Goal: Task Accomplishment & Management: Use online tool/utility

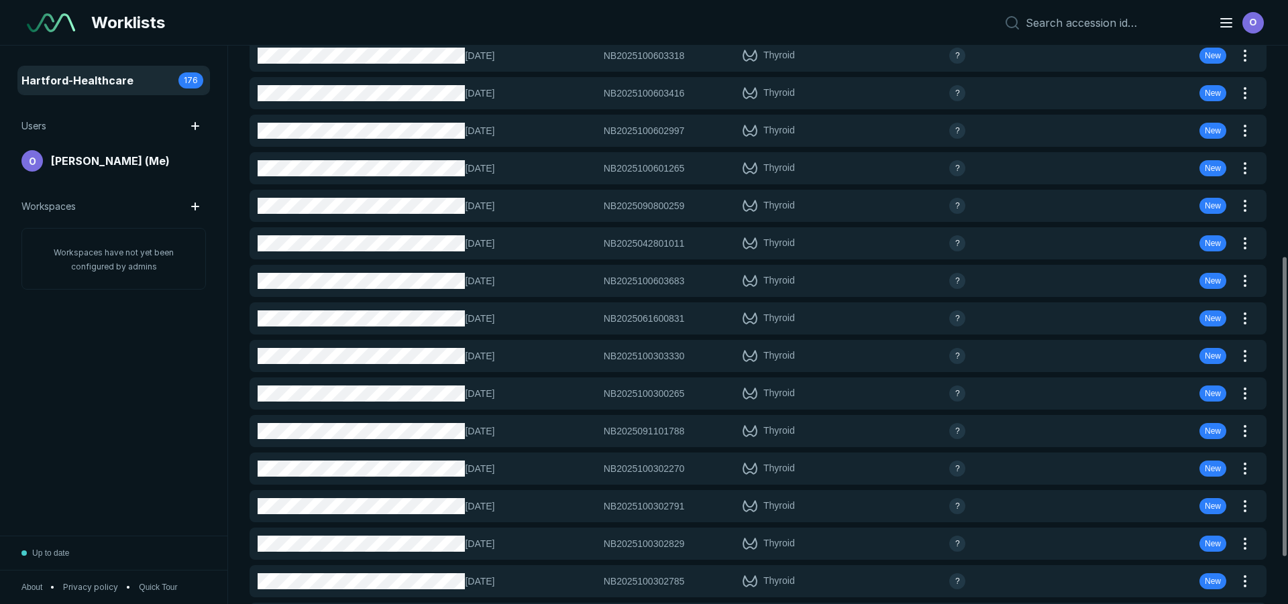
scroll to position [268, 0]
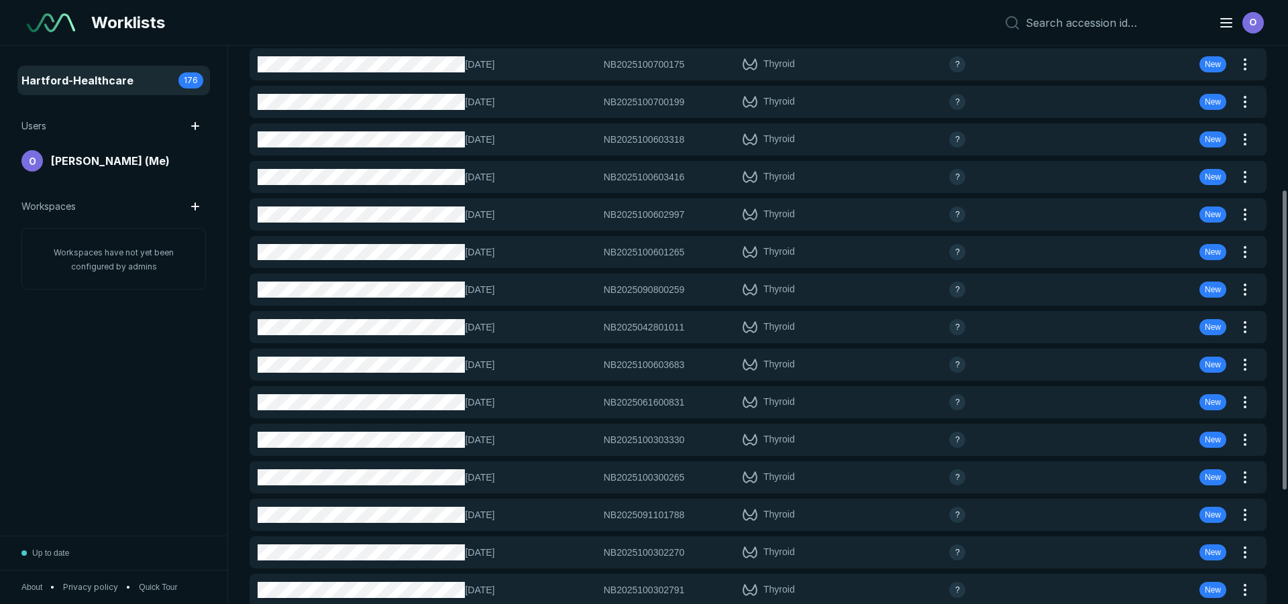
click at [1251, 16] on span "O" at bounding box center [1253, 22] width 7 height 14
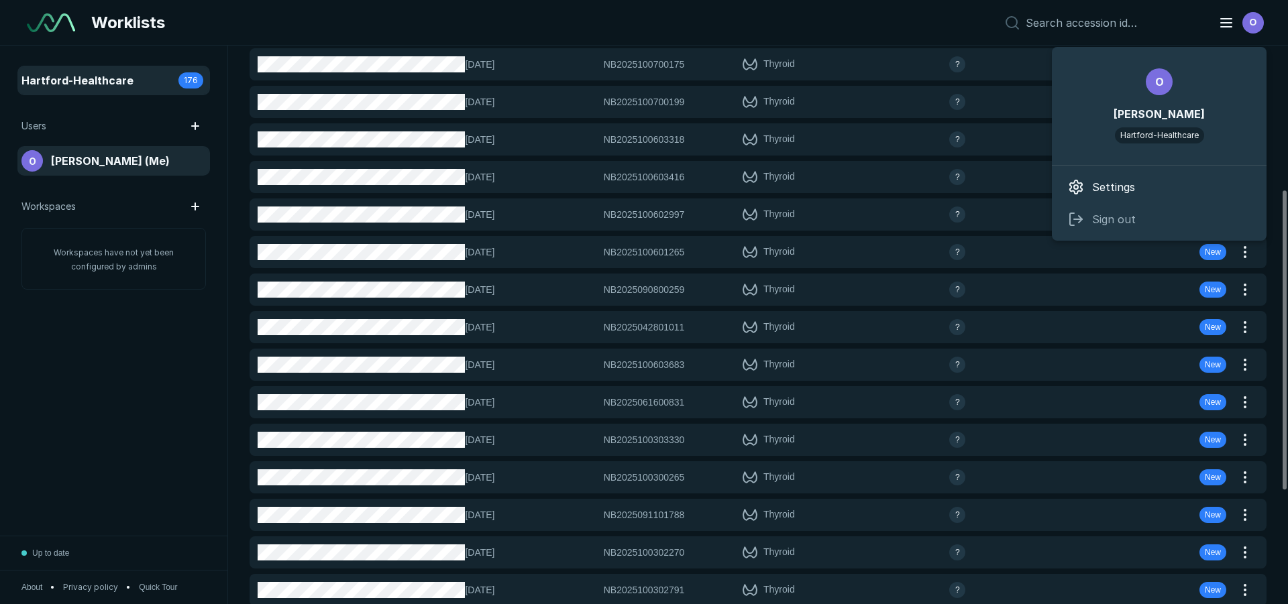
click at [118, 168] on span "[PERSON_NAME] (Me)" at bounding box center [110, 161] width 119 height 16
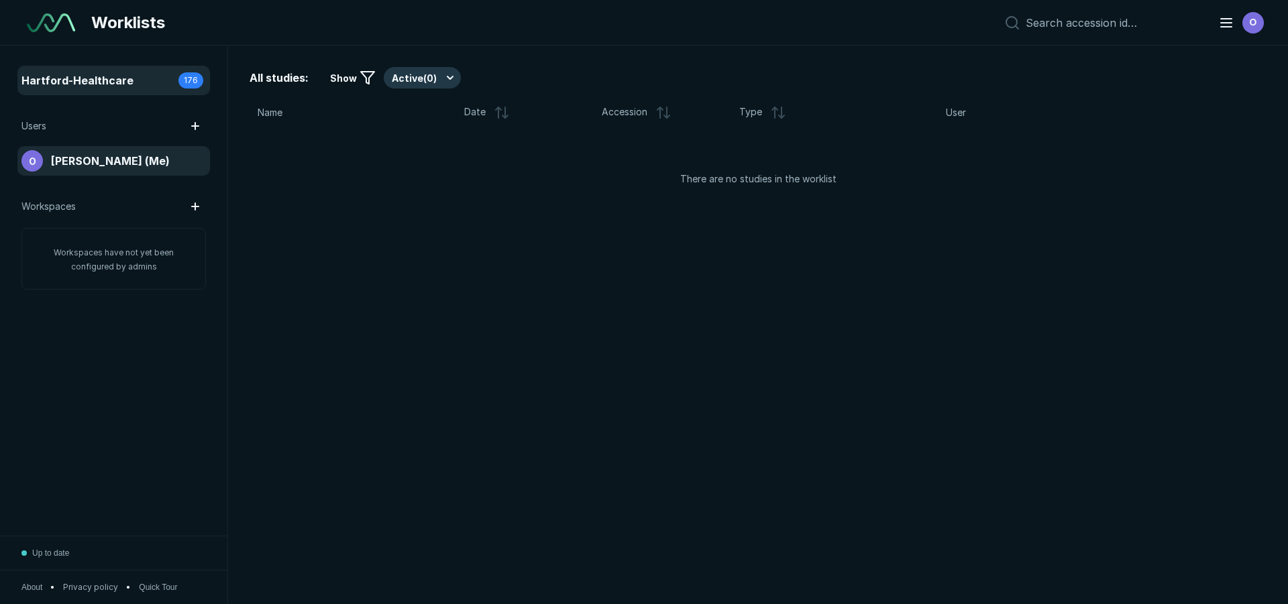
click at [89, 80] on span "Hartford-Healthcare" at bounding box center [77, 80] width 112 height 16
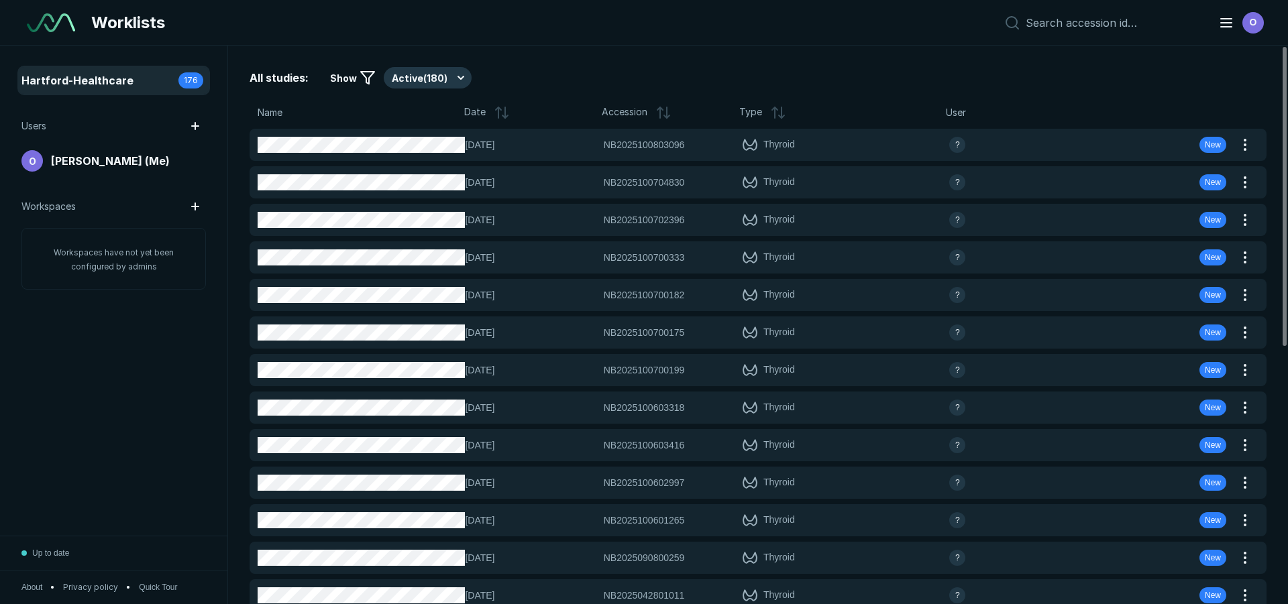
click at [683, 45] on div "Worklists O" at bounding box center [644, 23] width 1288 height 46
click at [670, 53] on div "All studies: Show Active ( 180 ) Name Date Accession Type User 08-OCT-2025 NB20…" at bounding box center [758, 325] width 1060 height 559
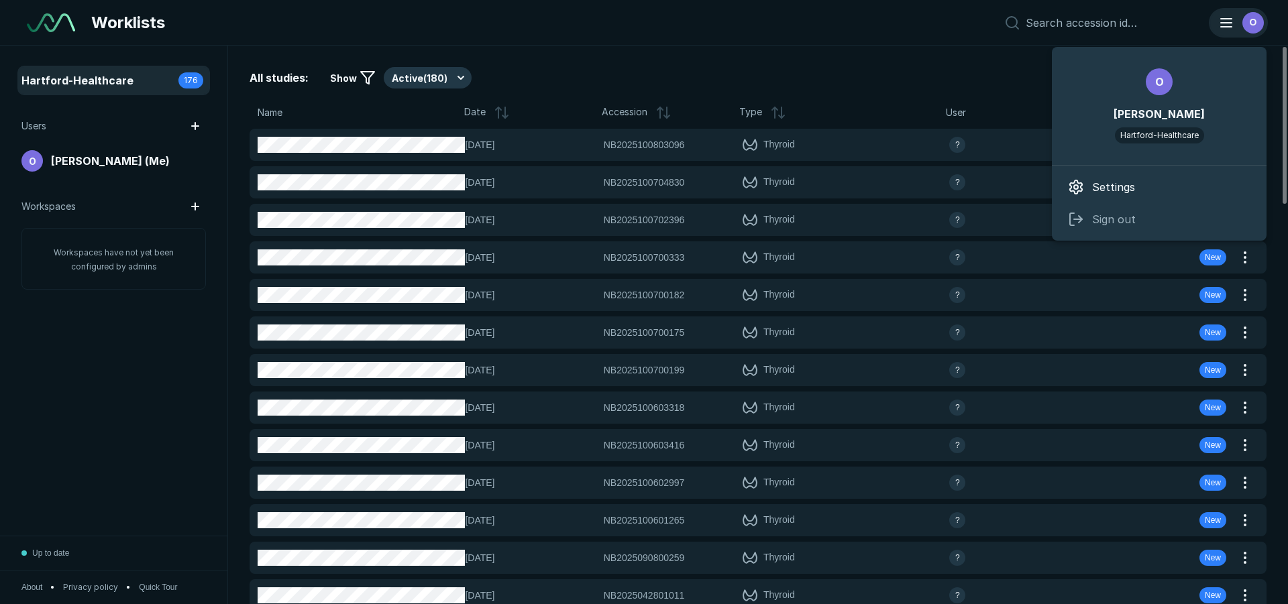
click at [1248, 21] on div "O" at bounding box center [1252, 22] width 21 height 21
click at [745, 62] on div "All studies: Show Active ( 180 ) Name Date Accession Type User 08-OCT-2025 NB20…" at bounding box center [758, 325] width 1060 height 559
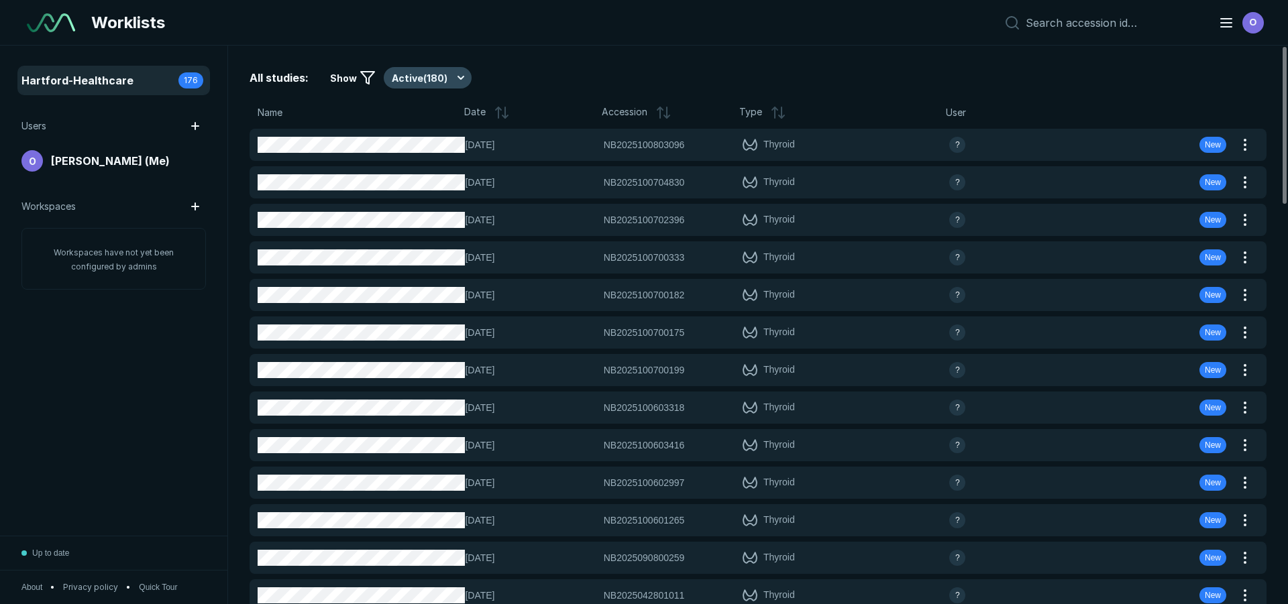
click at [402, 74] on button "Active ( 180 )" at bounding box center [428, 77] width 88 height 21
click at [423, 148] on span "Completed ( 20 )" at bounding box center [432, 143] width 68 height 15
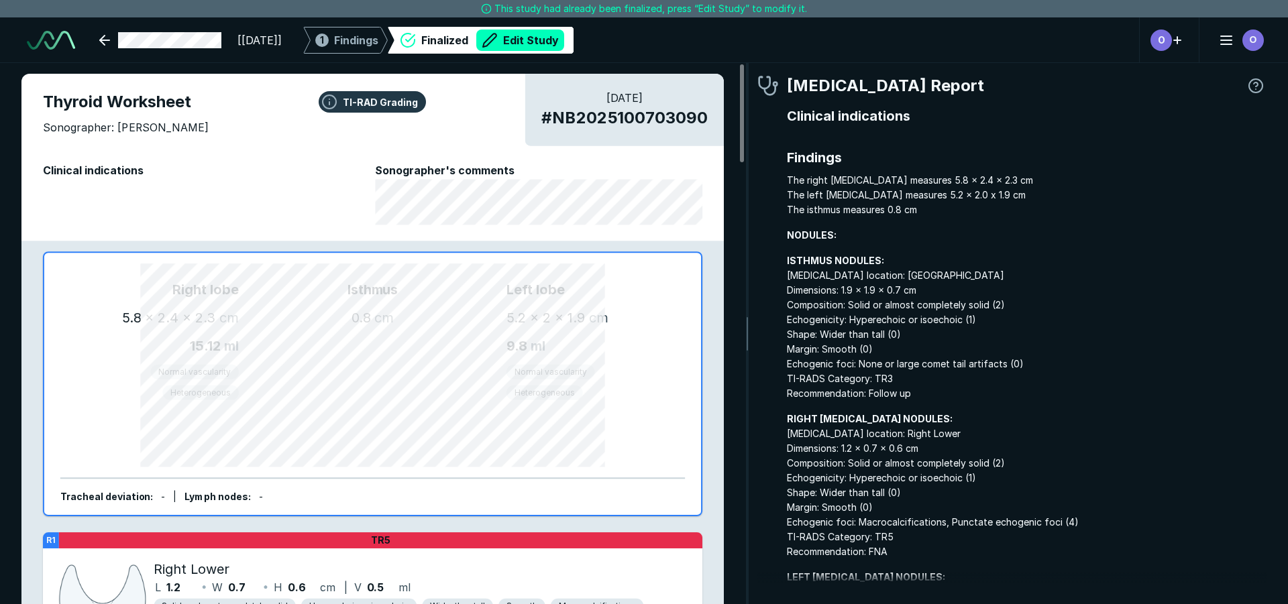
scroll to position [4131, 7519]
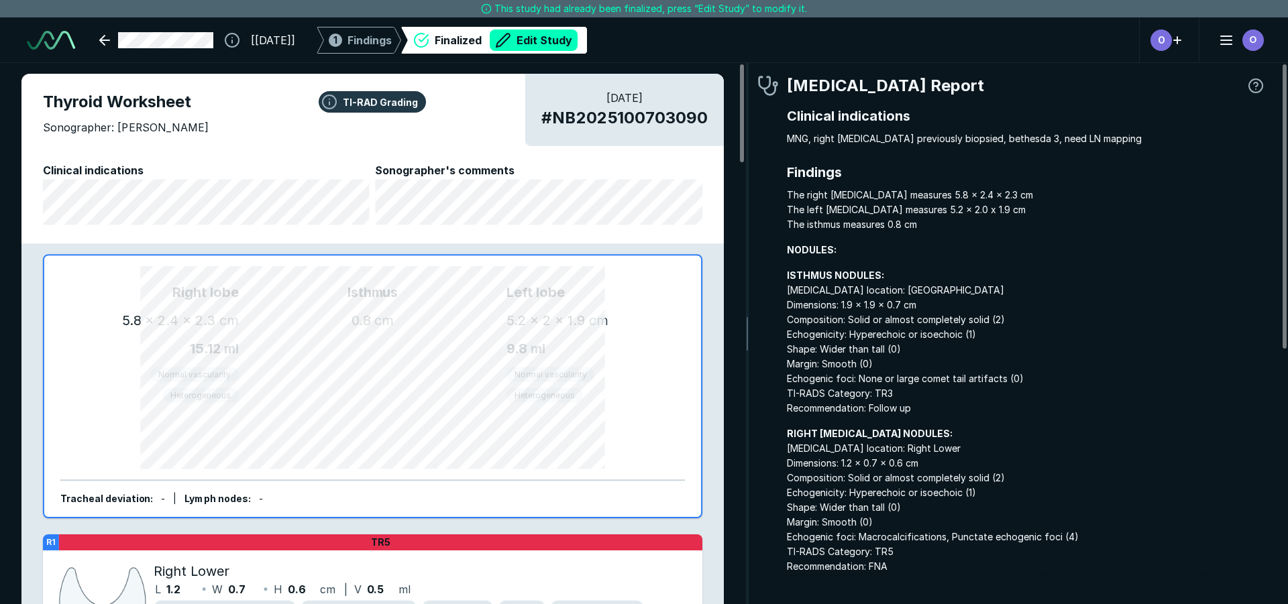
click at [925, 323] on span "ISTHMUS NODULES: Nodule location: Isthmus Dimensions: 1.9 x 1.9 x 0.7 cm Compos…" at bounding box center [1027, 342] width 480 height 148
click at [548, 32] on button "Edit Study" at bounding box center [534, 40] width 88 height 21
type textarea "x"
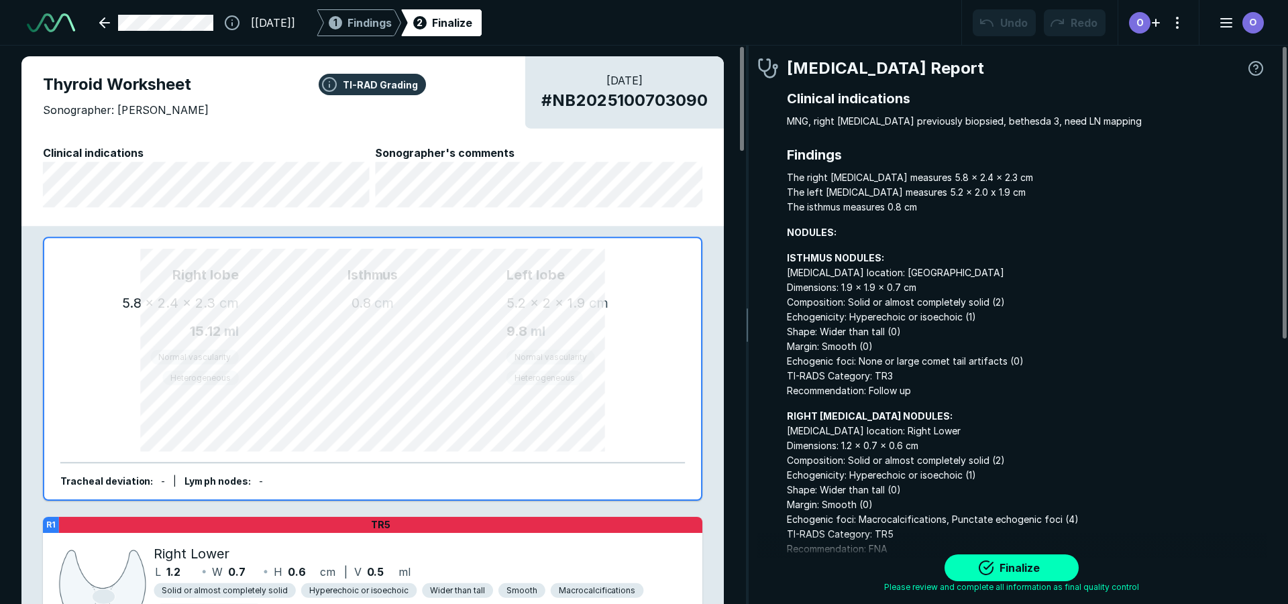
scroll to position [4210, 7519]
click at [392, 20] on span "Findings" at bounding box center [369, 23] width 44 height 16
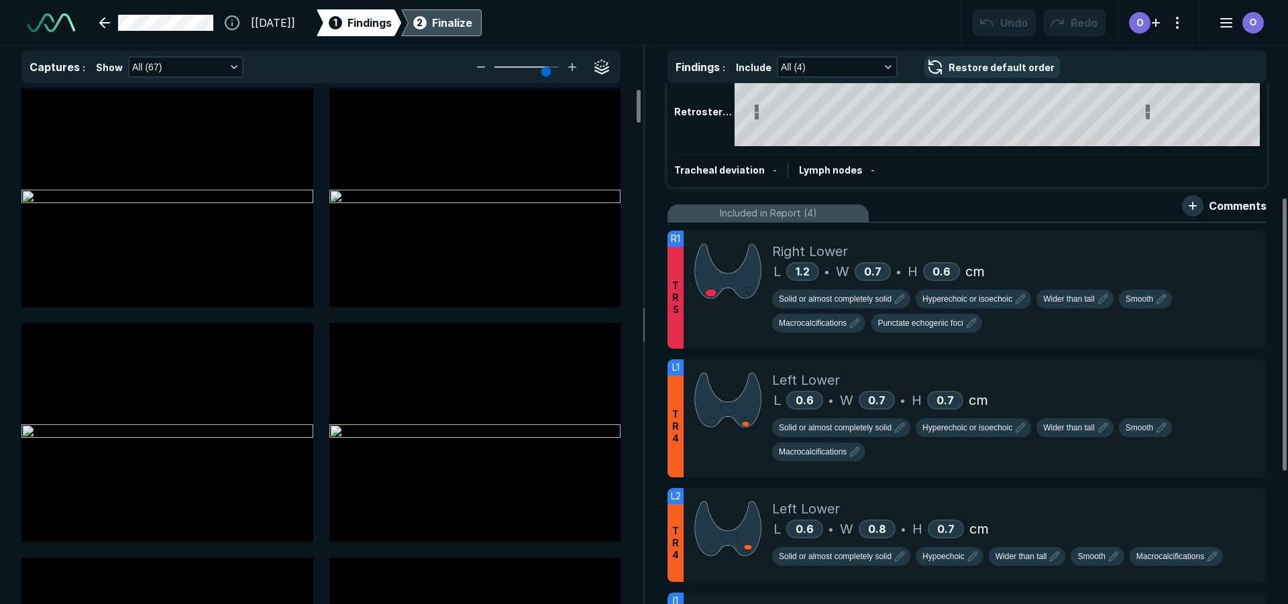
scroll to position [268, 0]
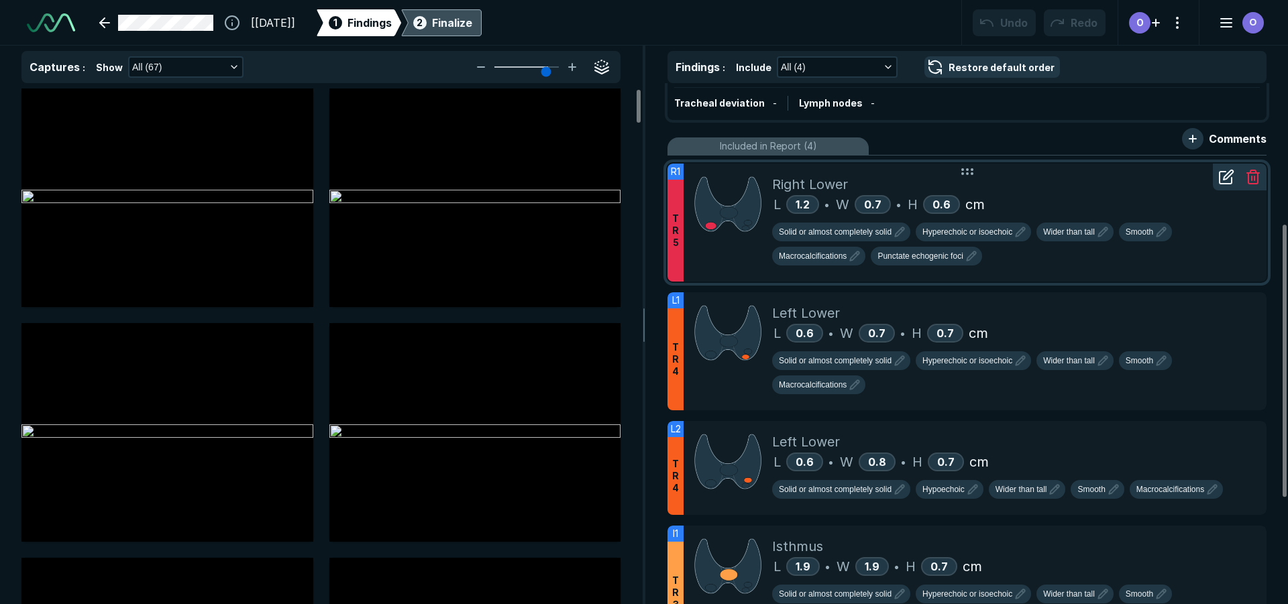
click at [1122, 280] on div "Right Lower L 1.2 • W 0.7 • H 0.6 cm Solid or almost completely solid Hyperecho…" at bounding box center [1014, 223] width 484 height 118
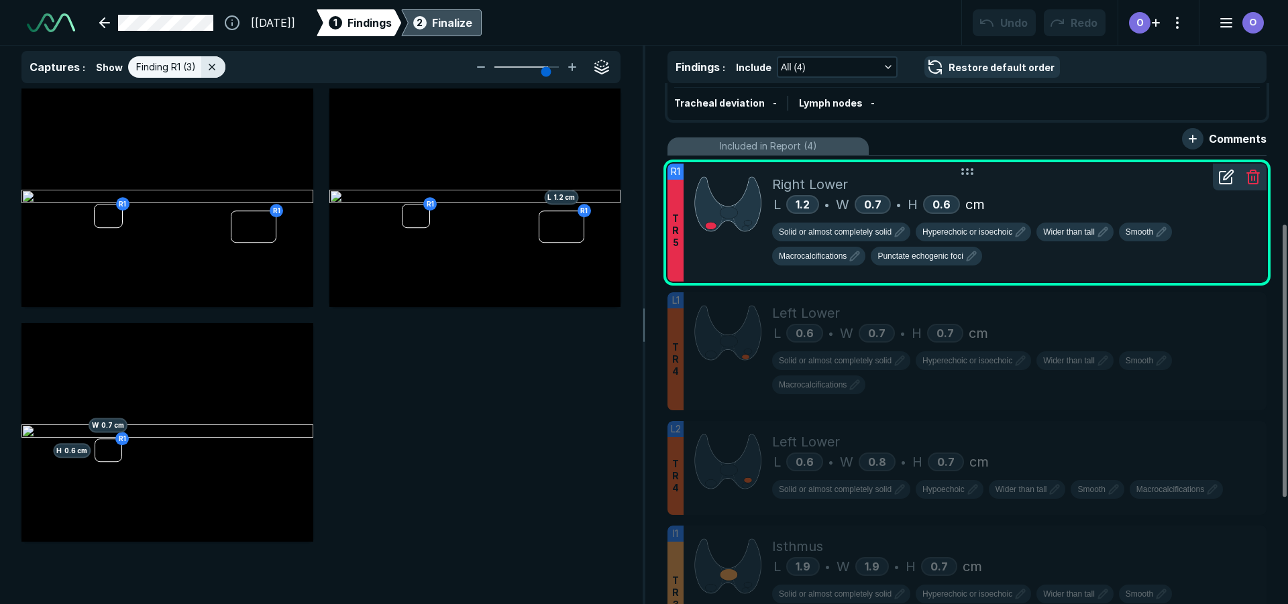
scroll to position [3899, 4398]
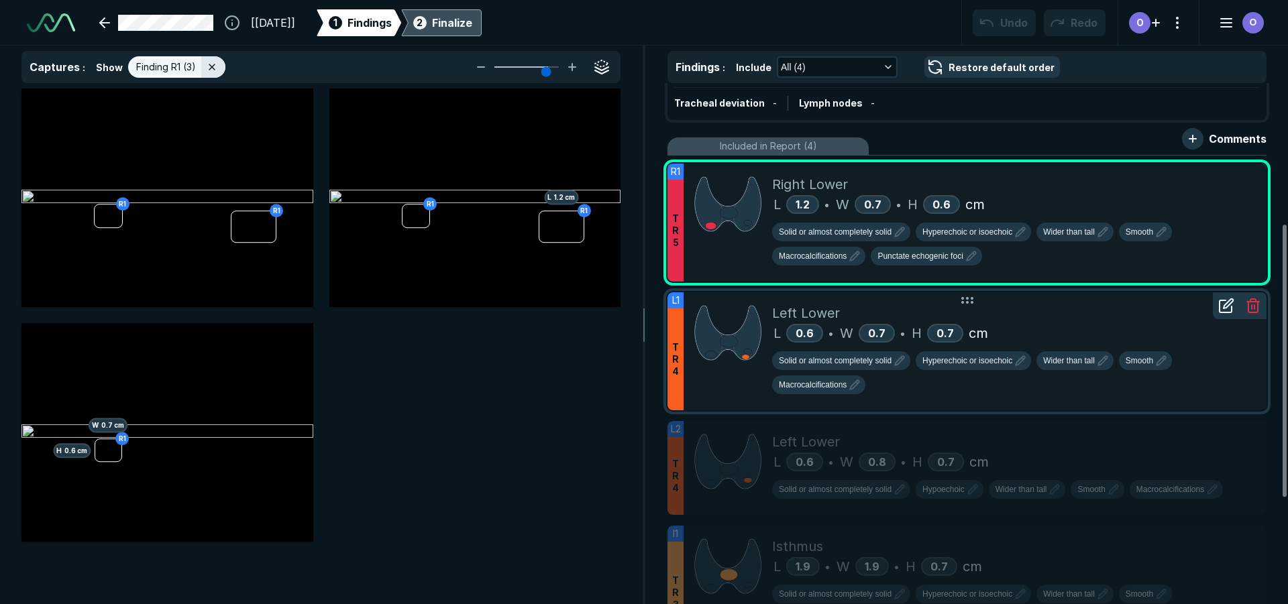
click at [1094, 321] on div "Left Lower" at bounding box center [1014, 313] width 484 height 20
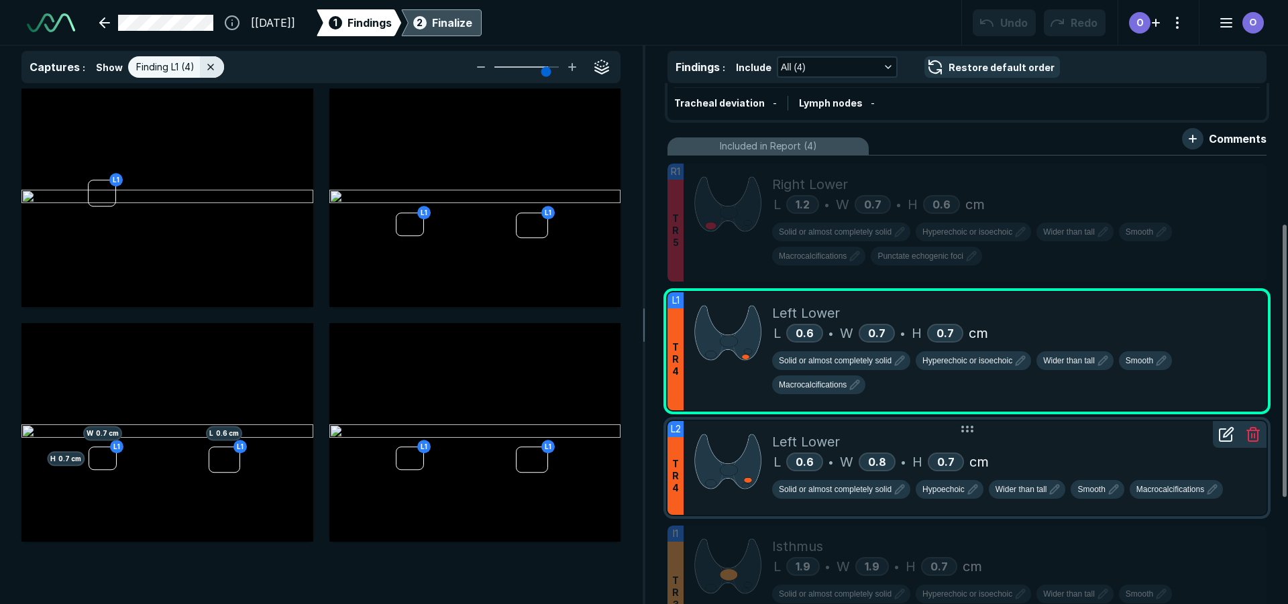
click at [1102, 435] on div "Left Lower" at bounding box center [1014, 442] width 484 height 20
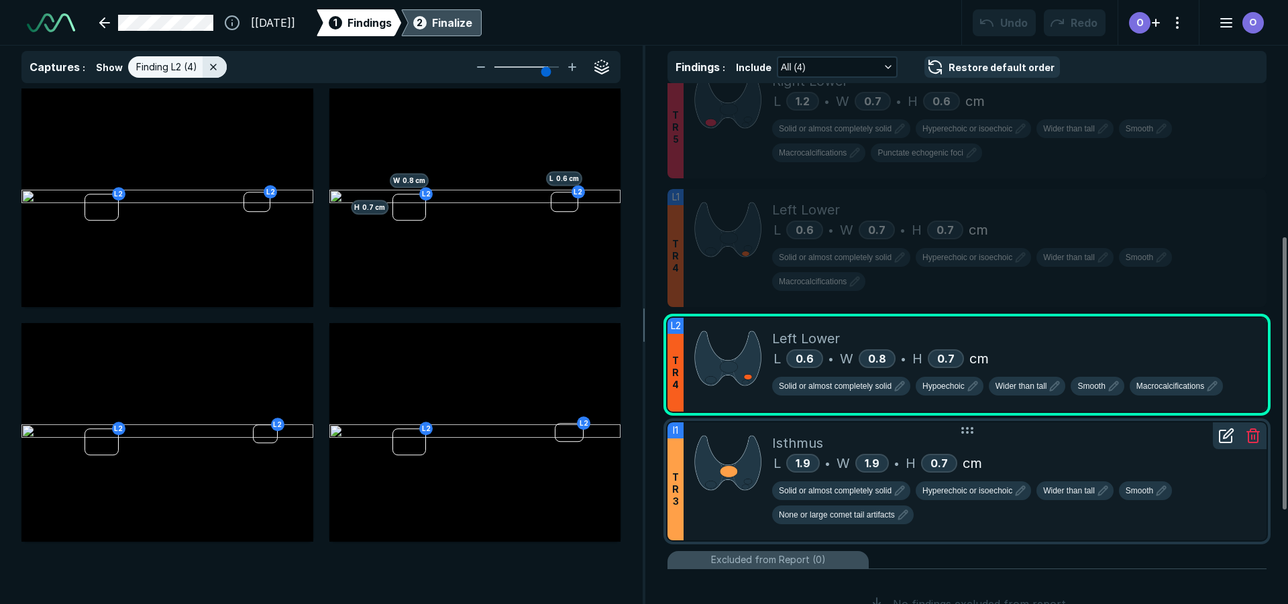
scroll to position [402, 0]
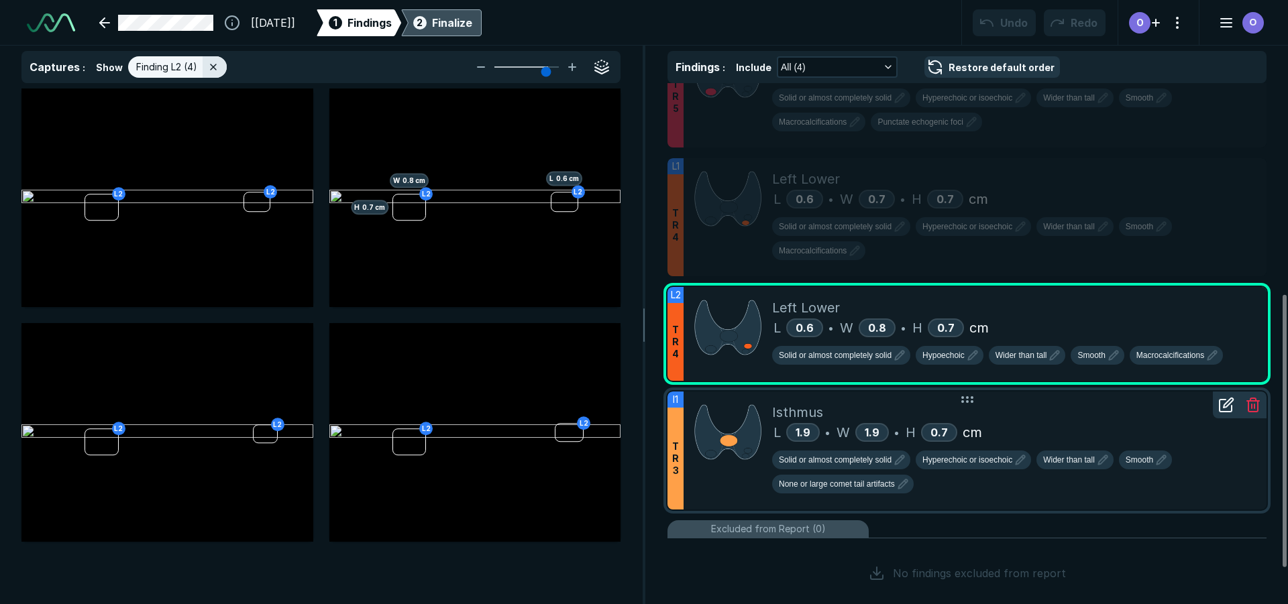
click at [1036, 424] on div "L 1.9 • W 1.9 • H 0.7 cm" at bounding box center [1014, 433] width 484 height 20
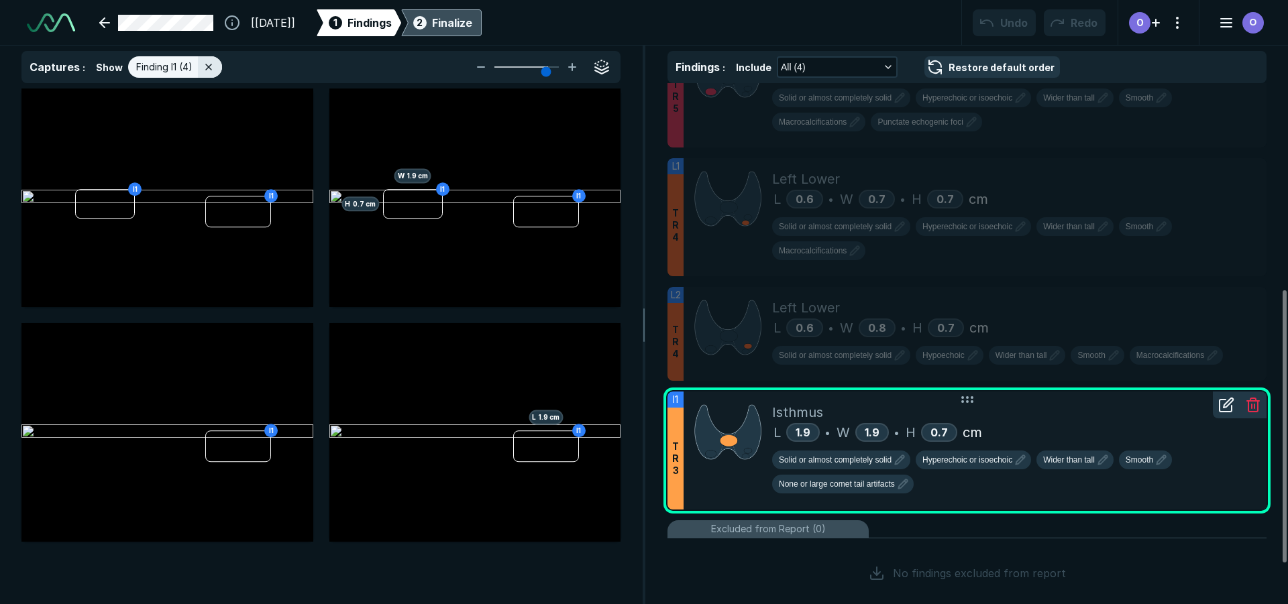
scroll to position [335, 0]
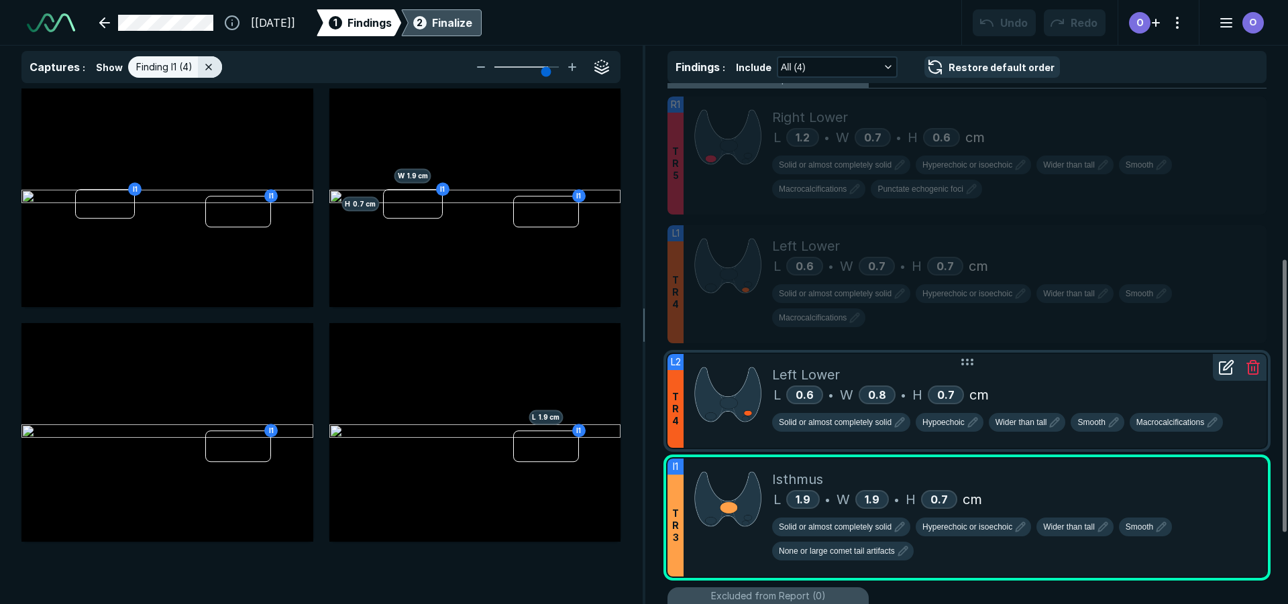
click at [1057, 394] on div "L 0.6 • W 0.8 • H 0.7 cm" at bounding box center [1014, 395] width 484 height 20
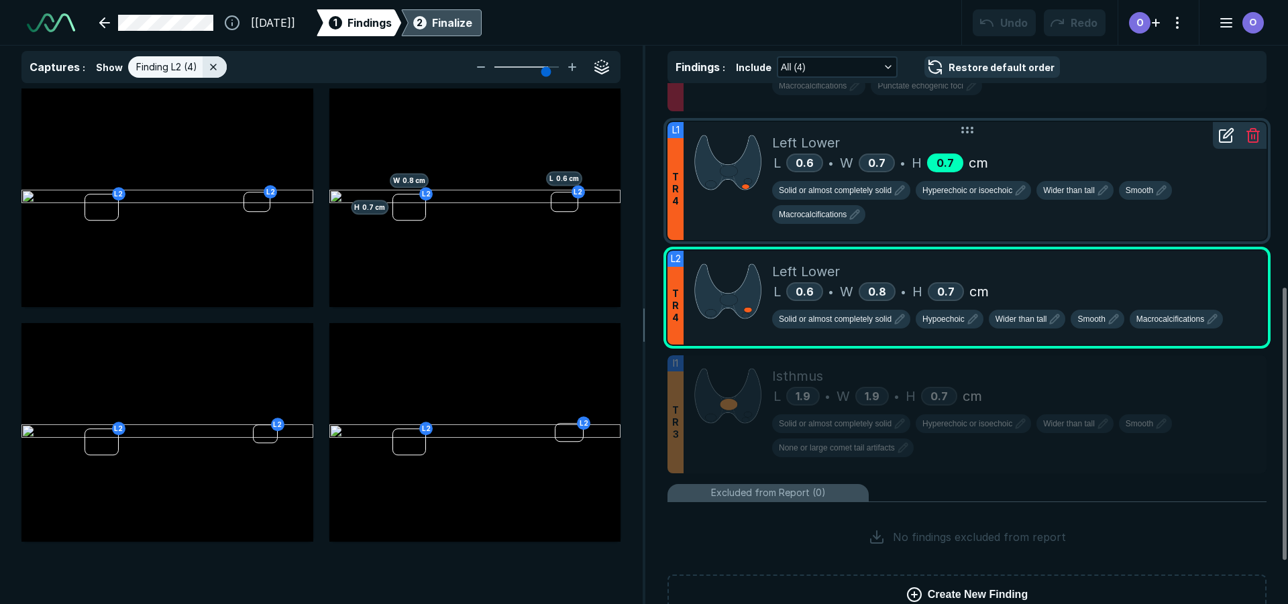
scroll to position [470, 0]
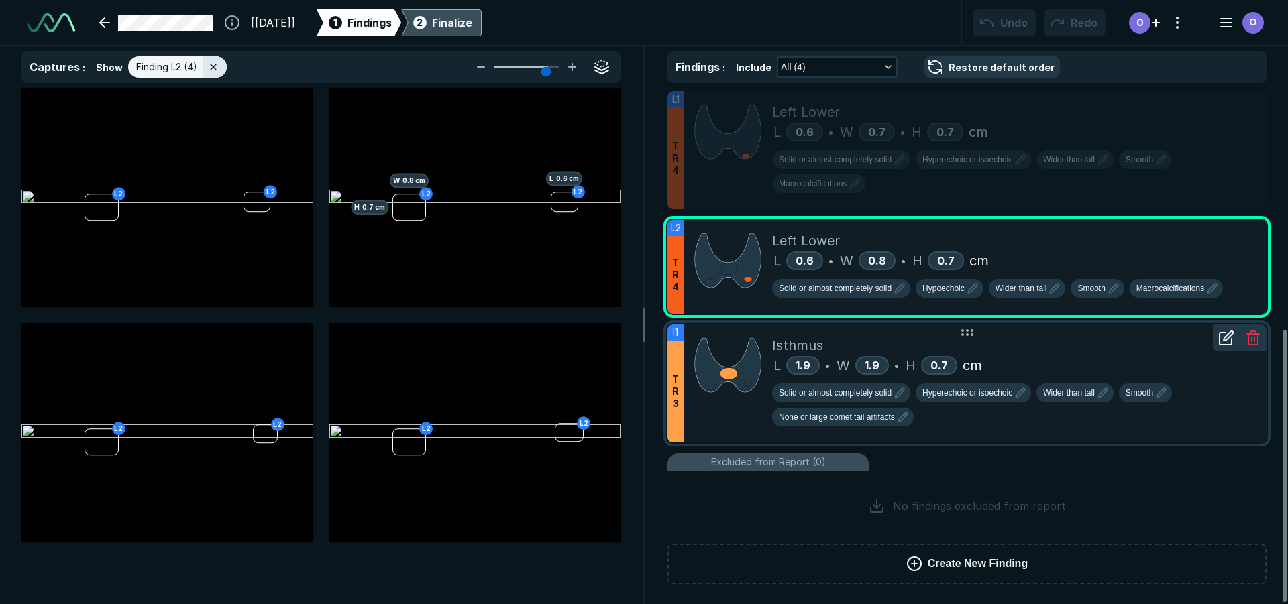
click at [967, 437] on div "Isthmus L 1.9 • W 1.9 • H 0.7 cm Solid or almost completely solid Hyperechoic o…" at bounding box center [1014, 384] width 484 height 118
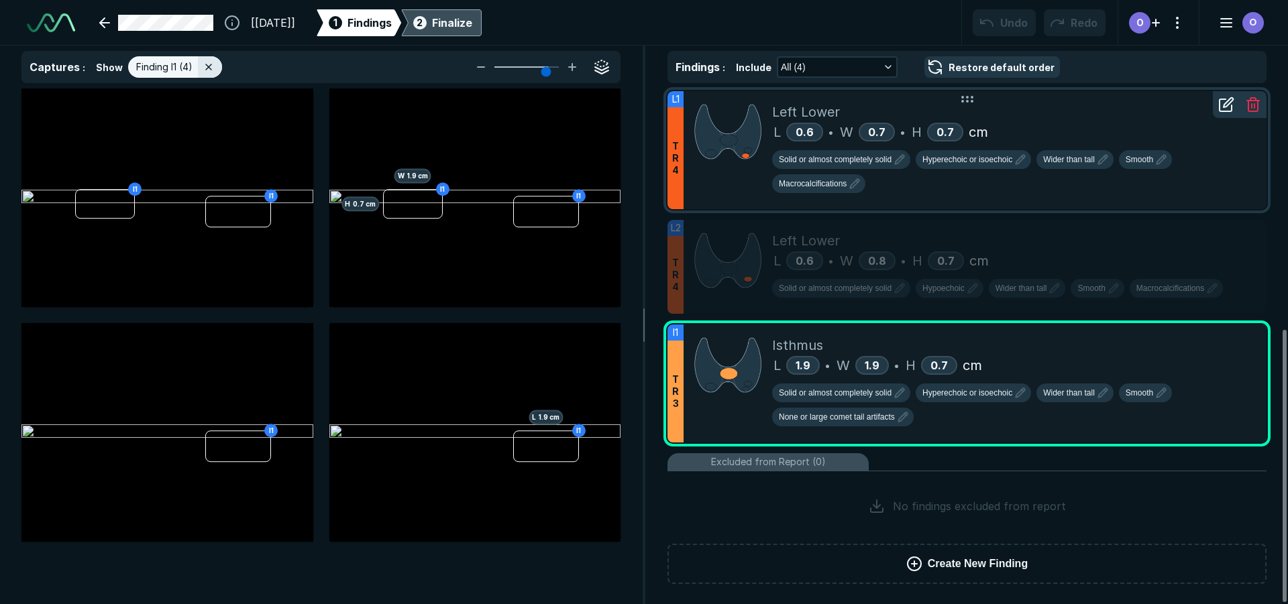
click at [966, 205] on div "Left Lower L 0.6 • W 0.7 • H 0.7 cm Solid or almost completely solid Hyperechoi…" at bounding box center [1014, 150] width 484 height 118
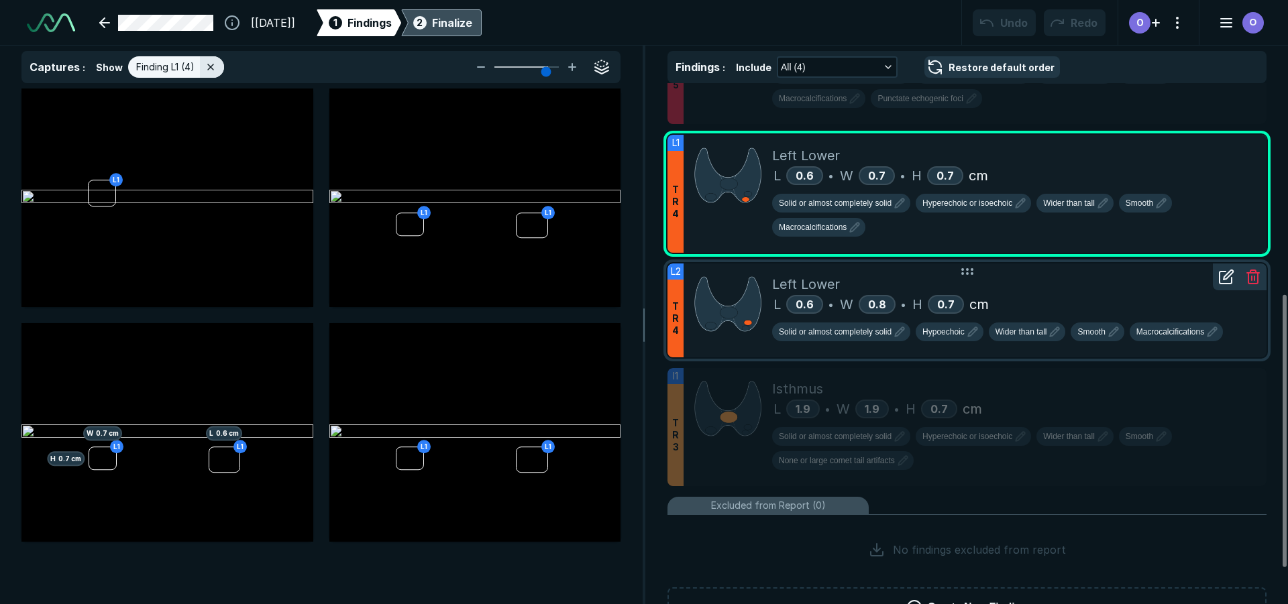
scroll to position [402, 0]
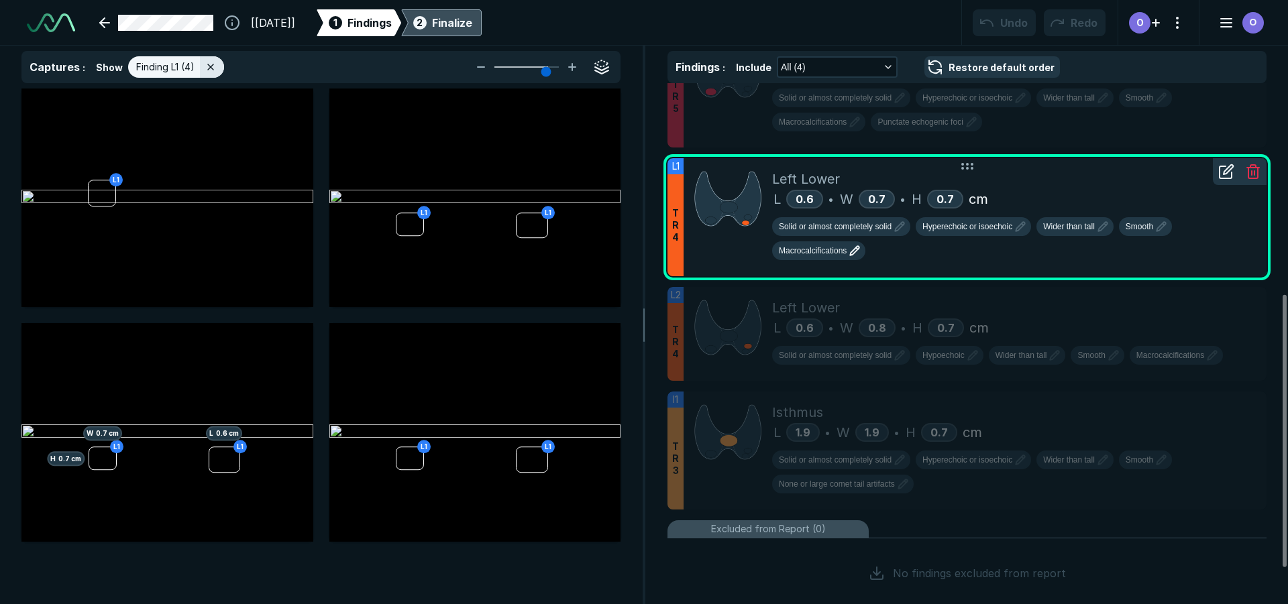
click at [853, 256] on icon "button" at bounding box center [855, 251] width 16 height 16
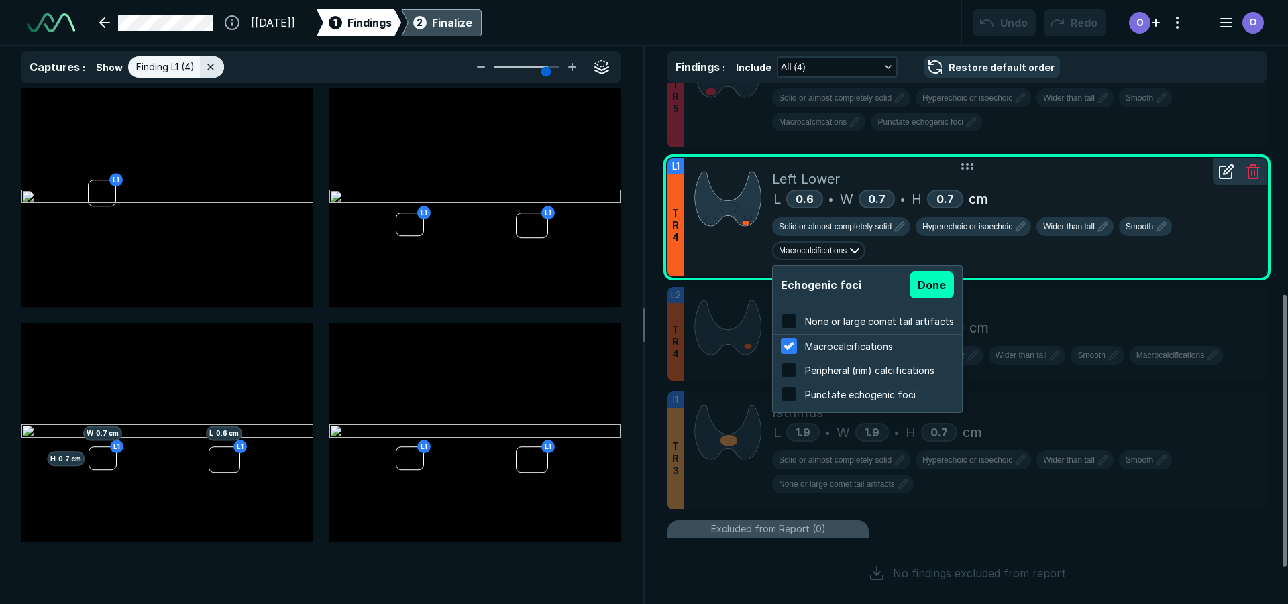
scroll to position [2157, 2558]
click at [846, 321] on span "None or large comet tail artifacts" at bounding box center [879, 321] width 149 height 11
checkbox input "true"
checkbox input "false"
click at [927, 285] on button "Done" at bounding box center [932, 285] width 44 height 27
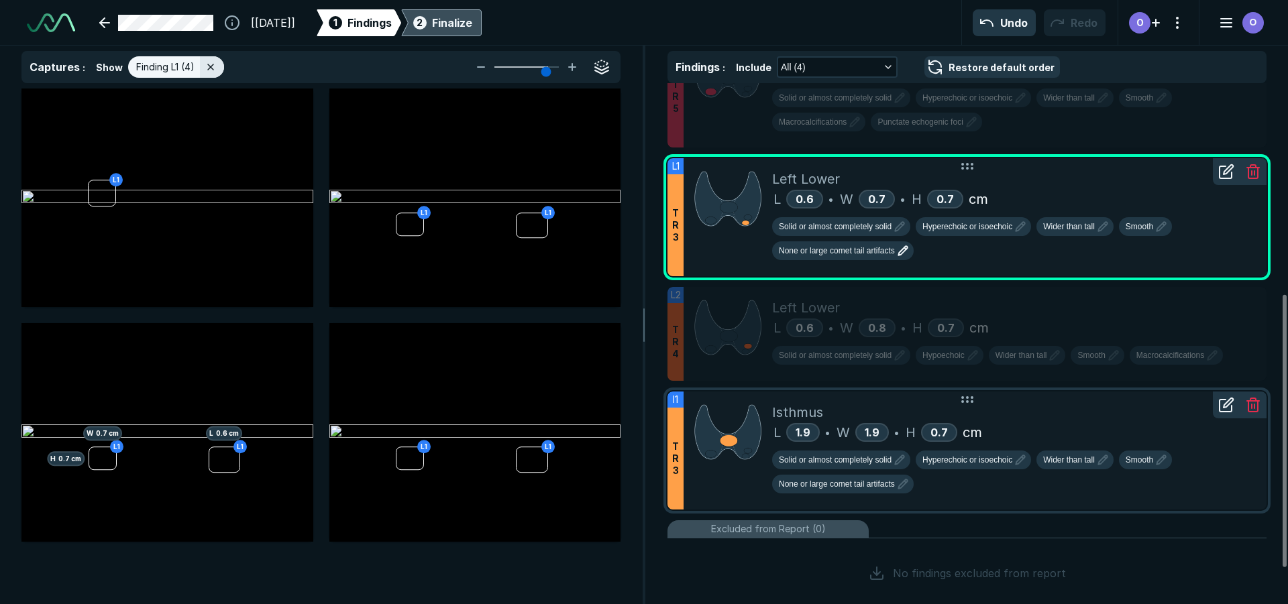
click at [1028, 412] on div "Isthmus" at bounding box center [1014, 412] width 484 height 20
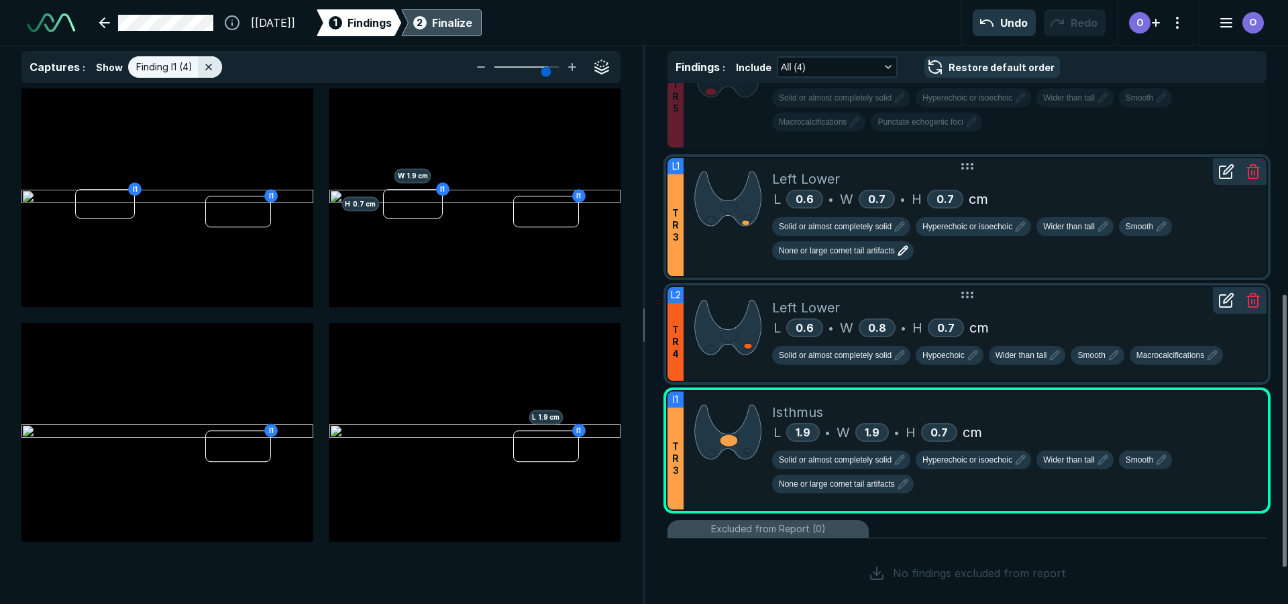
click at [1025, 323] on div "L 0.6 • W 0.8 • H 0.7 cm" at bounding box center [1014, 328] width 484 height 20
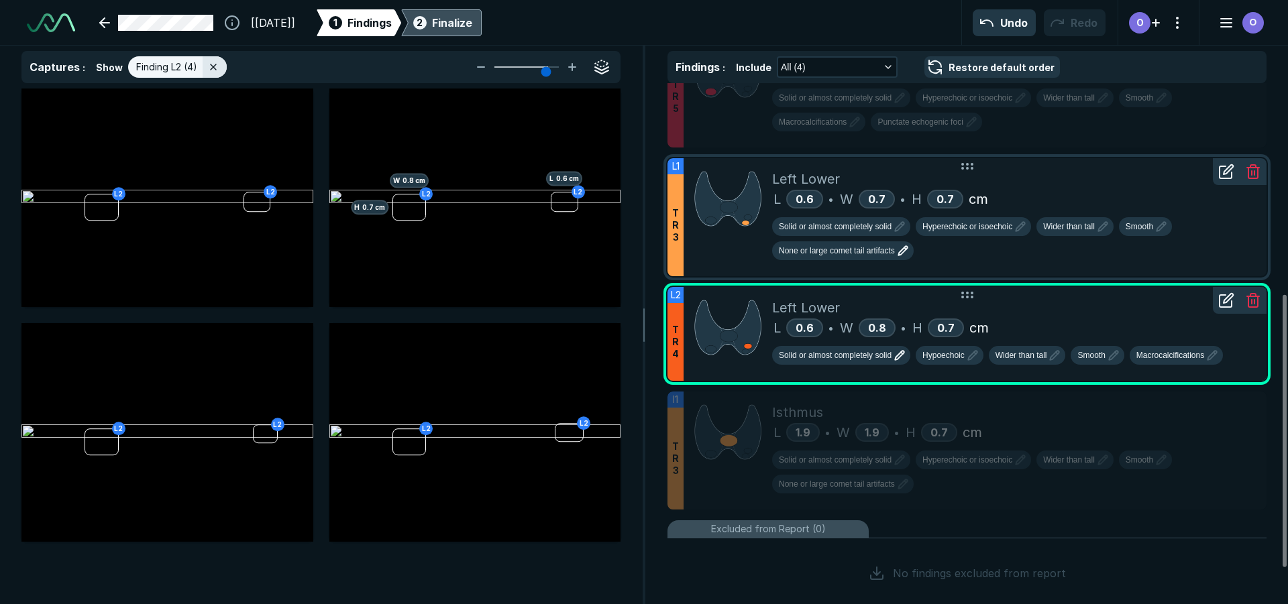
click at [882, 364] on div "Solid or almost completely solid Hypoechoic Wider than tall Smooth Macrocalcifi…" at bounding box center [1014, 358] width 484 height 24
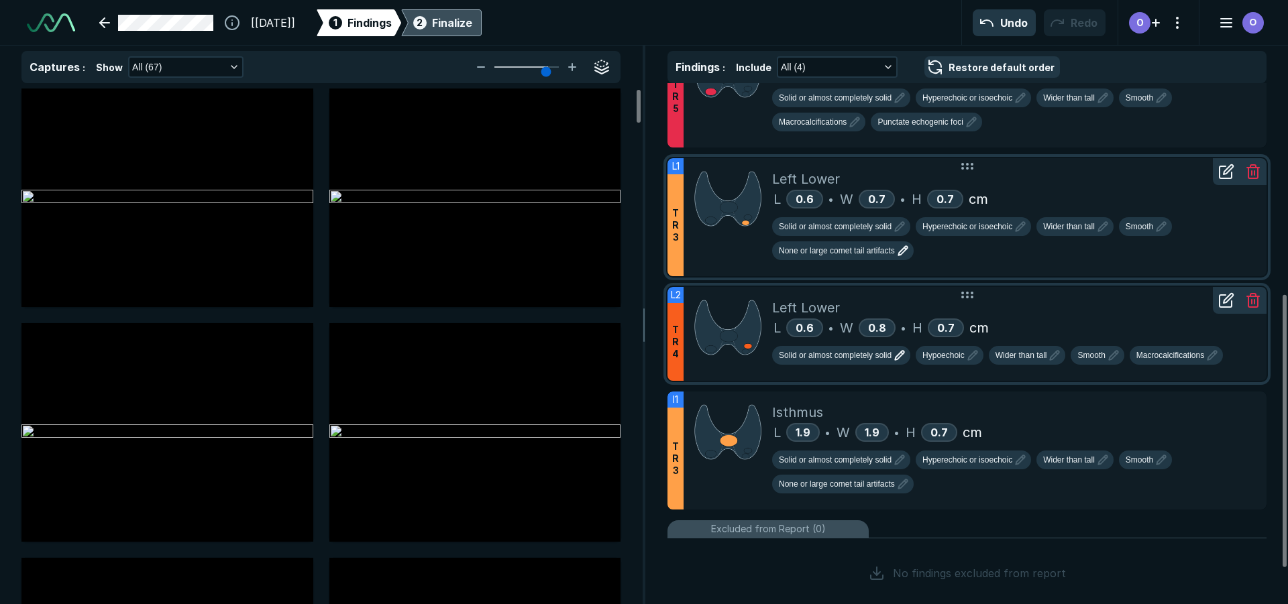
scroll to position [3899, 4398]
click at [846, 376] on div "Left Lower L 0.6 • W 0.8 • H 0.7 cm Solid or almost completely solid Hypoechoic…" at bounding box center [1014, 334] width 484 height 94
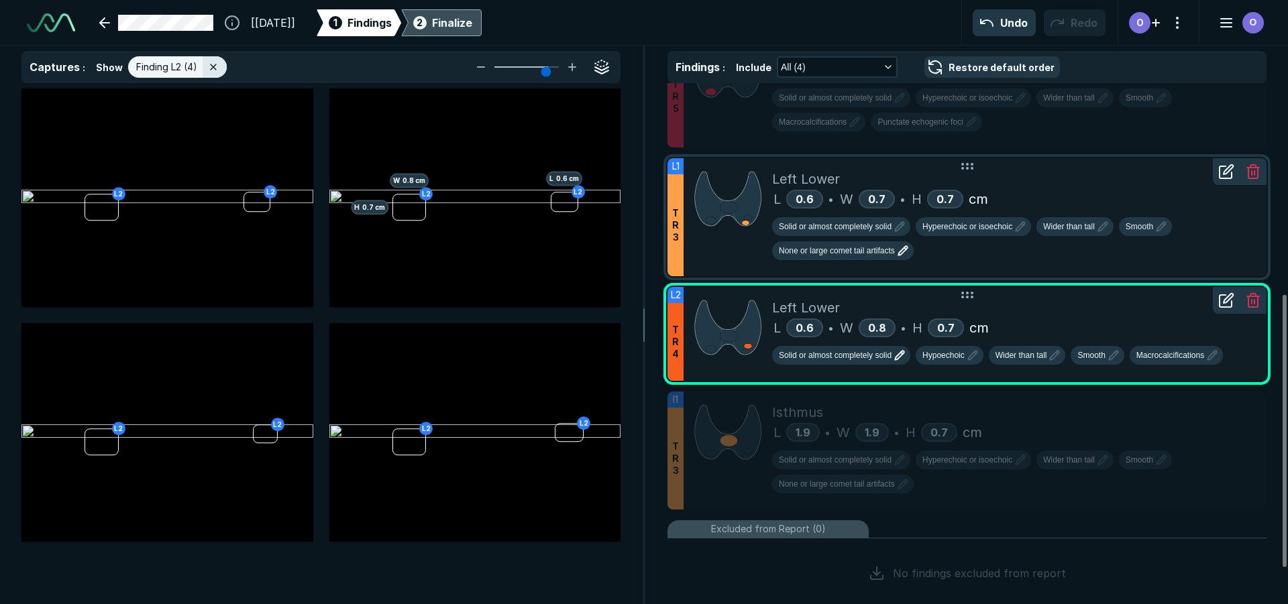
click at [893, 359] on icon "button" at bounding box center [899, 355] width 16 height 16
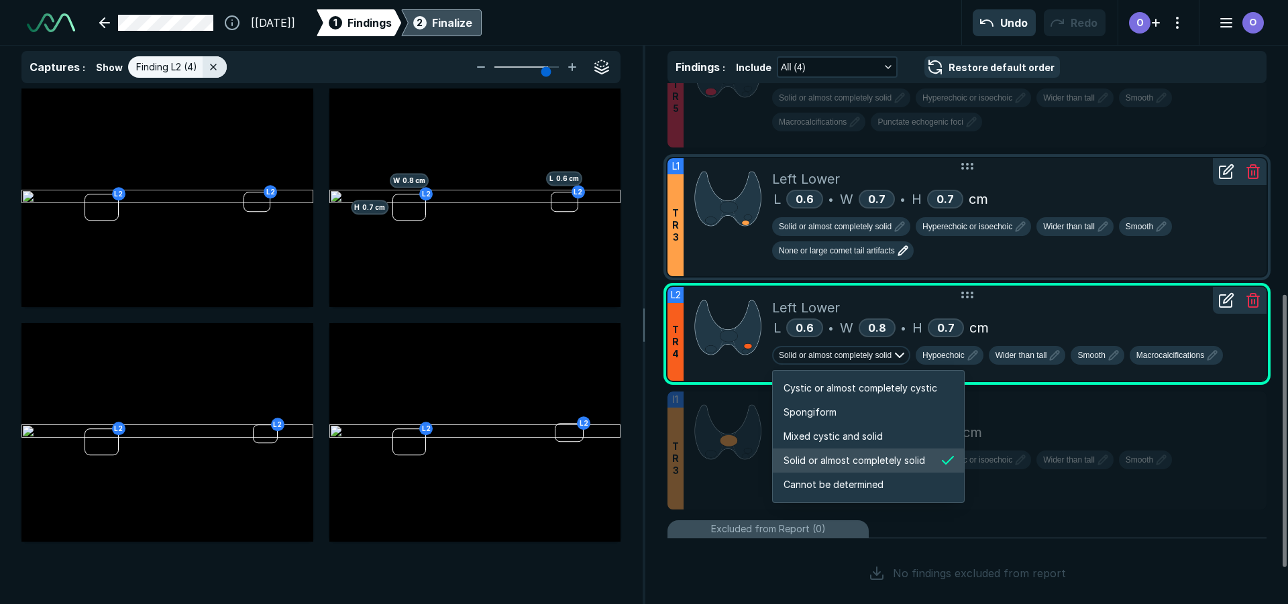
scroll to position [2238, 2576]
click at [856, 496] on li "Cannot be determined" at bounding box center [868, 485] width 191 height 24
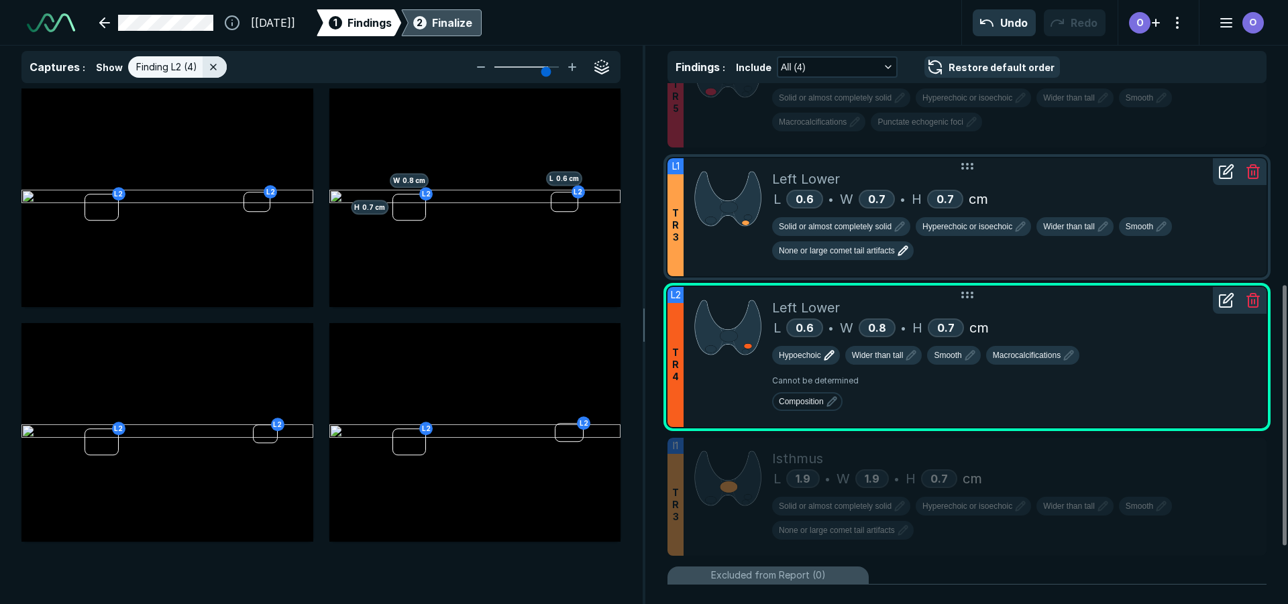
click at [825, 356] on icon "button" at bounding box center [829, 355] width 16 height 16
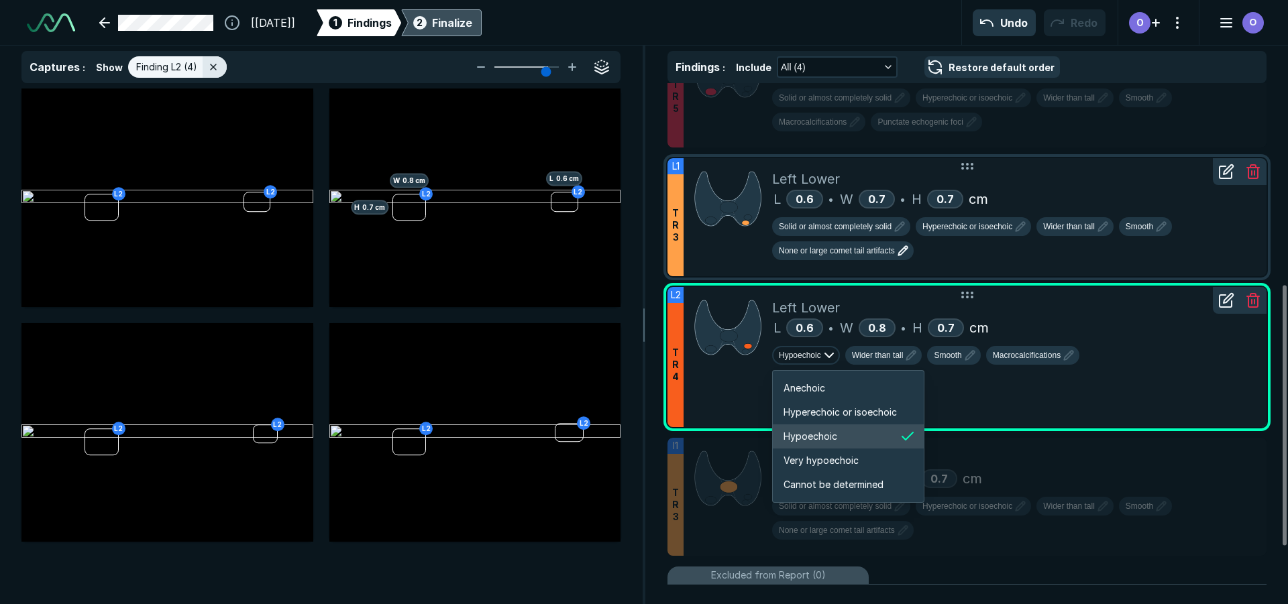
scroll to position [2238, 2404]
click at [900, 362] on button "Wider than tall" at bounding box center [883, 355] width 77 height 19
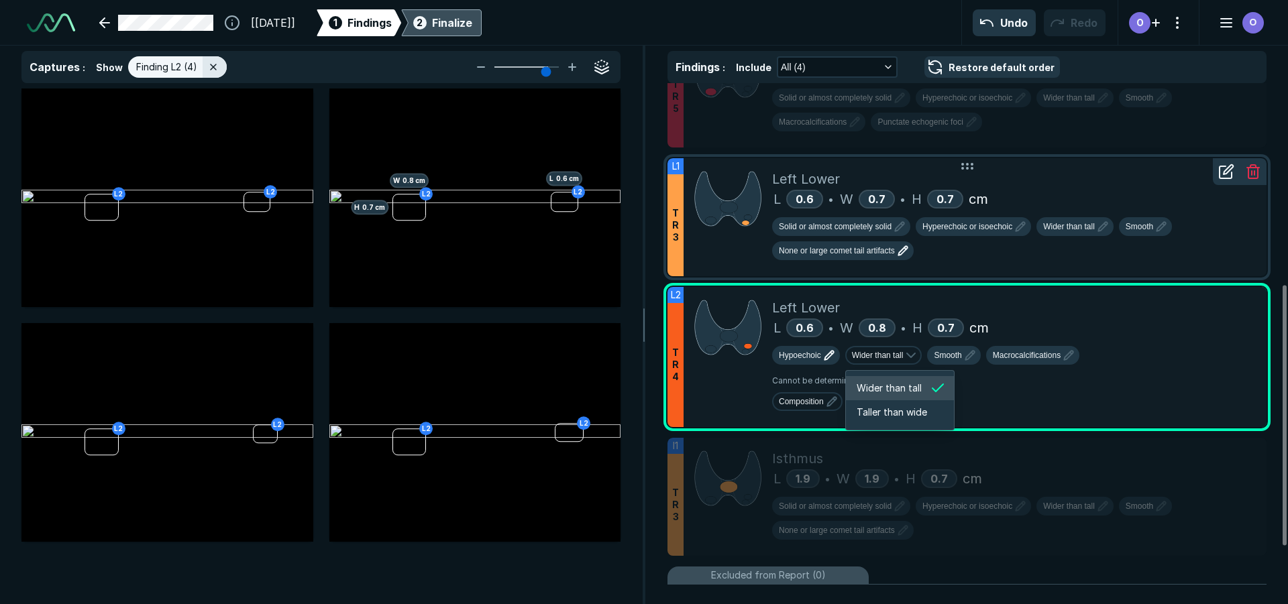
scroll to position [1912, 2208]
click at [1026, 405] on div "Cannot be determined Composition" at bounding box center [1014, 393] width 484 height 46
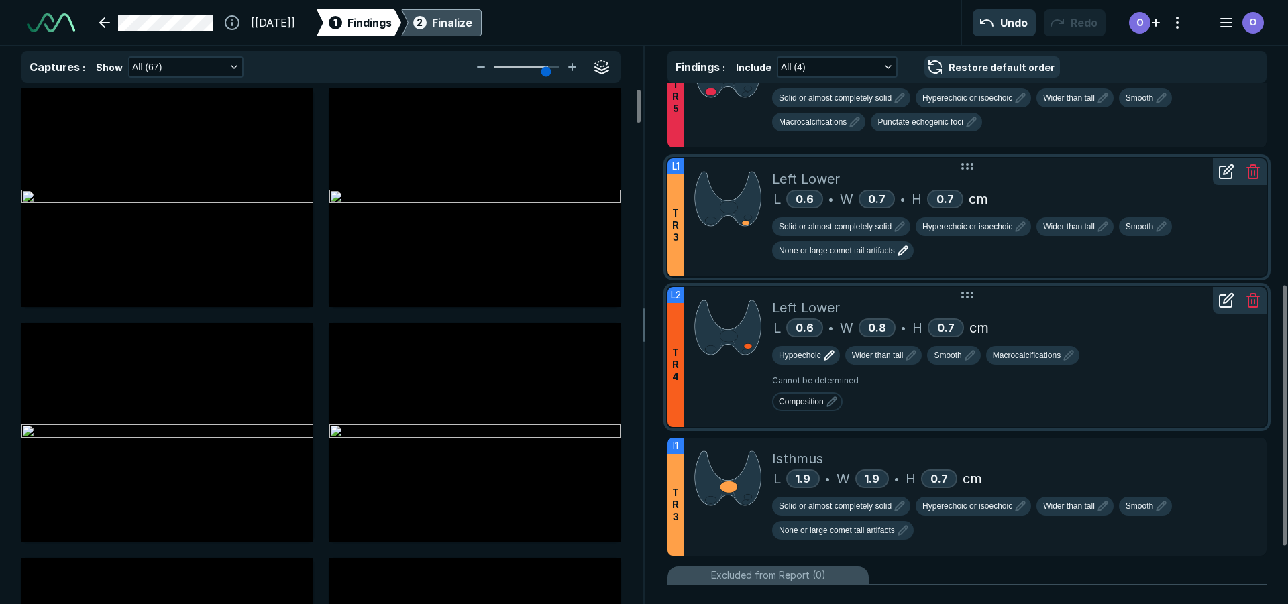
scroll to position [3899, 4398]
click at [837, 412] on div "Cannot be determined Composition" at bounding box center [1014, 393] width 484 height 46
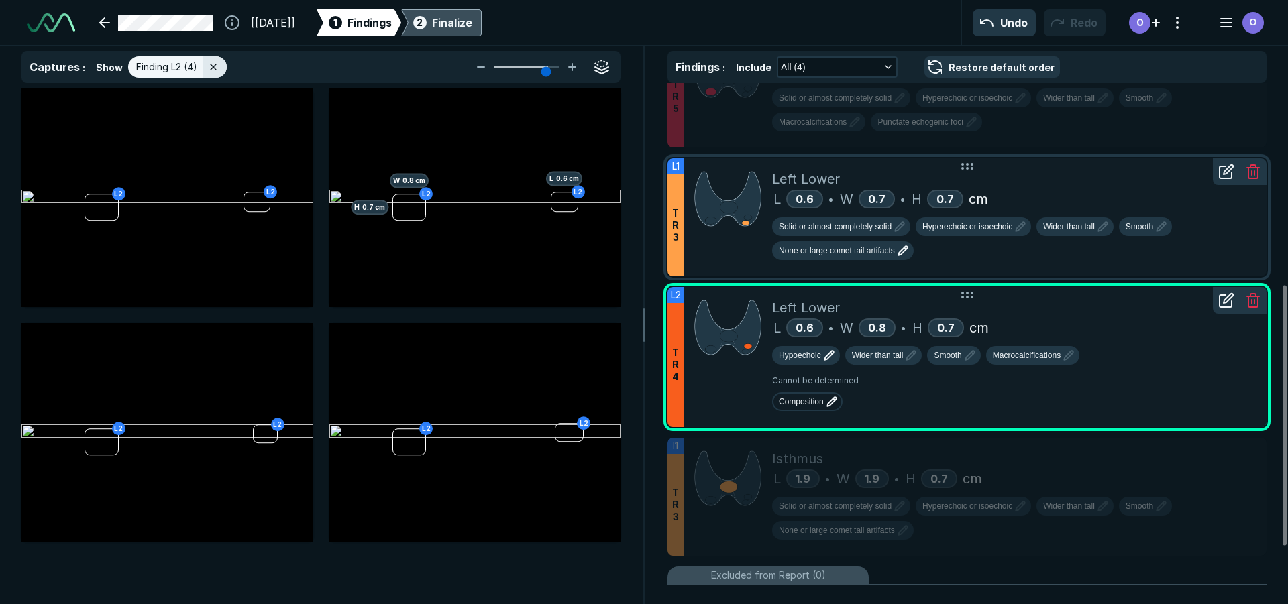
click at [832, 407] on icon "button" at bounding box center [832, 402] width 16 height 16
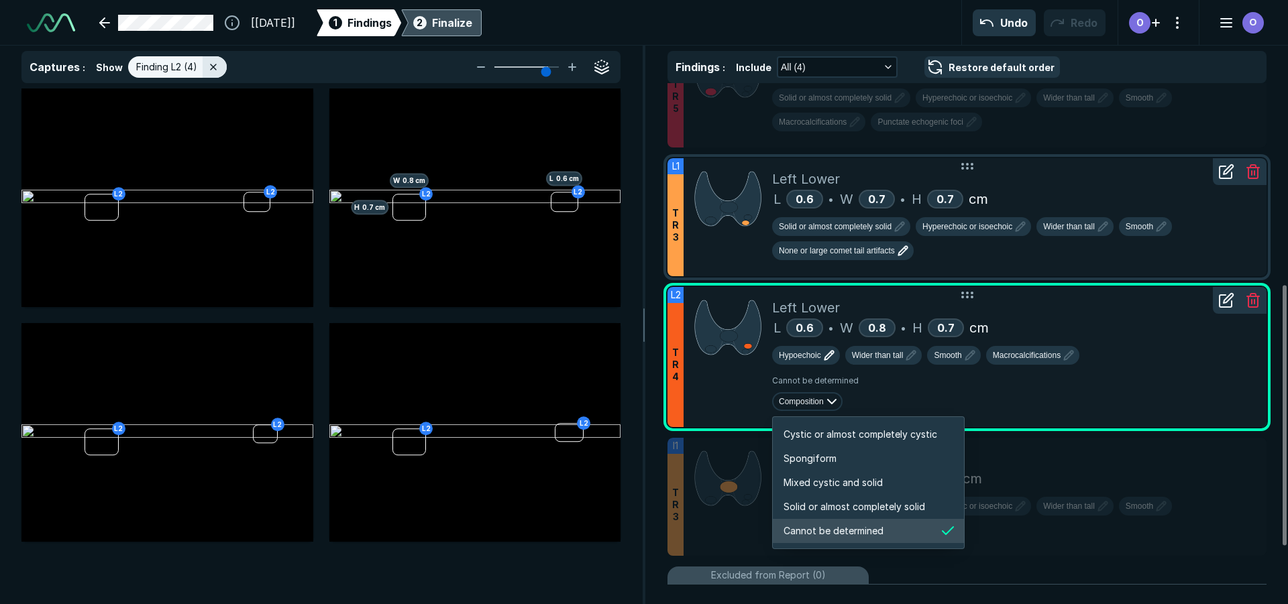
scroll to position [2238, 2576]
click at [820, 512] on span "Solid or almost completely solid" at bounding box center [854, 507] width 142 height 15
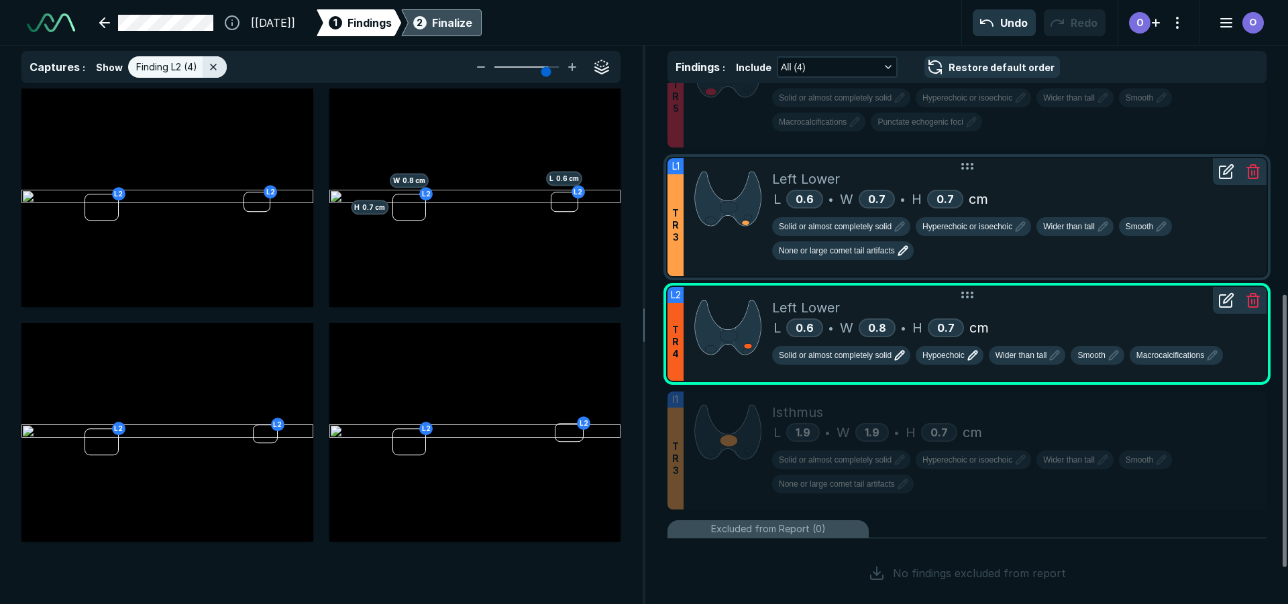
click at [961, 364] on button "Hypoechoic" at bounding box center [950, 355] width 68 height 19
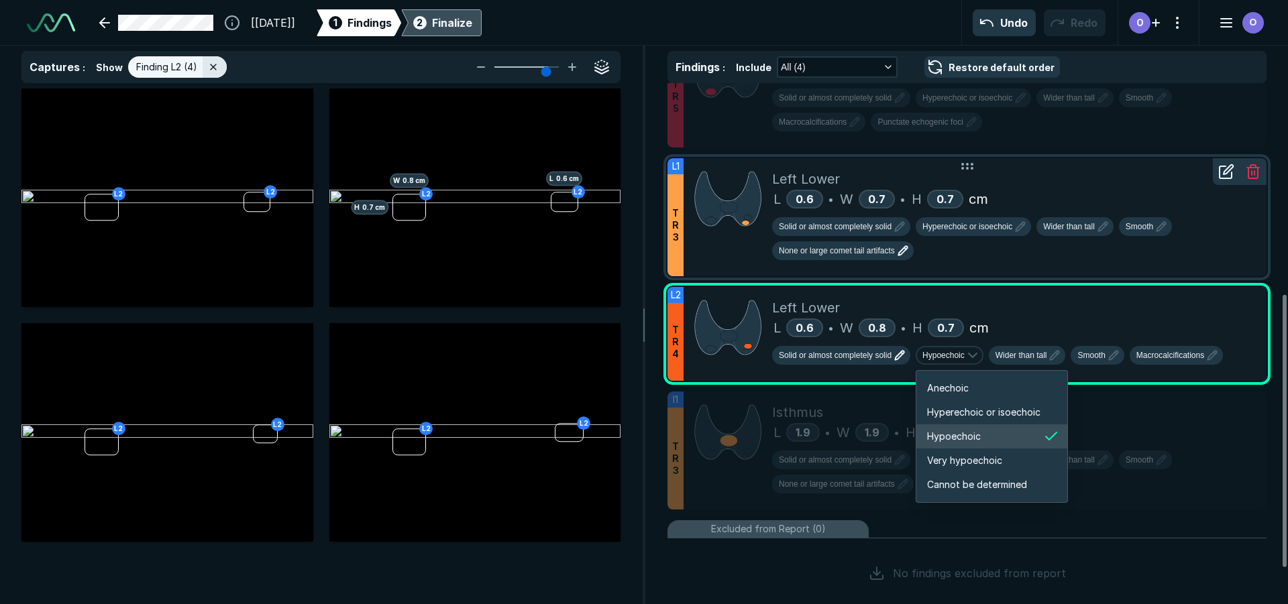
scroll to position [2238, 2404]
click at [972, 482] on span "Cannot be determined" at bounding box center [977, 485] width 100 height 15
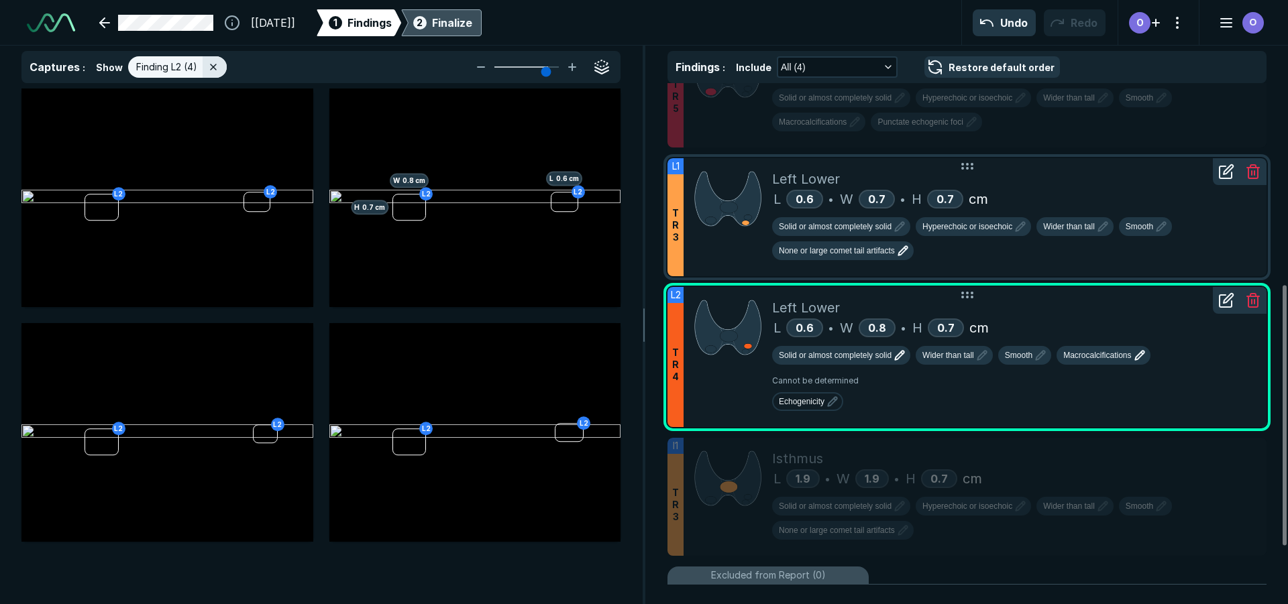
click at [1124, 360] on span "Macrocalcifications" at bounding box center [1097, 355] width 68 height 12
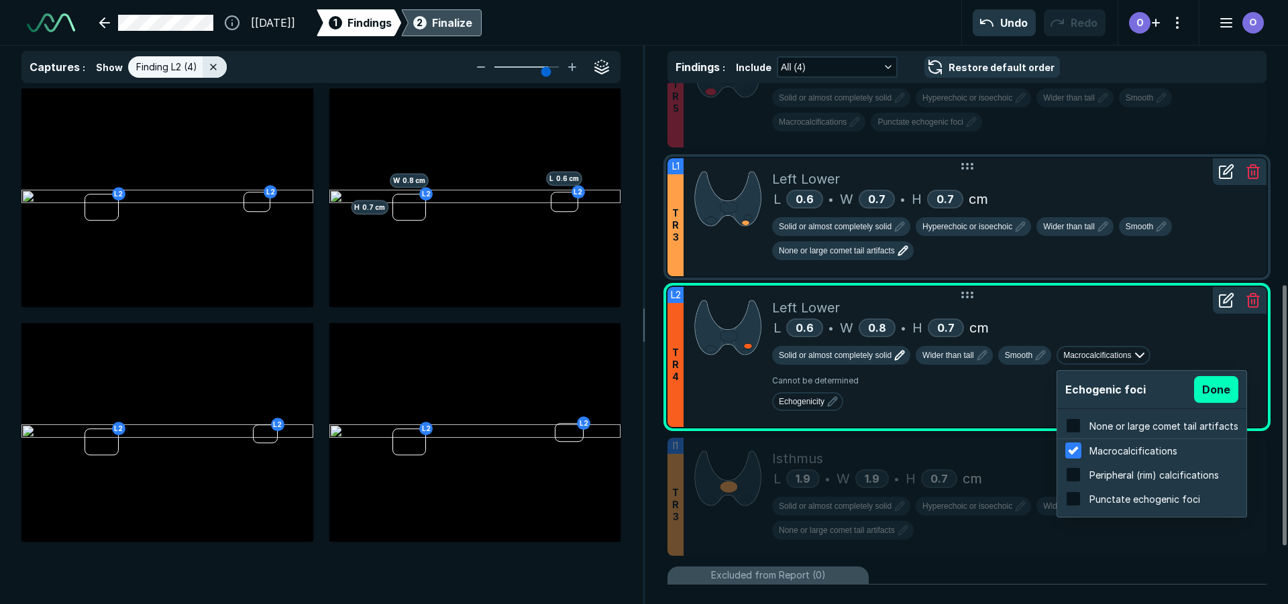
scroll to position [2157, 2558]
click at [1141, 477] on span "Peripheral (rim) calcifications" at bounding box center [1153, 475] width 129 height 11
checkbox input "true"
click at [1079, 449] on div at bounding box center [1073, 450] width 23 height 23
click at [1079, 449] on input "checkbox" at bounding box center [1073, 451] width 16 height 16
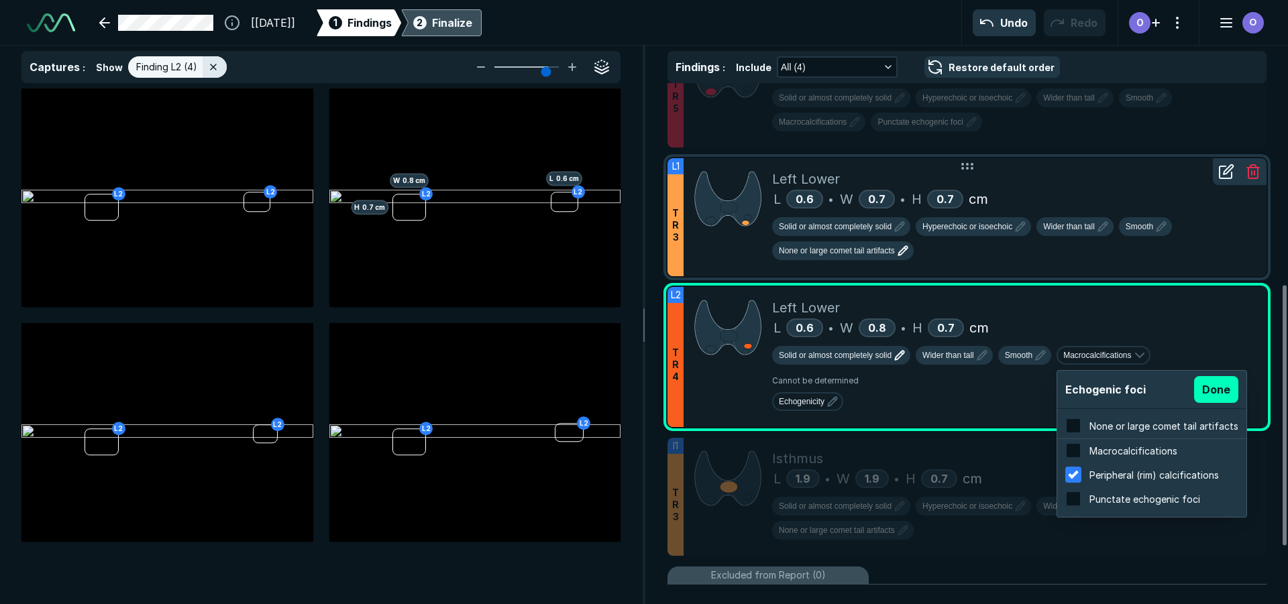
checkbox input "false"
click at [1217, 382] on button "Done" at bounding box center [1216, 389] width 44 height 27
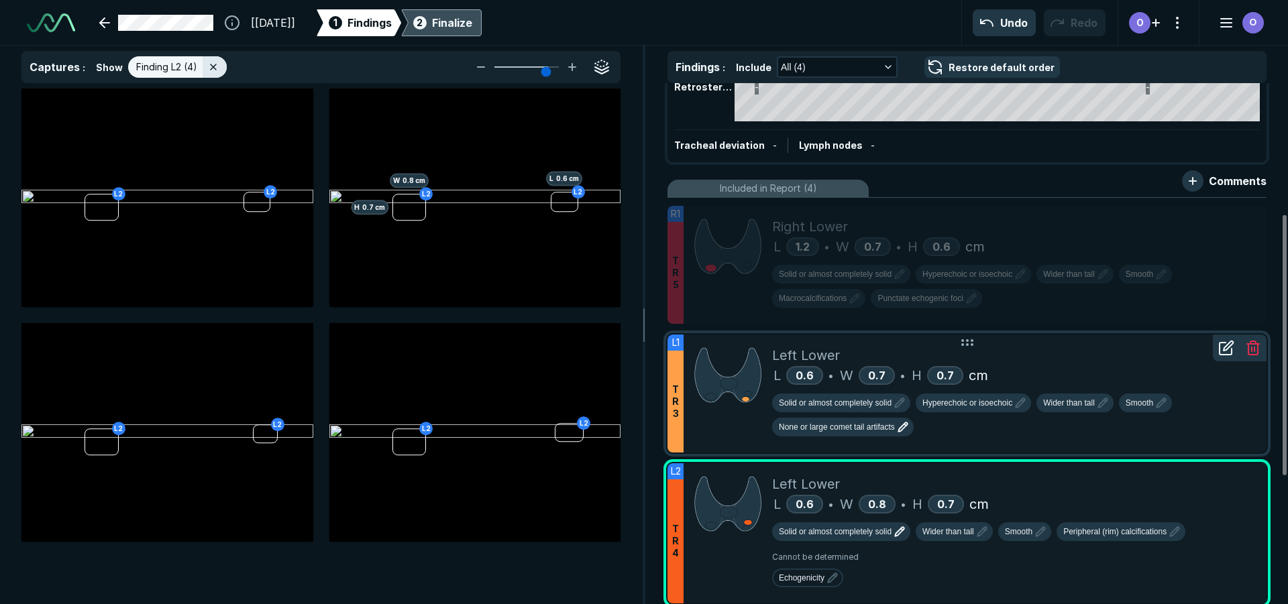
scroll to position [201, 0]
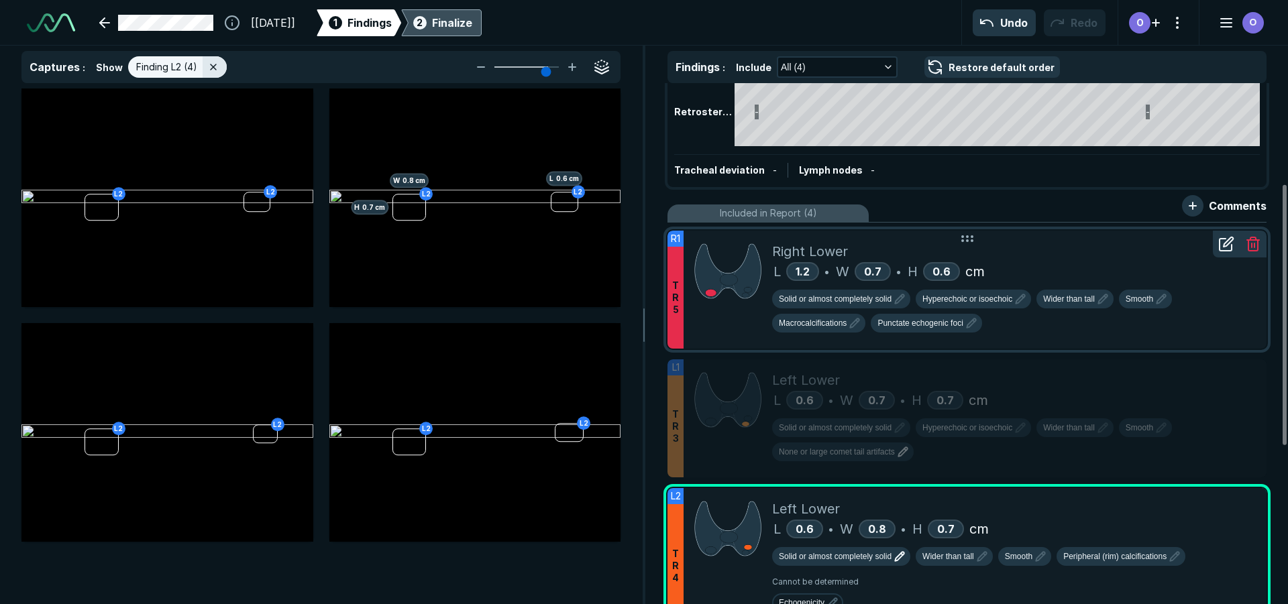
click at [1005, 337] on div "Solid or almost completely solid Hyperechoic or isoechoic Wider than tall Smoot…" at bounding box center [1014, 314] width 484 height 48
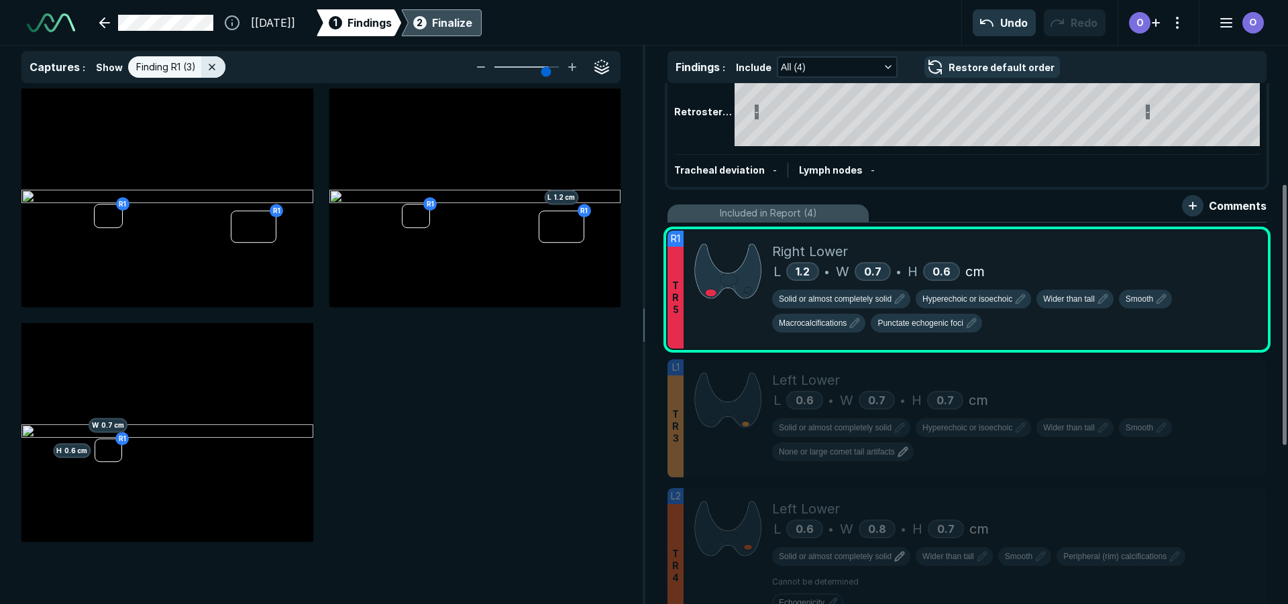
click at [608, 565] on div "R1 R1 R1 L 1.2 cm R1 R1 H 0.6 cm W 0.7 cm" at bounding box center [321, 347] width 642 height 516
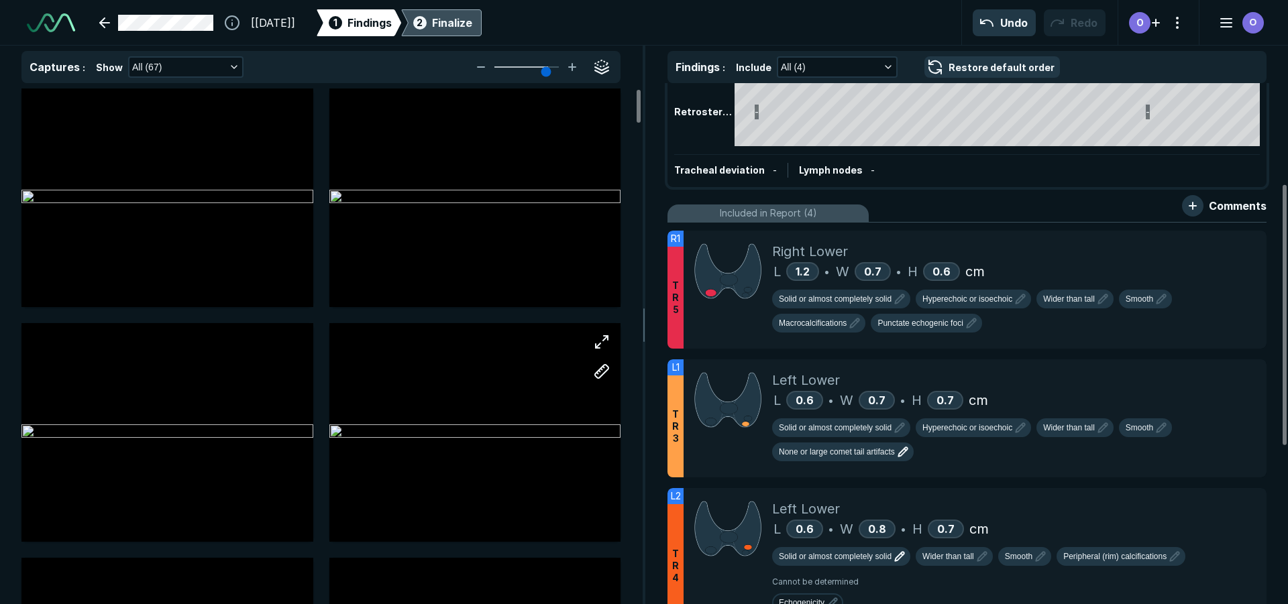
scroll to position [3899, 4398]
click at [1228, 241] on icon at bounding box center [1228, 241] width 9 height 9
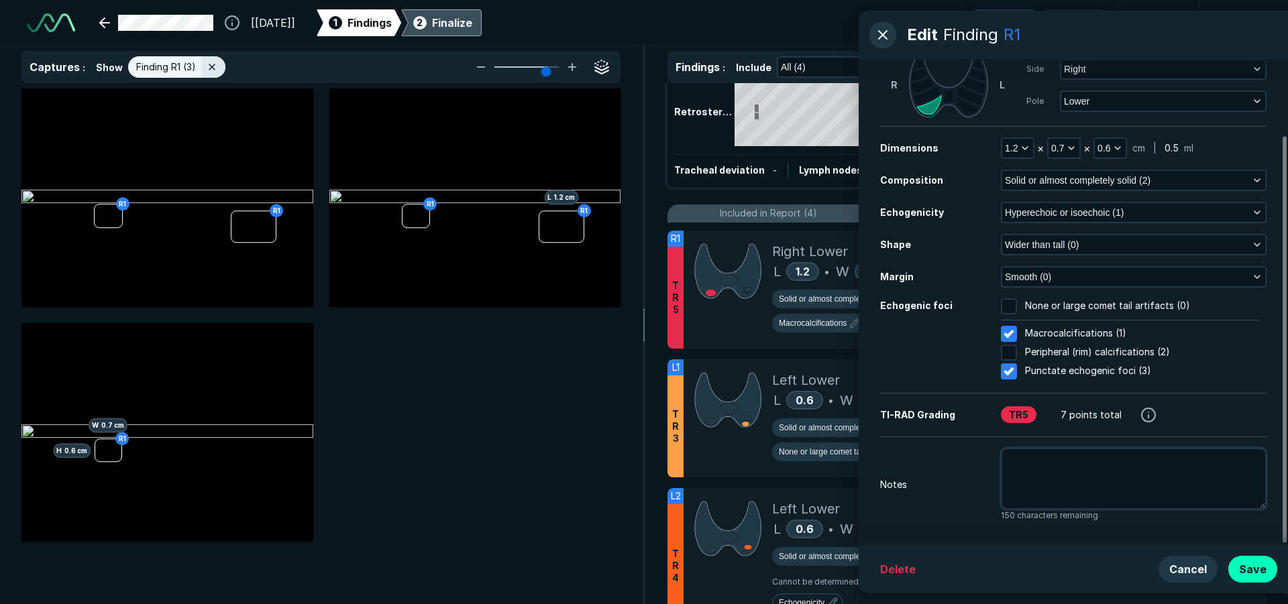
scroll to position [92, 0]
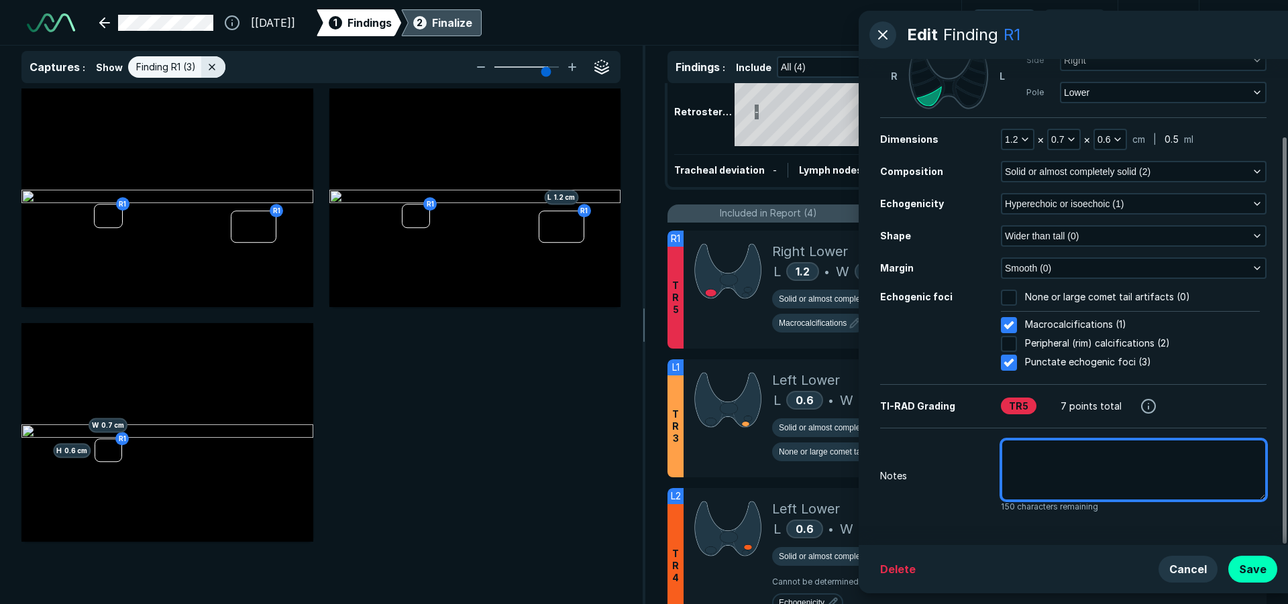
click at [1082, 472] on textarea at bounding box center [1134, 470] width 266 height 62
type textarea "x"
type textarea "P"
type textarea "x"
type textarea "Pr"
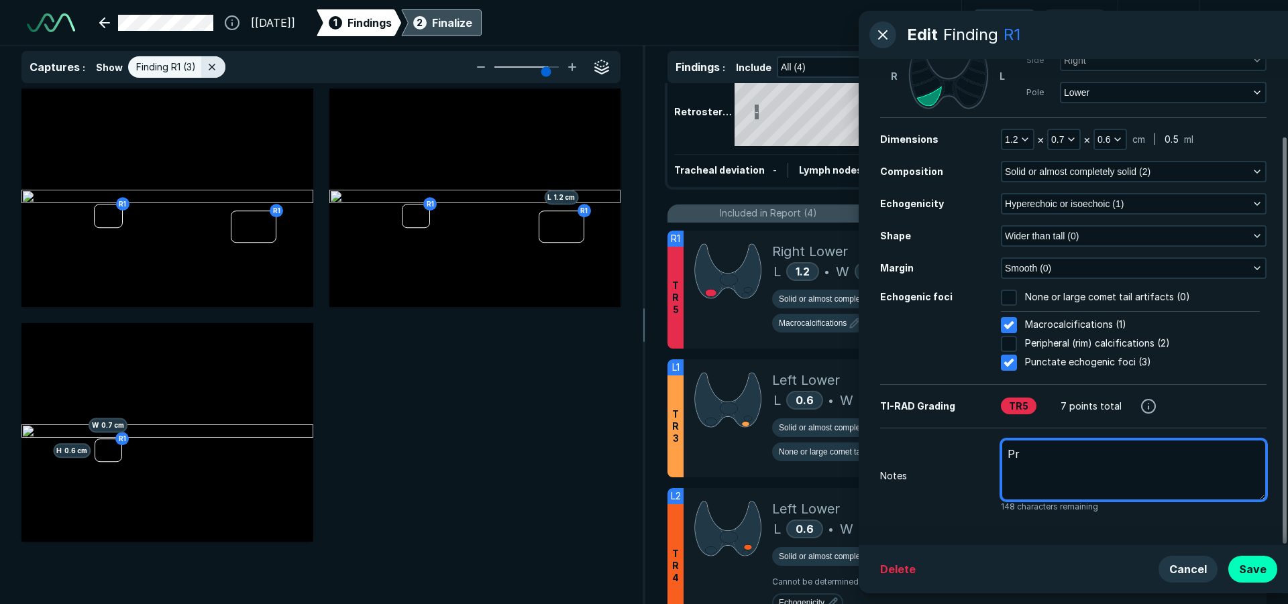
type textarea "x"
type textarea "Pri"
type textarea "x"
type textarea "Prio"
type textarea "x"
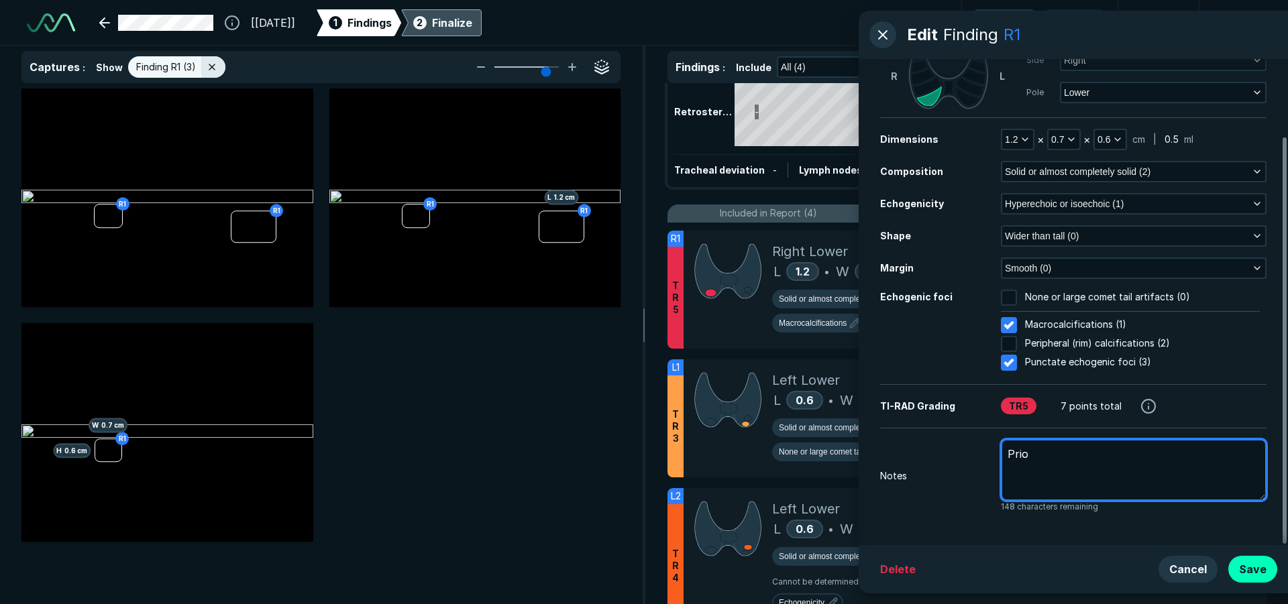
type textarea "Prior"
type textarea "x"
type textarea "Prior"
type textarea "x"
type textarea "Prior m"
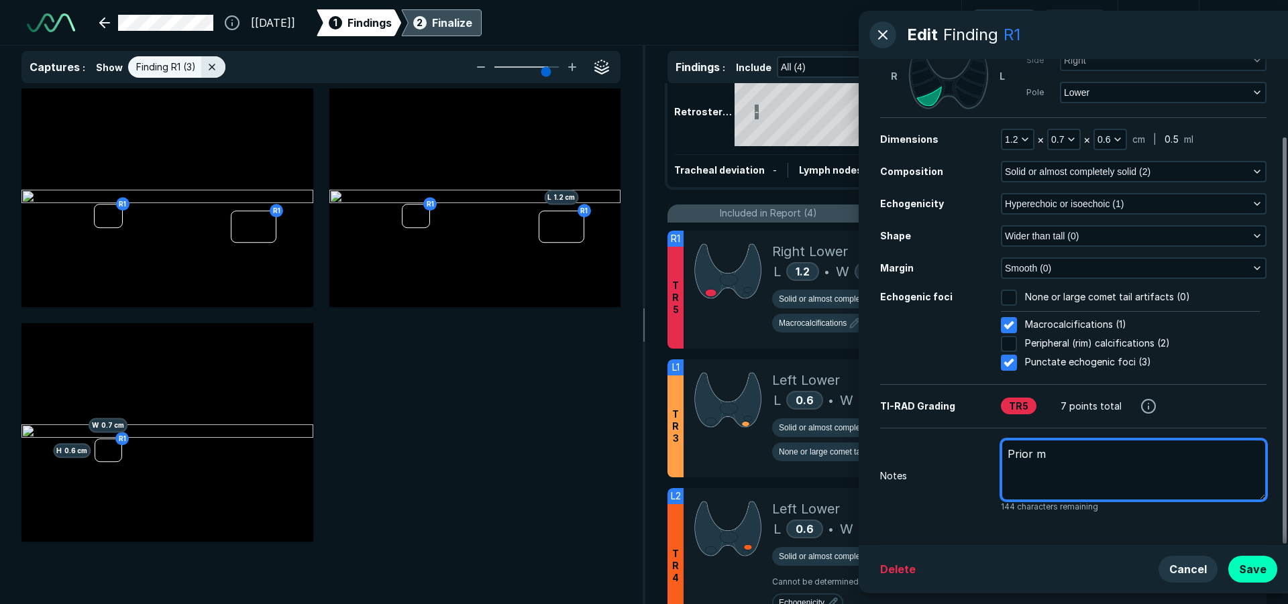
type textarea "x"
type textarea "Prior me"
type textarea "x"
type textarea "Prior mea"
type textarea "x"
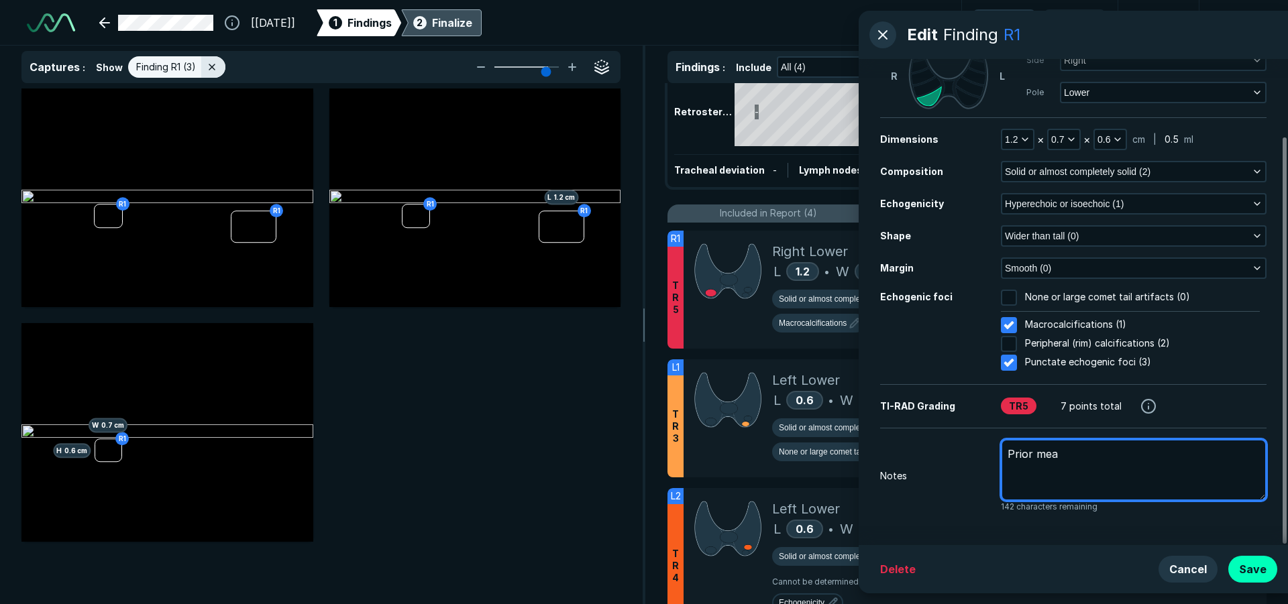
type textarea "Prior meas"
type textarea "x"
type textarea "Prior measu"
type textarea "x"
type textarea "Prior measur"
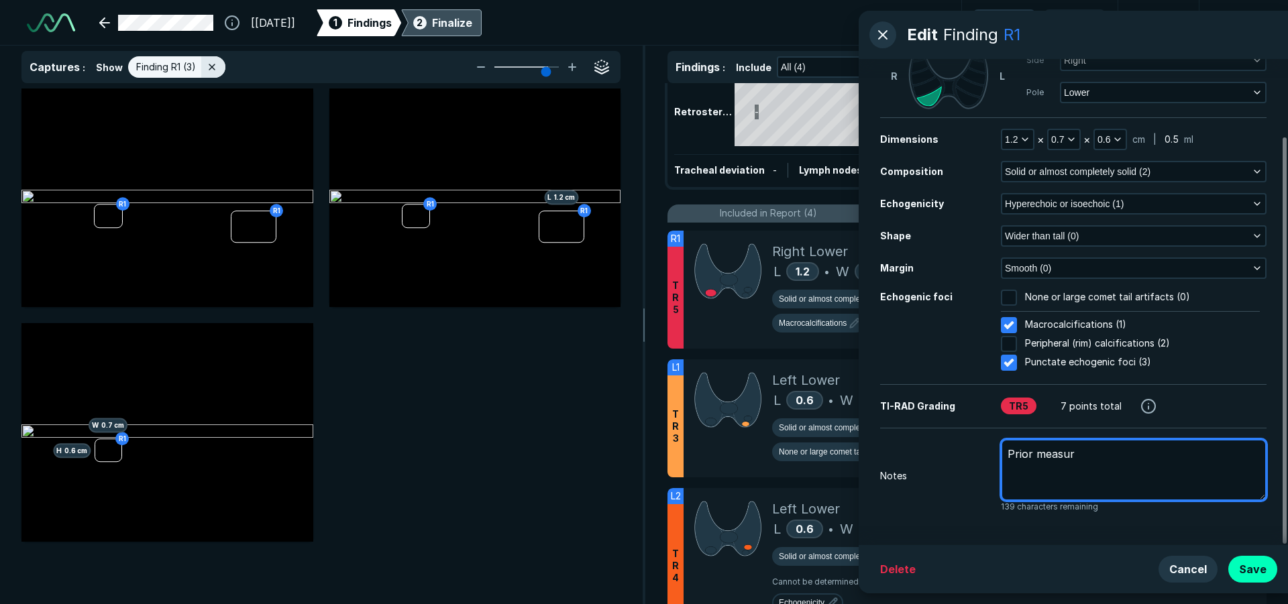
type textarea "x"
type textarea "Prior measure"
type textarea "x"
type textarea "Prior measurem"
type textarea "x"
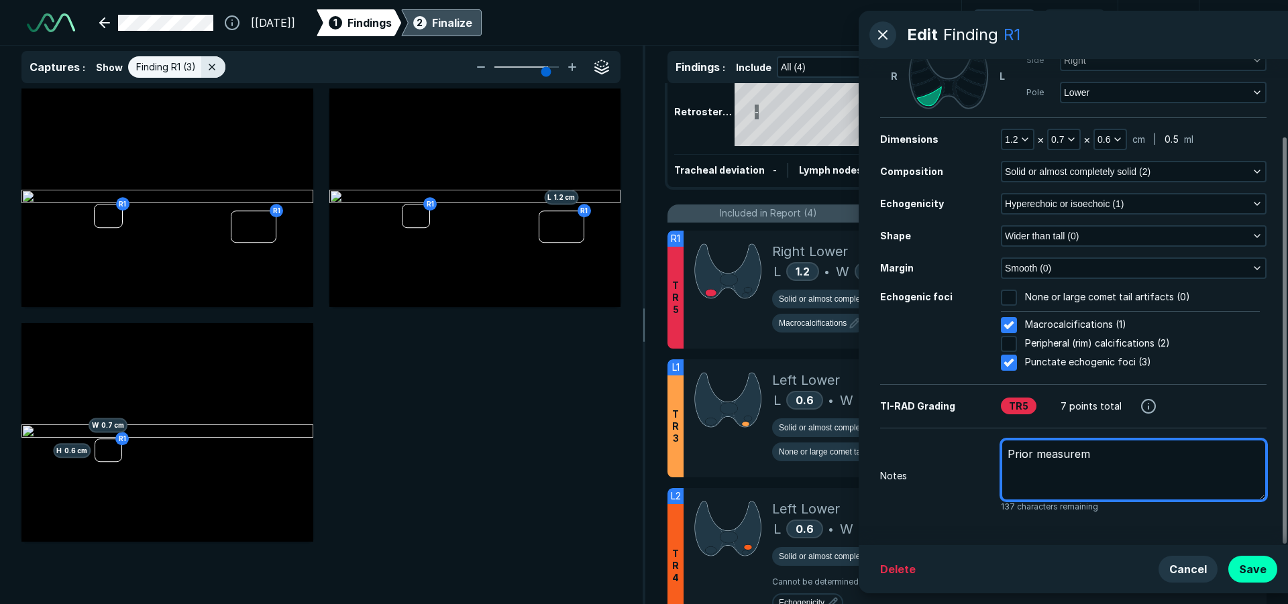
type textarea "Prior measureme"
type textarea "x"
type textarea "Prior measuremen"
type textarea "x"
type textarea "Prior measurement"
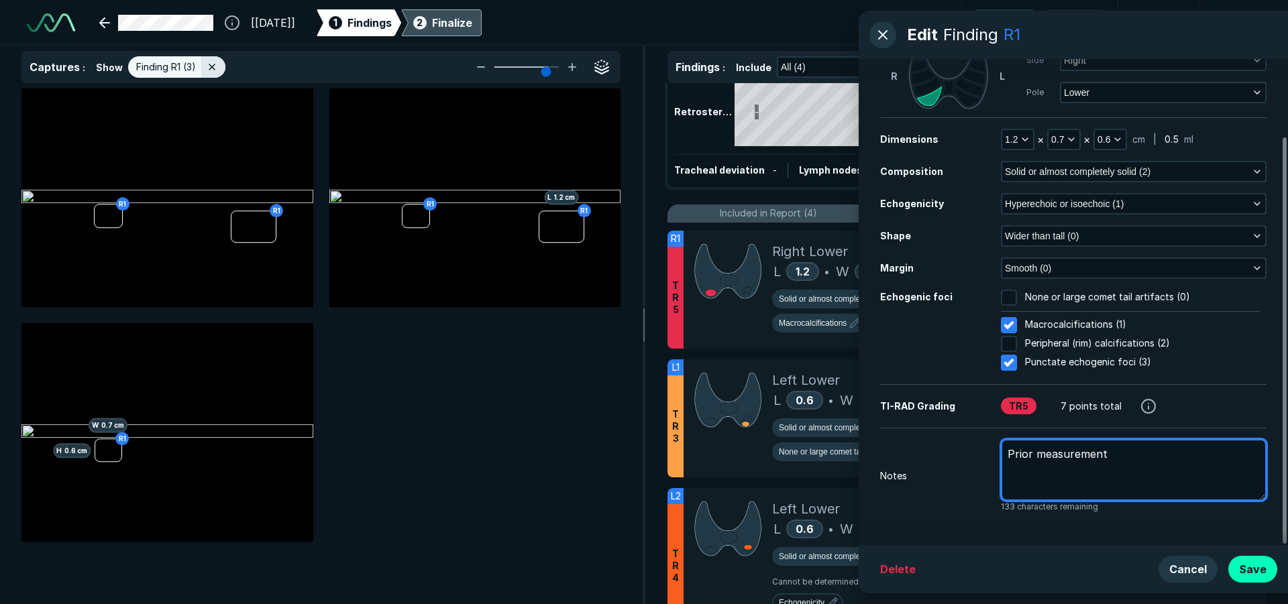
type textarea "x"
type textarea "Prior measurements"
type textarea "x"
type textarea "Prior measurements:"
type textarea "x"
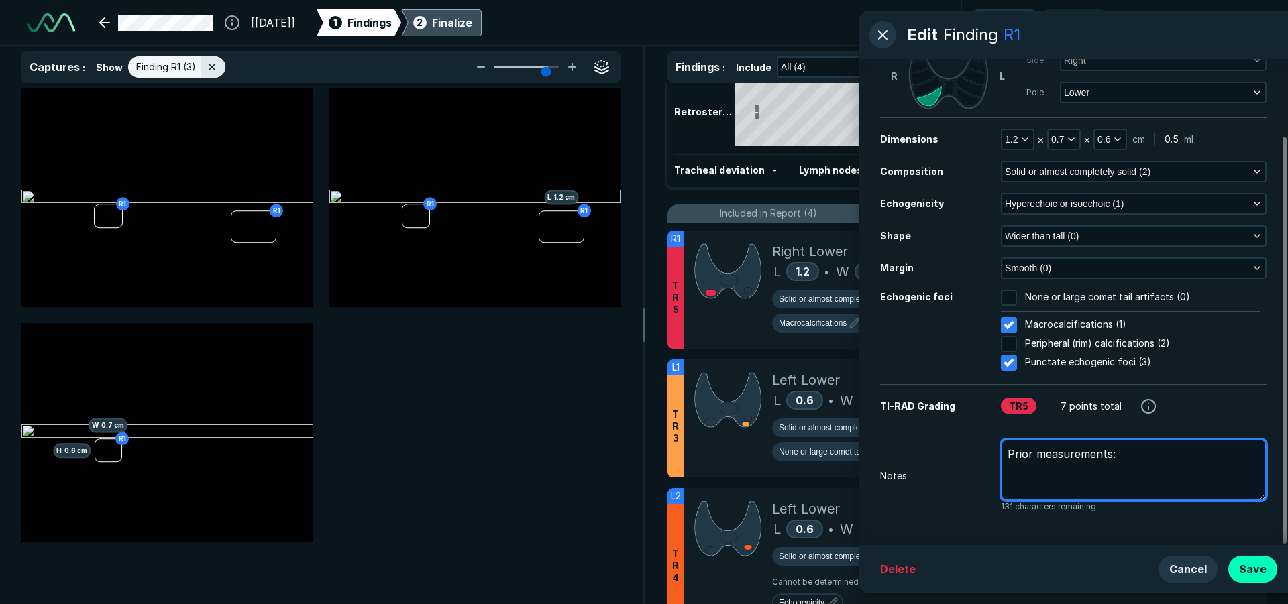
type textarea "Prior measurements:"
type textarea "x"
type textarea "Prior measurements: 1"
type textarea "x"
type textarea "Prior measurements: 1."
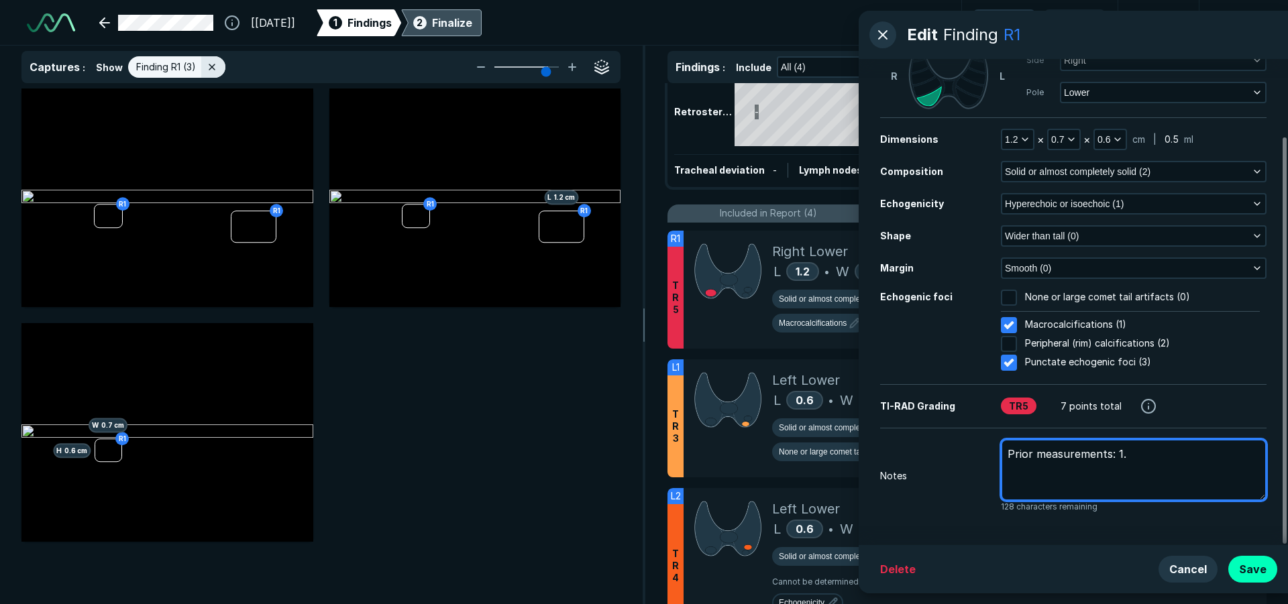
type textarea "x"
type textarea "Prior measurements: 1.0"
type textarea "x"
type textarea "Prior measurements: 1.0"
type textarea "x"
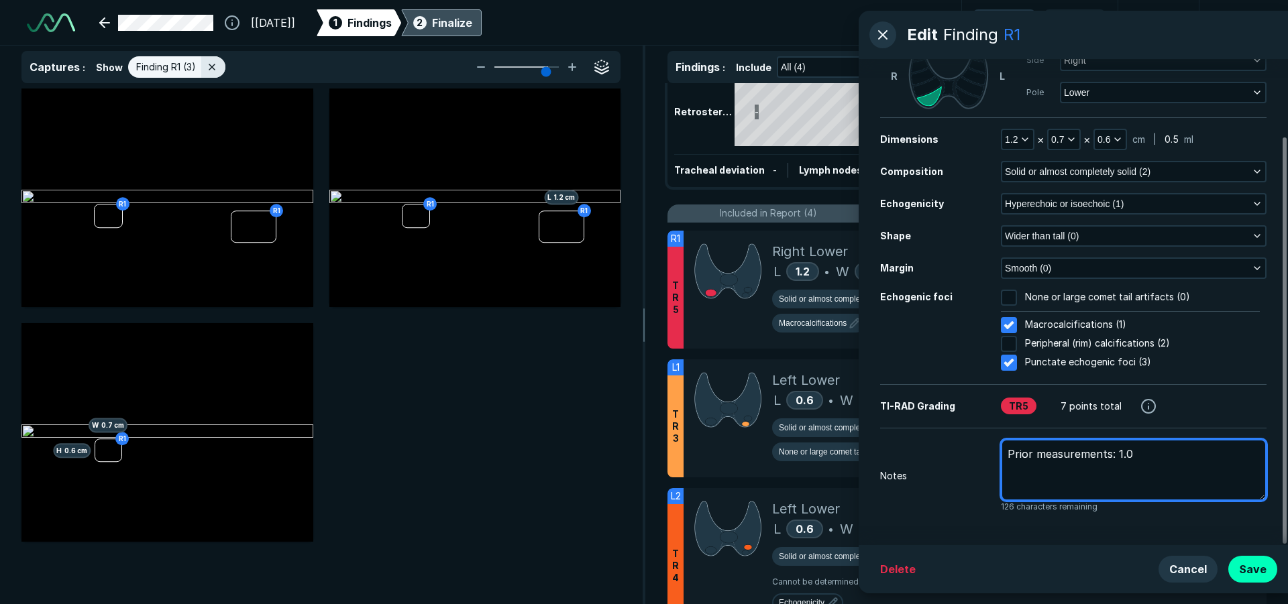
type textarea "Prior measurements: 1.0 x"
type textarea "x"
type textarea "Prior measurements: 1.0 x"
type textarea "x"
type textarea "Prior measurements: 1.0 x 0"
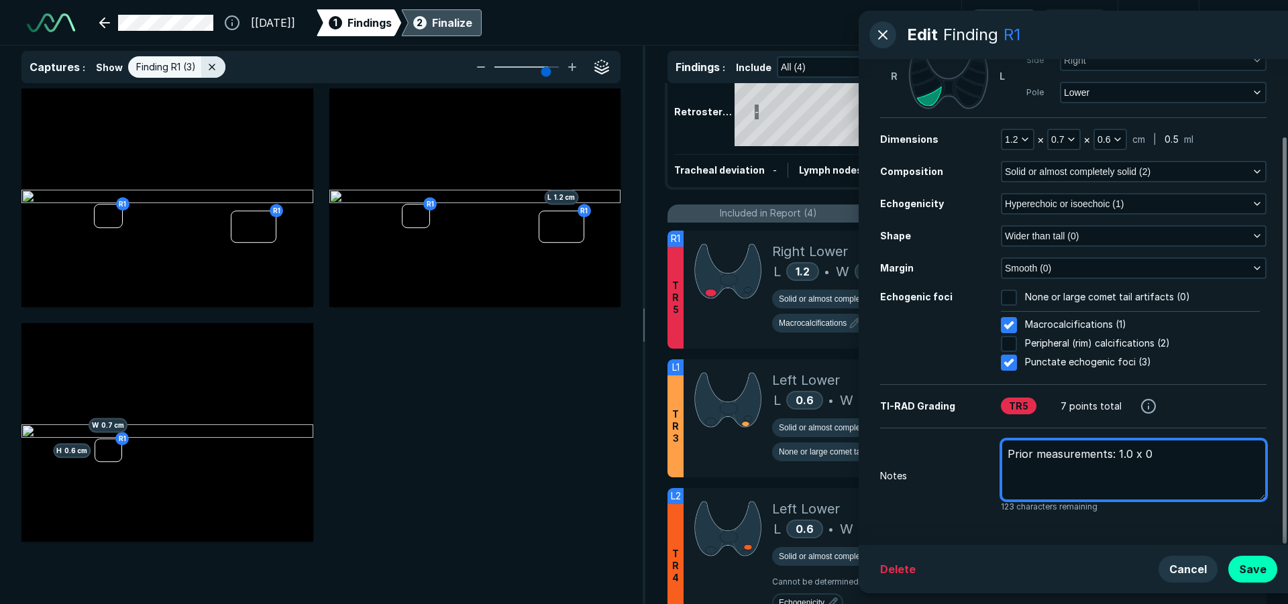
type textarea "x"
type textarea "Prior measurements: 1.0 x 0."
type textarea "x"
type textarea "Prior measurements: 1.0 x 0.7"
type textarea "x"
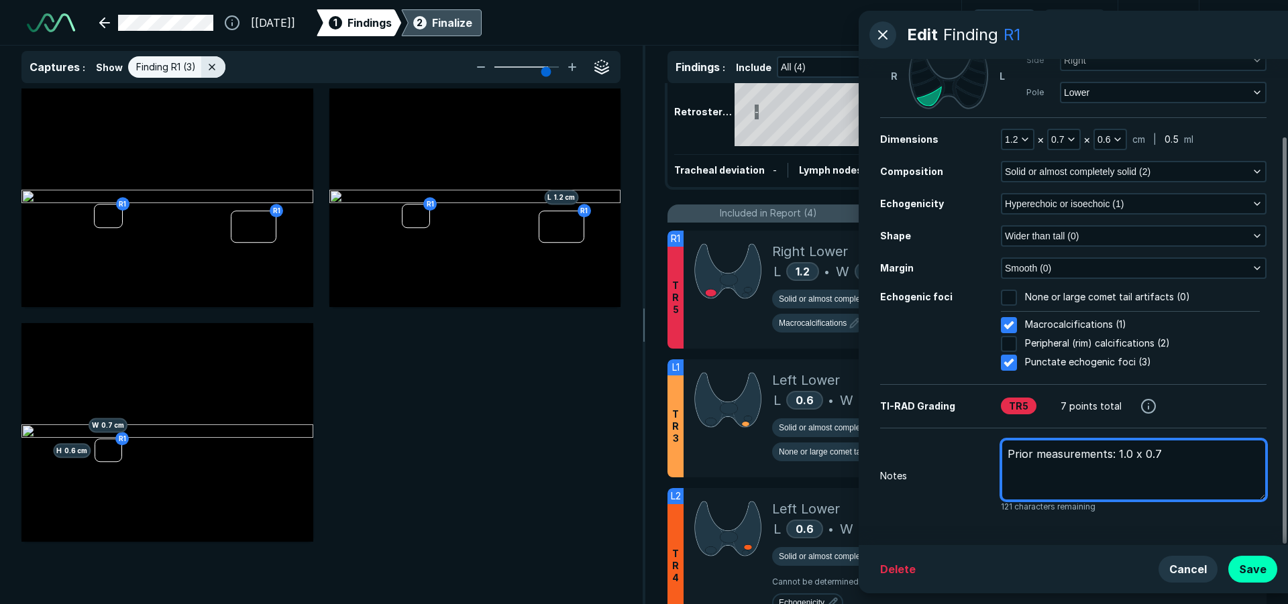
type textarea "Prior measurements: 1.0 x 0.7"
type textarea "x"
type textarea "Prior measurements: 1.0 x 0.7 x"
type textarea "x"
type textarea "Prior measurements: 1.0 x 0.7 x"
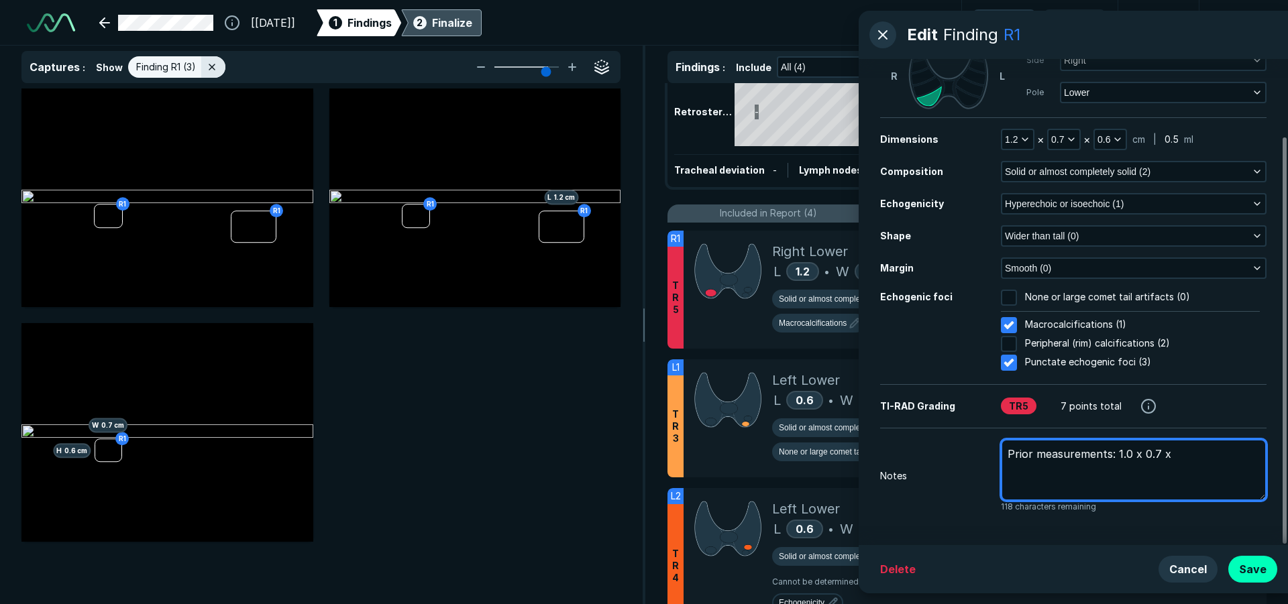
type textarea "x"
type textarea "Prior measurements: 1.0 x 0.7 x 0"
type textarea "x"
type textarea "Prior measurements: 1.0 x 0.7 x 0."
type textarea "x"
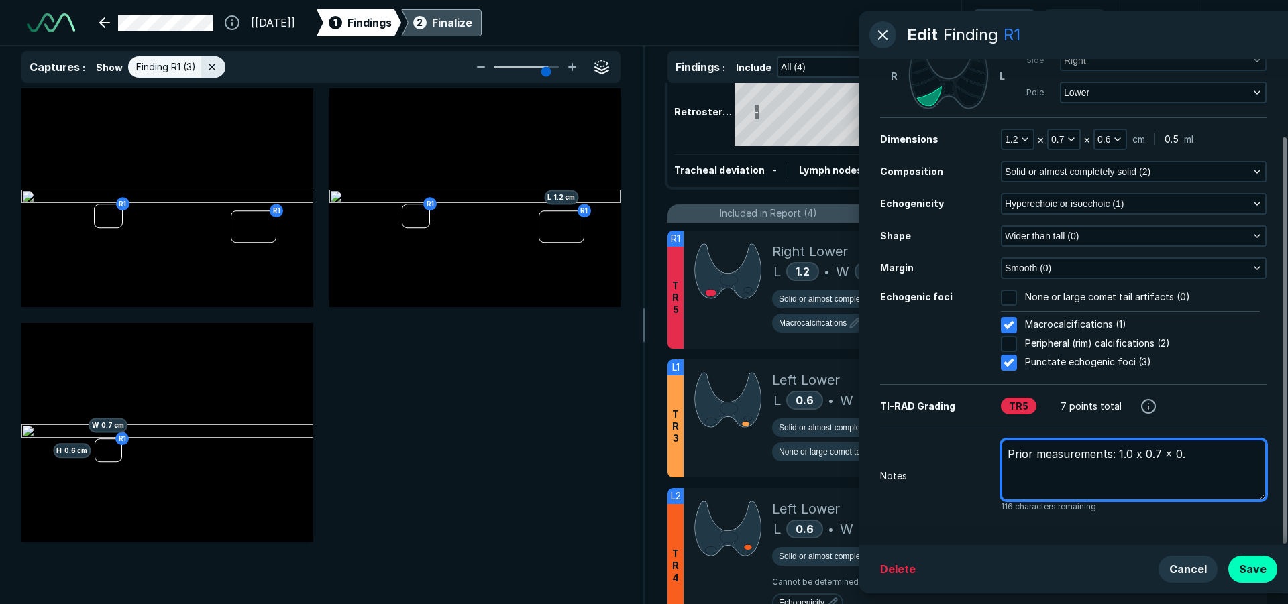
type textarea "Prior measurements: 1.0 x 0.7 x 0.6"
type textarea "x"
type textarea "Prior measurements: 1.0 x 0.7 x 0.6"
type textarea "x"
type textarea "Prior measurements: 1.0 x 0.7 x 0.6 c"
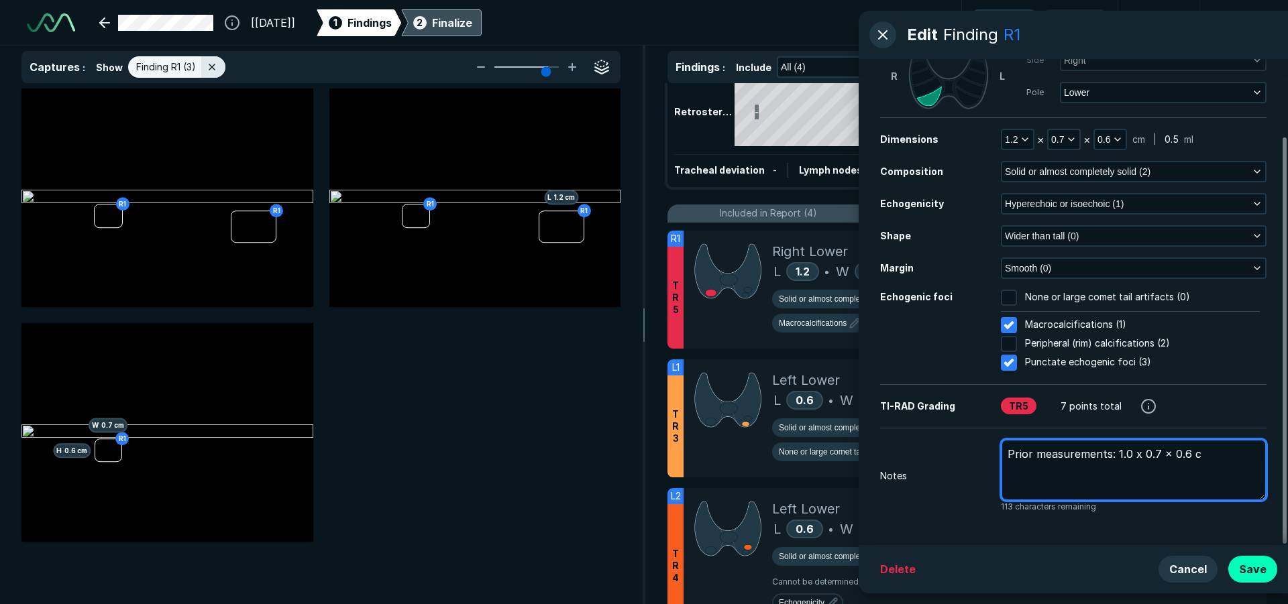
type textarea "x"
type textarea "Prior measurements: 1.0 x 0.7 x 0.6 cm"
type textarea "x"
type textarea "Prior measurements: 1.0 x 0.7 x 0.6 cm"
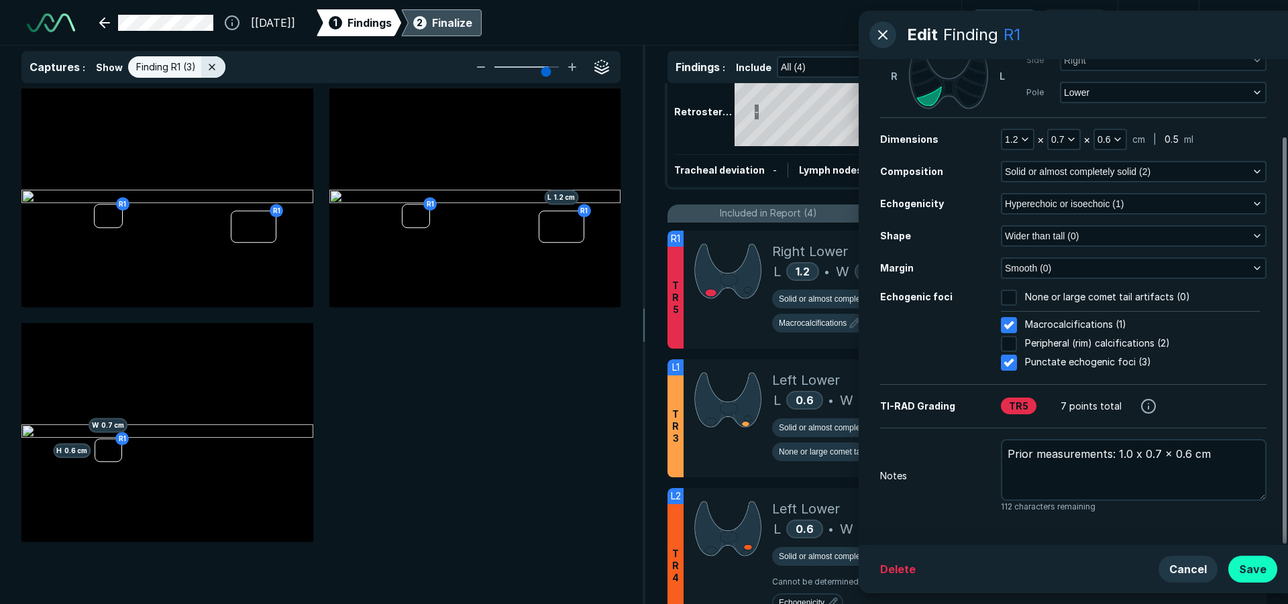
click at [1251, 564] on button "Save" at bounding box center [1252, 569] width 49 height 27
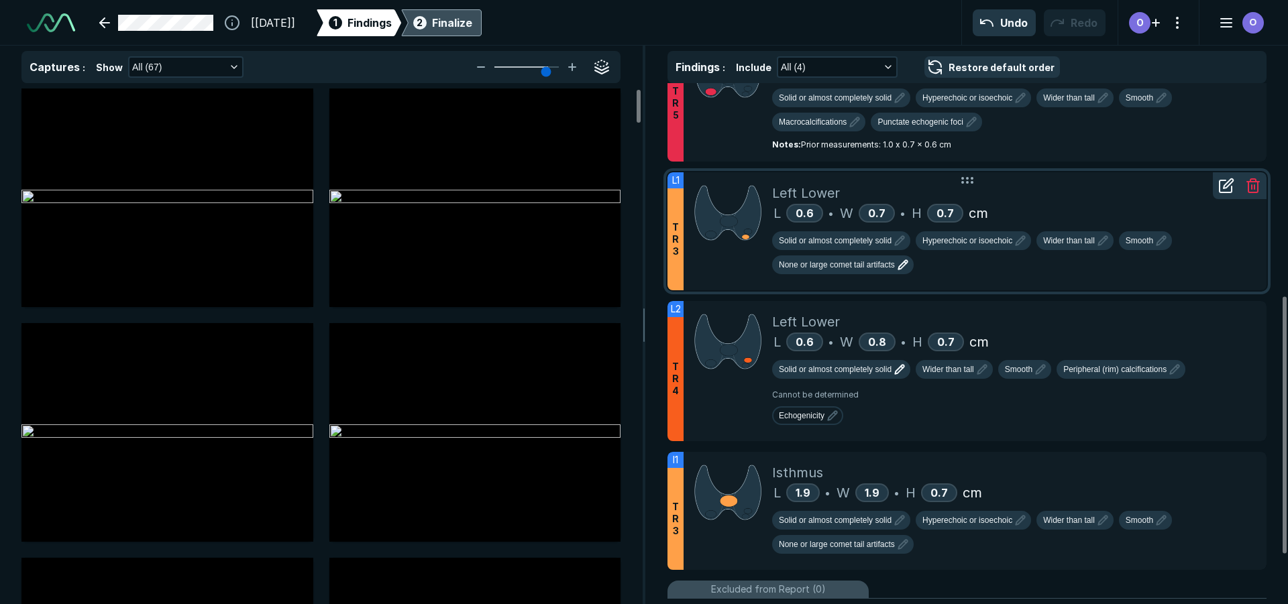
scroll to position [470, 0]
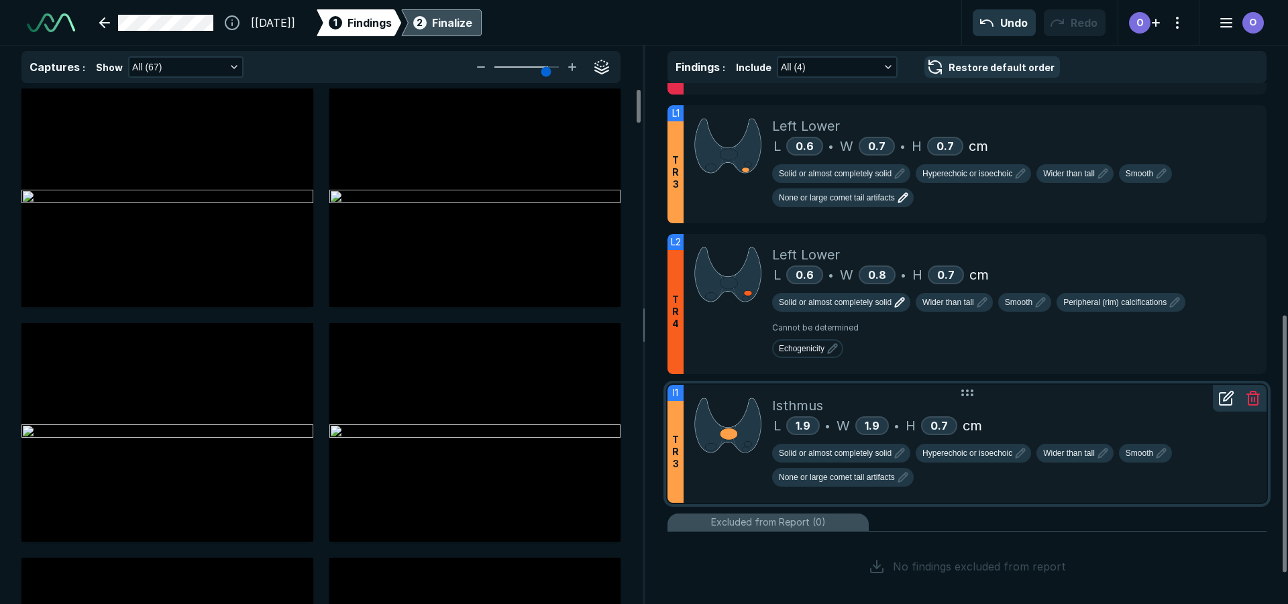
click at [1222, 400] on icon at bounding box center [1226, 398] width 16 height 16
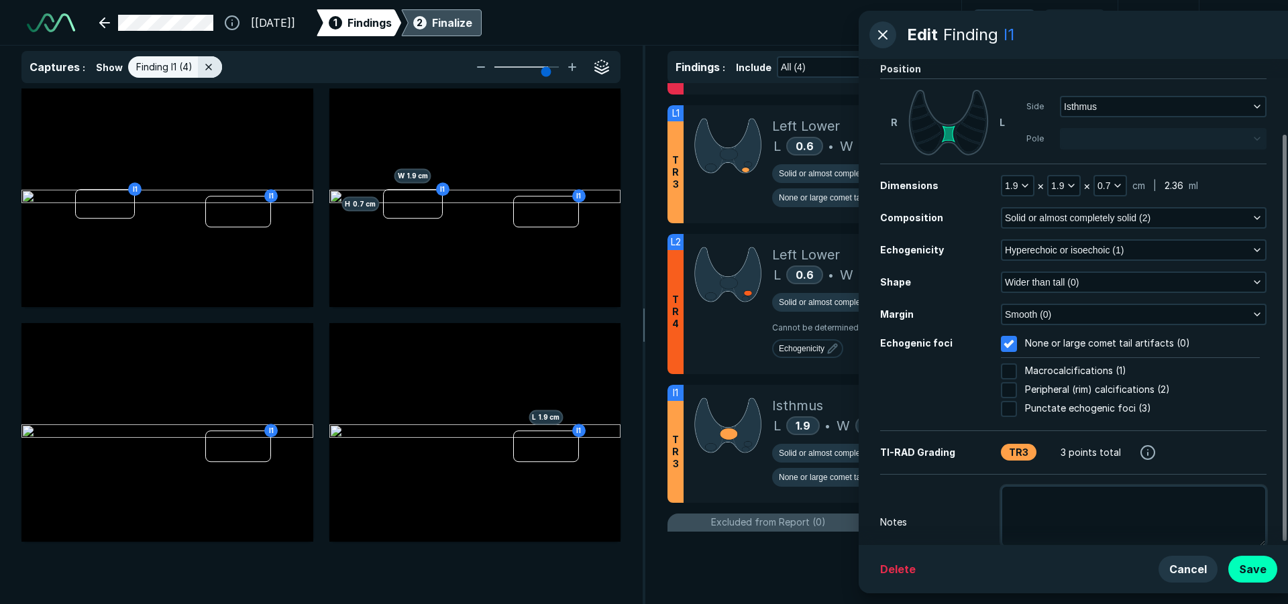
scroll to position [92, 0]
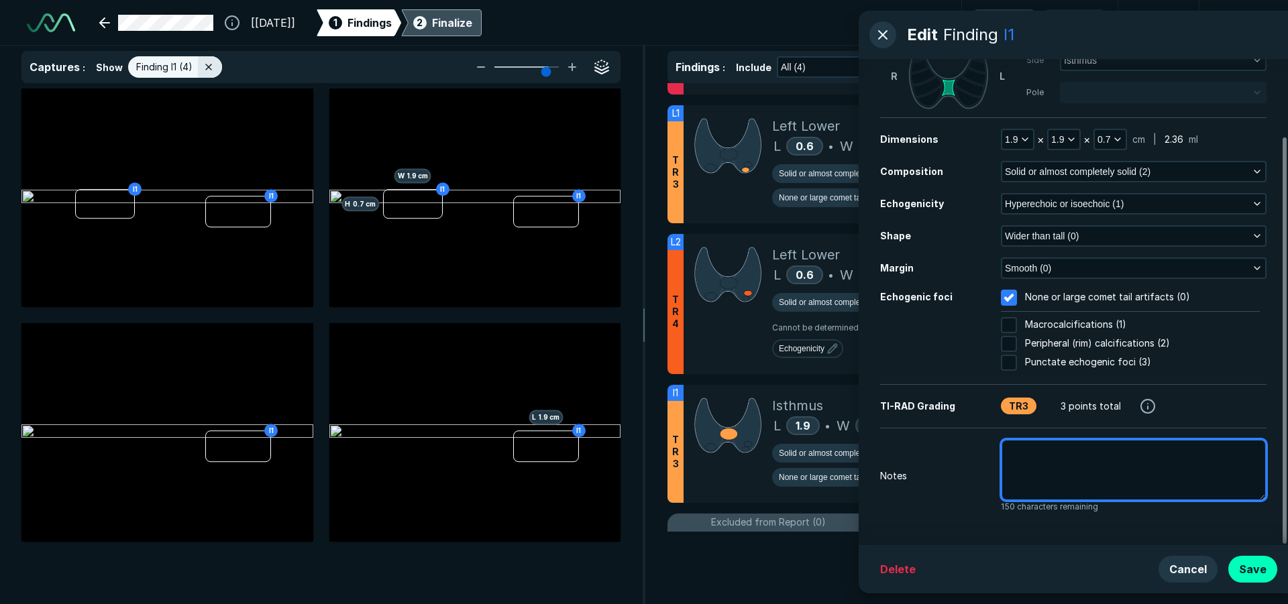
click at [1087, 468] on textarea at bounding box center [1134, 470] width 266 height 62
type textarea "x"
type textarea "P"
type textarea "x"
type textarea "Pr"
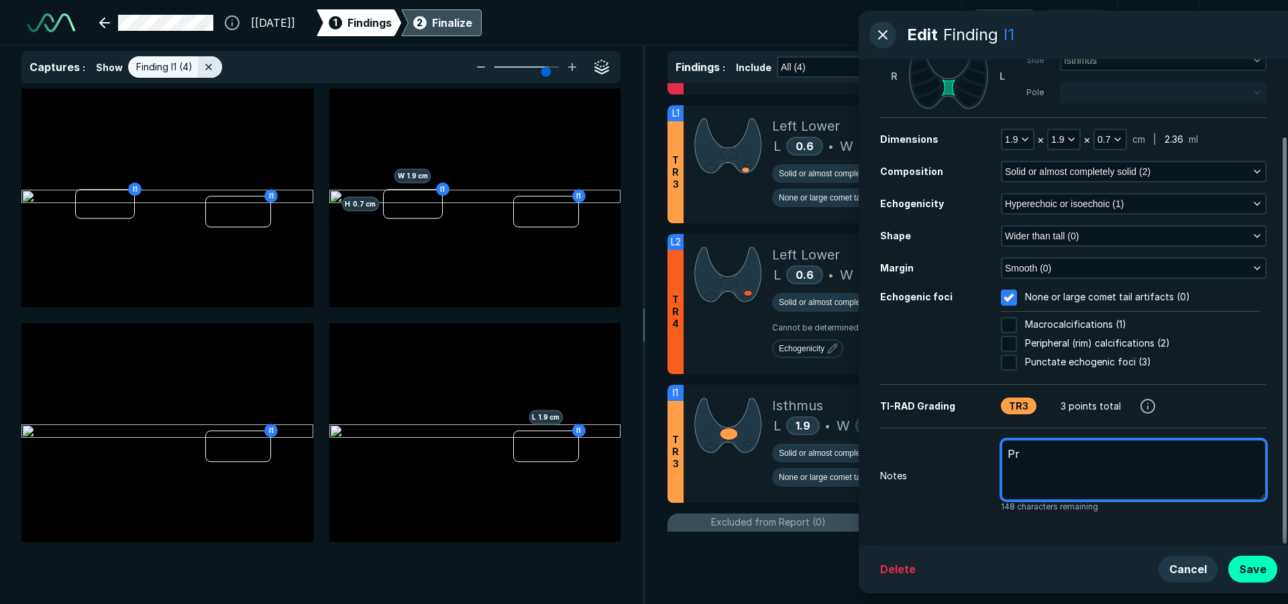
type textarea "x"
type textarea "Pri"
type textarea "x"
type textarea "Prio"
type textarea "x"
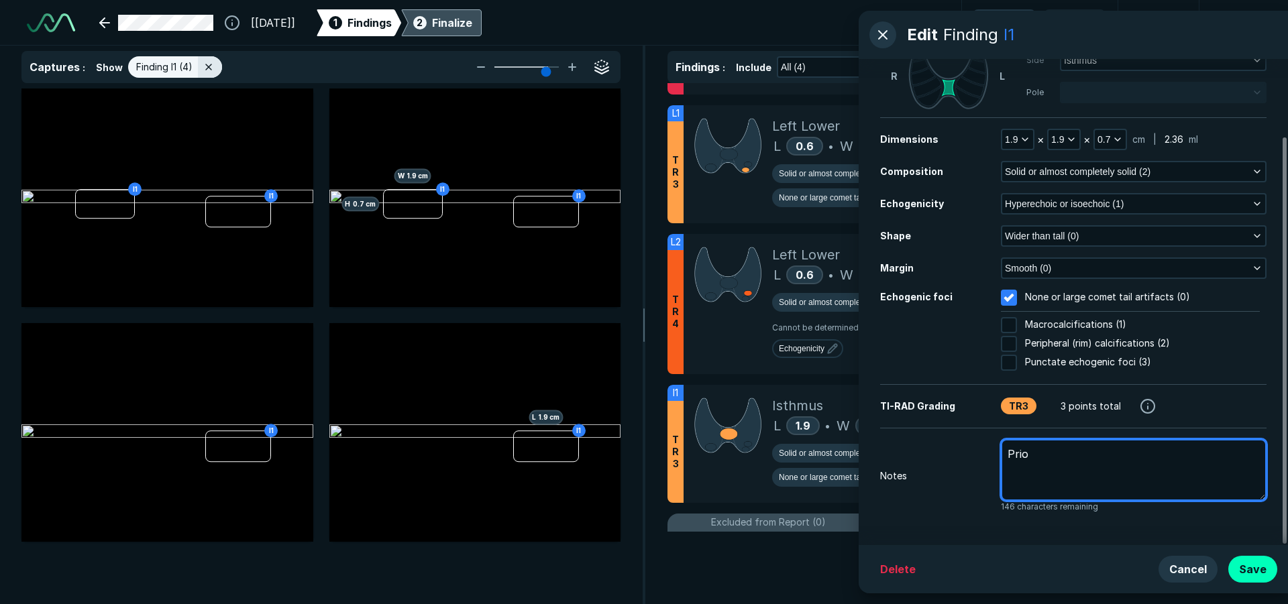
type textarea "Prior"
type textarea "x"
type textarea "Prior"
type textarea "x"
type textarea "Prior m"
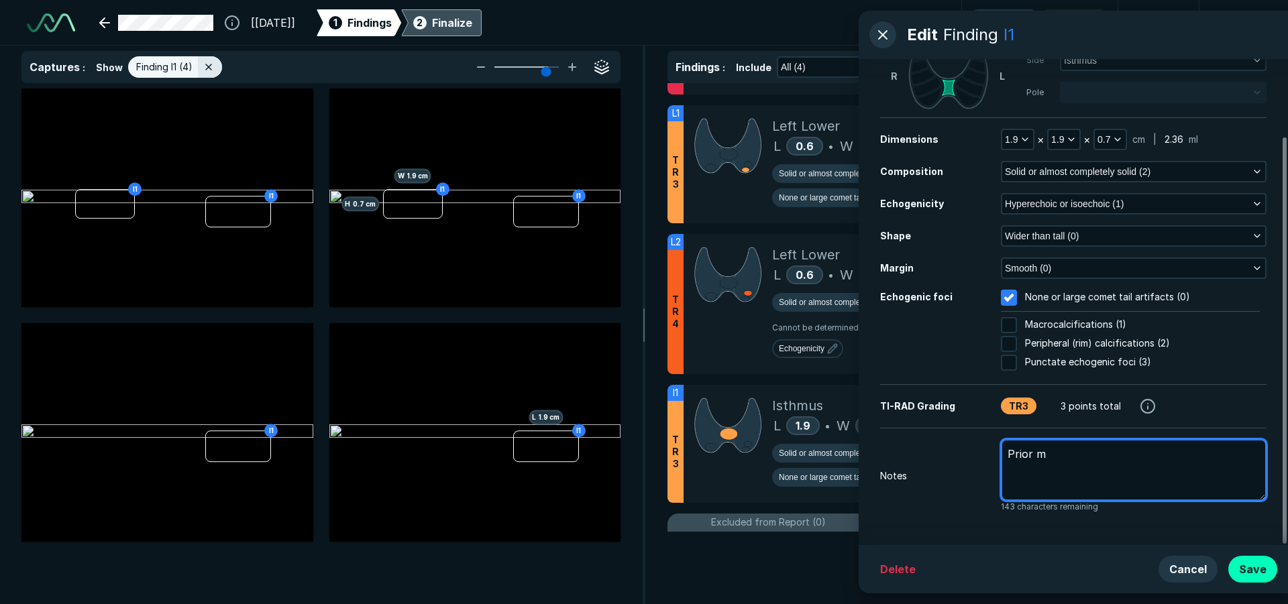
type textarea "x"
type textarea "Prior me"
type textarea "x"
type textarea "Prior mea"
type textarea "x"
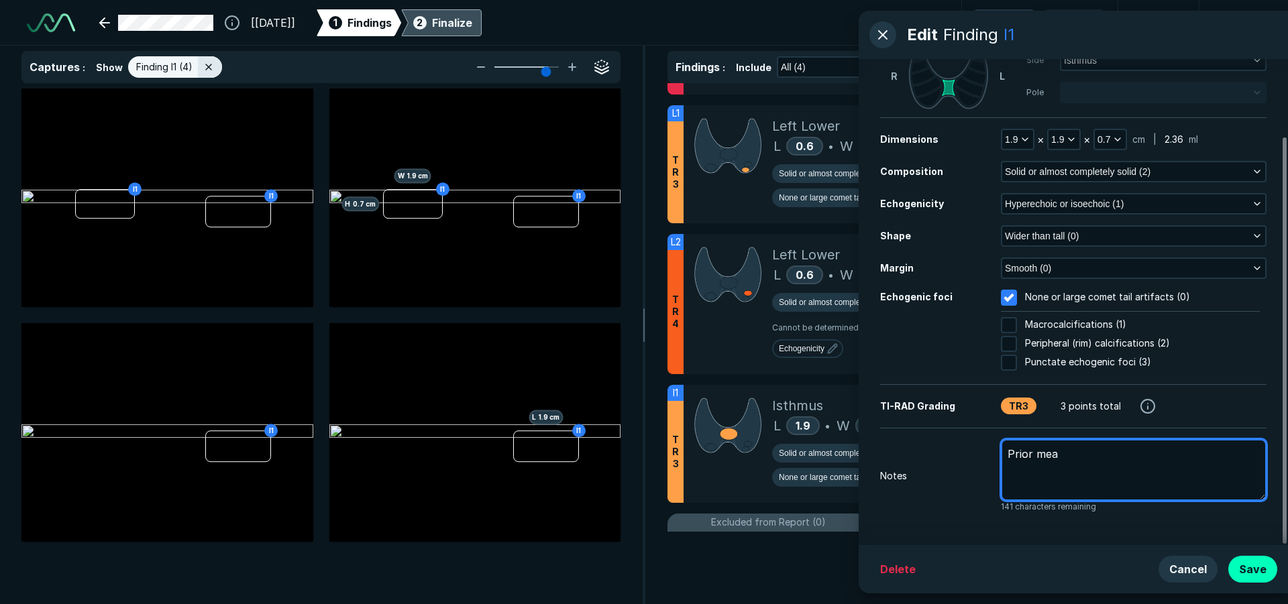
type textarea "Prior meas"
type textarea "x"
type textarea "Prior measu"
type textarea "x"
type textarea "Prior measur"
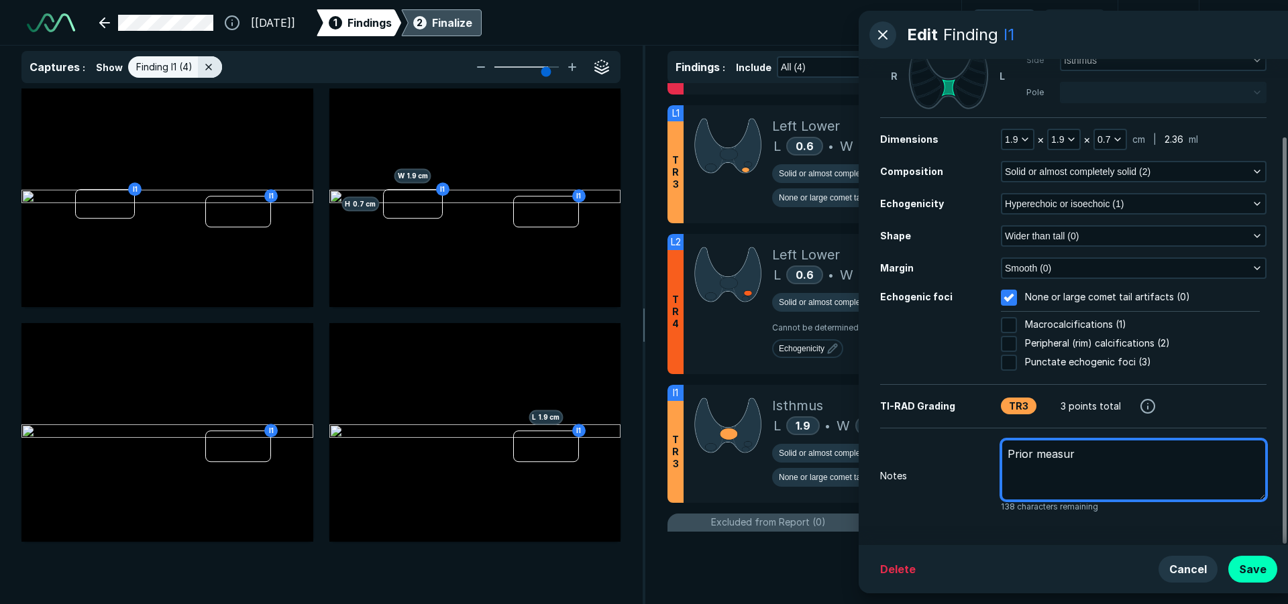
type textarea "x"
type textarea "Prior measure"
type textarea "x"
type textarea "Prior measurem"
type textarea "x"
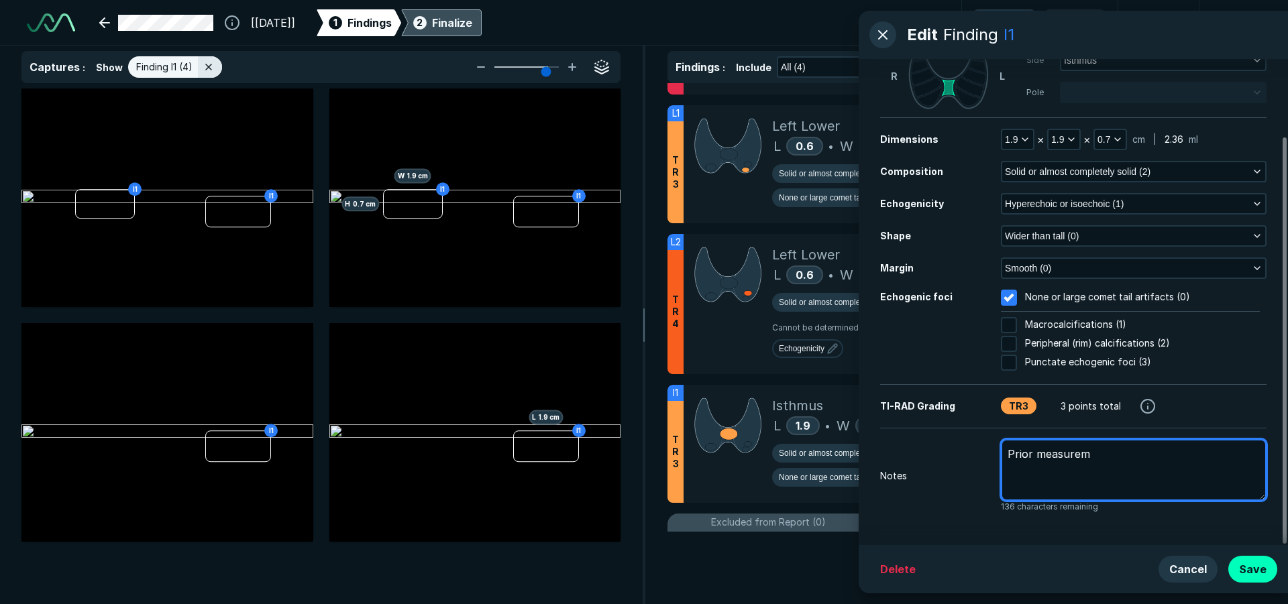
type textarea "Prior measureme"
type textarea "x"
type textarea "Prior measuremen"
type textarea "x"
type textarea "Prior measurement"
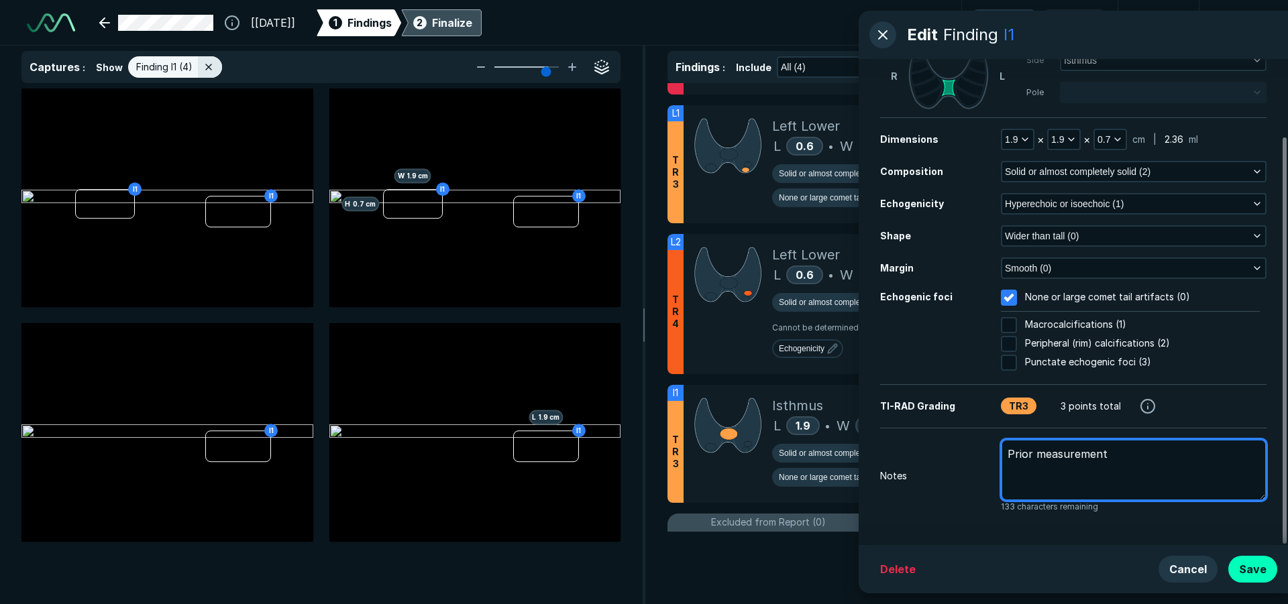
type textarea "x"
type textarea "Prior measurements"
type textarea "x"
type textarea "Prior measurements:"
type textarea "x"
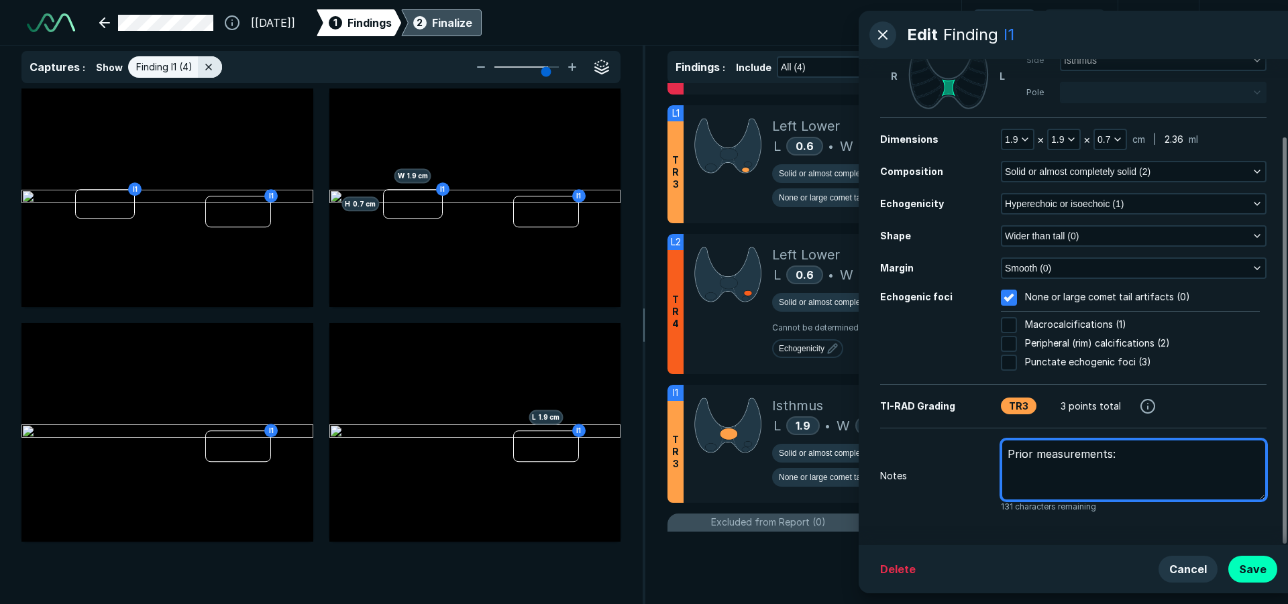
type textarea "Prior measurements:"
type textarea "x"
type textarea "Prior measurements: 2"
type textarea "x"
type textarea "Prior measurements: 2."
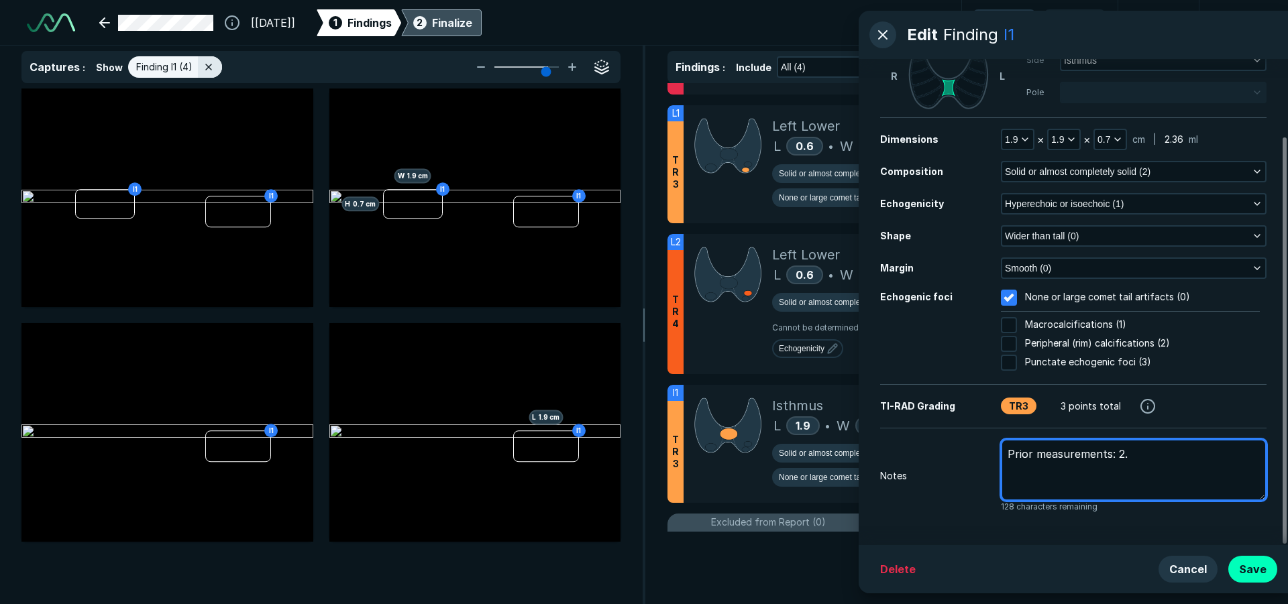
type textarea "x"
type textarea "Prior measurements: 2.2"
type textarea "x"
type textarea "Prior measurements: 2.2"
type textarea "x"
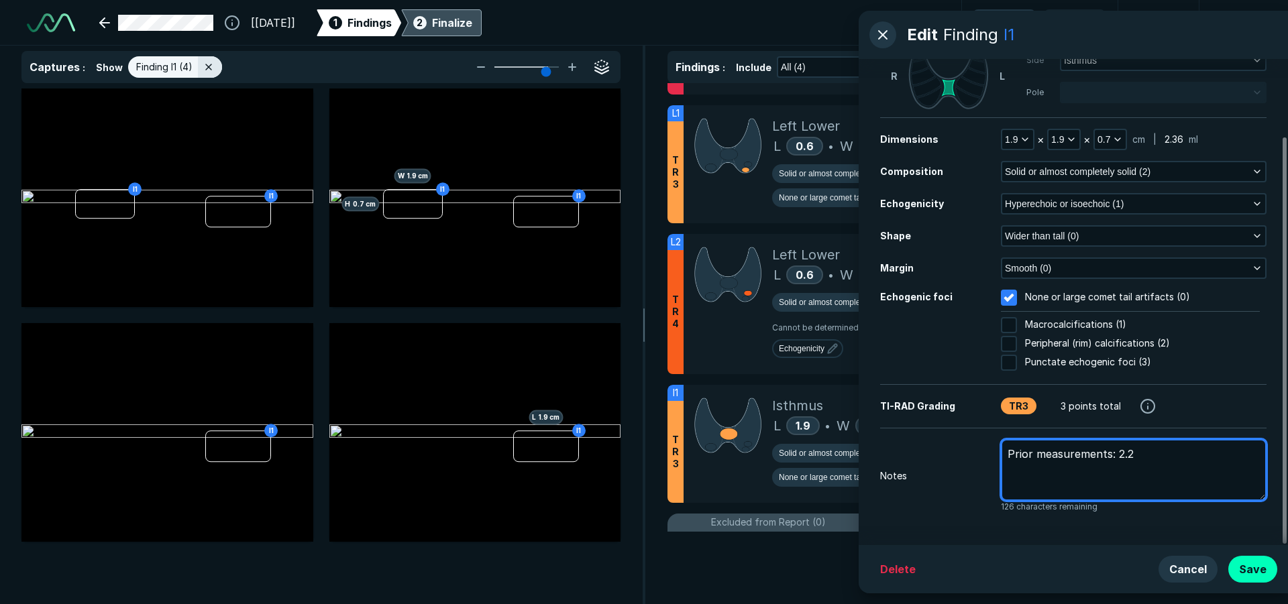
type textarea "Prior measurements: 2.2 x"
type textarea "x"
type textarea "Prior measurements: 2.2 x"
type textarea "x"
type textarea "Prior measurements: 2.2 x 1"
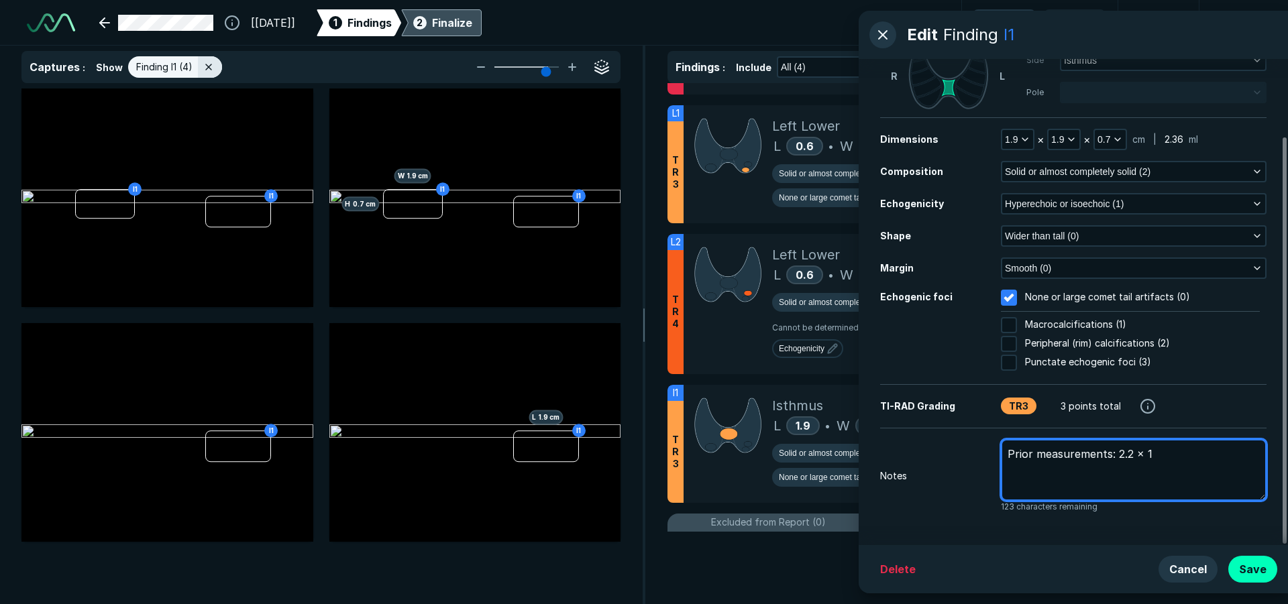
type textarea "x"
type textarea "Prior measurements: 2.2 x 1."
type textarea "x"
type textarea "Prior measurements: 2.2 x 1.1"
type textarea "x"
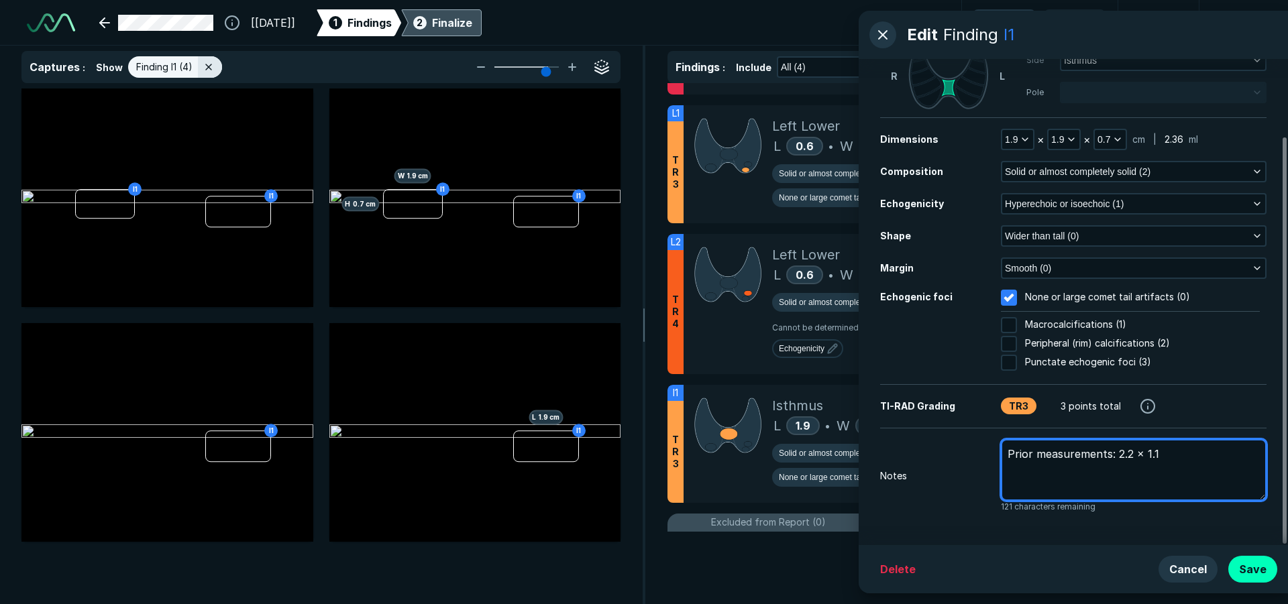
type textarea "Prior measurements: 2.2 x 1.1"
type textarea "x"
type textarea "Prior measurements: 2.2 x 1.1 x"
type textarea "x"
type textarea "Prior measurements: 2.2 x 1.1 x"
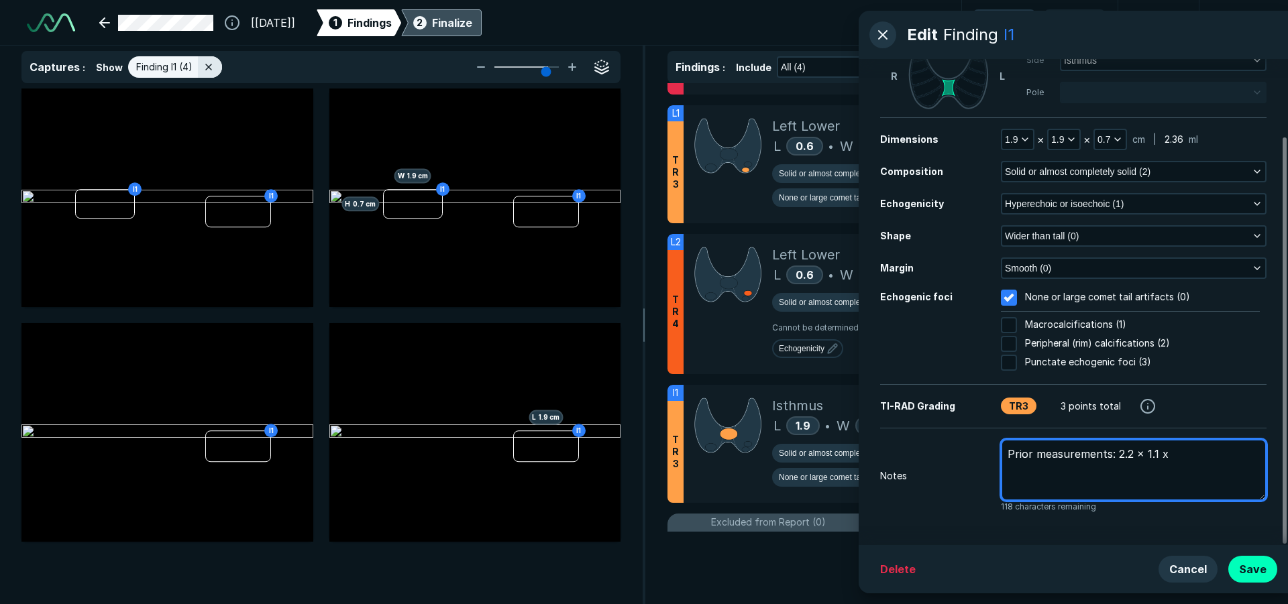
type textarea "x"
type textarea "Prior measurements: 2.2 x 1.1 x 1"
type textarea "x"
type textarea "Prior measurements: 2.2 x 1.1 x 1."
type textarea "x"
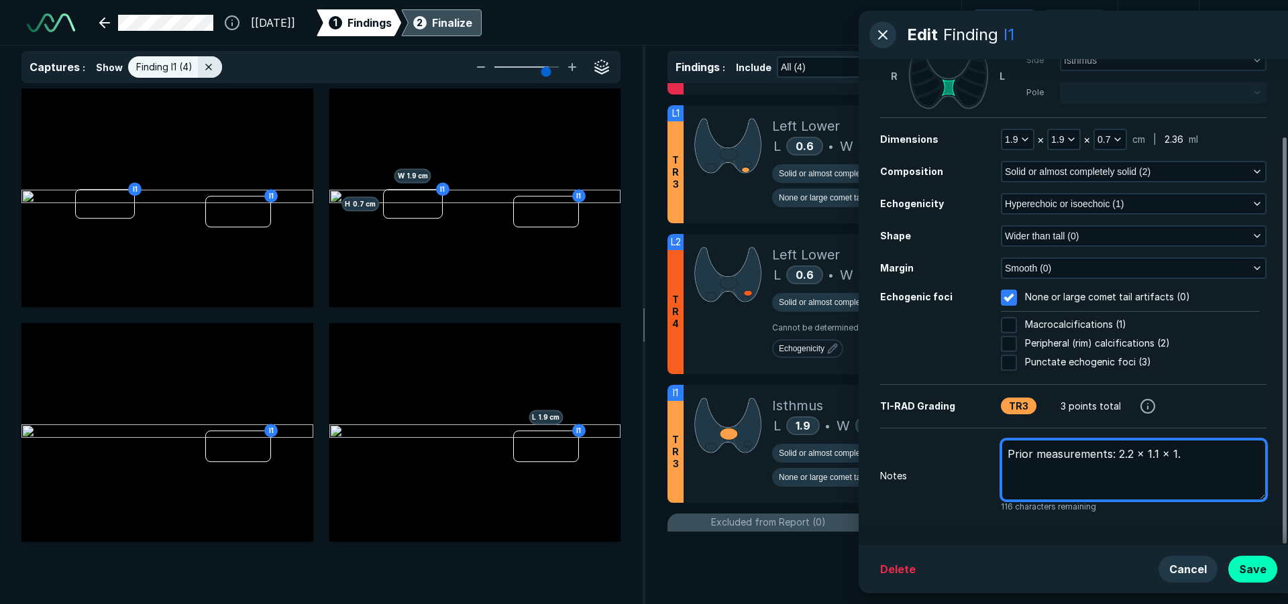
type textarea "Prior measurements: 2.2 x 1.1 x 1.4"
type textarea "x"
type textarea "Prior measurements: 2.2 x 1.1 x 1.4"
type textarea "x"
type textarea "Prior measurements: 2.2 x 1.1 x 1.4 c"
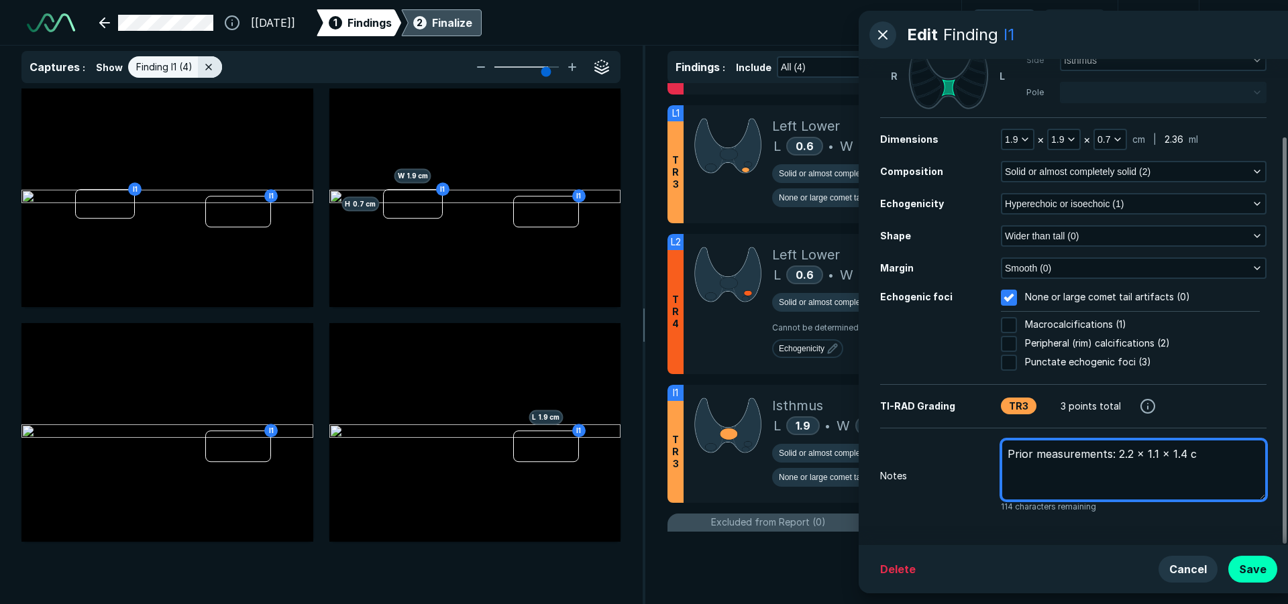
type textarea "x"
type textarea "Prior measurements: 2.2 x 1.1 x 1.4 cm"
type textarea "x"
type textarea "Prior measurements: 2.2 x 1.1 x 1.4 cm"
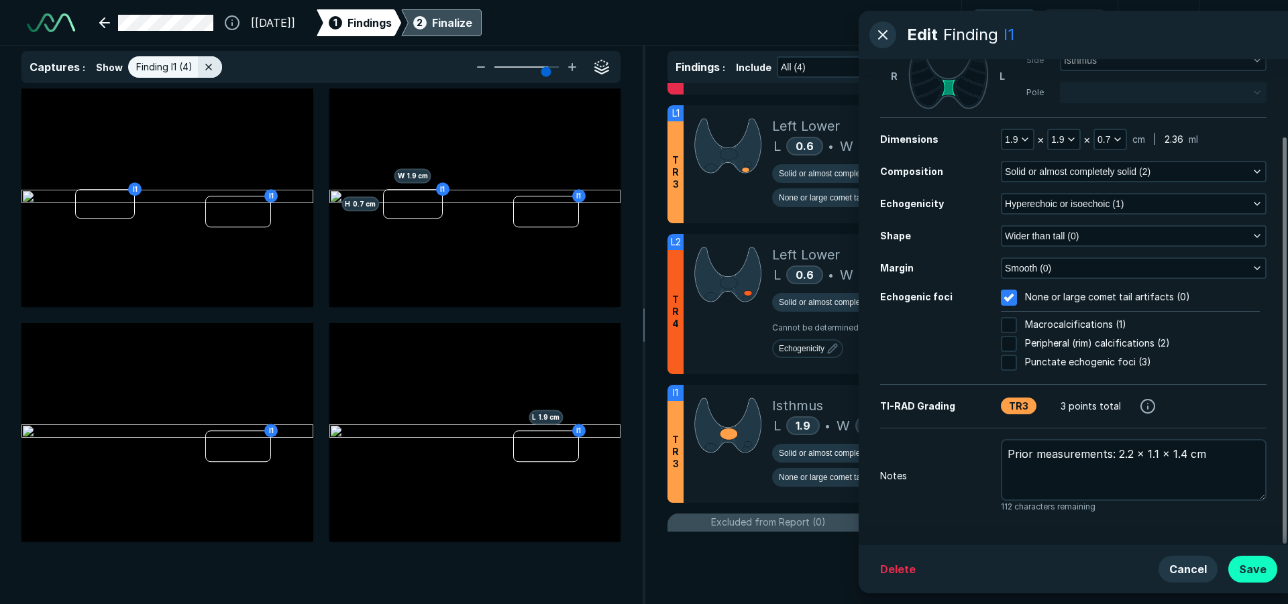
click at [1258, 566] on button "Save" at bounding box center [1252, 569] width 49 height 27
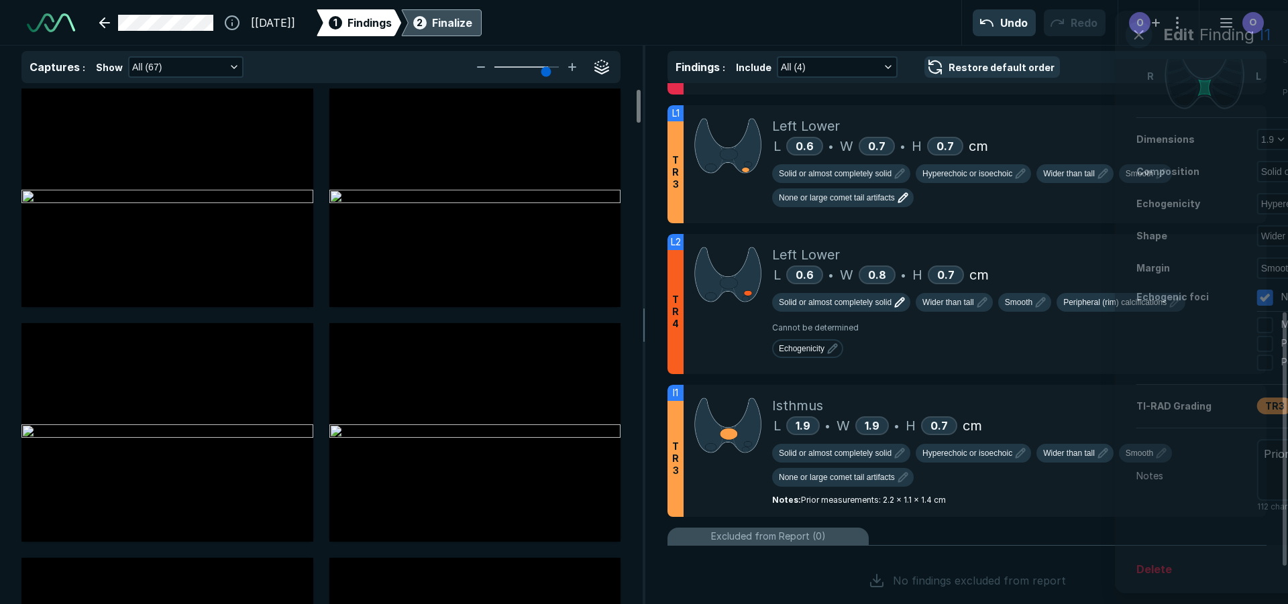
scroll to position [3899, 4398]
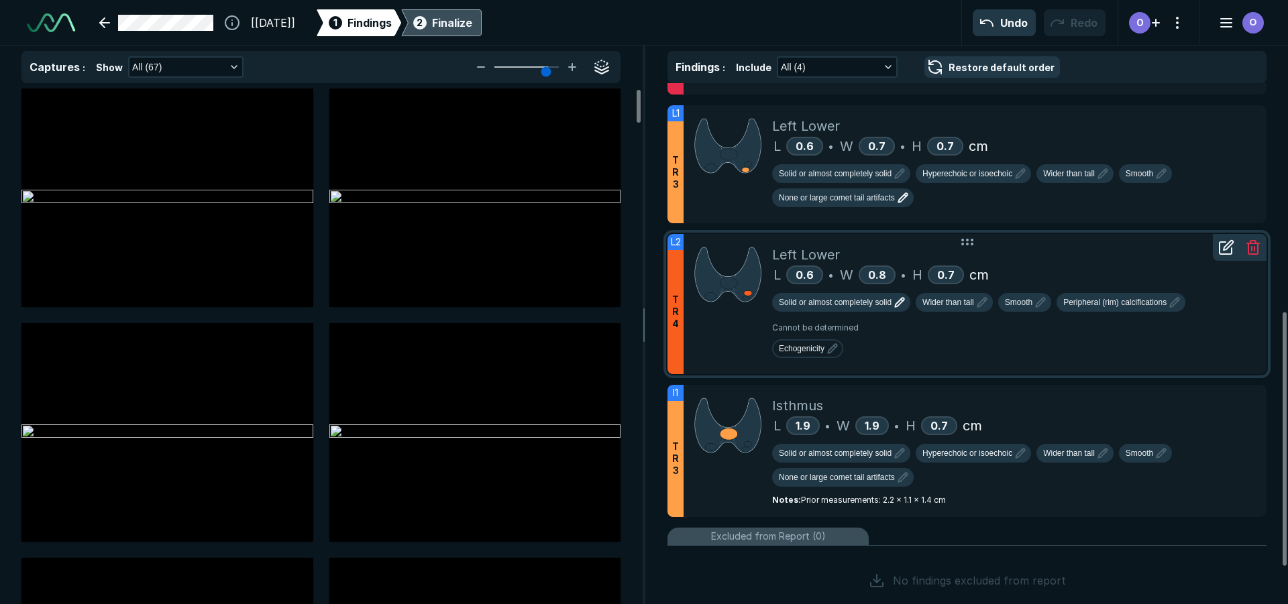
click at [1230, 248] on icon at bounding box center [1226, 247] width 16 height 16
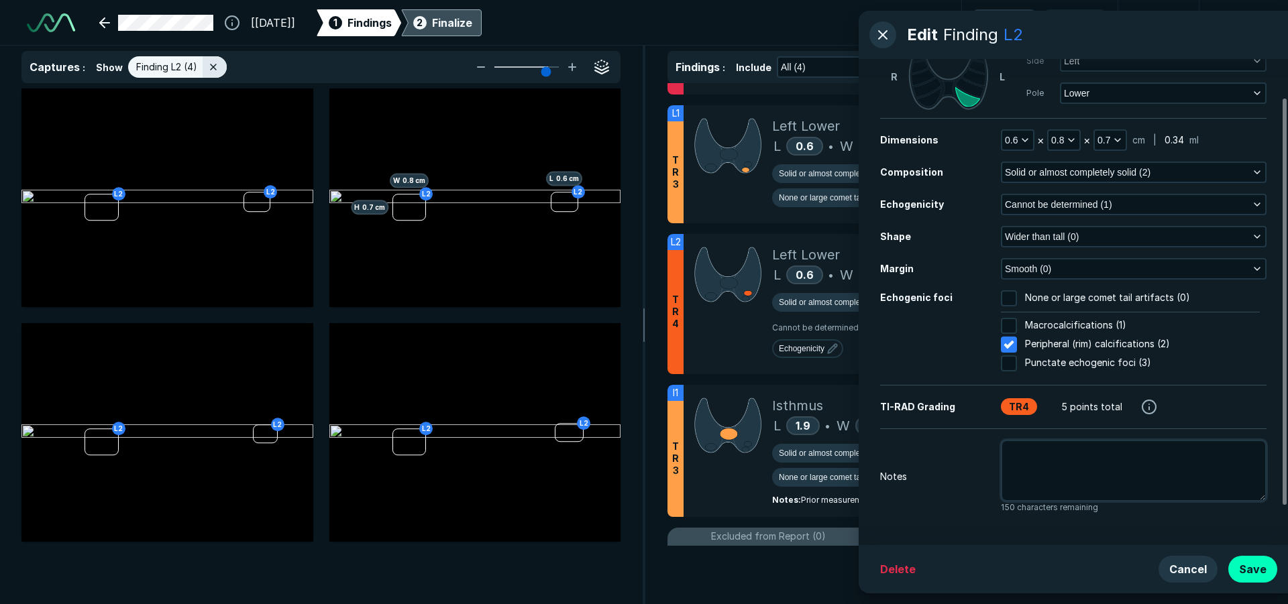
scroll to position [92, 0]
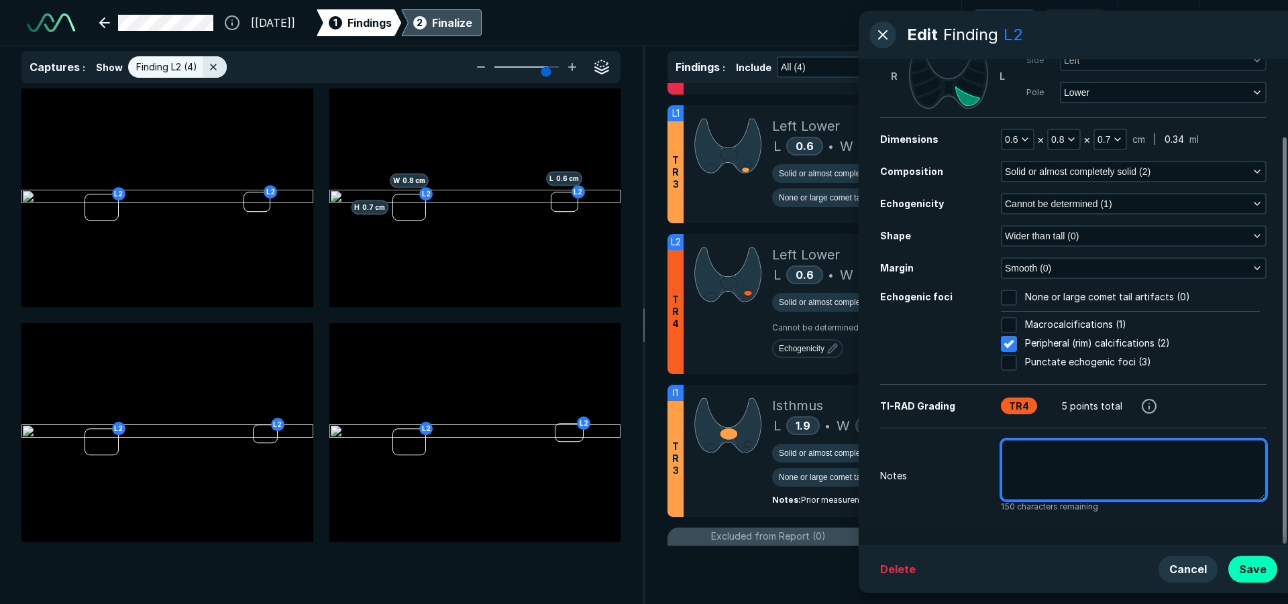
click at [1085, 469] on textarea at bounding box center [1134, 470] width 266 height 62
type textarea "x"
type textarea "p"
type textarea "x"
type textarea "pr"
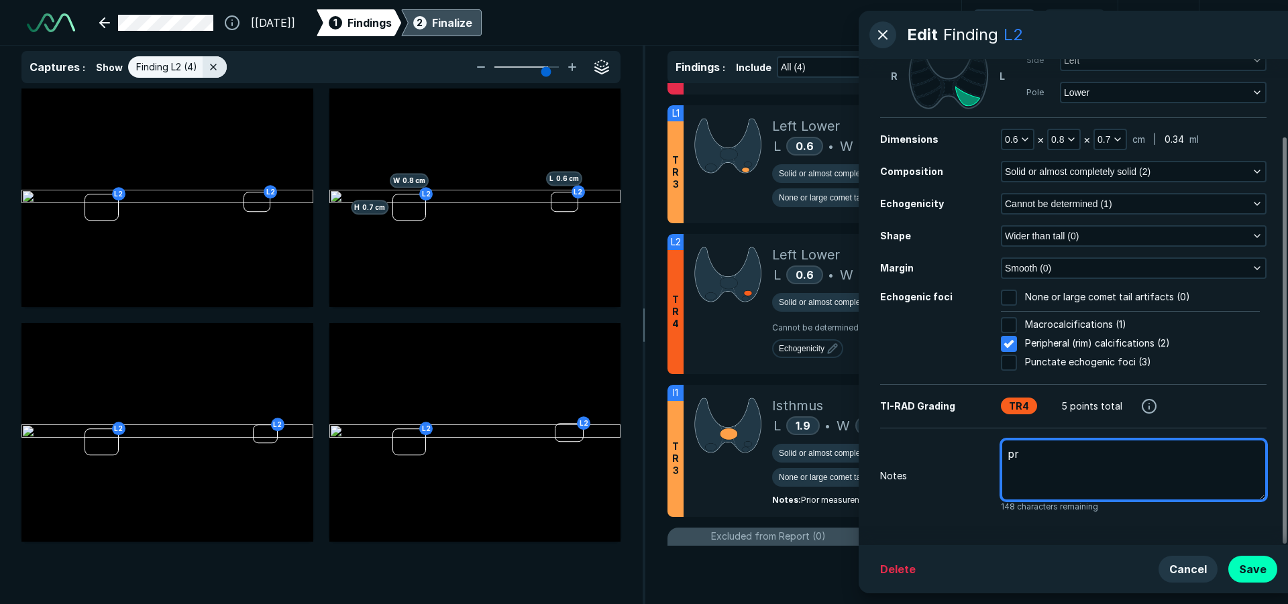
type textarea "x"
type textarea "pri"
type textarea "x"
type textarea "prio"
type textarea "x"
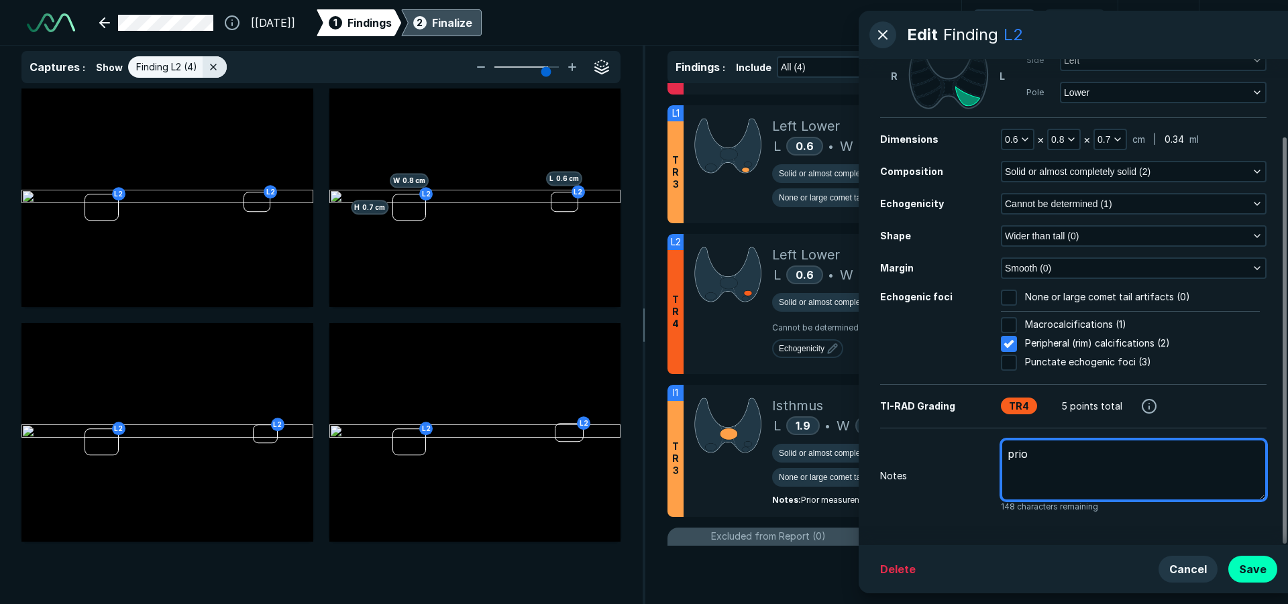
type textarea "prior"
type textarea "x"
type textarea "prior"
type textarea "x"
type textarea "prior m"
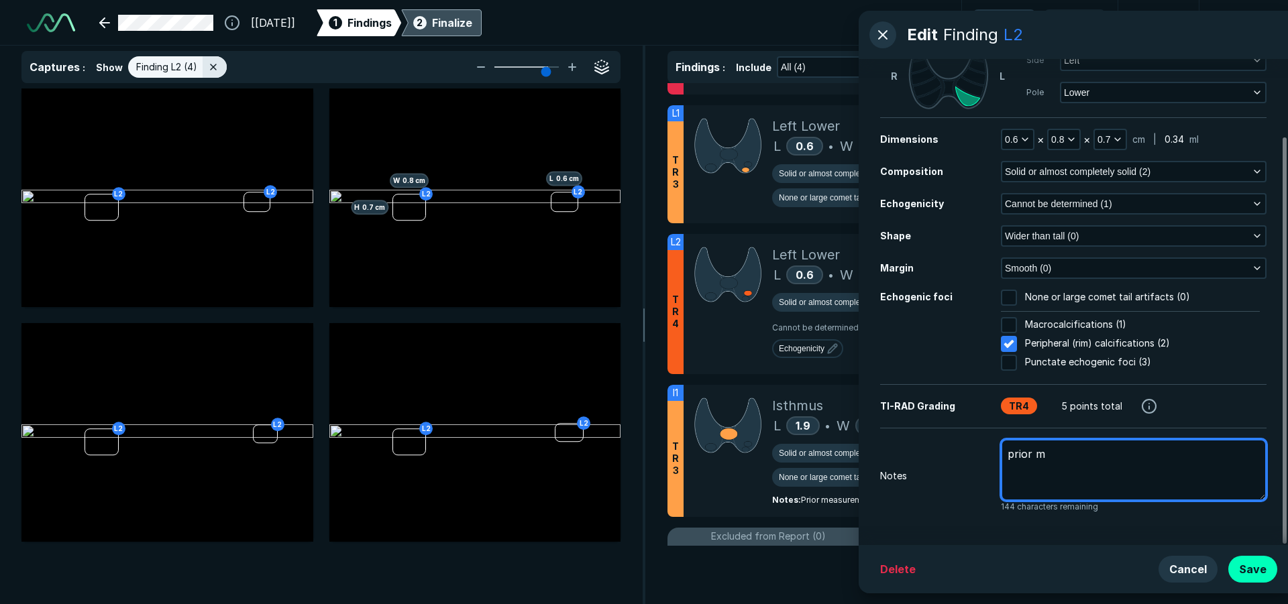
type textarea "x"
type textarea "prior me"
type textarea "x"
type textarea "prior mea"
type textarea "x"
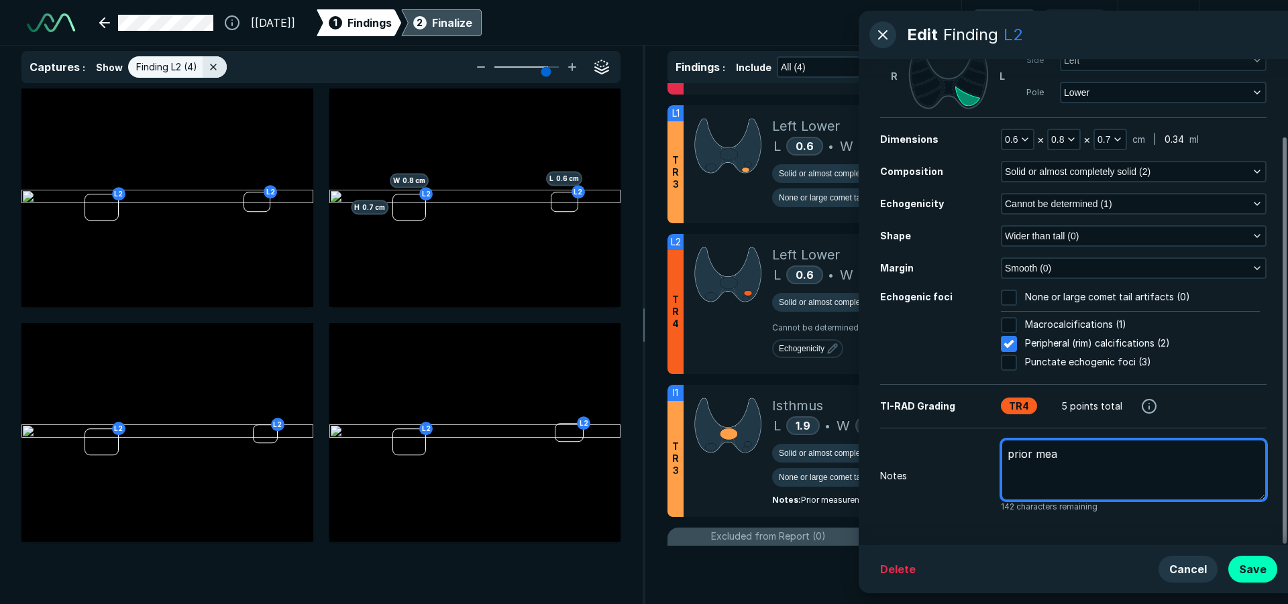
type textarea "prior meas"
type textarea "x"
type textarea "prior measu"
type textarea "x"
type textarea "prior measur"
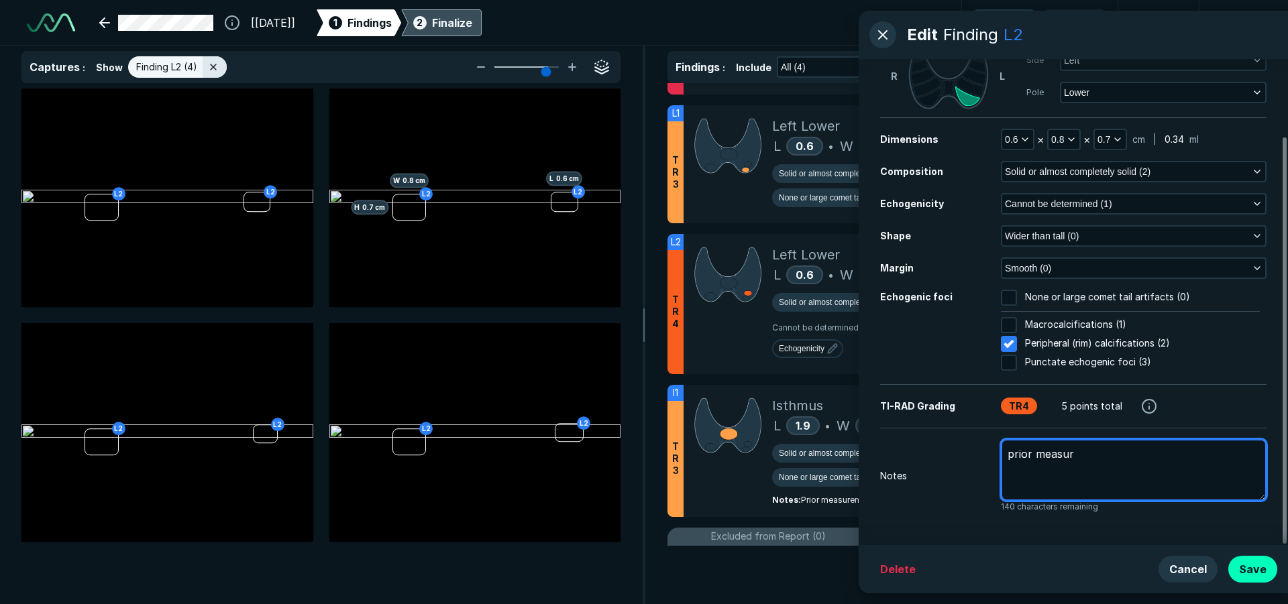
type textarea "x"
type textarea "prior measure"
type textarea "x"
type textarea "prior measureme"
type textarea "x"
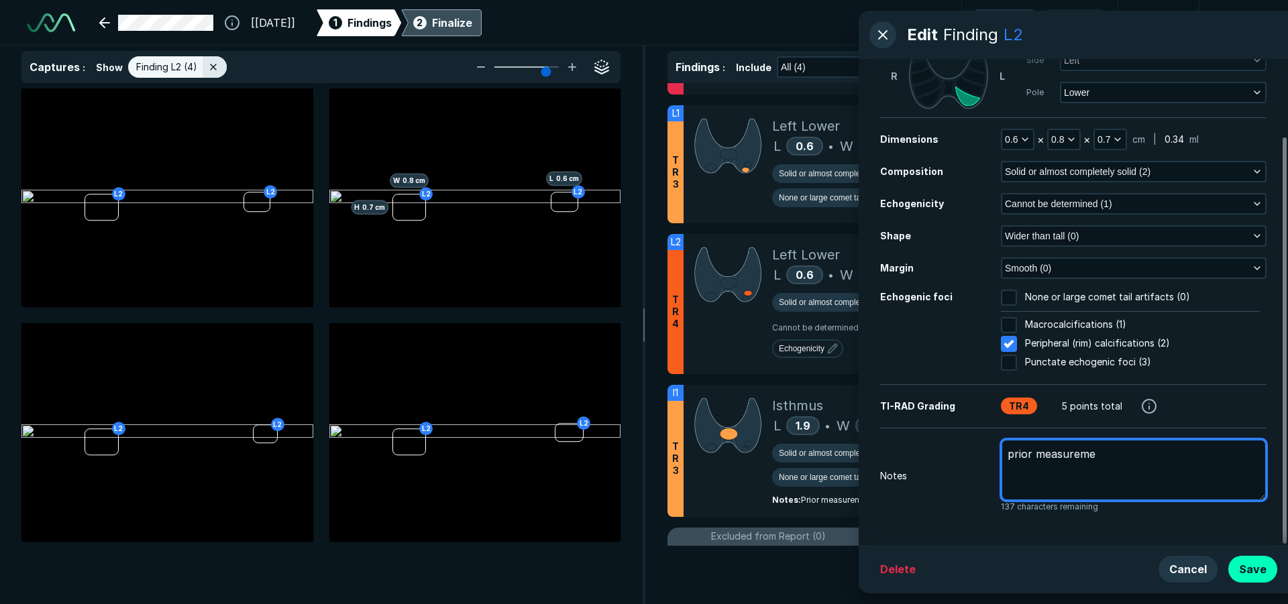
type textarea "prior measuremen"
type textarea "x"
type textarea "prior measurement"
type textarea "x"
type textarea "prior measurements"
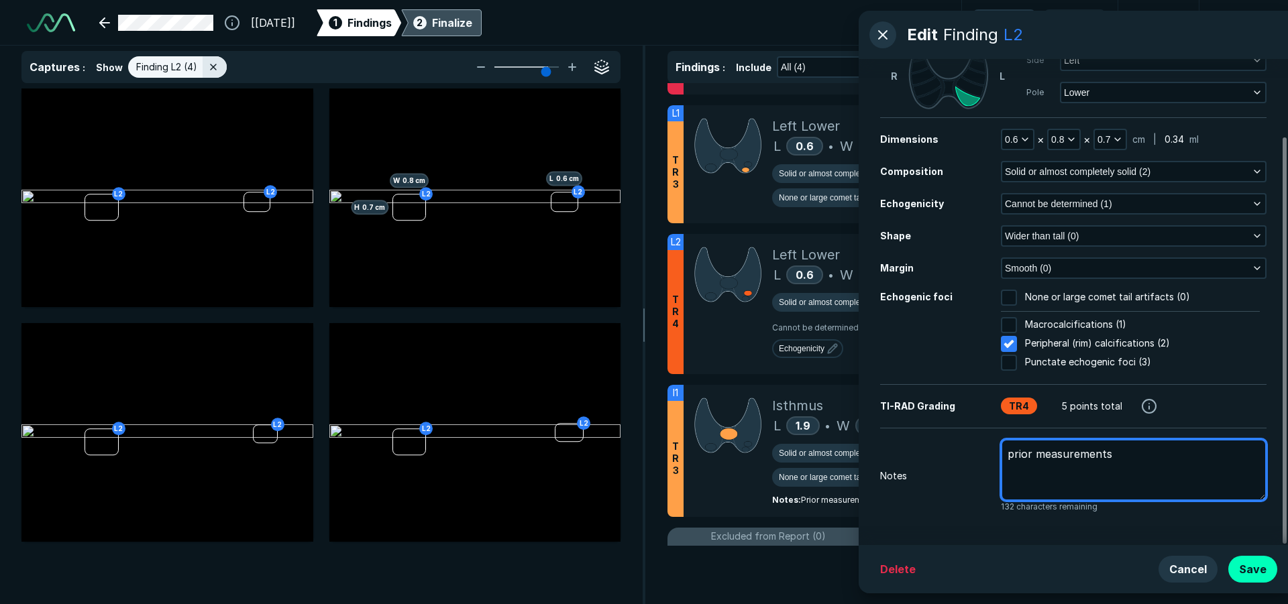
type textarea "x"
type textarea "rior measurements"
type textarea "x"
type textarea "Prior measurements"
click at [1154, 454] on textarea "Prior measurements" at bounding box center [1134, 470] width 266 height 62
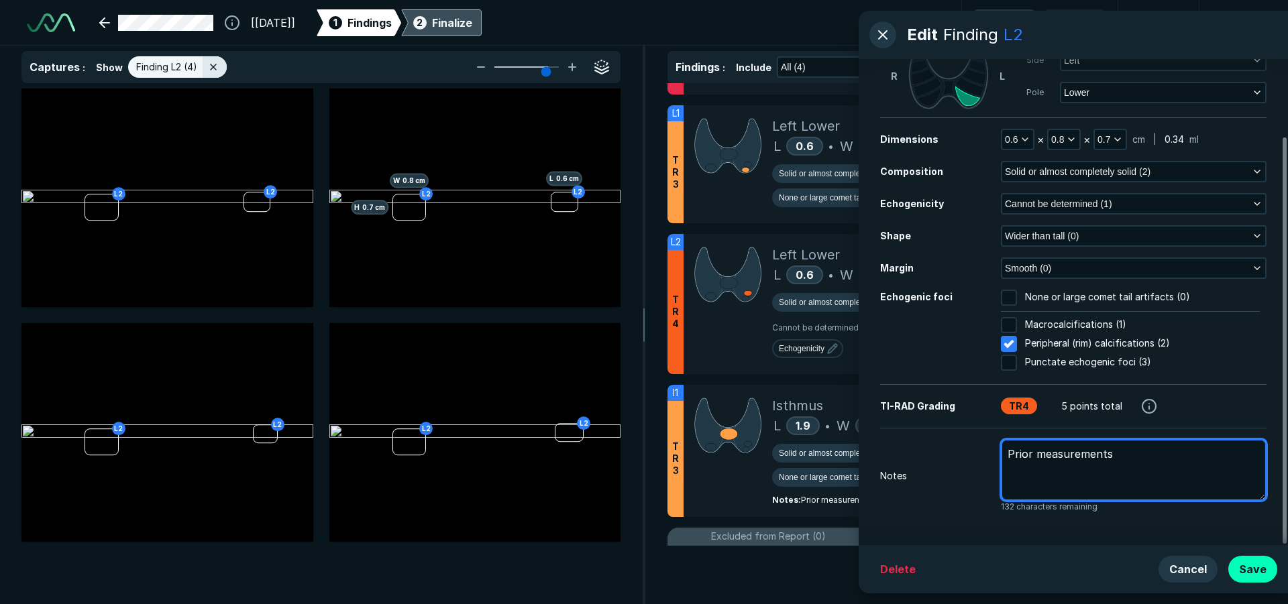
type textarea "x"
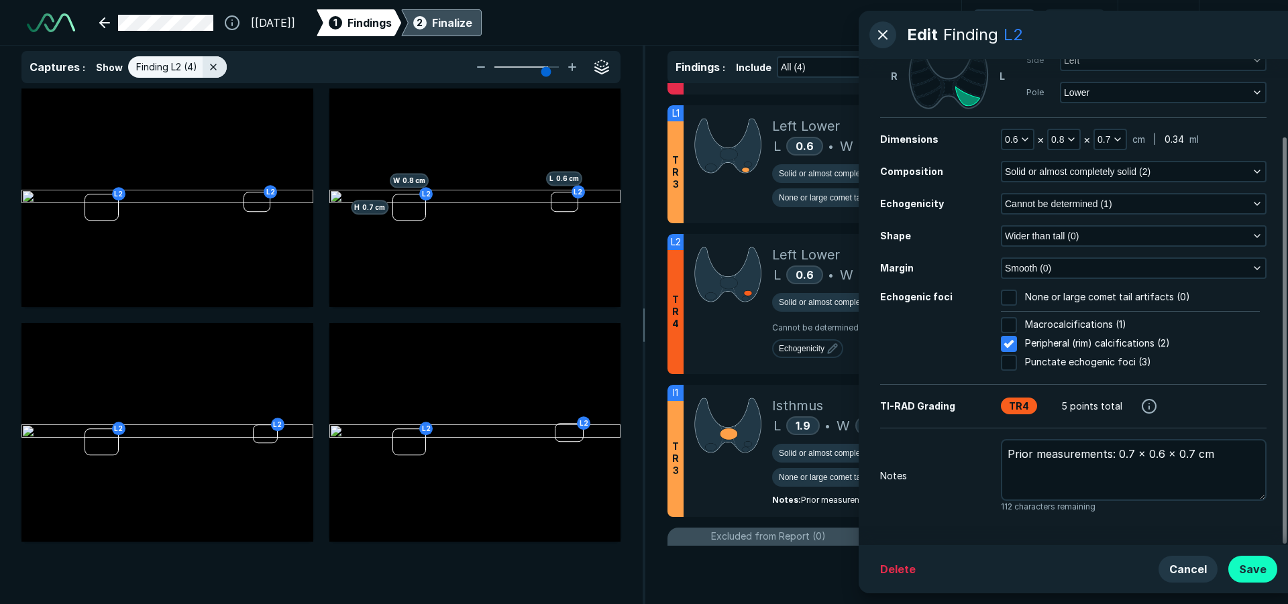
click at [1244, 574] on button "Save" at bounding box center [1252, 569] width 49 height 27
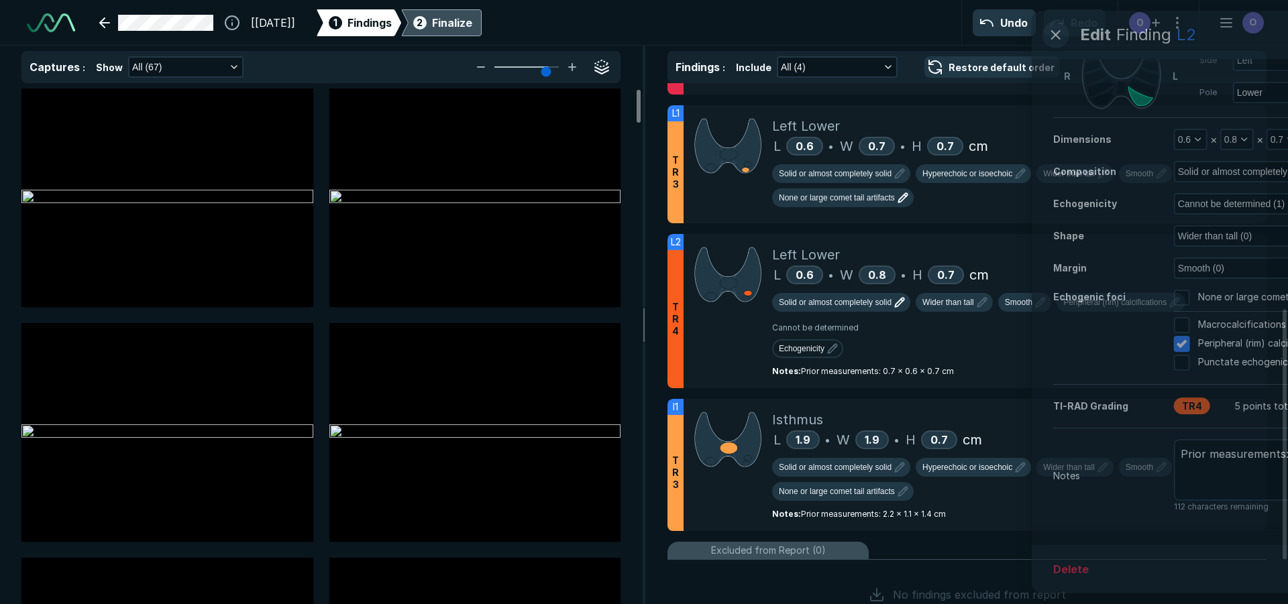
scroll to position [3899, 4398]
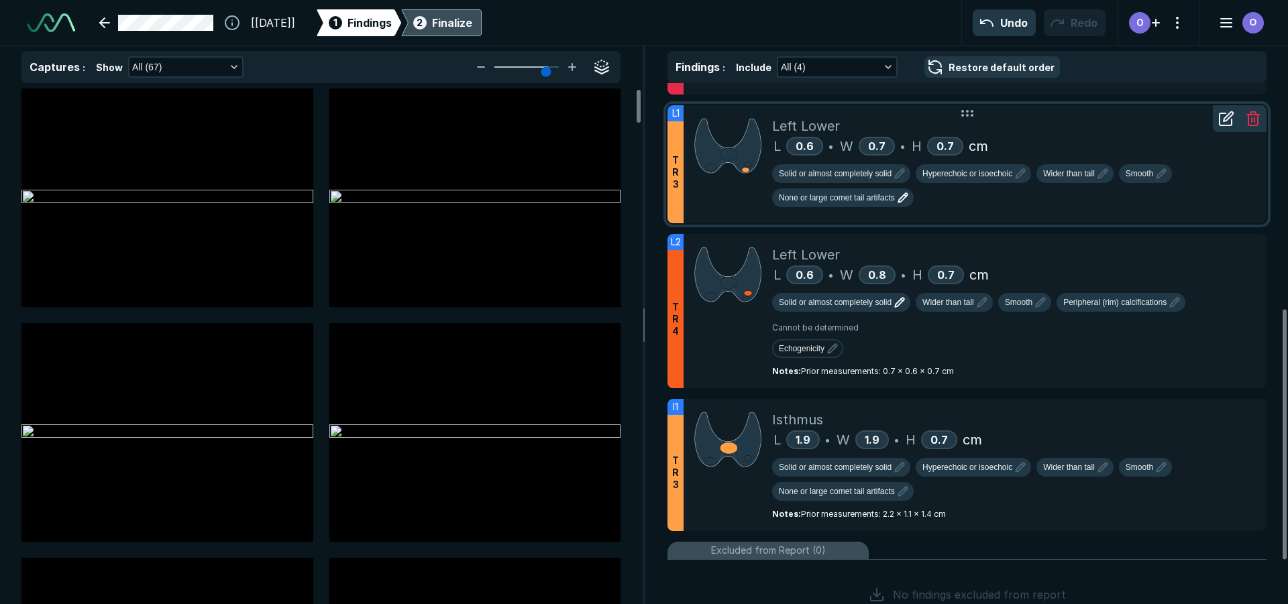
click at [1069, 209] on div "Solid or almost completely solid Hyperechoic or isoechoic Wider than tall Smoot…" at bounding box center [1014, 188] width 484 height 48
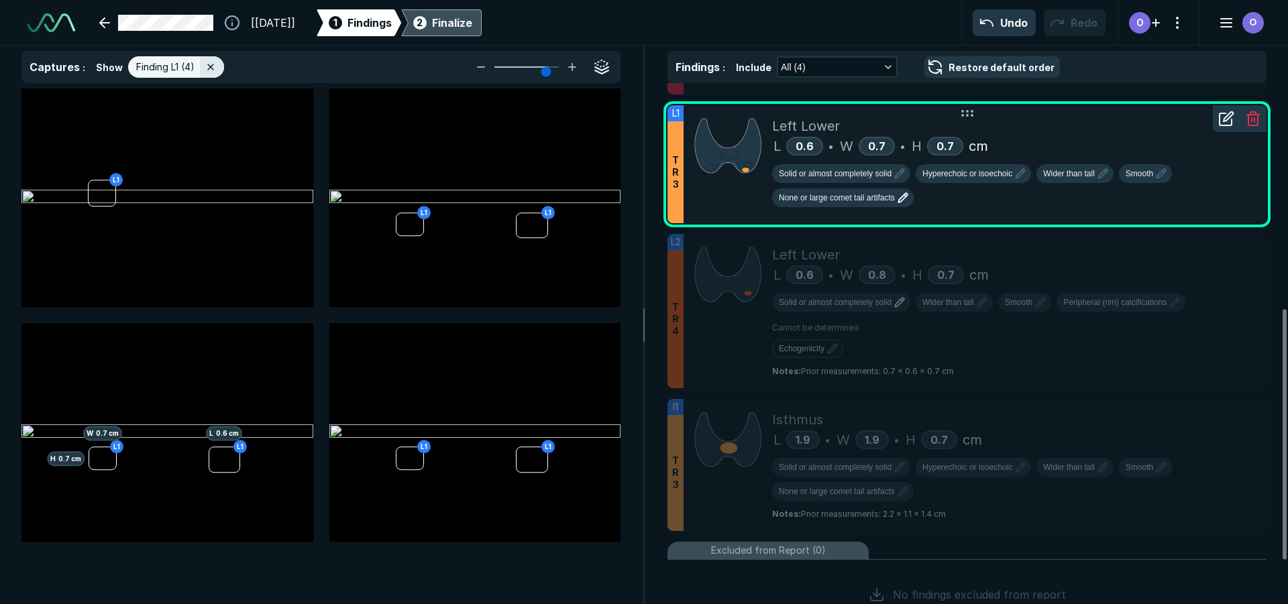
click at [1228, 116] on icon at bounding box center [1228, 116] width 9 height 9
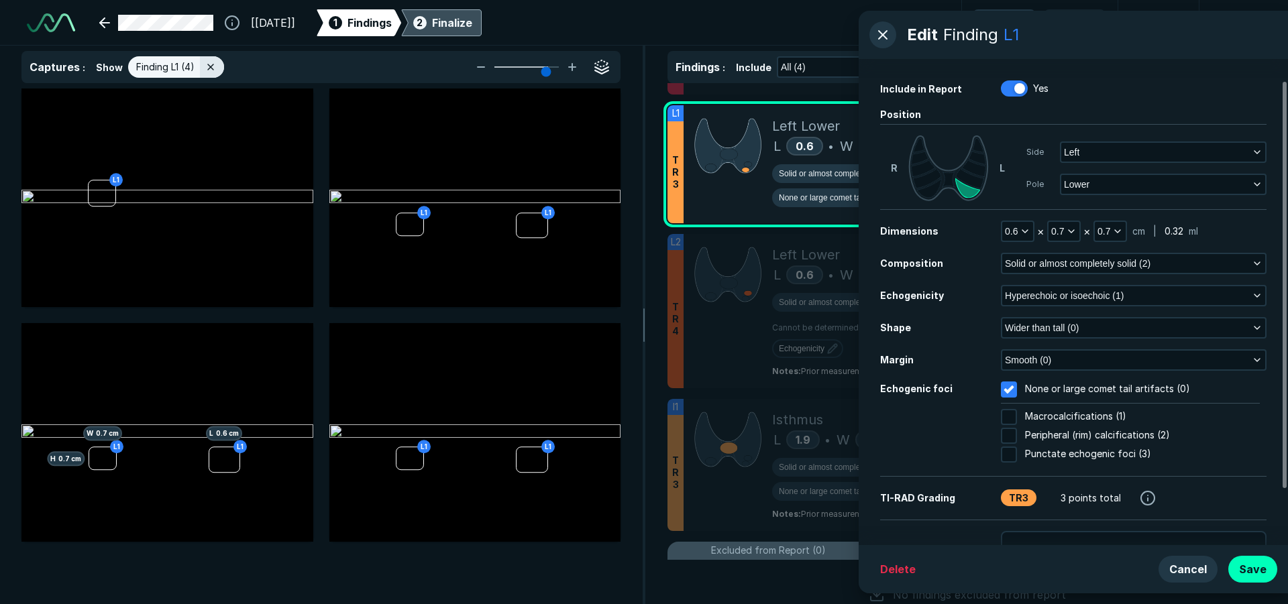
scroll to position [92, 0]
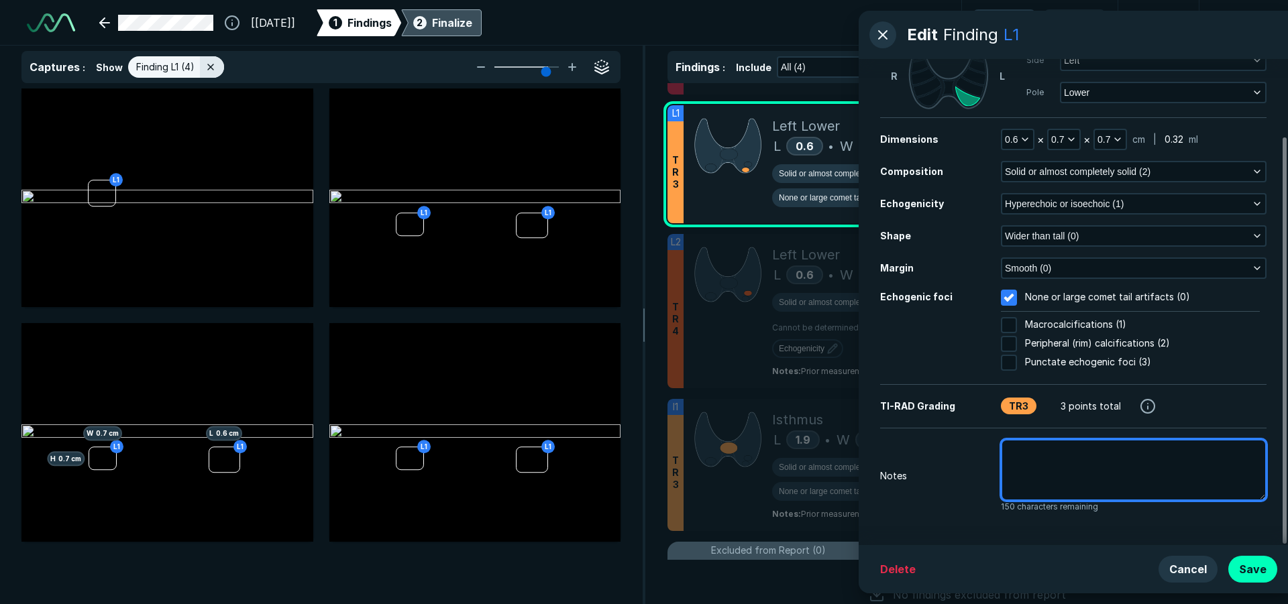
click at [1079, 470] on textarea at bounding box center [1134, 470] width 266 height 62
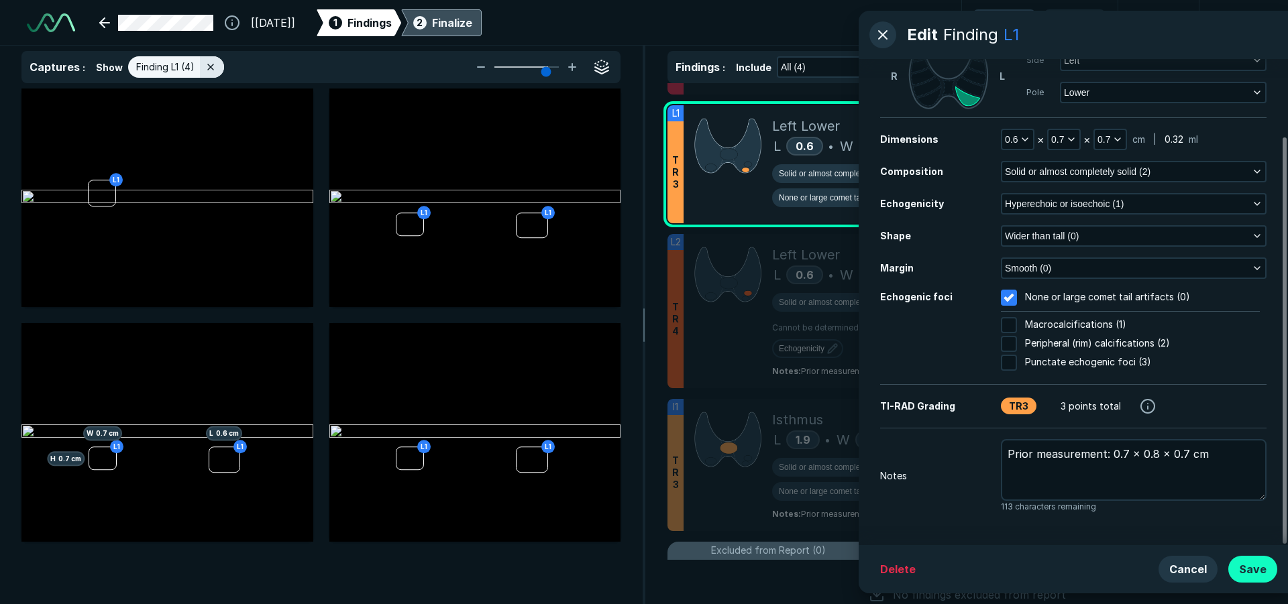
click at [1254, 572] on button "Save" at bounding box center [1252, 569] width 49 height 27
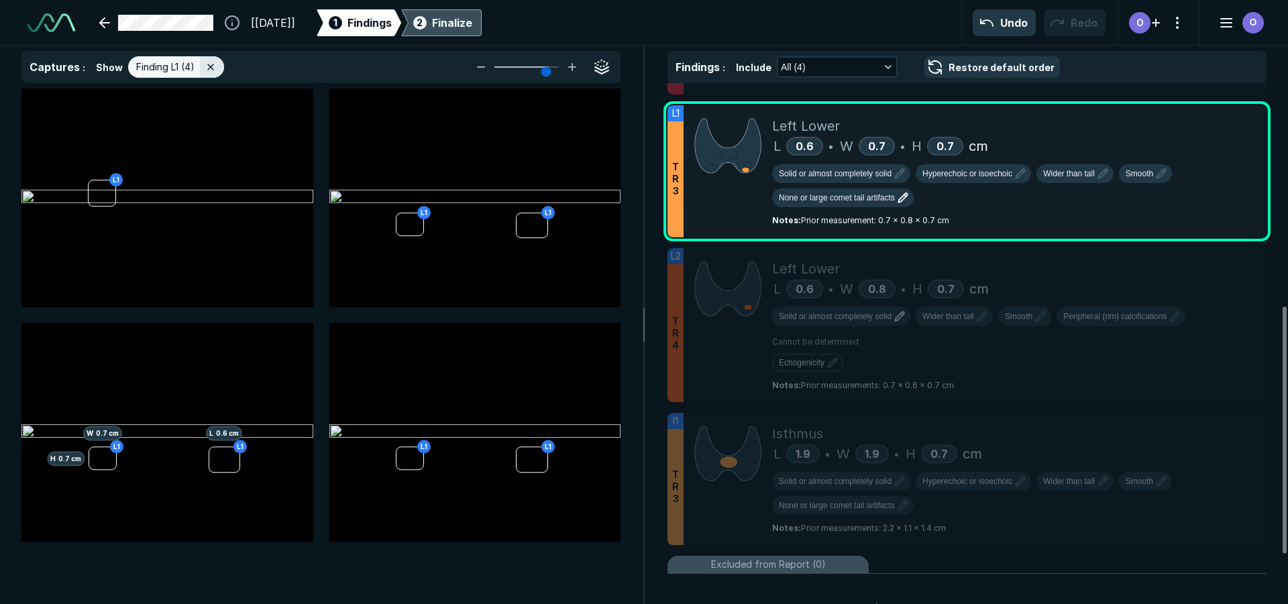
click at [607, 591] on div "L1 L1 L1 L1 L 0.6 cm L1 H 0.7 cm W 0.7 cm L1 L1" at bounding box center [321, 347] width 642 height 516
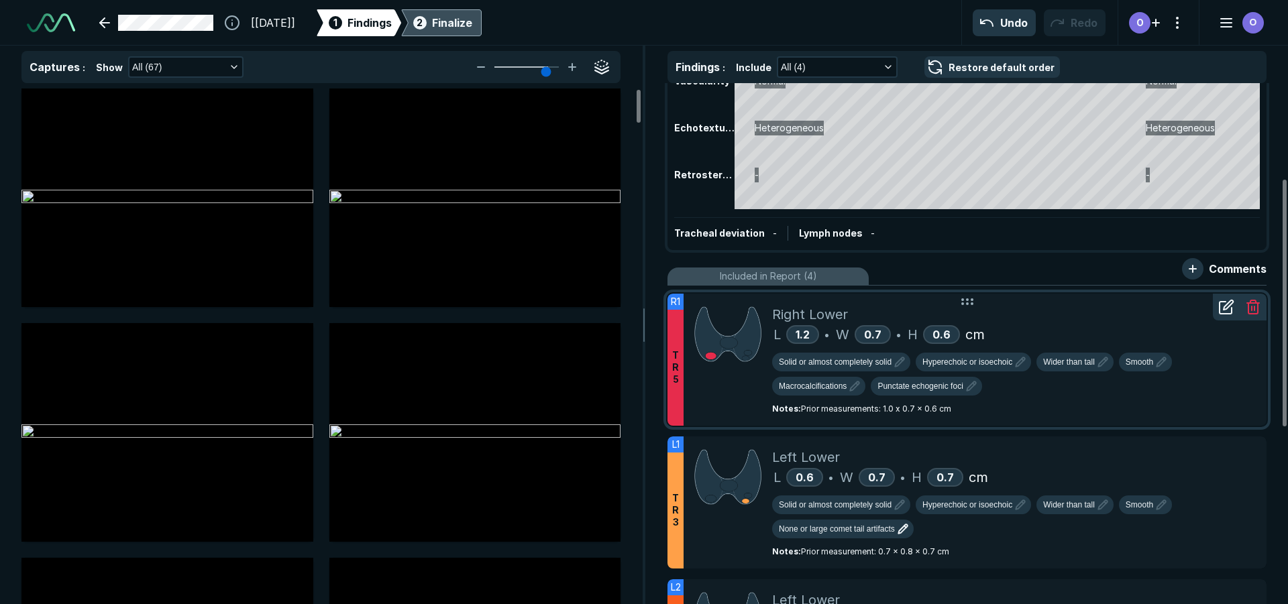
scroll to position [134, 0]
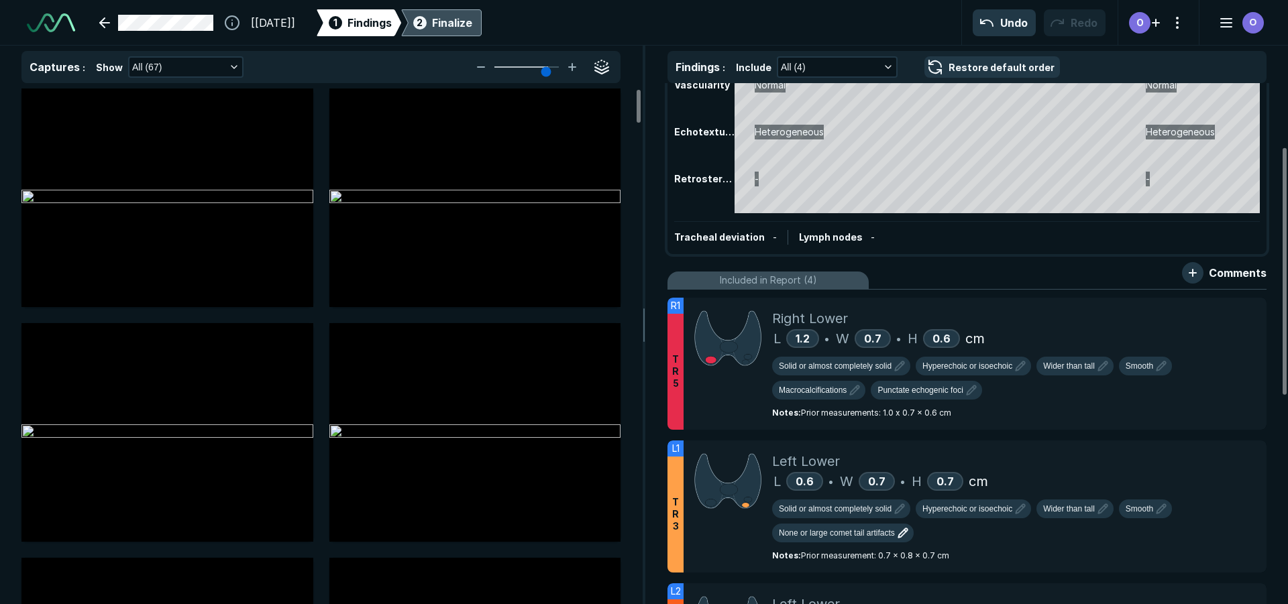
click at [692, 422] on div at bounding box center [728, 364] width 89 height 132
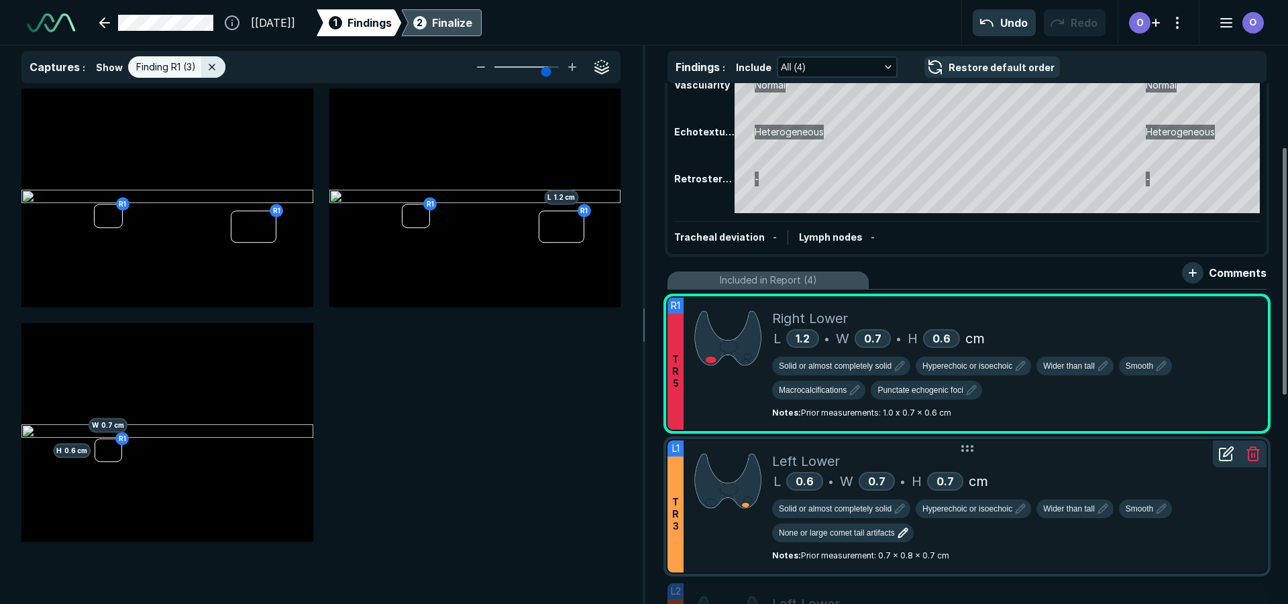
scroll to position [3899, 4398]
click at [712, 545] on div at bounding box center [728, 507] width 89 height 132
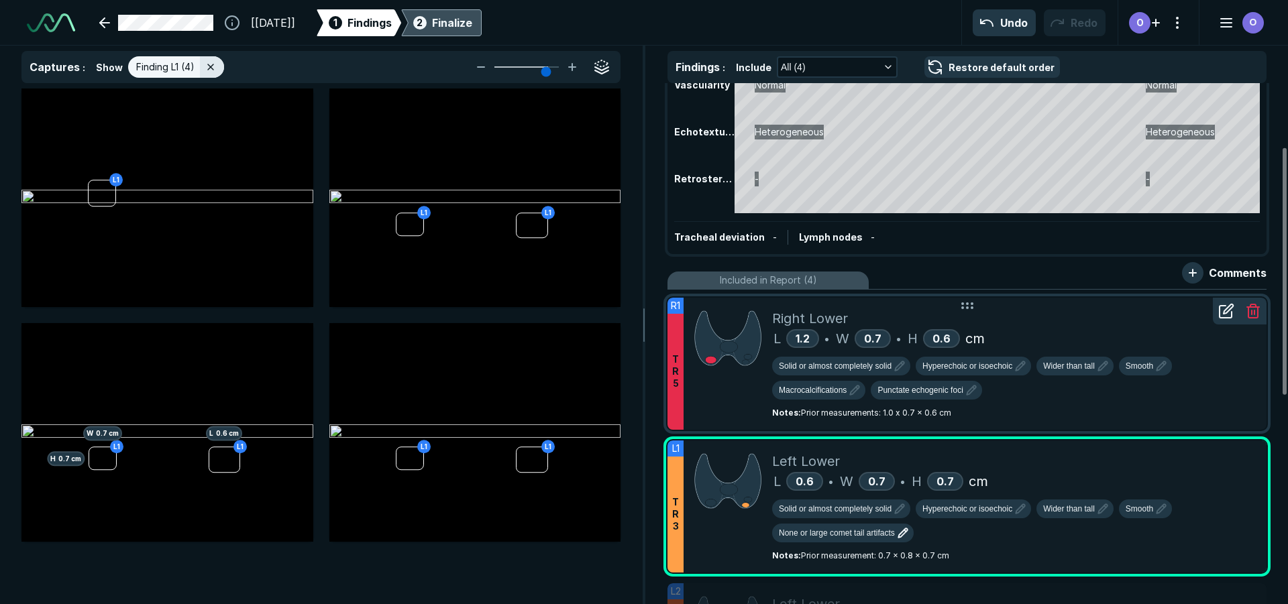
click at [702, 400] on div at bounding box center [728, 364] width 89 height 132
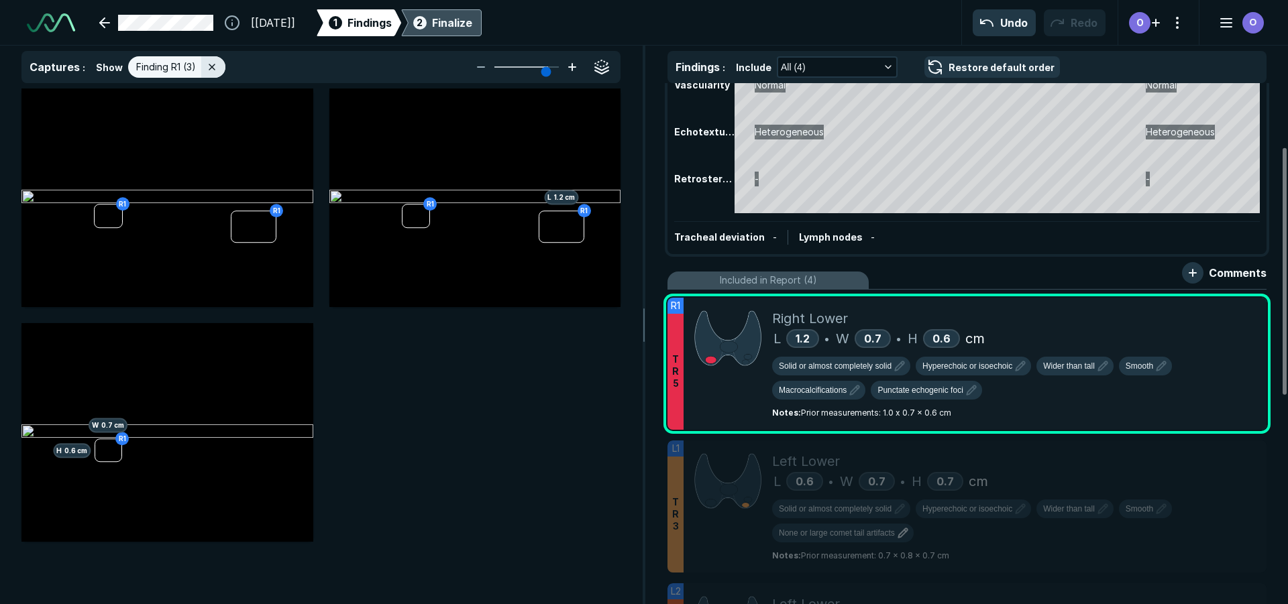
click at [574, 68] on icon at bounding box center [572, 67] width 16 height 16
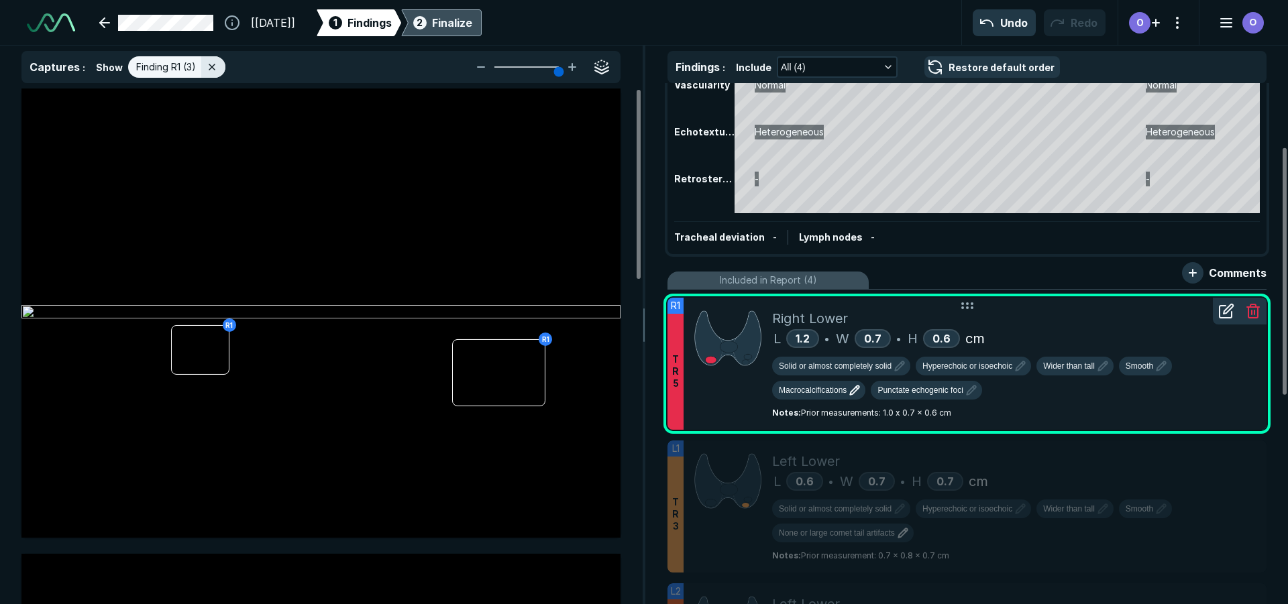
click at [856, 398] on button "Macrocalcifications" at bounding box center [818, 390] width 93 height 19
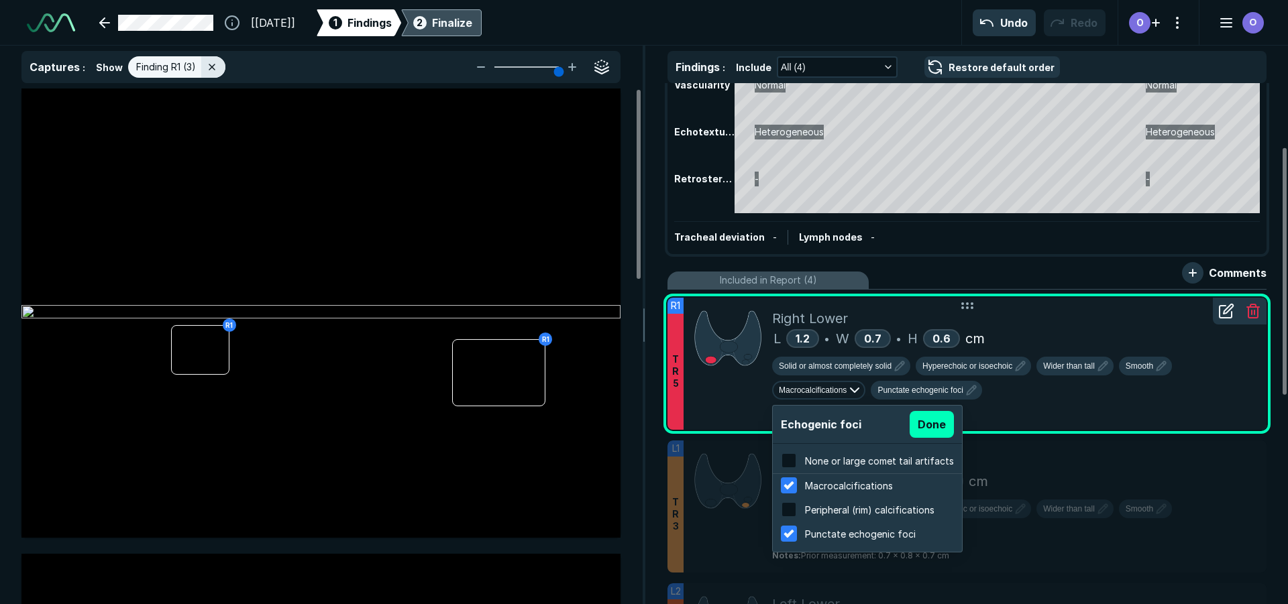
scroll to position [2157, 2558]
click at [824, 488] on span "Macrocalcifications" at bounding box center [849, 485] width 88 height 11
click at [924, 429] on button "Done" at bounding box center [932, 424] width 44 height 27
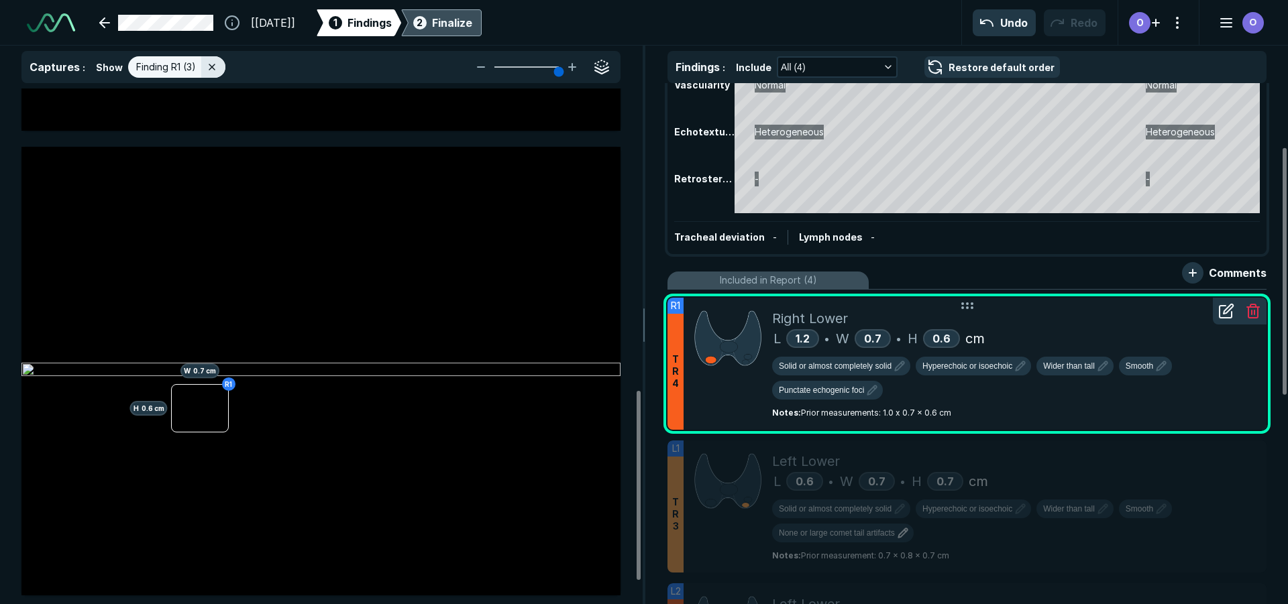
scroll to position [885, 0]
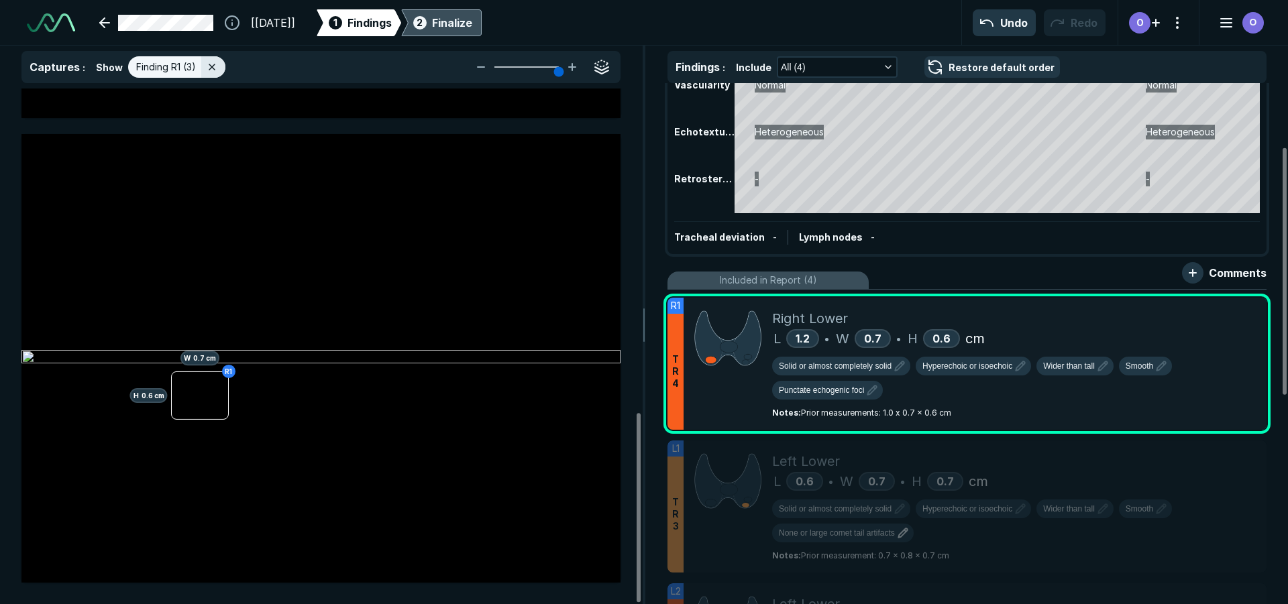
click at [482, 23] on icon at bounding box center [476, 22] width 9 height 27
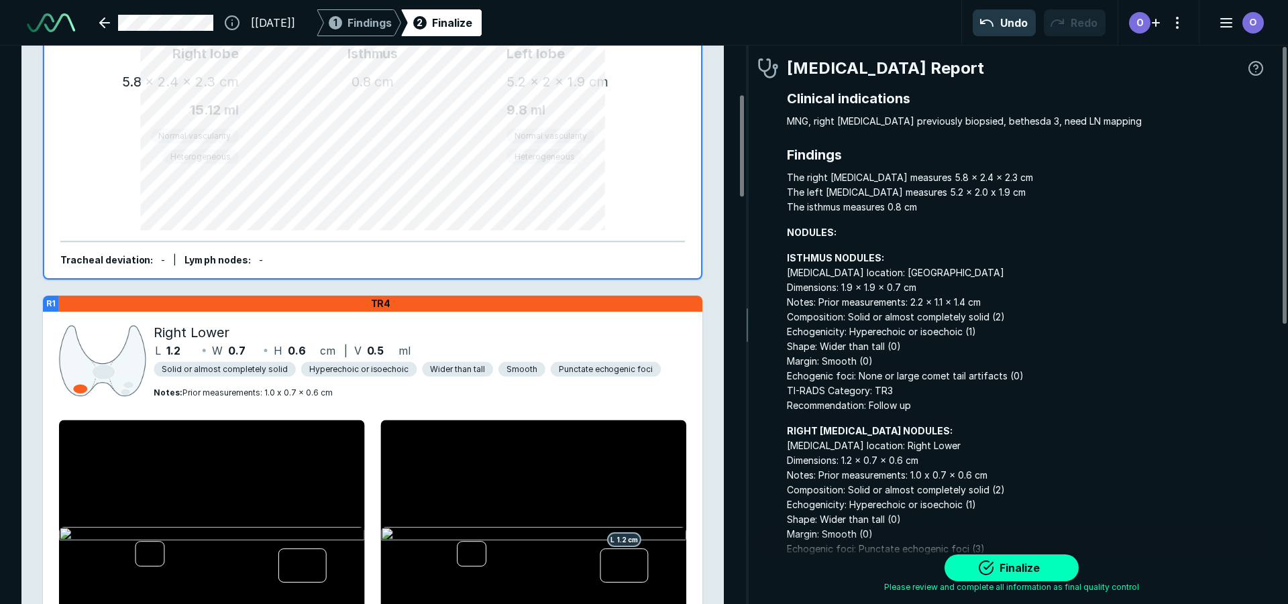
scroll to position [268, 0]
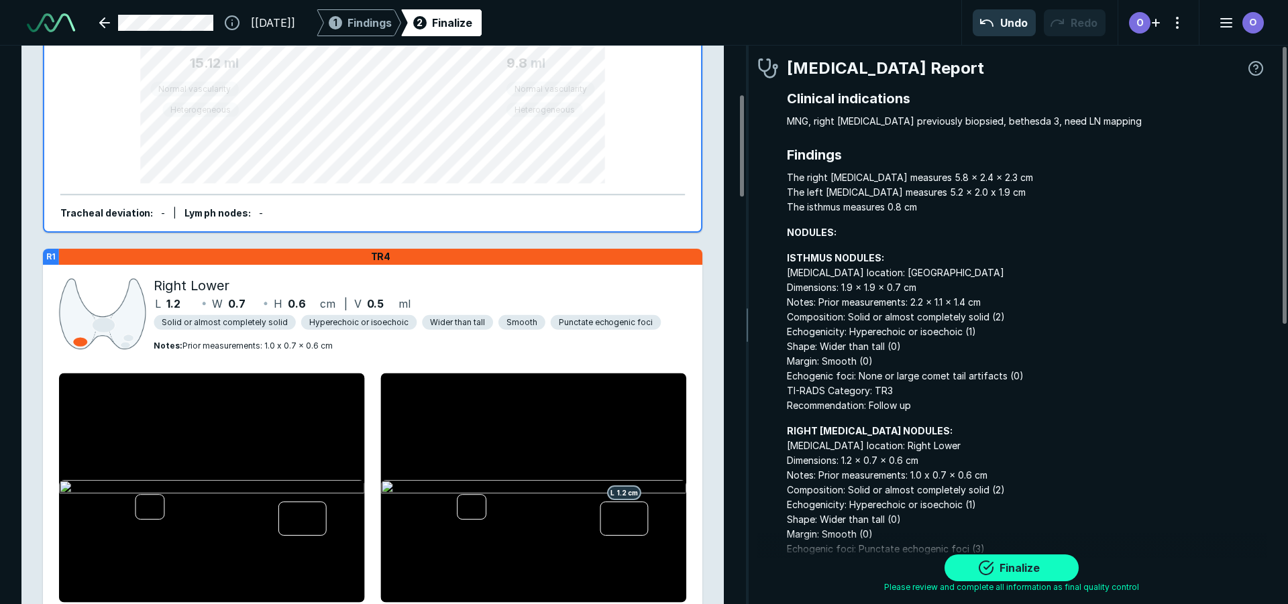
click at [1040, 565] on button "Finalize" at bounding box center [1011, 568] width 134 height 27
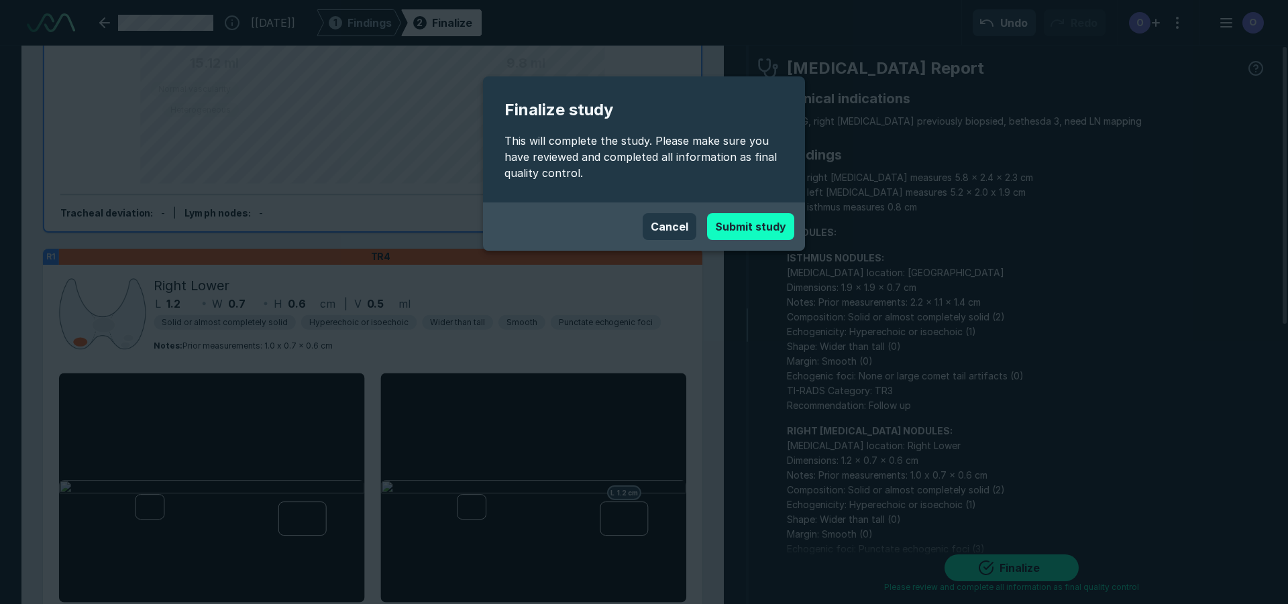
click at [774, 218] on button "Submit study" at bounding box center [750, 226] width 87 height 27
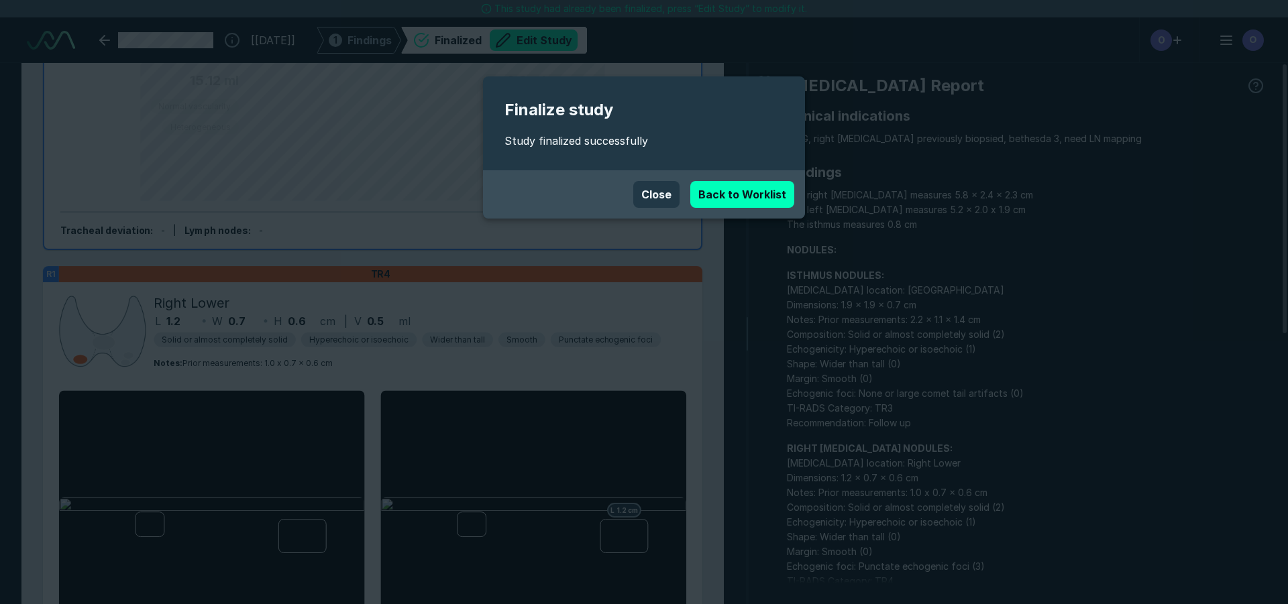
scroll to position [4131, 7519]
click at [753, 193] on link "Back to Worklist" at bounding box center [742, 194] width 104 height 27
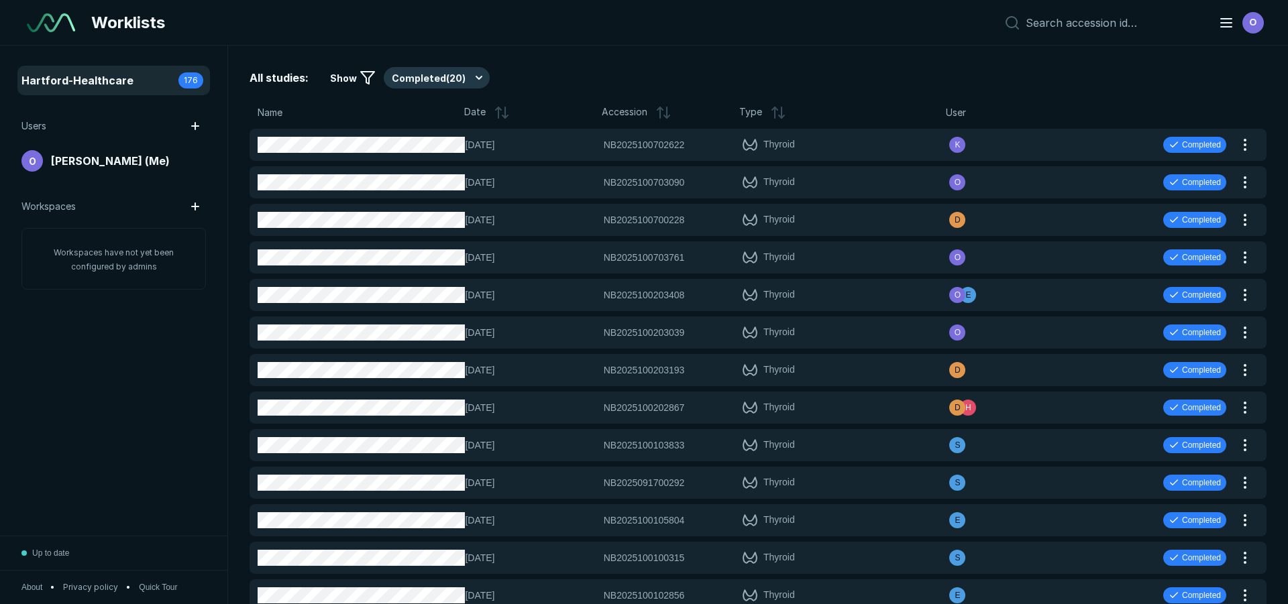
scroll to position [3995, 6279]
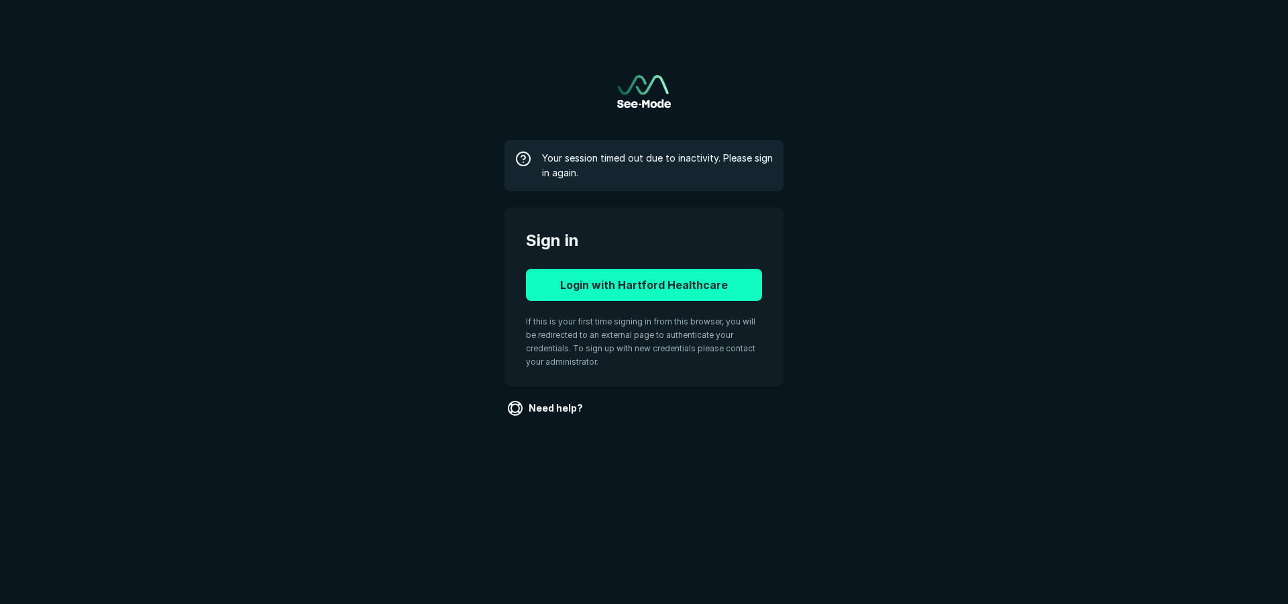
click at [681, 278] on button "Login with Hartford Healthcare" at bounding box center [644, 285] width 236 height 32
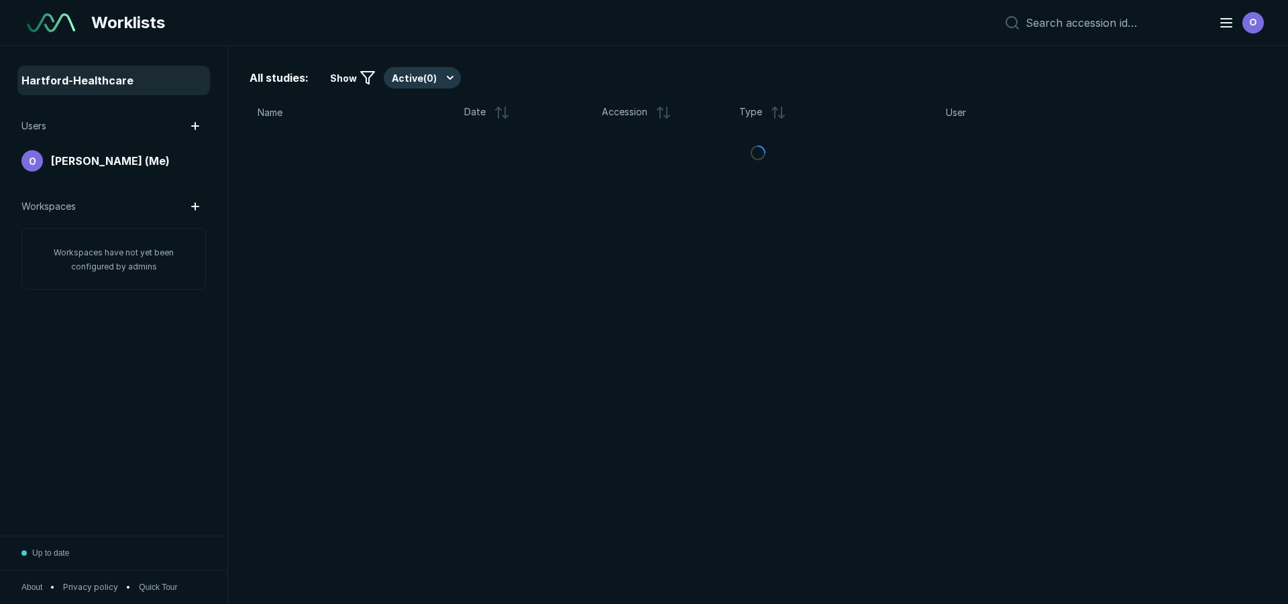
scroll to position [3995, 6279]
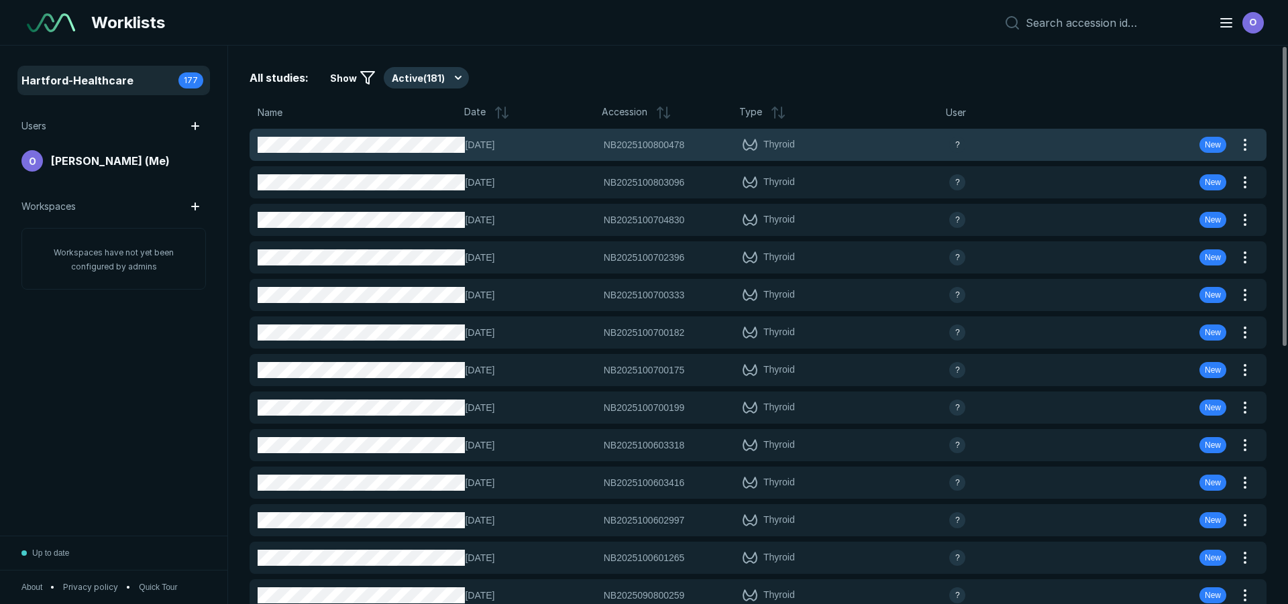
click at [447, 135] on div "[DATE] NB2025100800478 NB2025100800478 Thyroid ? New" at bounding box center [742, 145] width 985 height 32
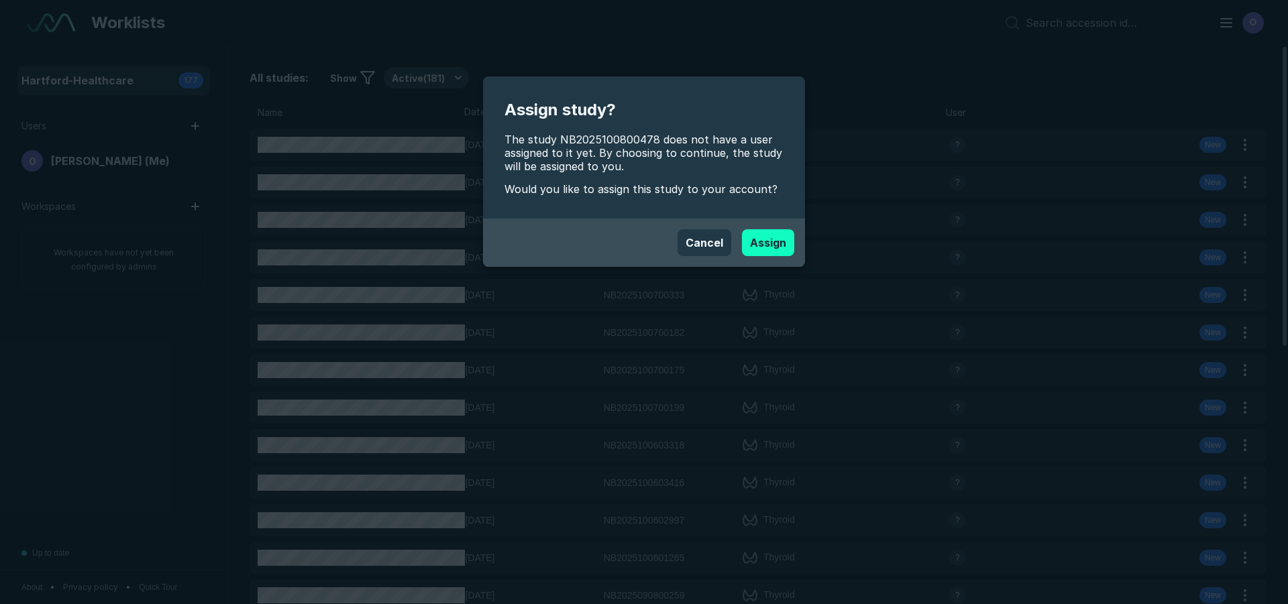
click at [763, 232] on button "Assign" at bounding box center [768, 242] width 52 height 27
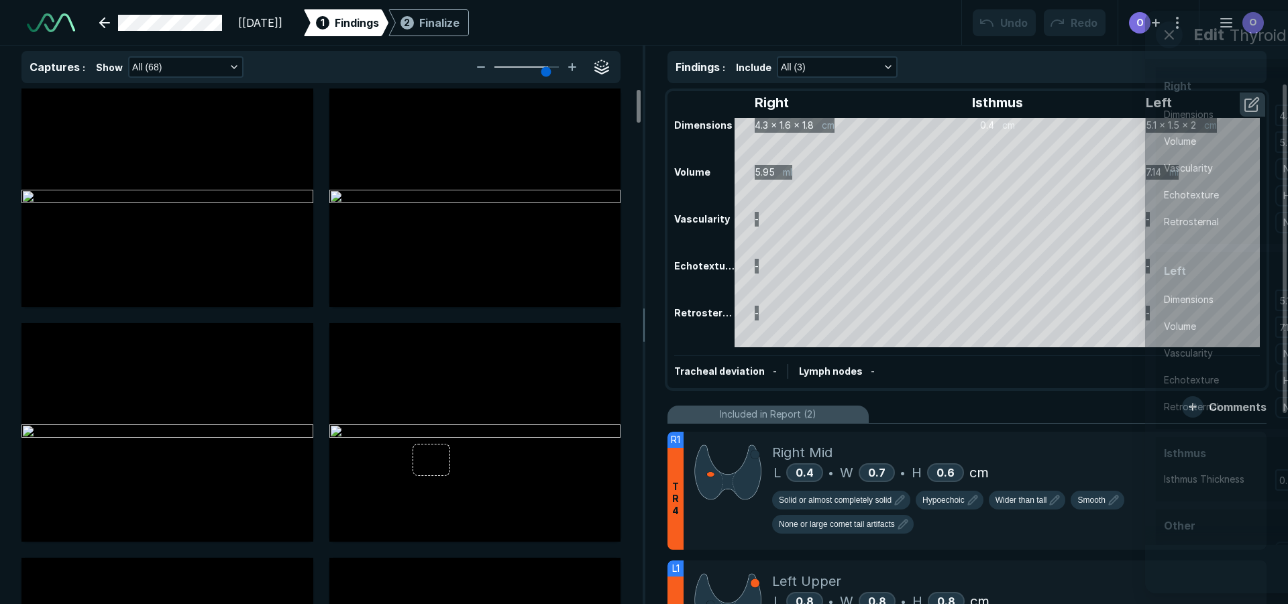
scroll to position [4210, 7519]
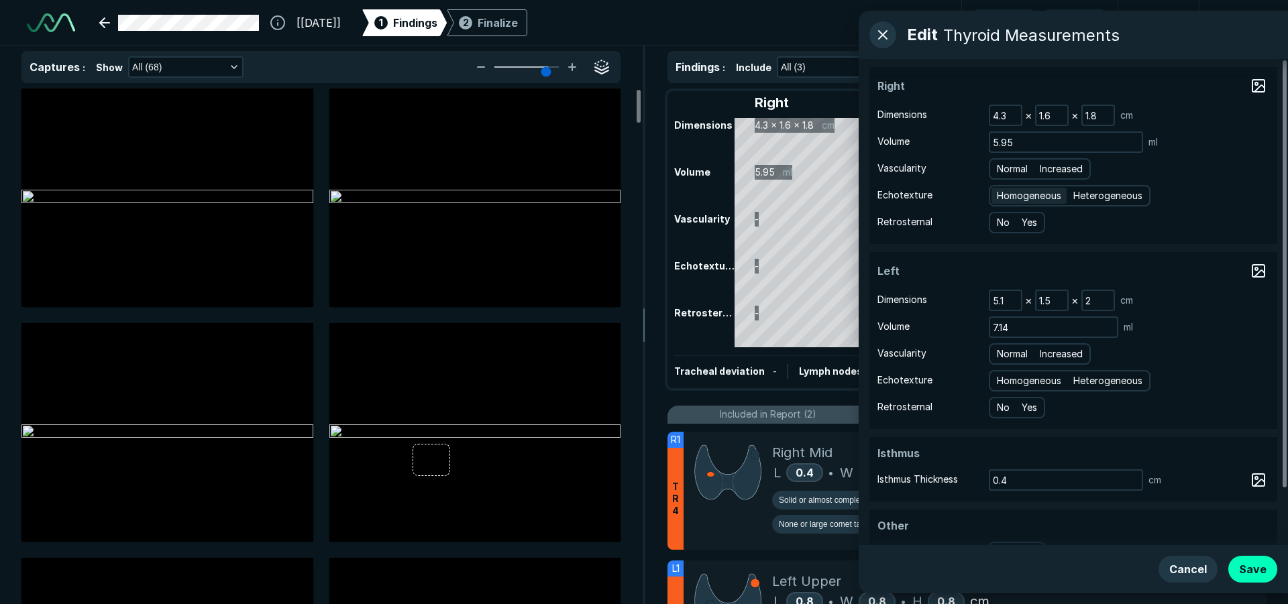
click at [1059, 200] on span "Homogeneous" at bounding box center [1029, 195] width 64 height 15
click at [1003, 199] on input "Homogeneous" at bounding box center [999, 194] width 9 height 9
radio input "true"
click at [1086, 196] on span "Heterogeneous" at bounding box center [1107, 195] width 69 height 15
click at [1080, 196] on input "Heterogeneous" at bounding box center [1075, 194] width 9 height 9
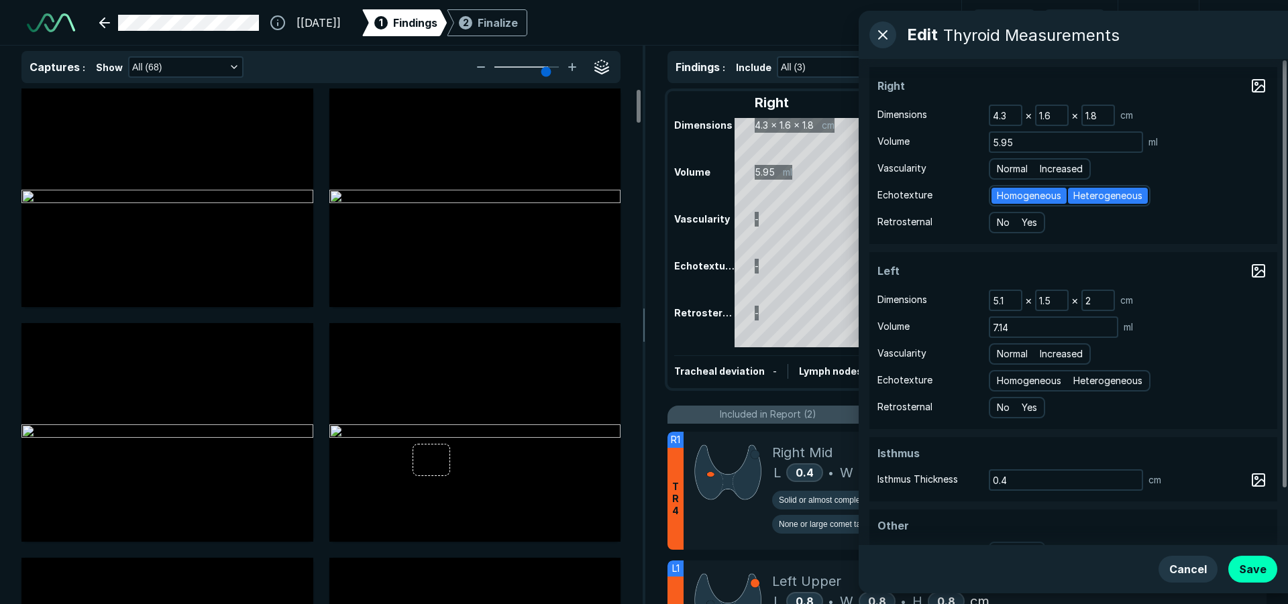
radio input "true"
radio input "false"
click at [1132, 385] on span "Heterogeneous" at bounding box center [1107, 381] width 69 height 15
click at [1080, 384] on input "Heterogeneous" at bounding box center [1075, 379] width 9 height 9
radio input "true"
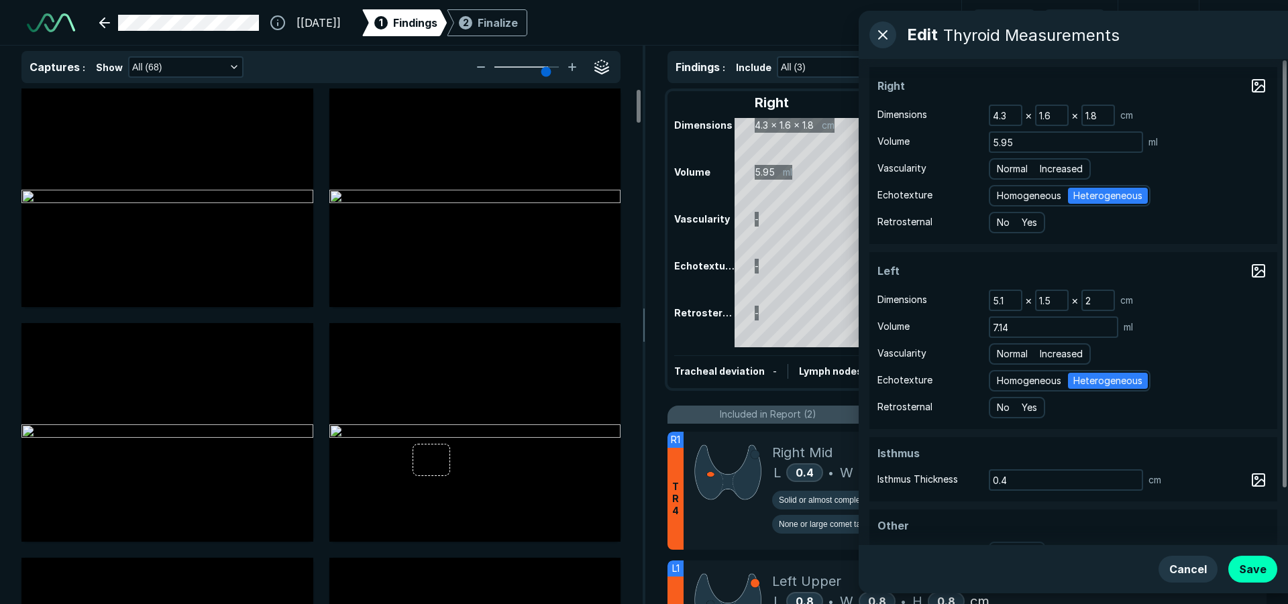
click at [1005, 350] on span "Normal" at bounding box center [1012, 354] width 31 height 15
click at [1003, 350] on input "Normal" at bounding box center [999, 352] width 9 height 9
radio input "true"
click at [1014, 193] on span "Homogeneous" at bounding box center [1029, 195] width 64 height 15
click at [1003, 193] on input "Homogeneous" at bounding box center [999, 194] width 9 height 9
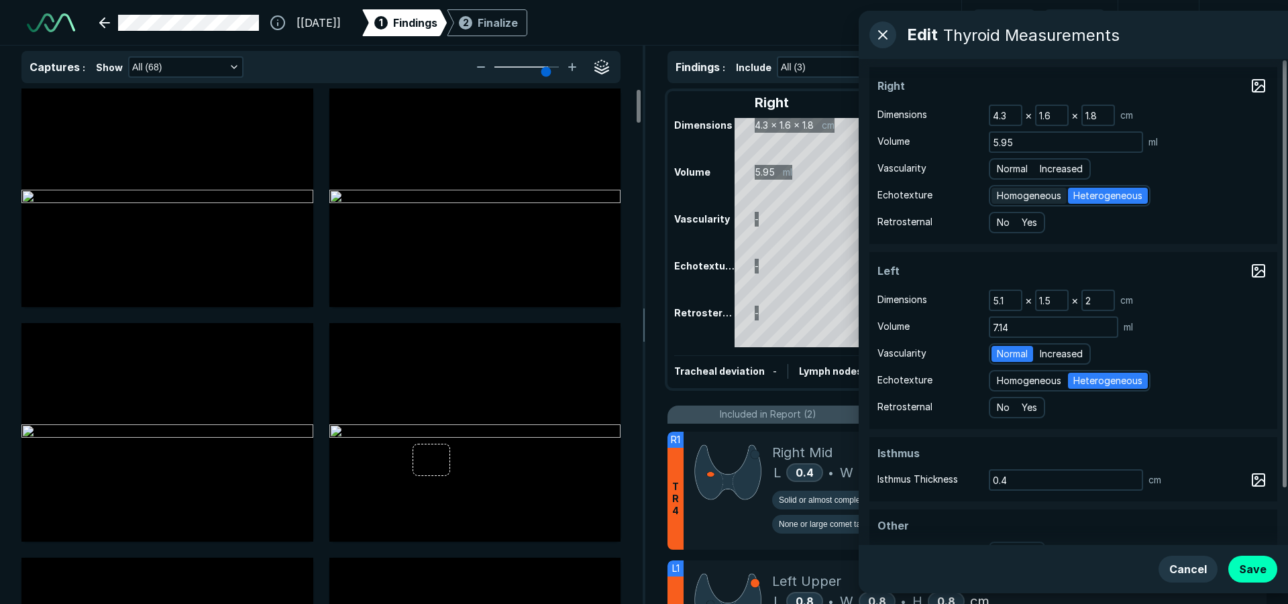
radio input "true"
radio input "false"
click at [1124, 186] on div "Homogeneous Heterogeneous" at bounding box center [1070, 195] width 162 height 21
click at [1022, 168] on span "Normal" at bounding box center [1012, 169] width 31 height 15
click at [1003, 168] on input "Normal" at bounding box center [999, 167] width 9 height 9
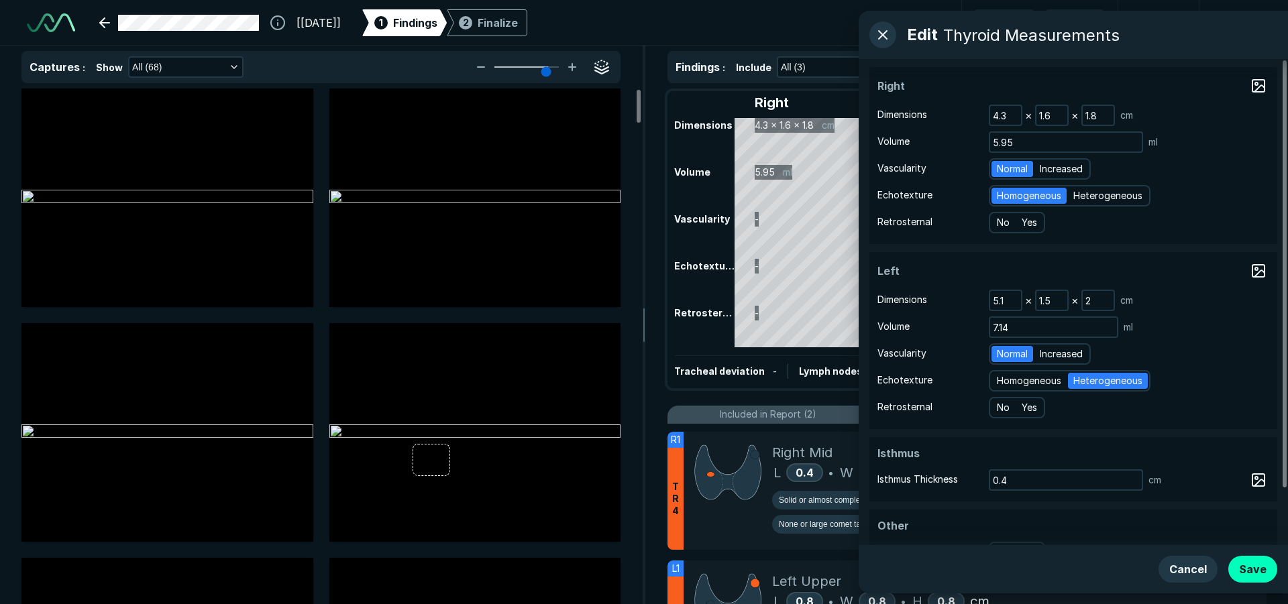
radio input "true"
click at [1107, 205] on div "Homogeneous Heterogeneous" at bounding box center [1070, 195] width 162 height 21
click at [1107, 201] on span "Heterogeneous" at bounding box center [1107, 195] width 69 height 15
click at [1080, 199] on input "Heterogeneous" at bounding box center [1075, 194] width 9 height 9
radio input "true"
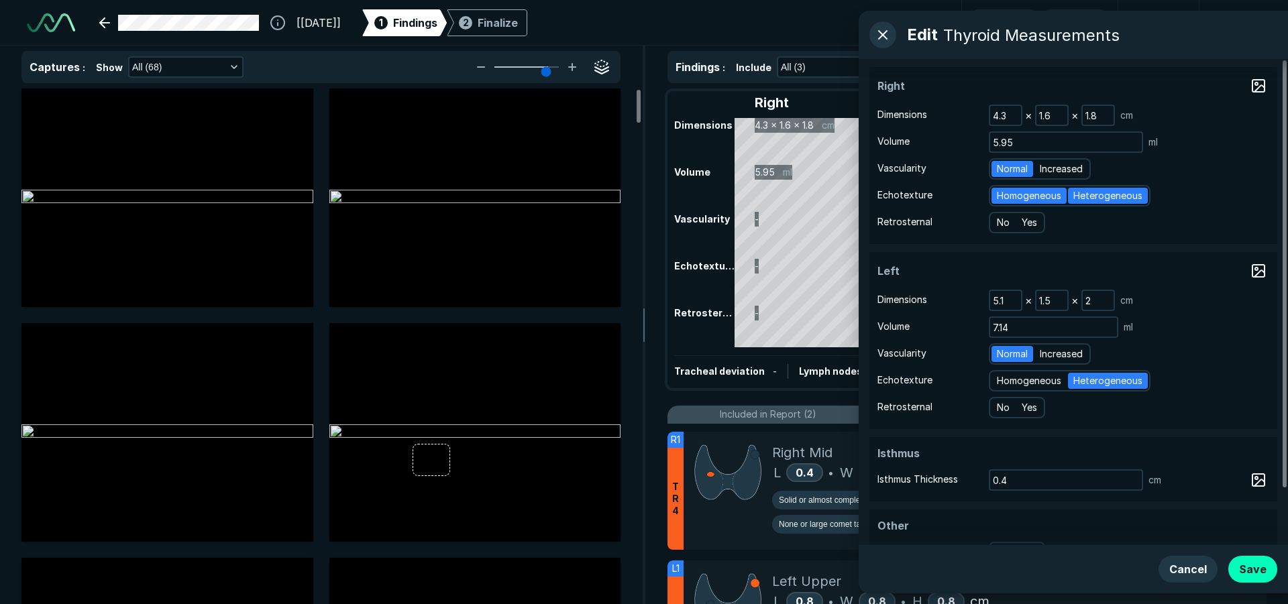
radio input "false"
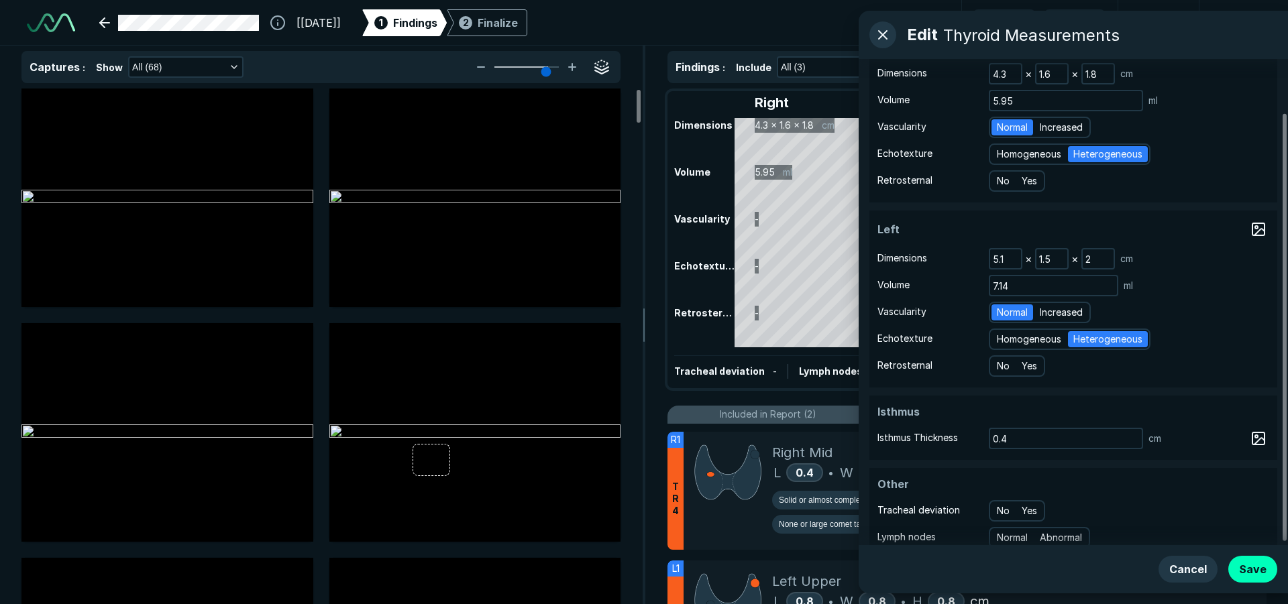
scroll to position [64, 0]
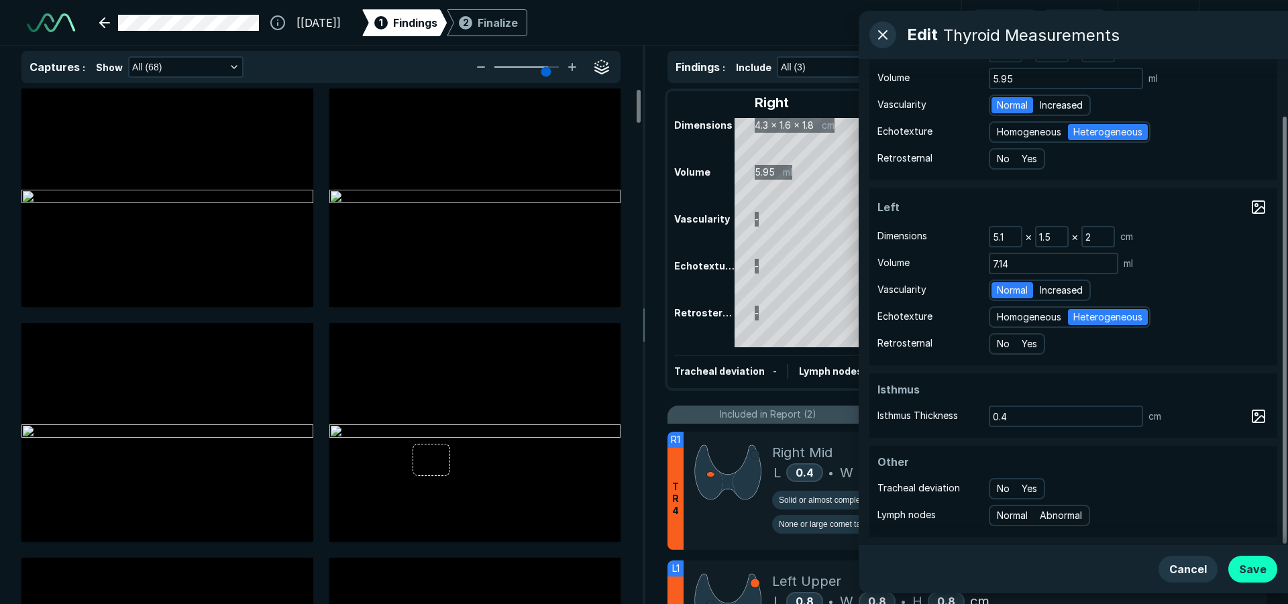
click at [1252, 572] on button "Save" at bounding box center [1252, 569] width 49 height 27
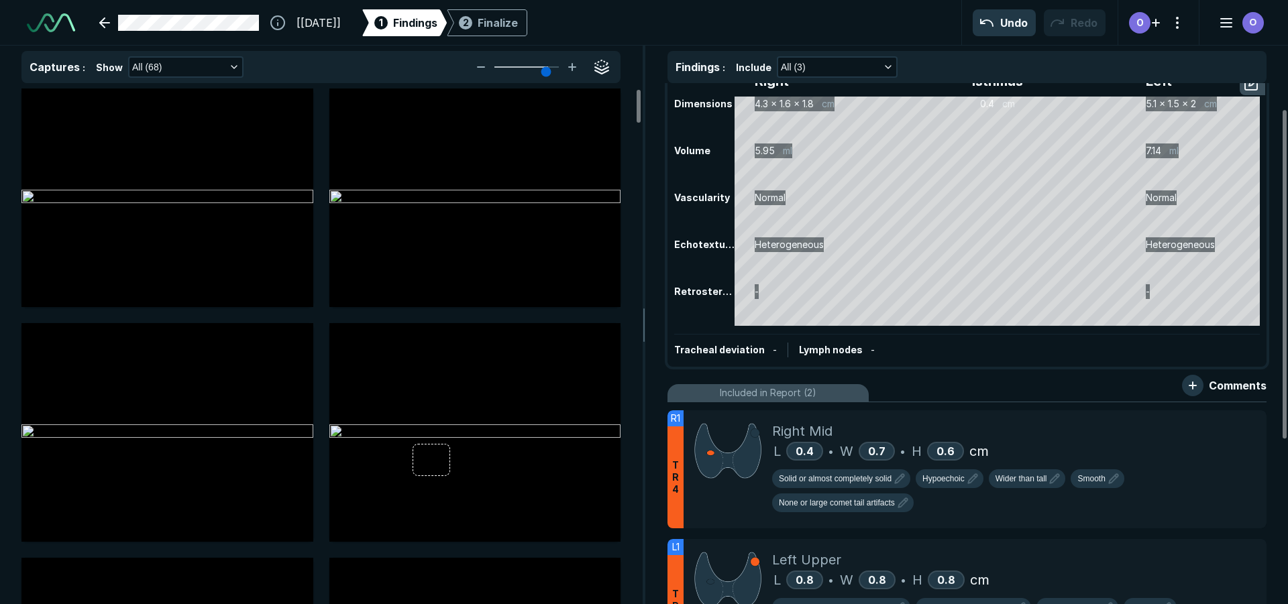
scroll to position [0, 0]
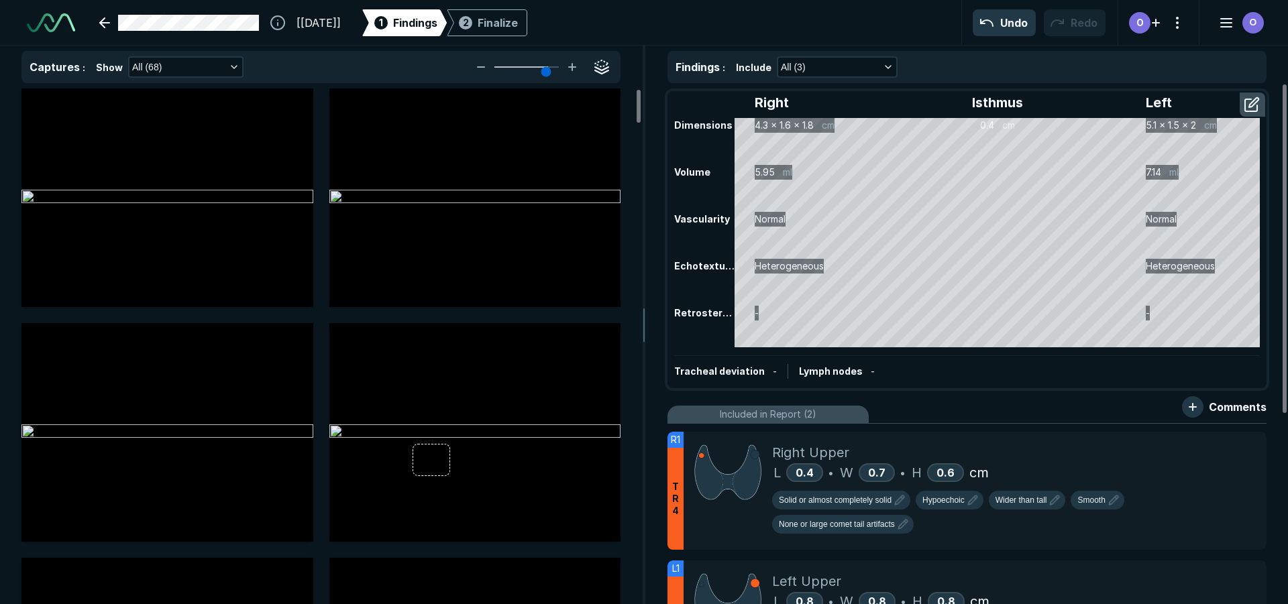
click at [932, 362] on div "Tracheal deviation - Lymph nodes -" at bounding box center [967, 372] width 586 height 32
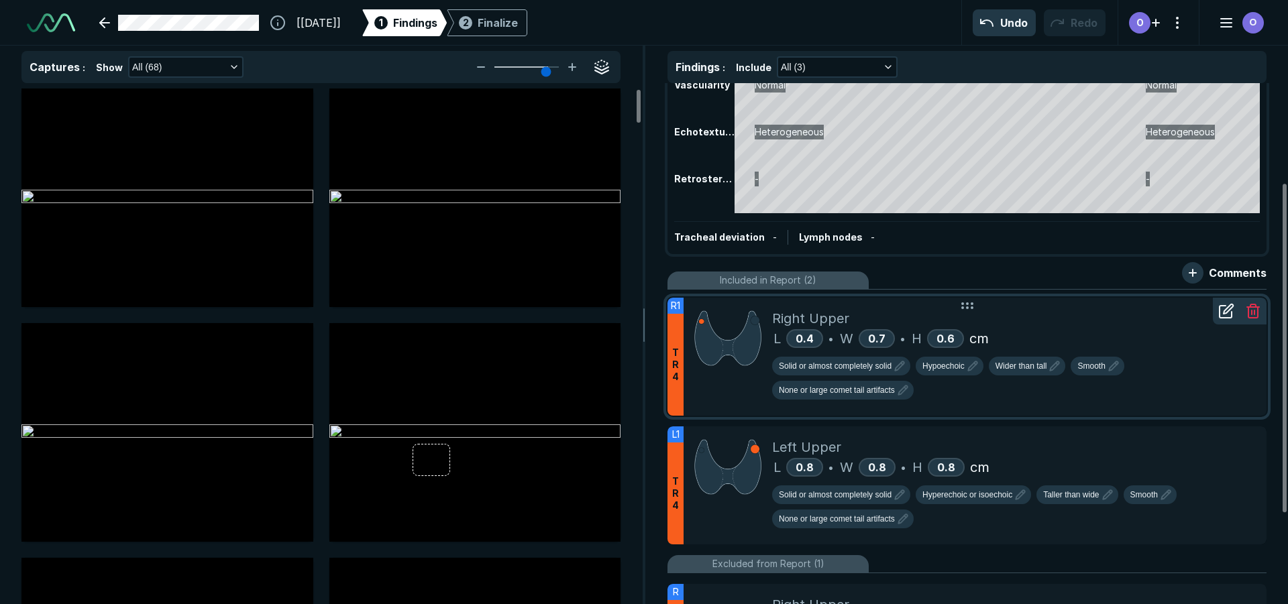
scroll to position [302, 0]
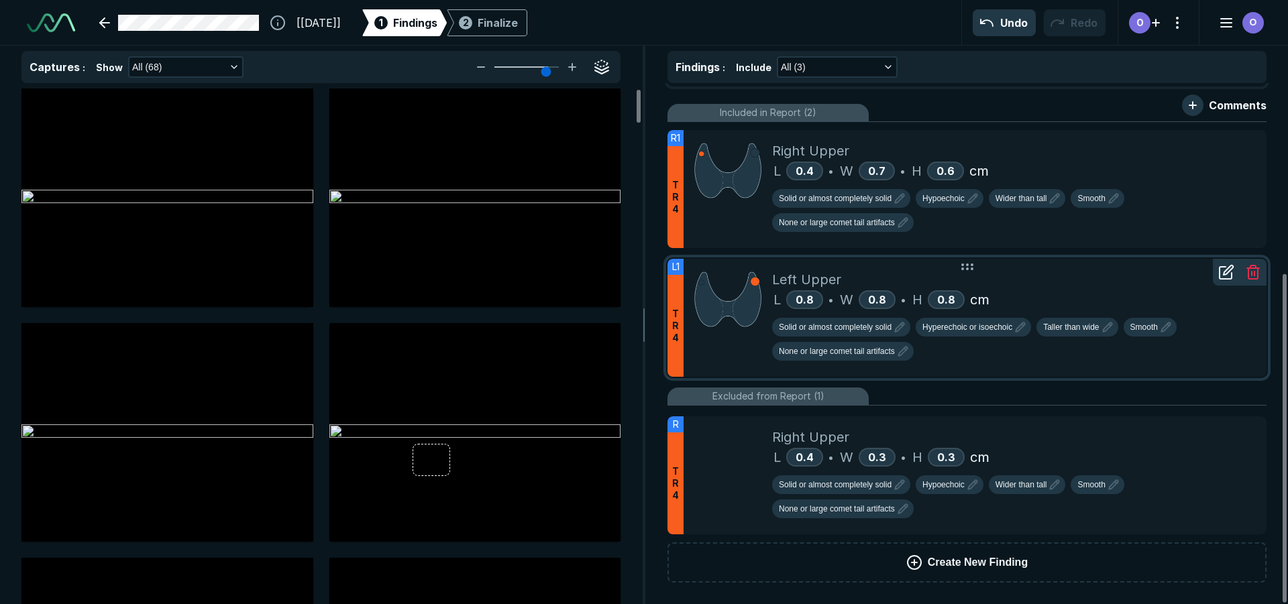
click at [1035, 280] on div "Left Upper" at bounding box center [1014, 280] width 484 height 20
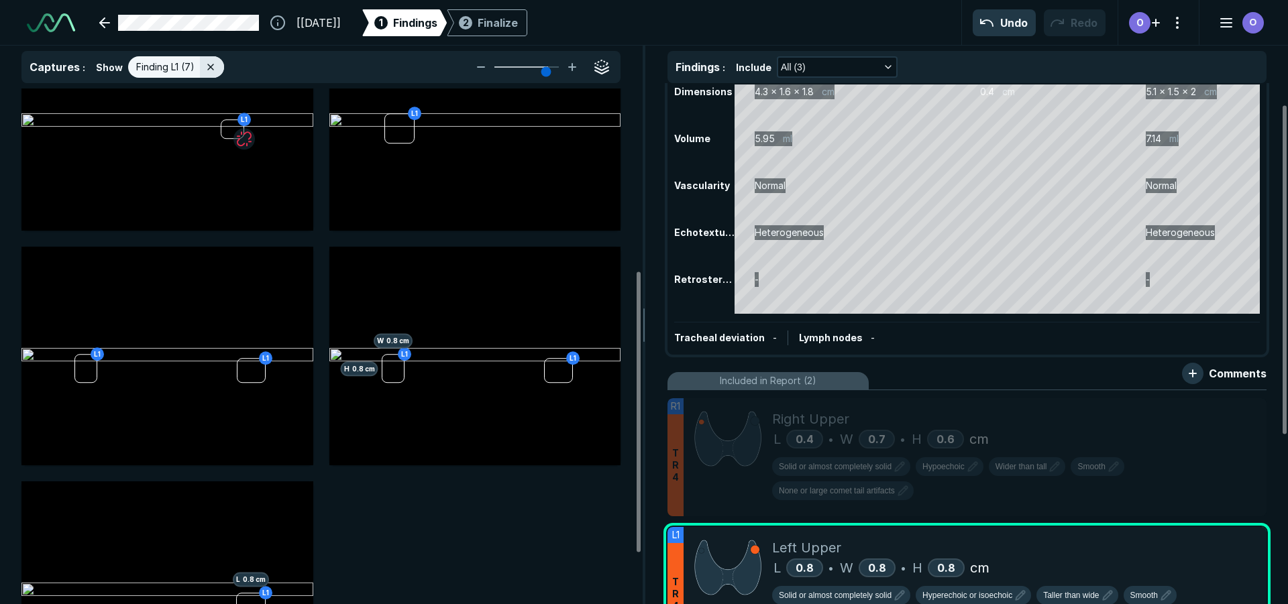
scroll to position [335, 0]
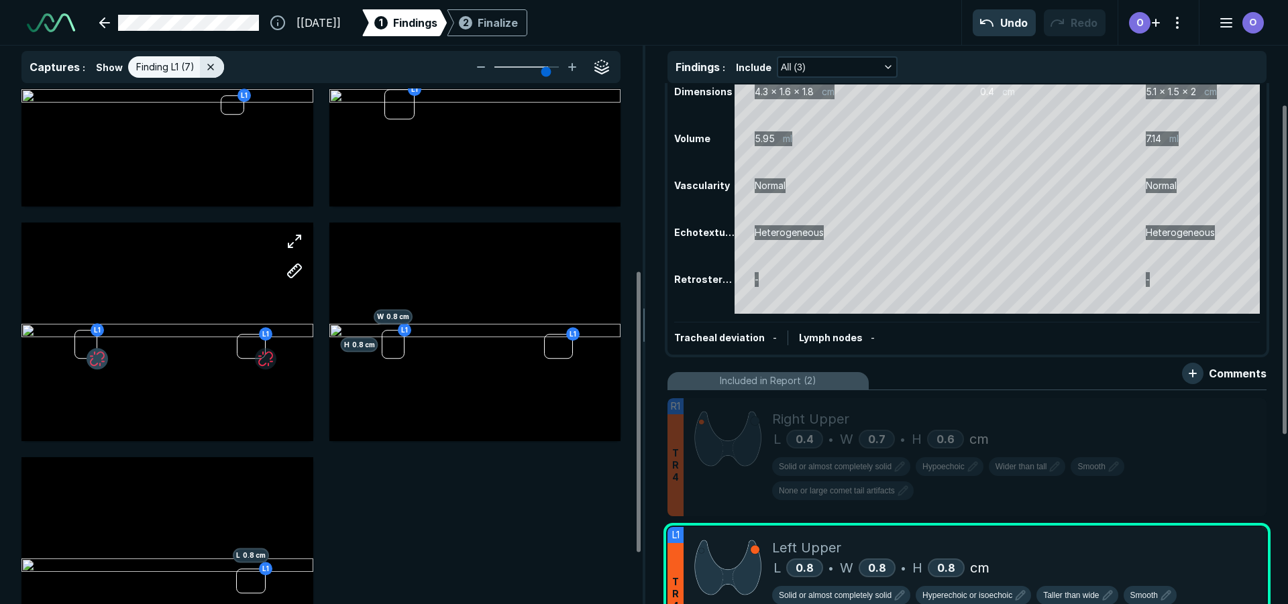
click at [95, 359] on button "button" at bounding box center [97, 358] width 21 height 21
click at [124, 346] on div "L1" at bounding box center [167, 332] width 292 height 182
click at [305, 271] on button "button" at bounding box center [294, 271] width 27 height 27
click at [265, 359] on div at bounding box center [167, 332] width 292 height 182
drag, startPoint x: 291, startPoint y: 404, endPoint x: 269, endPoint y: 360, distance: 48.9
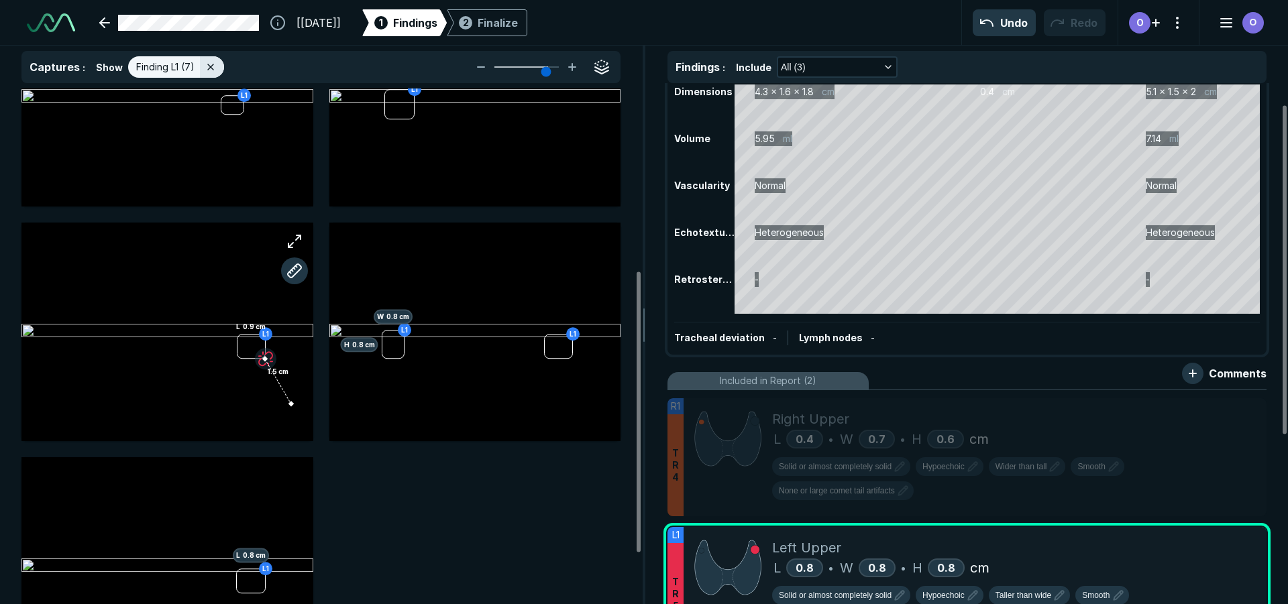
click at [269, 360] on div at bounding box center [265, 359] width 11 height 11
click at [290, 401] on div at bounding box center [291, 403] width 11 height 11
click at [290, 404] on div at bounding box center [291, 403] width 11 height 11
click at [291, 269] on button "button" at bounding box center [294, 271] width 27 height 27
click at [278, 379] on div "L1 1.5 cm" at bounding box center [167, 332] width 292 height 182
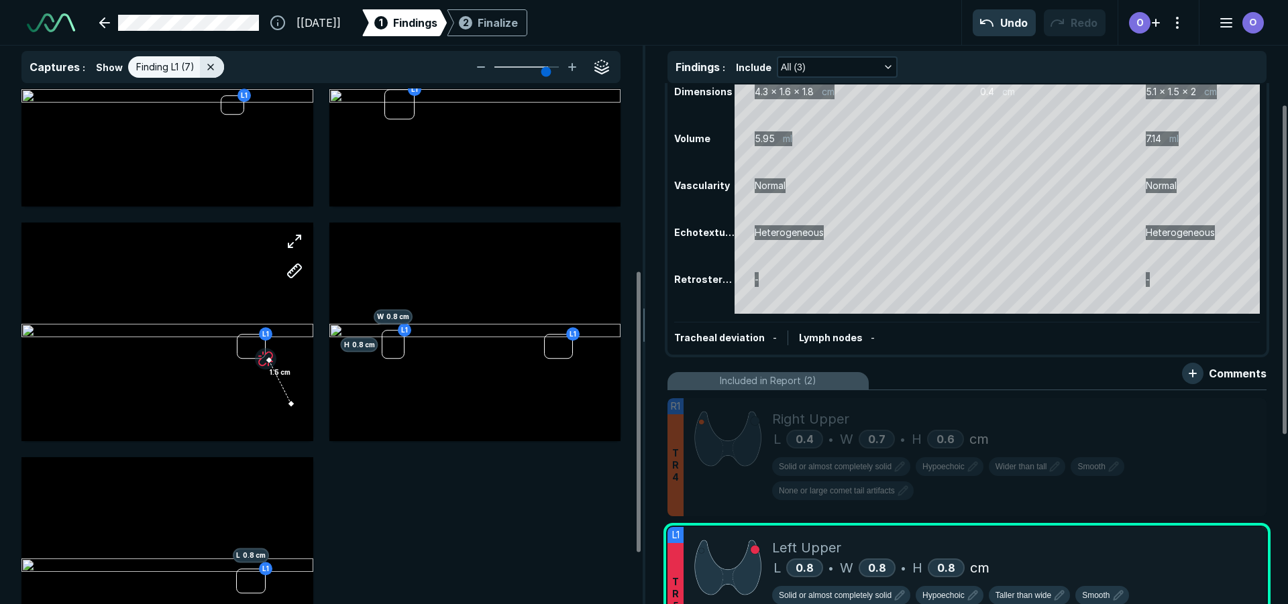
click at [290, 402] on div "L1 1.5 cm" at bounding box center [167, 332] width 292 height 182
click at [290, 267] on button "button" at bounding box center [294, 271] width 27 height 27
click at [291, 402] on div at bounding box center [291, 403] width 11 height 11
drag, startPoint x: 280, startPoint y: 380, endPoint x: 268, endPoint y: 362, distance: 22.0
click at [268, 362] on div "0 cm" at bounding box center [167, 332] width 292 height 182
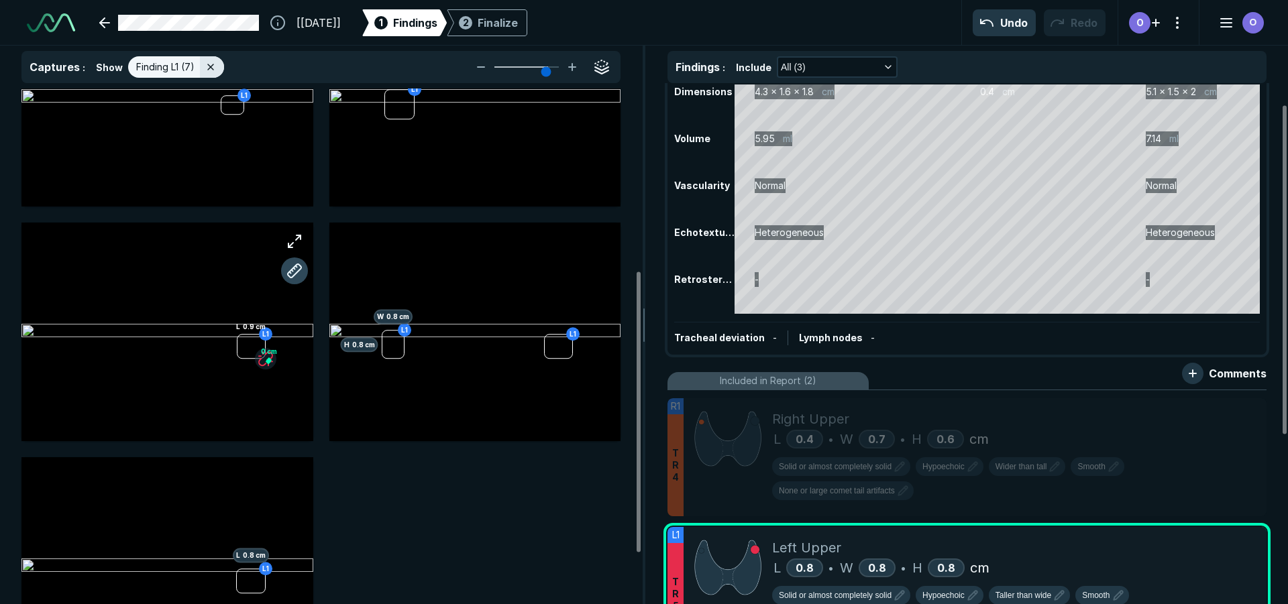
click at [286, 268] on button "button" at bounding box center [294, 271] width 27 height 27
click at [248, 339] on div "L1 0 cm Assign to: Finding R1 Finding L1 Finding R Unassign" at bounding box center [167, 332] width 292 height 219
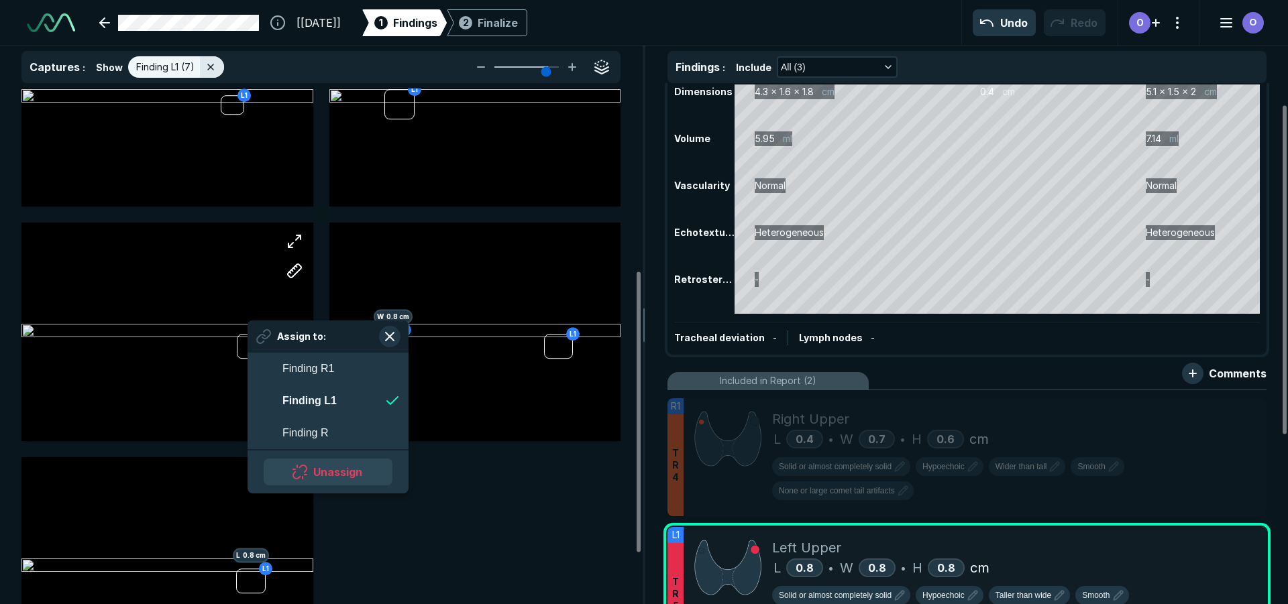
click at [333, 471] on button "Unassign" at bounding box center [328, 472] width 129 height 27
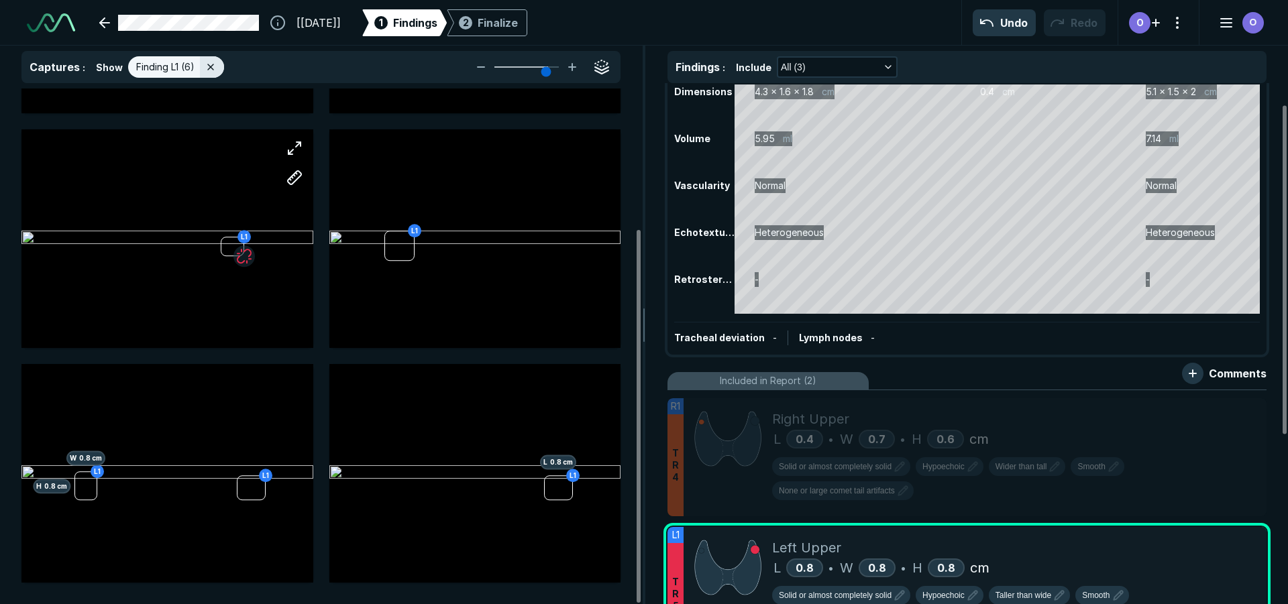
scroll to position [194, 0]
click at [87, 482] on div at bounding box center [85, 486] width 23 height 29
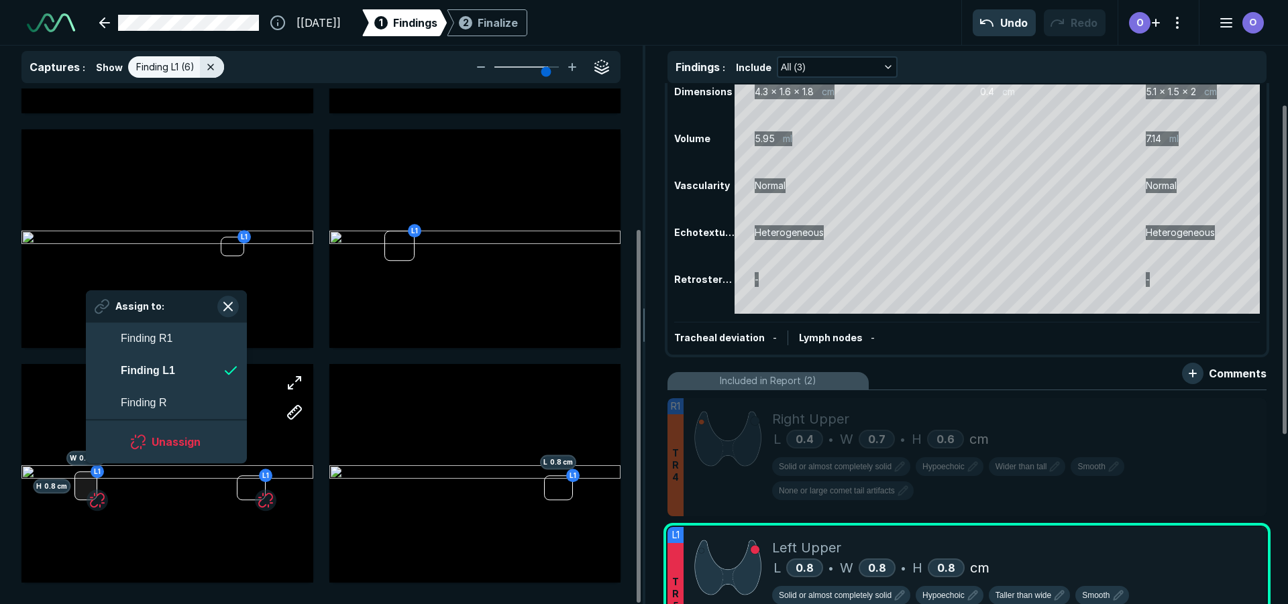
scroll to position [2130, 2448]
click at [139, 437] on button "Unassign" at bounding box center [166, 442] width 129 height 27
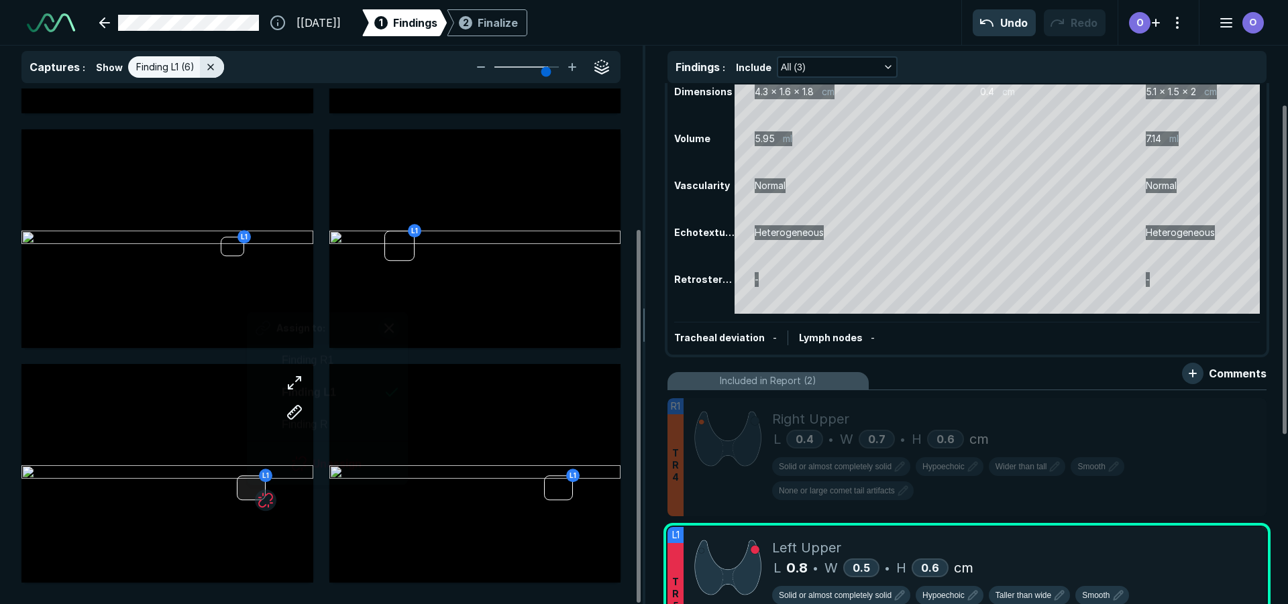
click at [248, 488] on div at bounding box center [251, 488] width 29 height 25
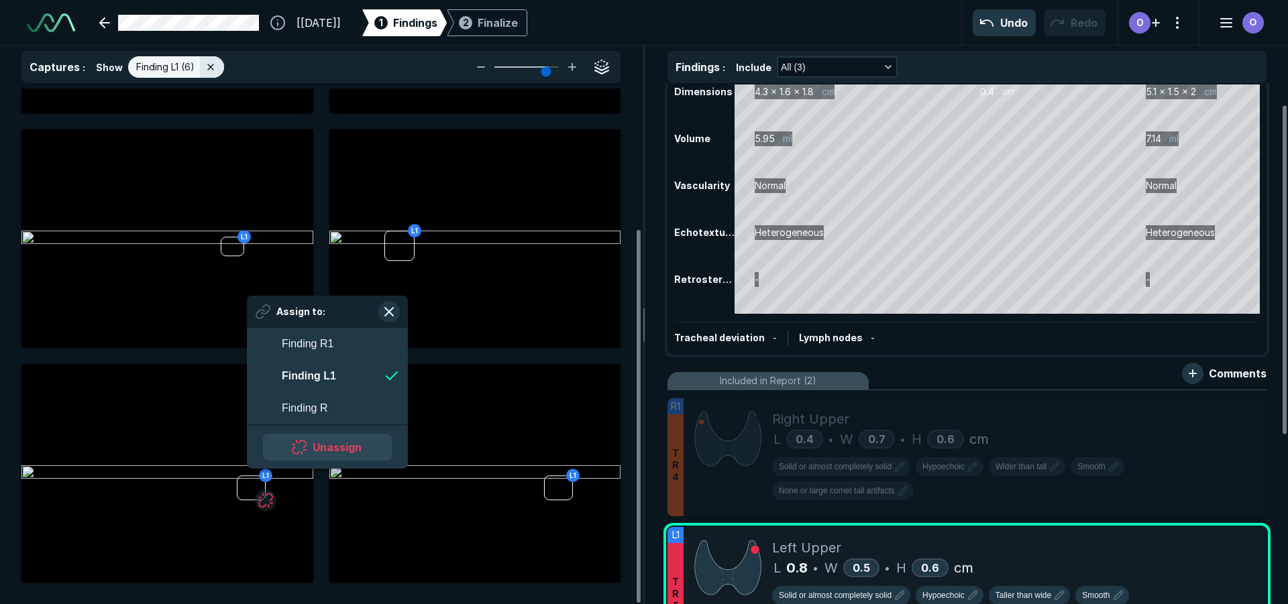
click at [313, 453] on button "Unassign" at bounding box center [327, 447] width 129 height 27
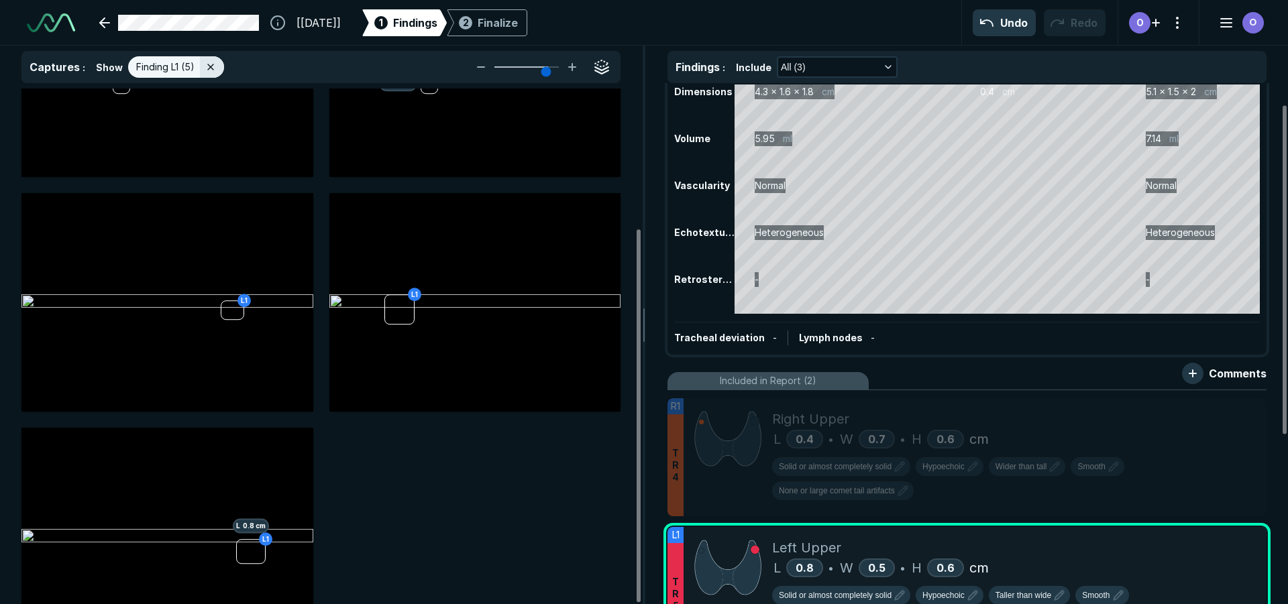
scroll to position [194, 0]
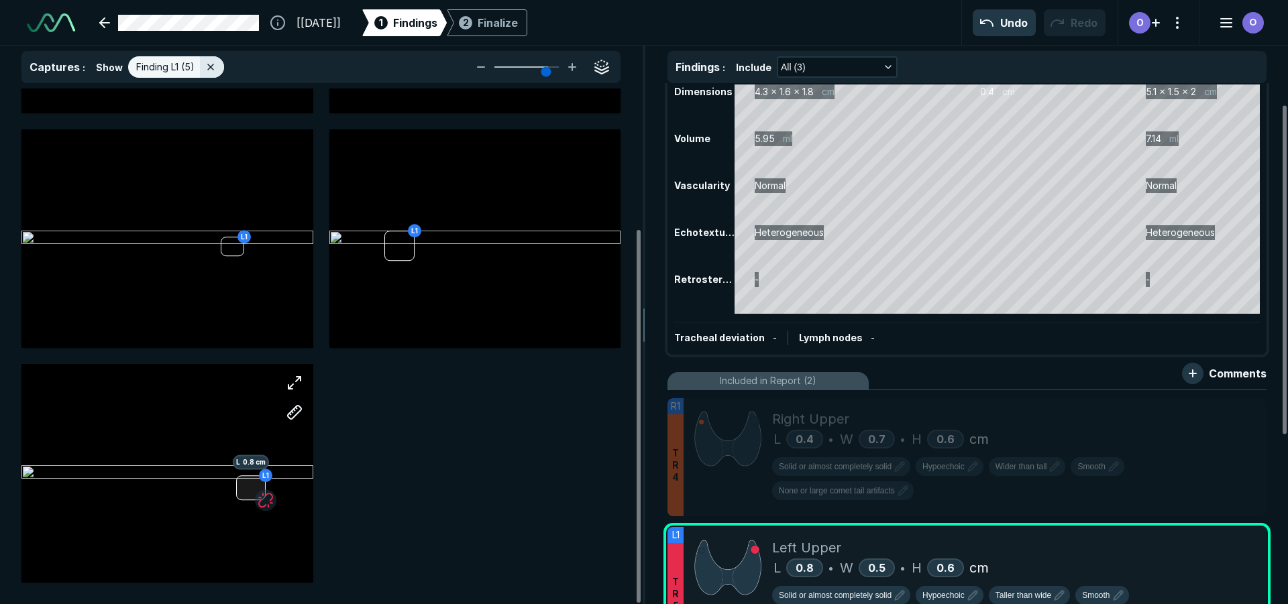
click at [249, 484] on div at bounding box center [250, 488] width 29 height 25
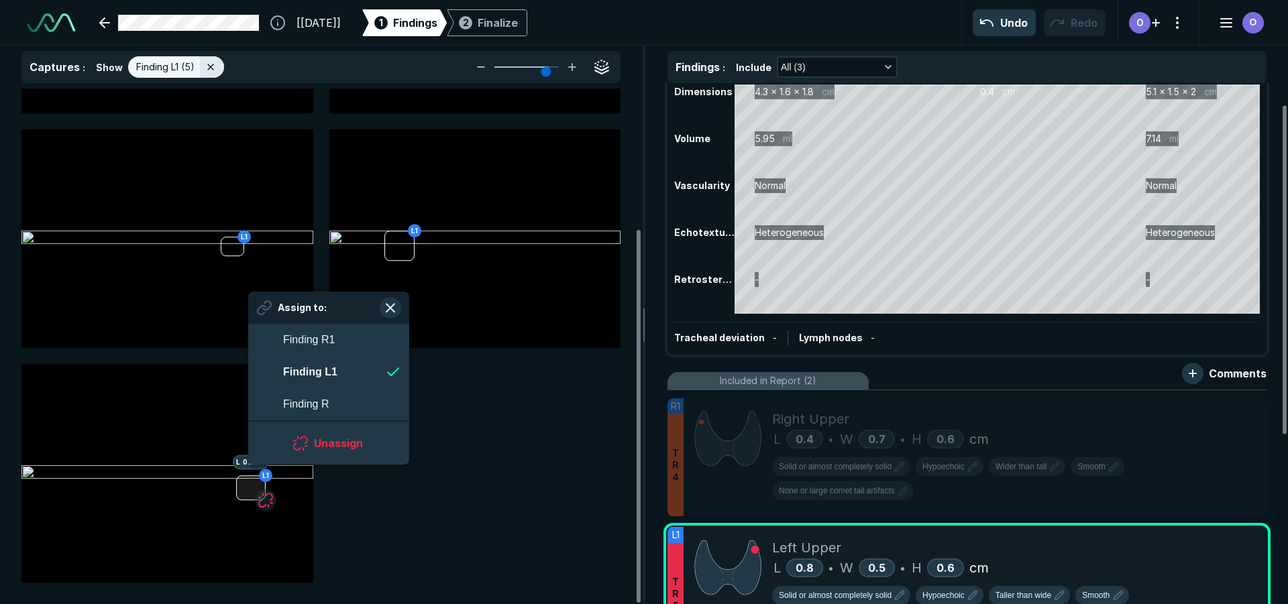
scroll to position [2130, 2448]
click at [337, 455] on button "Unassign" at bounding box center [328, 444] width 129 height 27
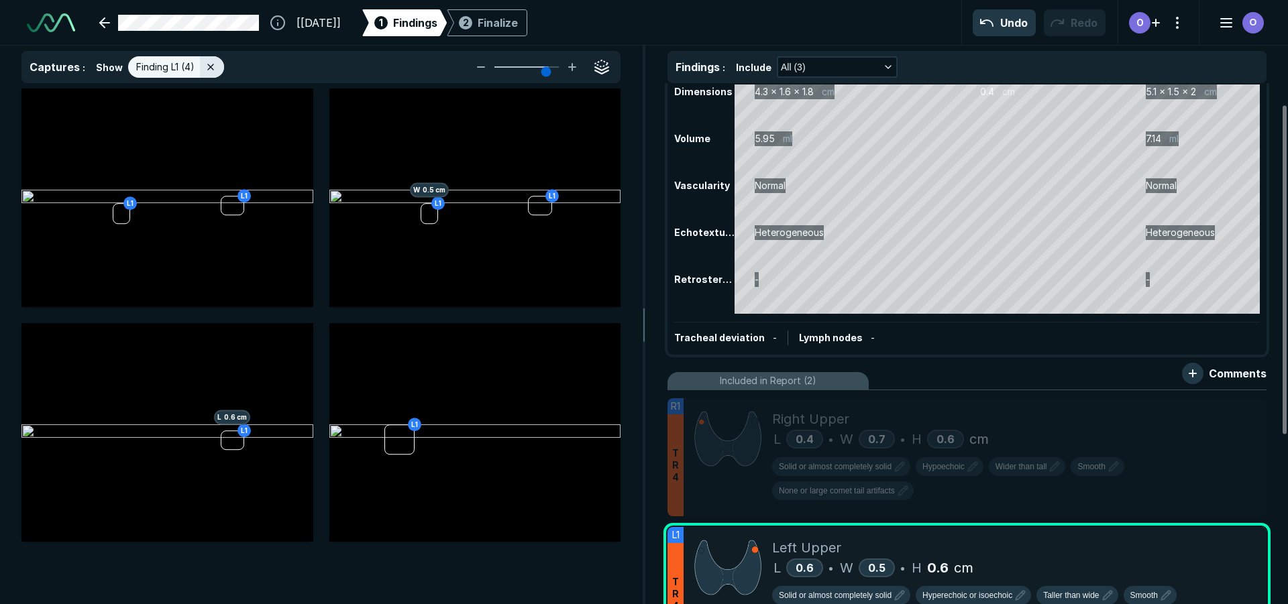
scroll to position [0, 0]
click at [510, 568] on div "L1 L1 L1 L1 W 0.5 cm L1 L 0.6 cm L1" at bounding box center [321, 347] width 642 height 516
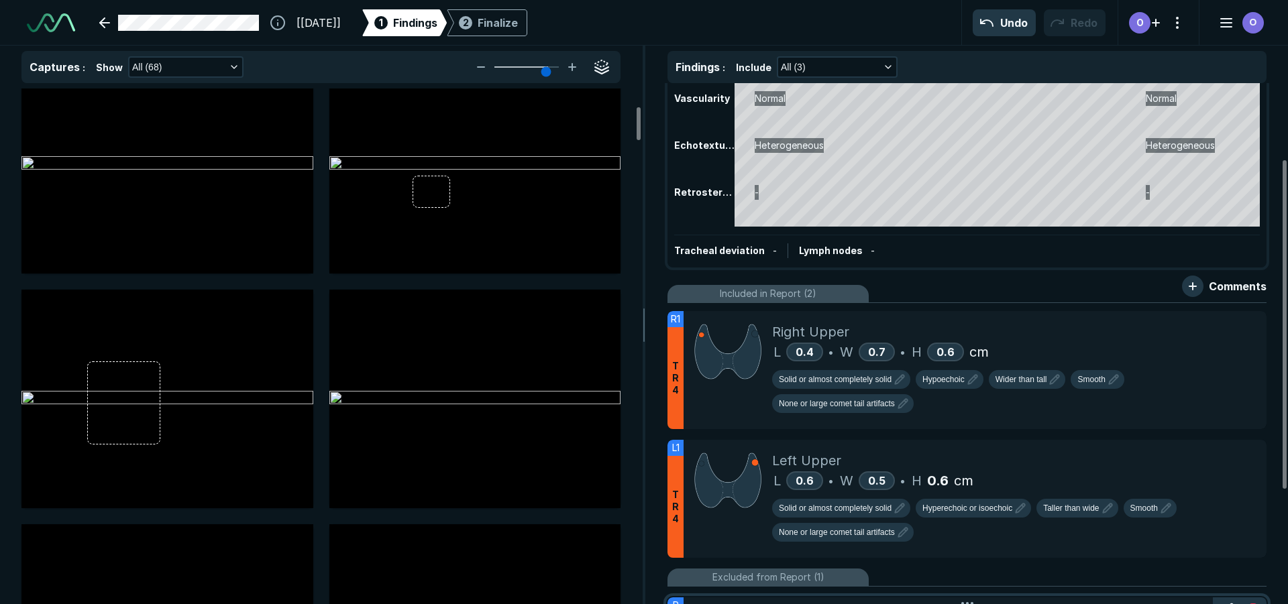
scroll to position [302, 0]
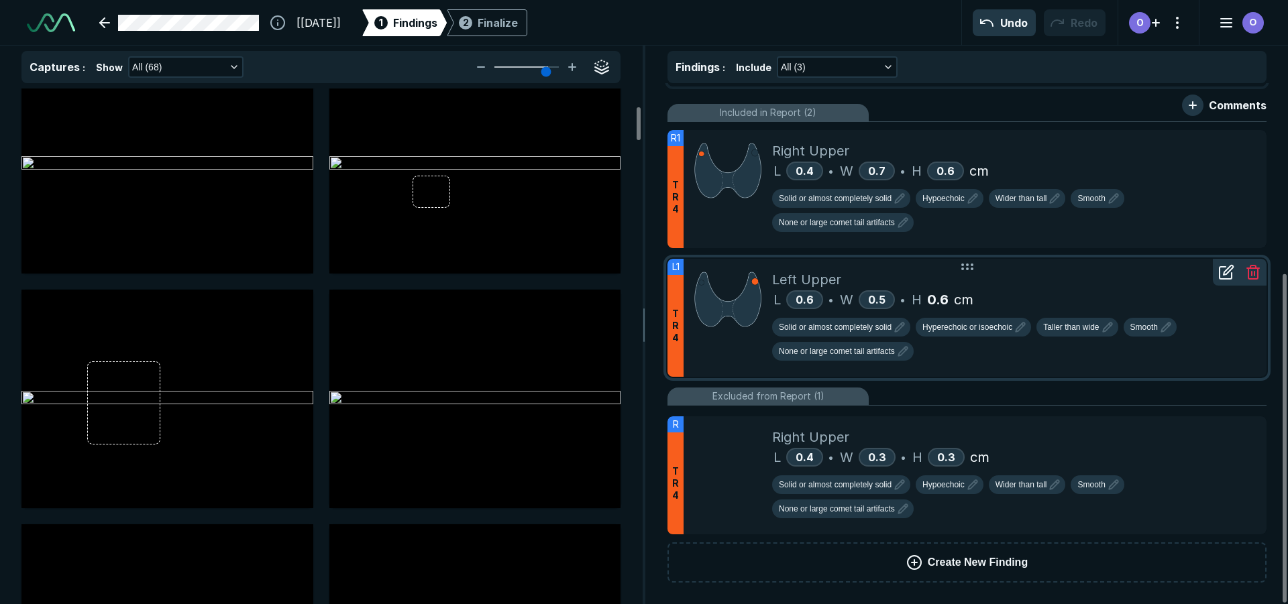
click at [716, 357] on div at bounding box center [728, 318] width 89 height 118
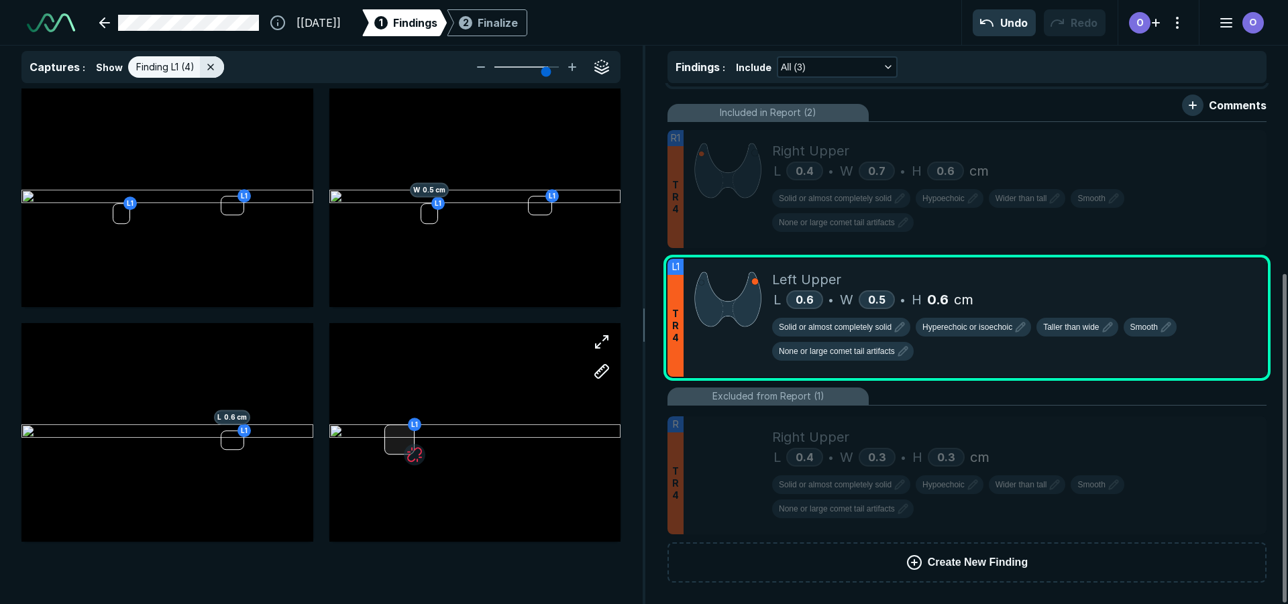
scroll to position [3899, 4398]
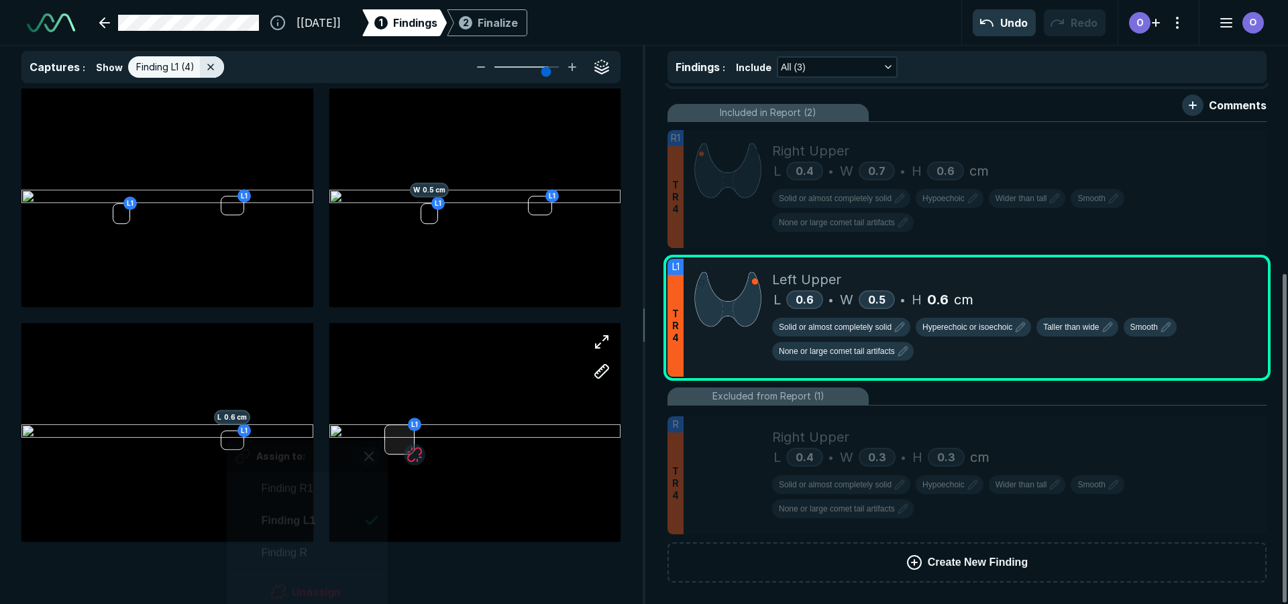
click at [388, 445] on div at bounding box center [399, 440] width 30 height 30
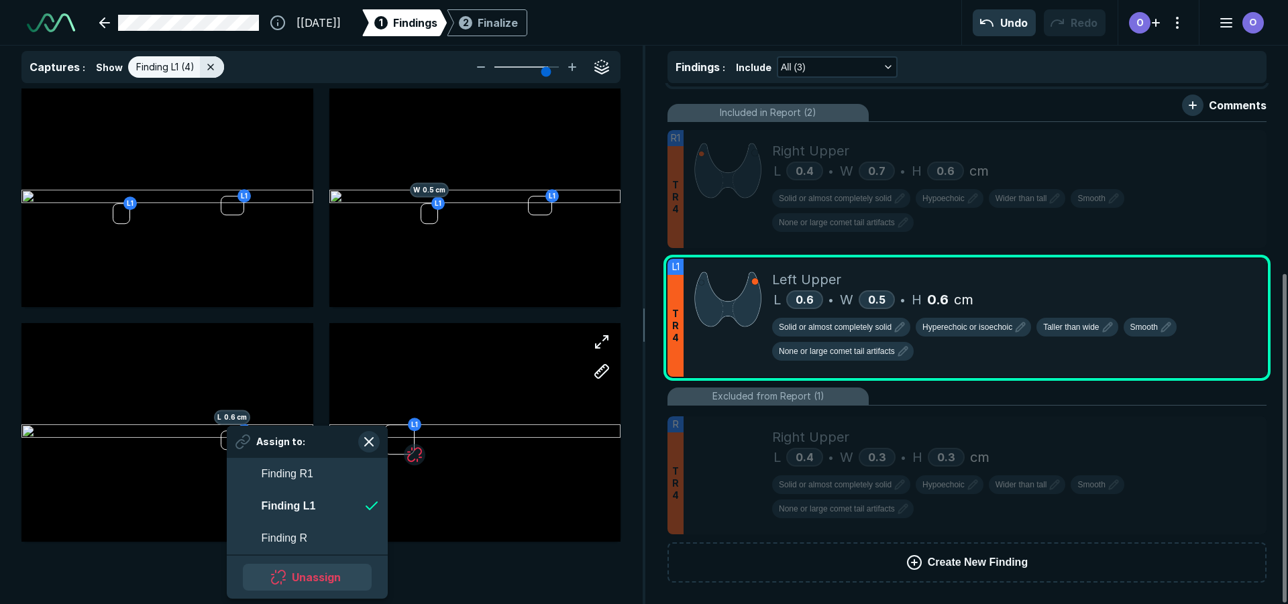
click at [298, 572] on button "Unassign" at bounding box center [307, 577] width 129 height 27
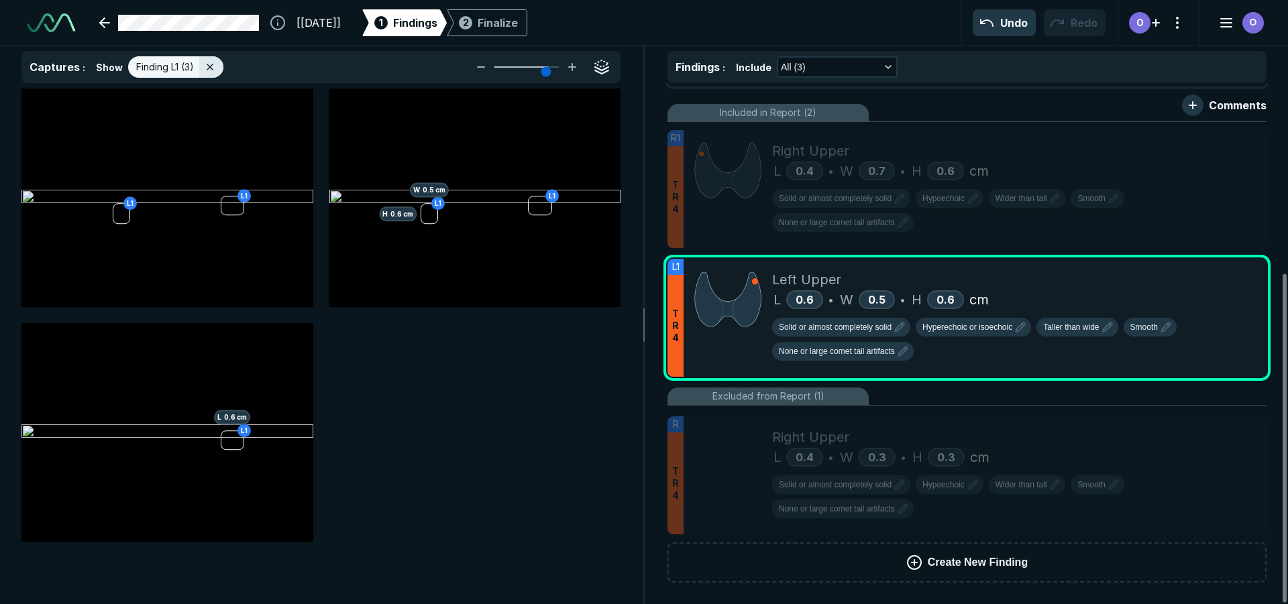
click at [566, 468] on div "L1 L1 L1 L1 H 0.6 cm W 0.5 cm L1 L 0.6 cm" at bounding box center [320, 315] width 599 height 453
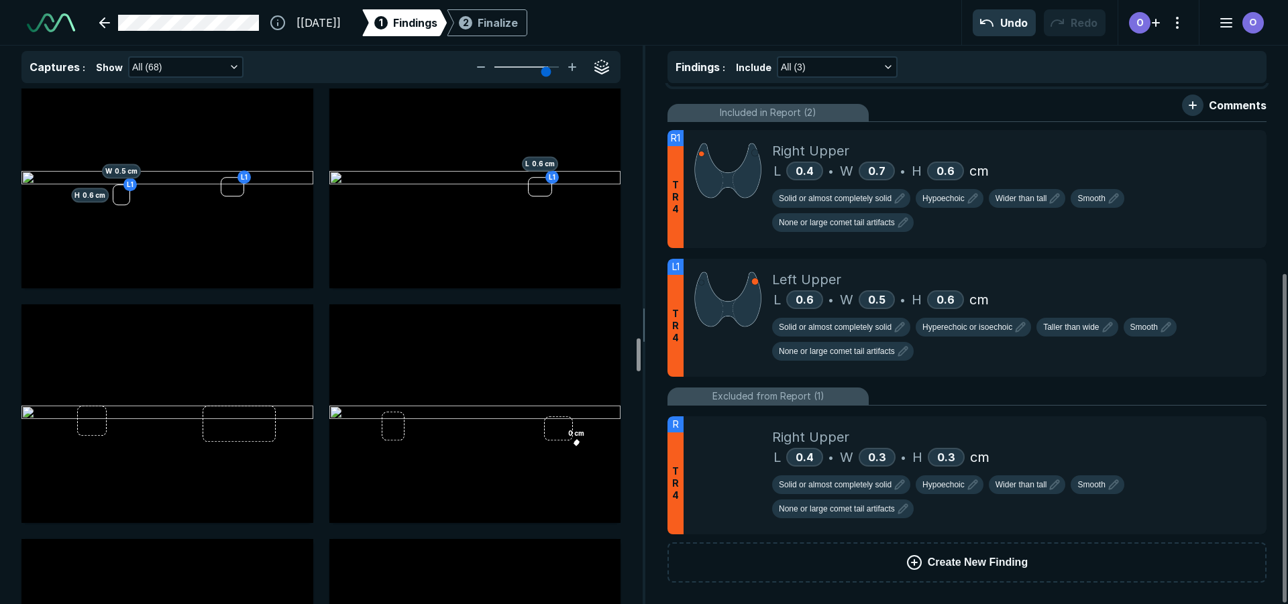
scroll to position [3732, 0]
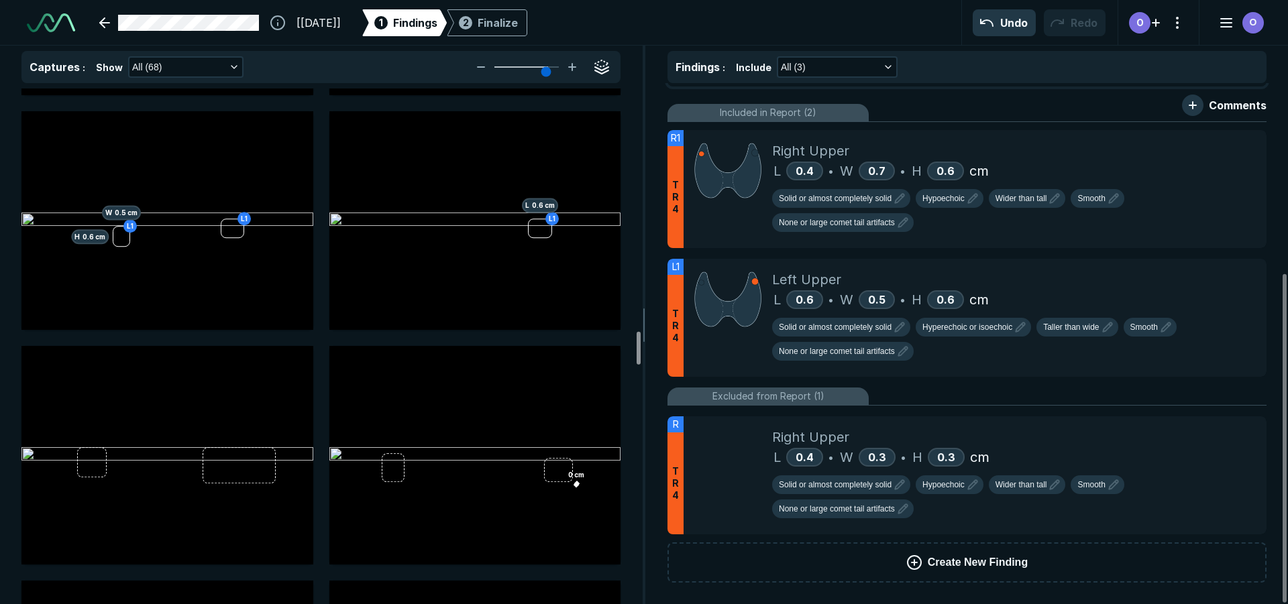
drag, startPoint x: 637, startPoint y: 276, endPoint x: 655, endPoint y: 347, distance: 74.0
click at [641, 347] on div at bounding box center [639, 348] width 4 height 33
click at [95, 459] on div at bounding box center [92, 462] width 30 height 30
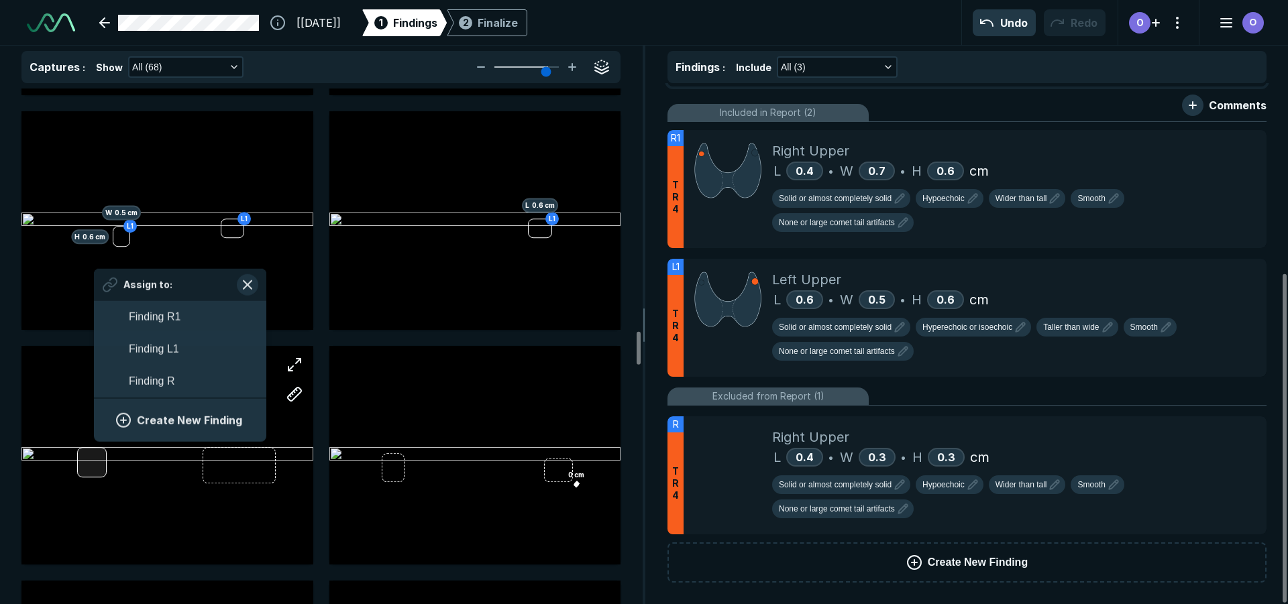
scroll to position [2130, 2488]
click at [170, 412] on button "Create New Finding" at bounding box center [180, 419] width 140 height 27
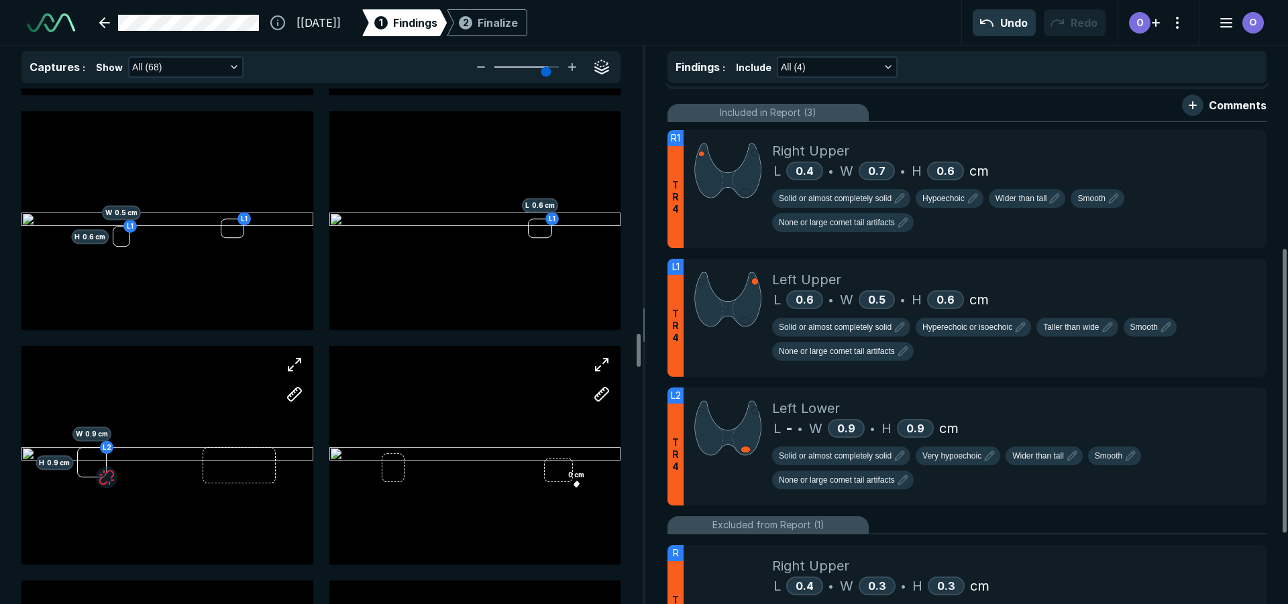
scroll to position [3799, 0]
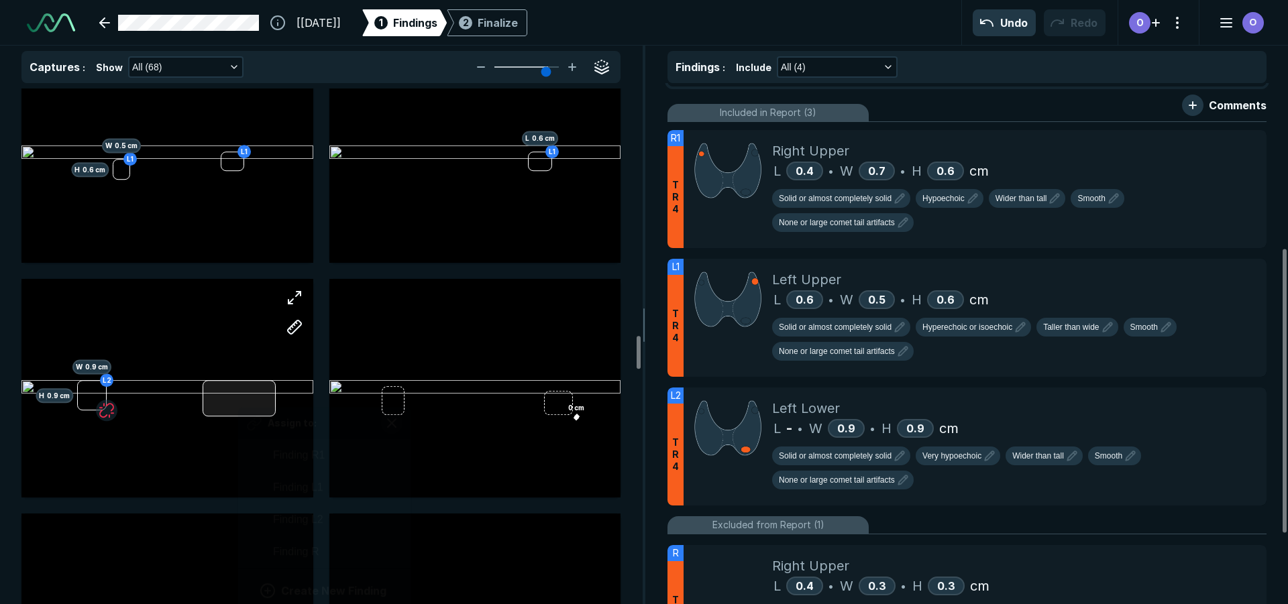
click at [239, 406] on div "L2 H 0.9 cm W 0.9 cm Assign to: Finding R1 Finding L1 Finding L2 Finding R Crea…" at bounding box center [167, 388] width 292 height 219
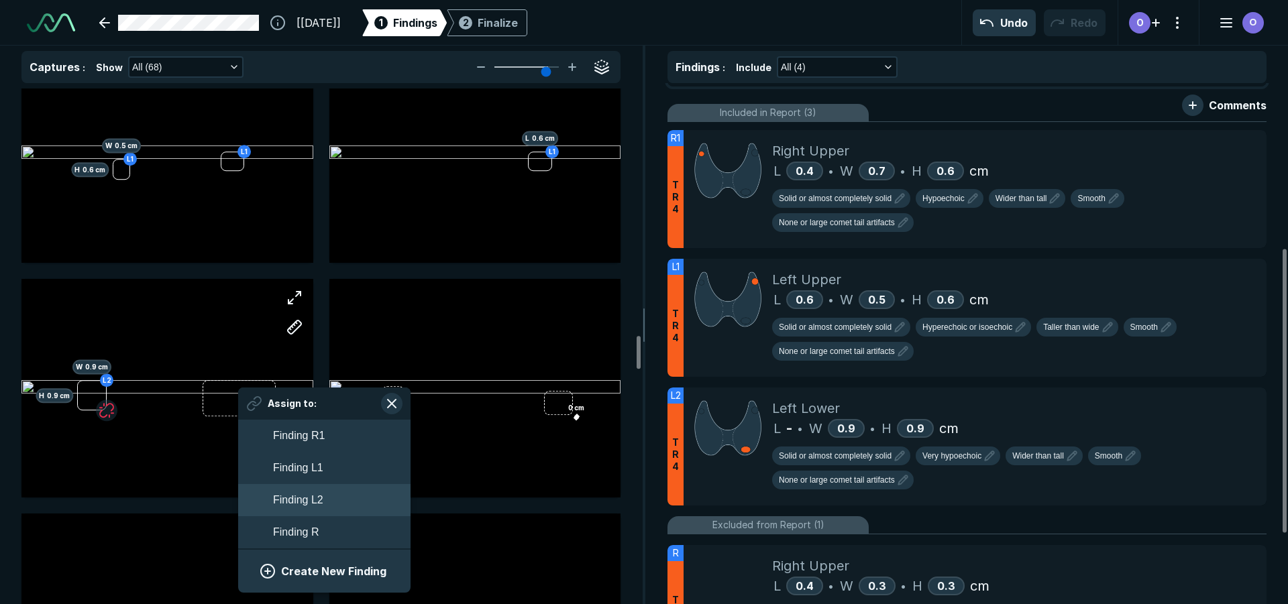
click at [311, 504] on span "Finding L2" at bounding box center [298, 500] width 50 height 16
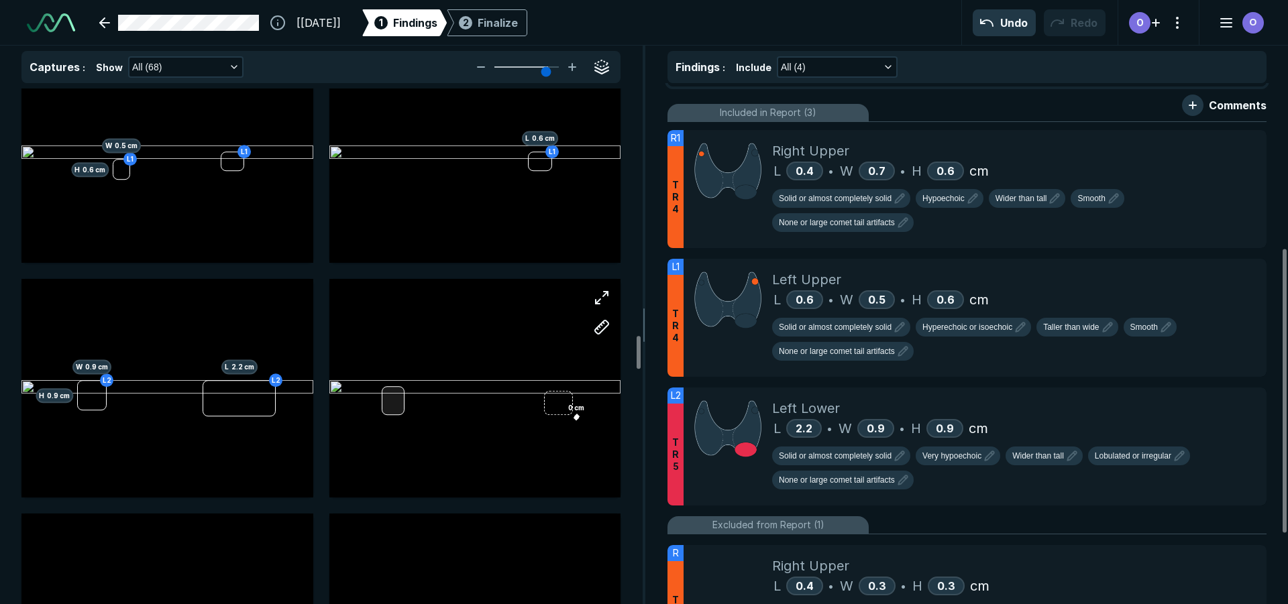
click at [384, 401] on div at bounding box center [393, 401] width 23 height 29
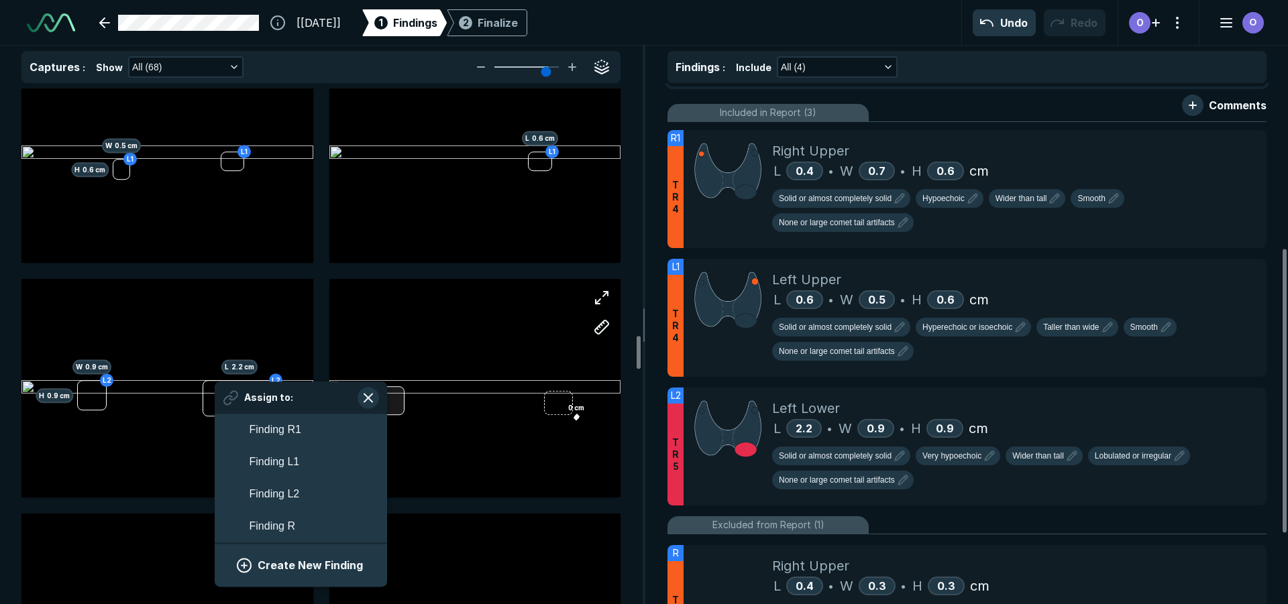
scroll to position [2275, 2488]
click at [296, 488] on span "Finding L2" at bounding box center [275, 495] width 50 height 16
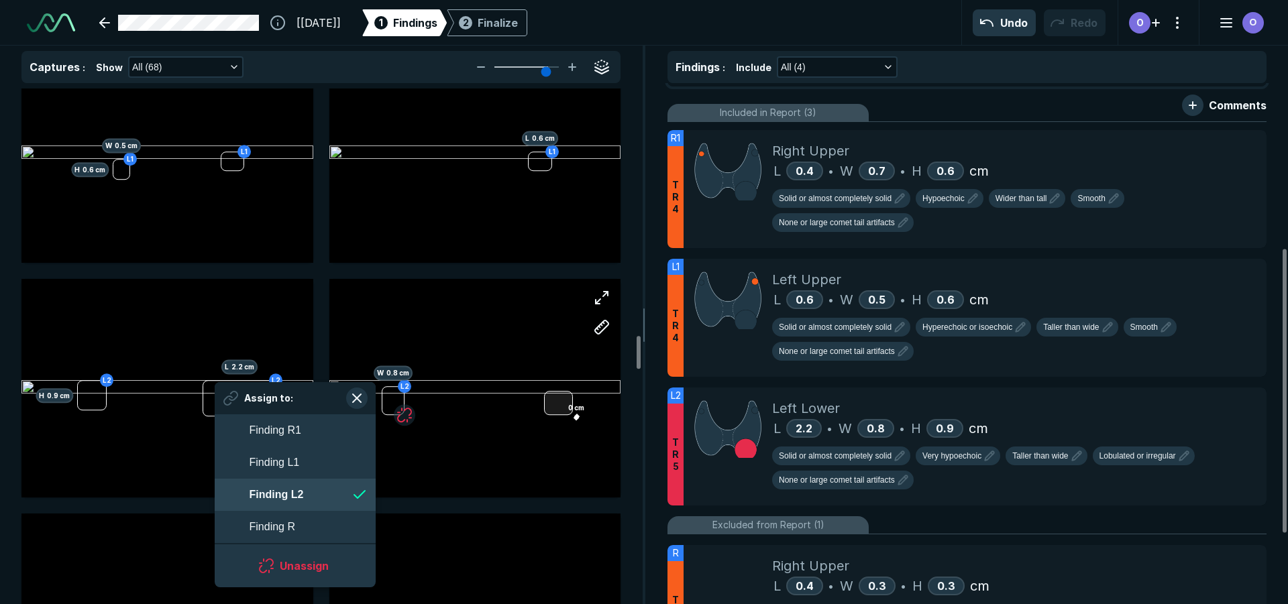
scroll to position [2275, 2448]
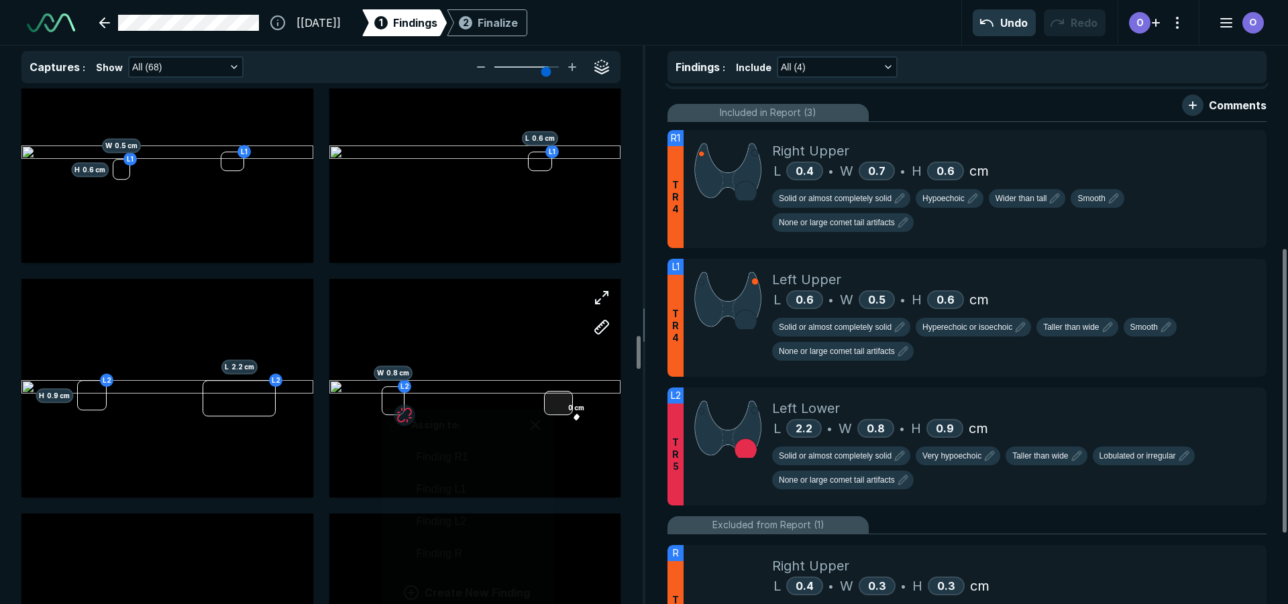
click at [551, 409] on div at bounding box center [558, 403] width 29 height 25
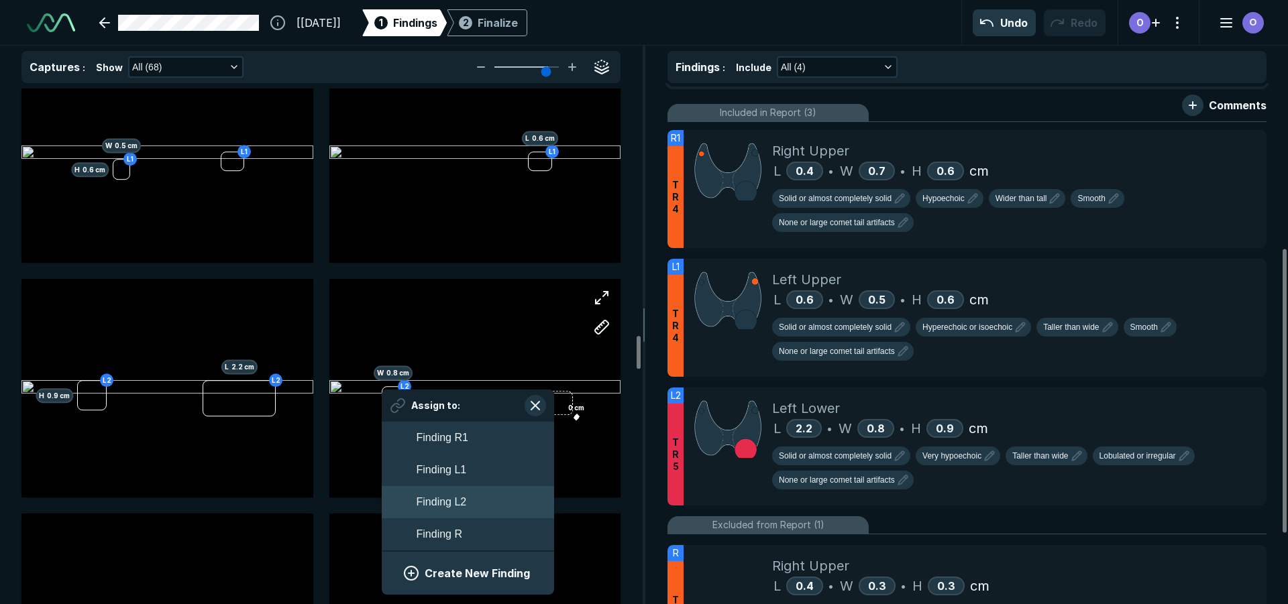
click at [472, 501] on button "Finding L2" at bounding box center [468, 502] width 172 height 32
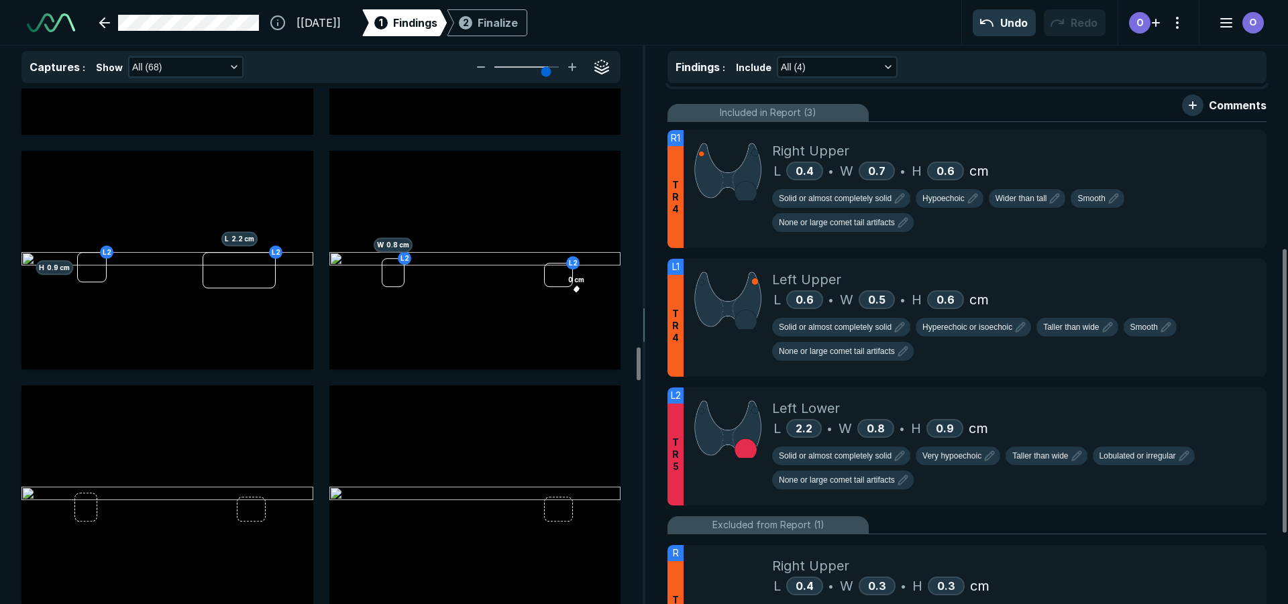
scroll to position [4068, 0]
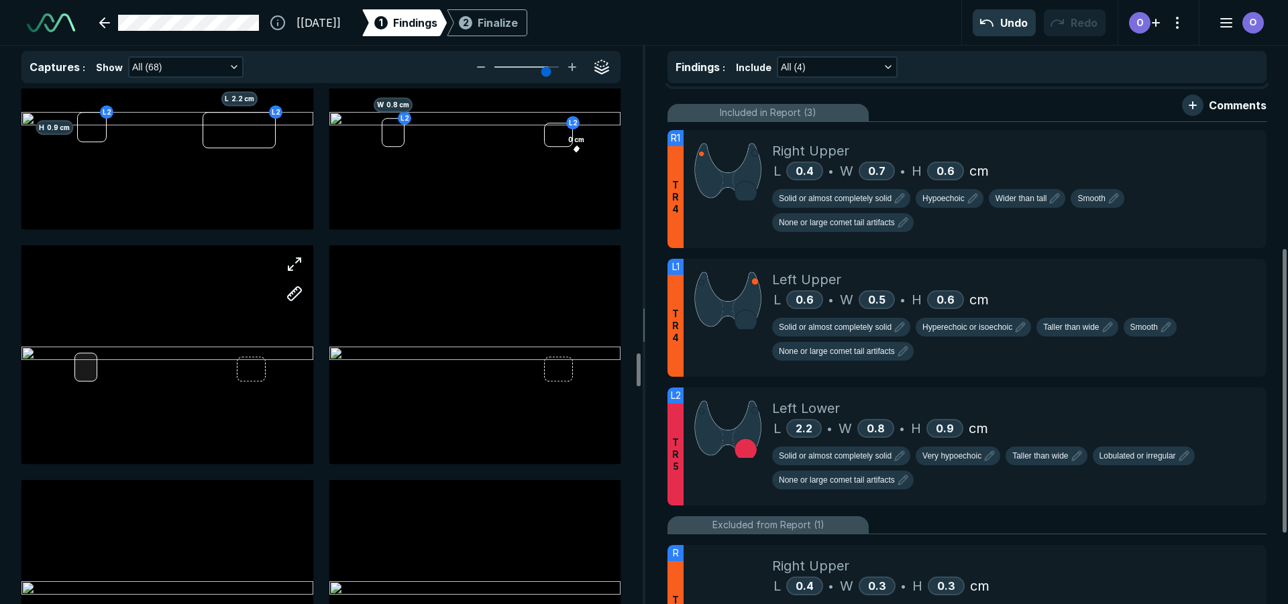
click at [86, 374] on div at bounding box center [167, 355] width 292 height 219
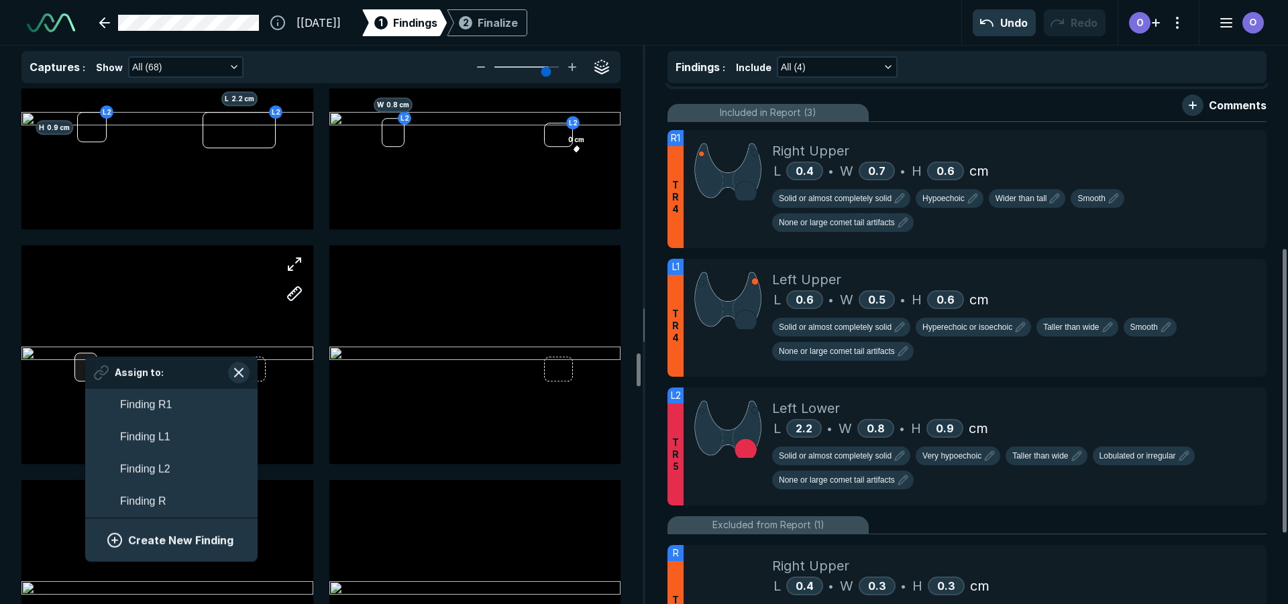
scroll to position [2275, 2488]
click at [155, 472] on span "Finding L2" at bounding box center [145, 469] width 50 height 16
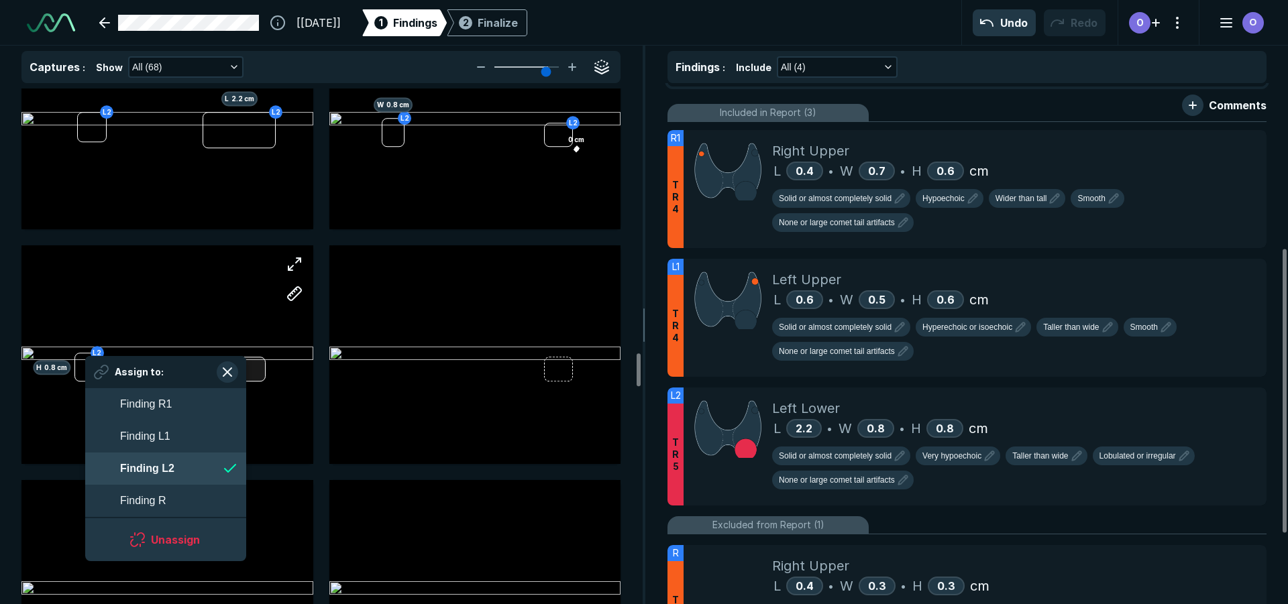
scroll to position [2275, 2448]
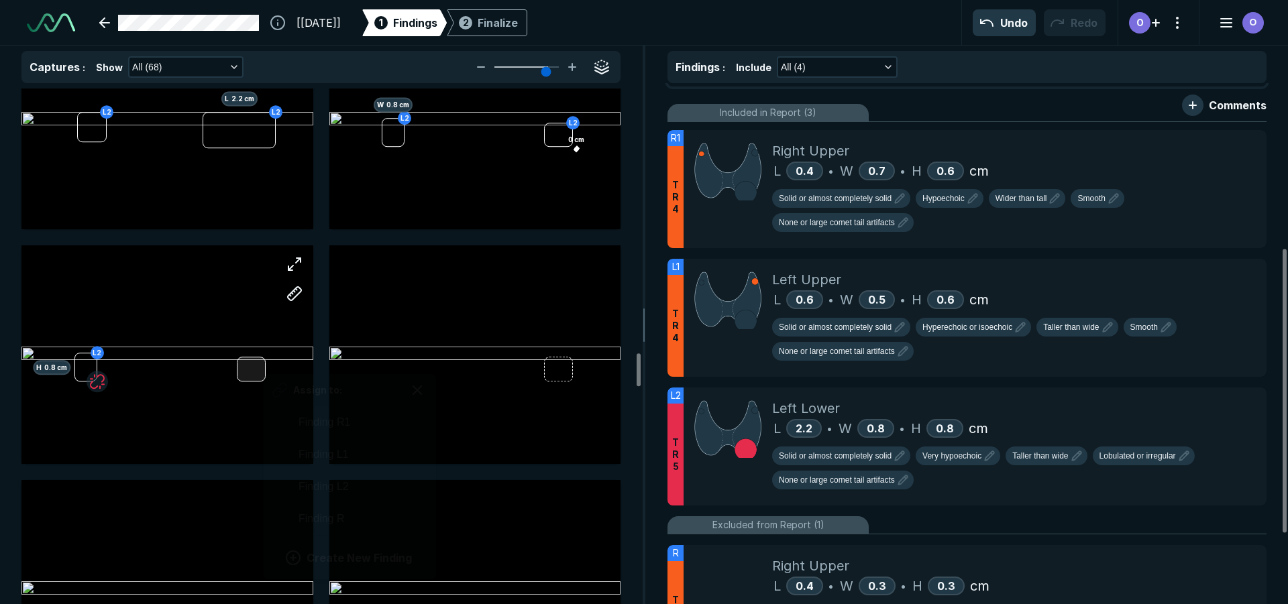
click at [264, 374] on div "L2 H 0.8 cm Assign to: Finding R1 Finding L1 Finding L2 Finding R Create New Fi…" at bounding box center [167, 355] width 292 height 219
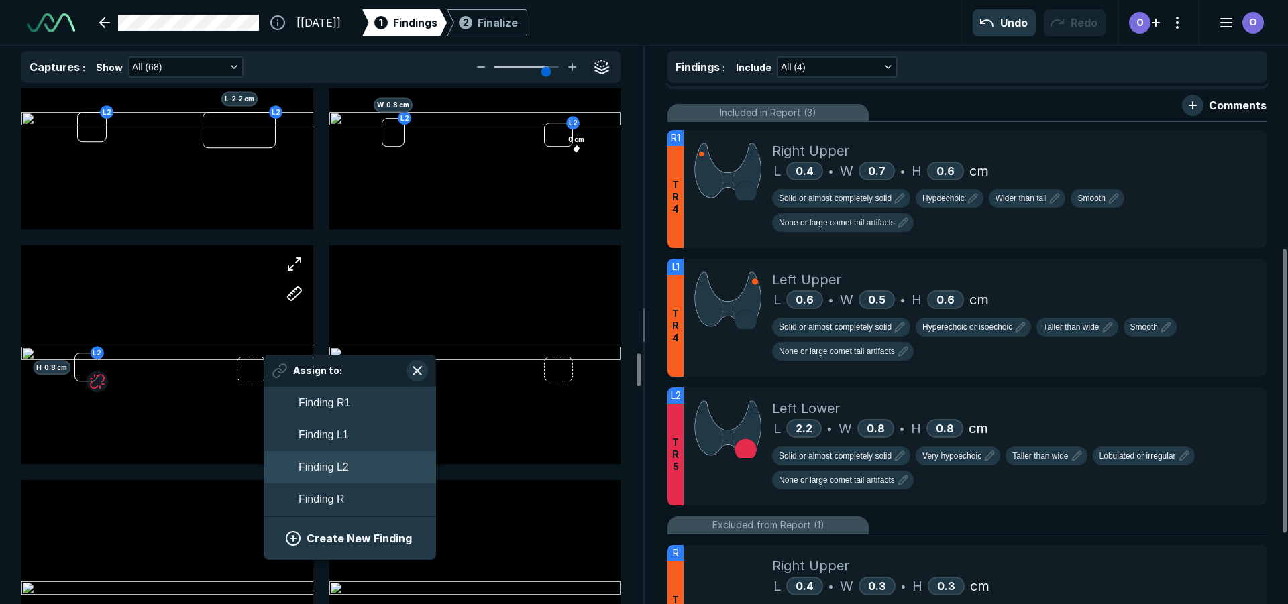
click at [341, 474] on span "Finding L2" at bounding box center [323, 467] width 50 height 16
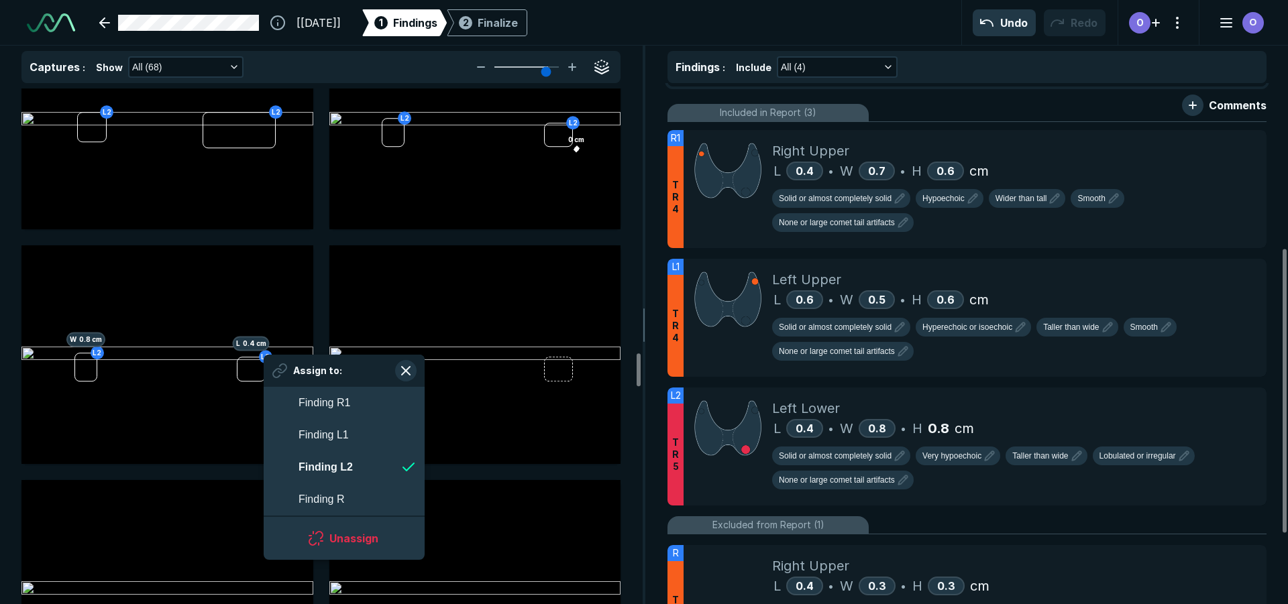
click at [519, 470] on div "R R R L 0.4 cm R H 0.3 cm W 0.3 cm R R1 R1 R1 L 0.4 cm R1 H 0.6 cm W 0.7 cm R1 …" at bounding box center [320, 3] width 599 height 7964
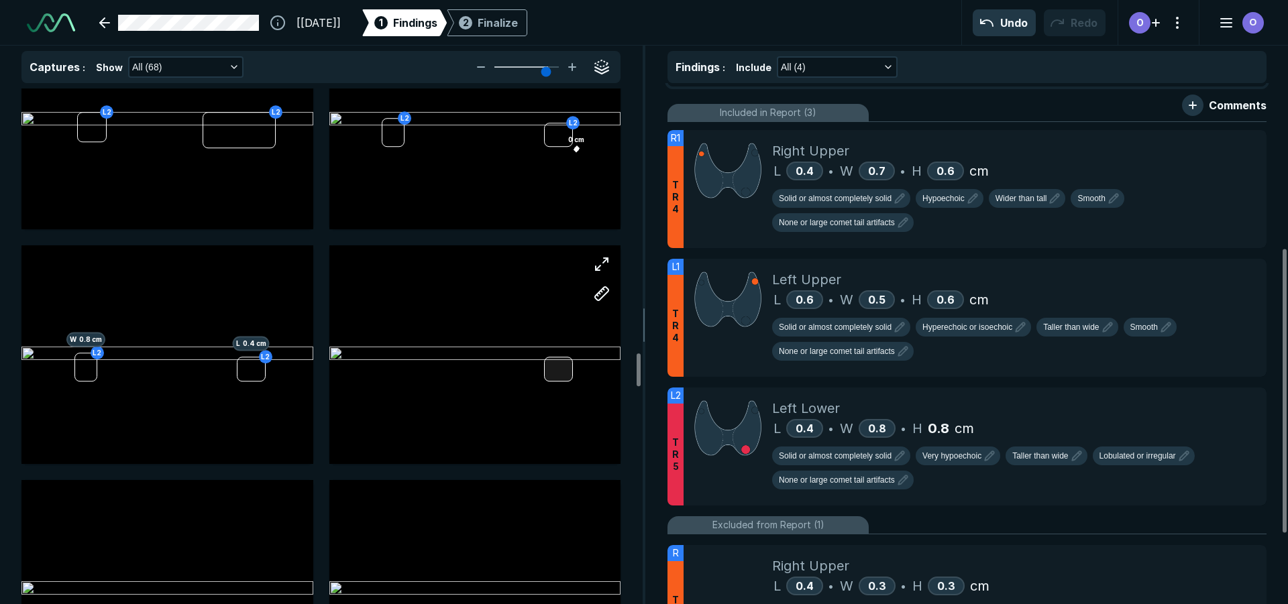
click at [557, 378] on div at bounding box center [558, 369] width 29 height 25
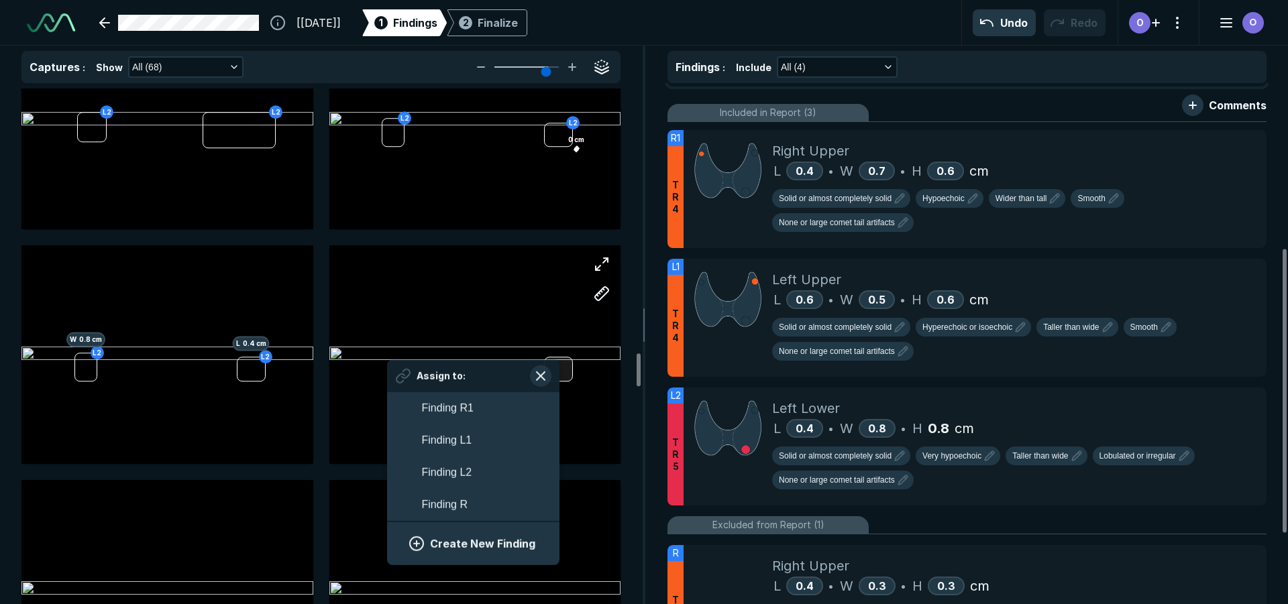
scroll to position [2275, 2488]
click at [476, 470] on button "Finding L2" at bounding box center [473, 472] width 172 height 32
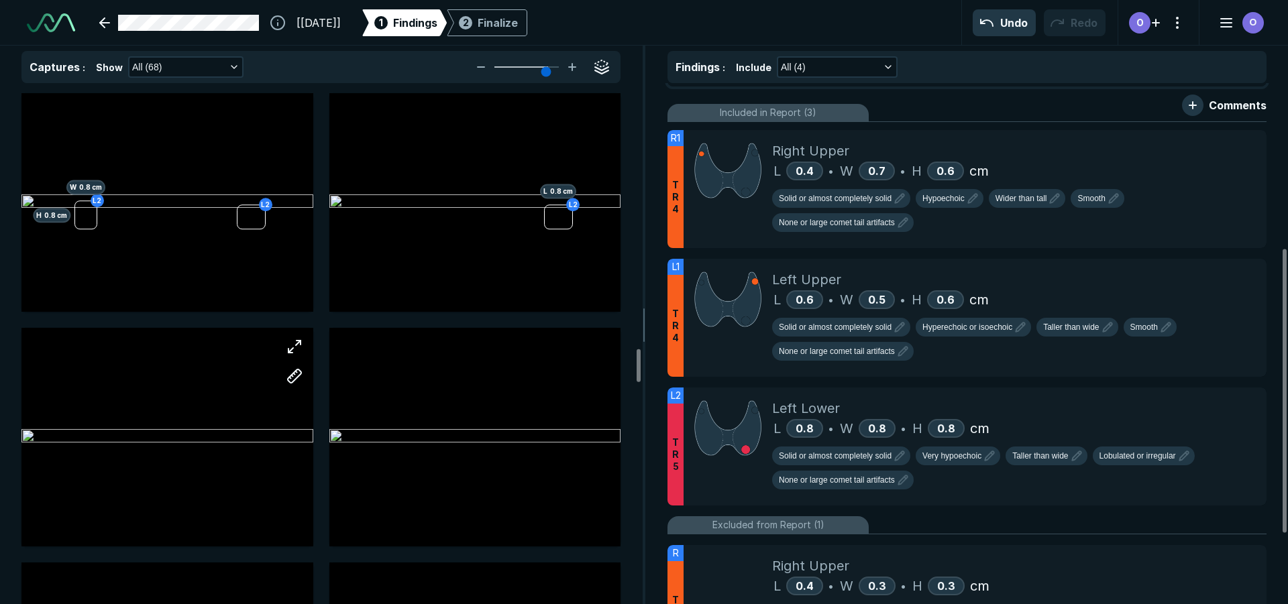
scroll to position [4001, 0]
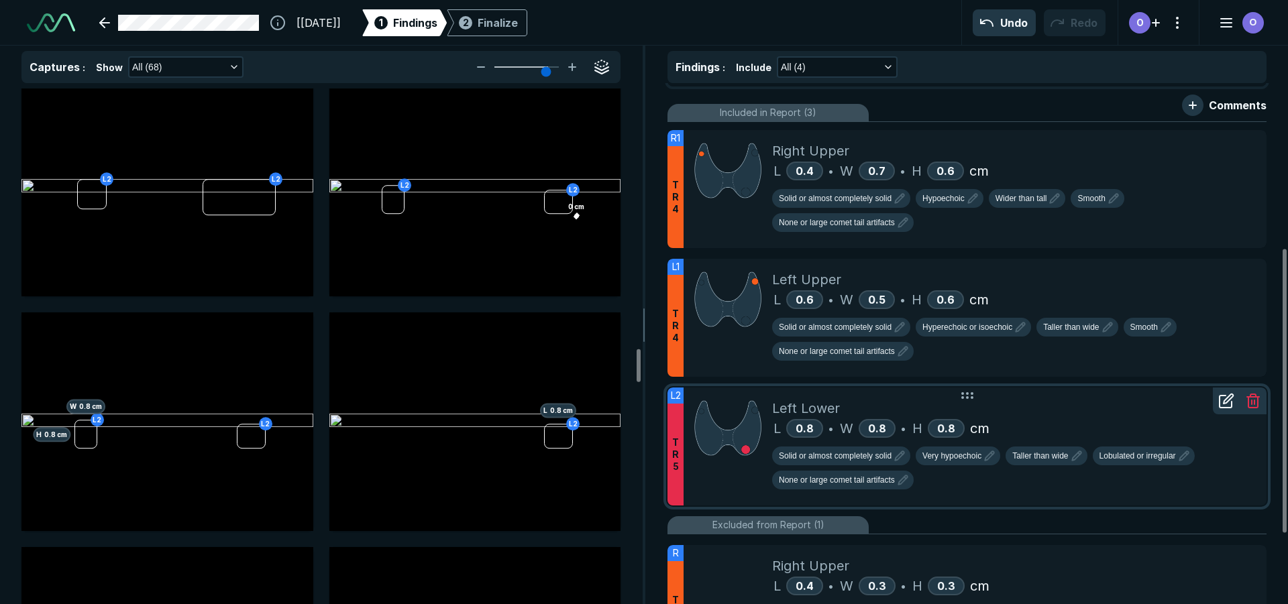
click at [744, 497] on div at bounding box center [728, 447] width 89 height 118
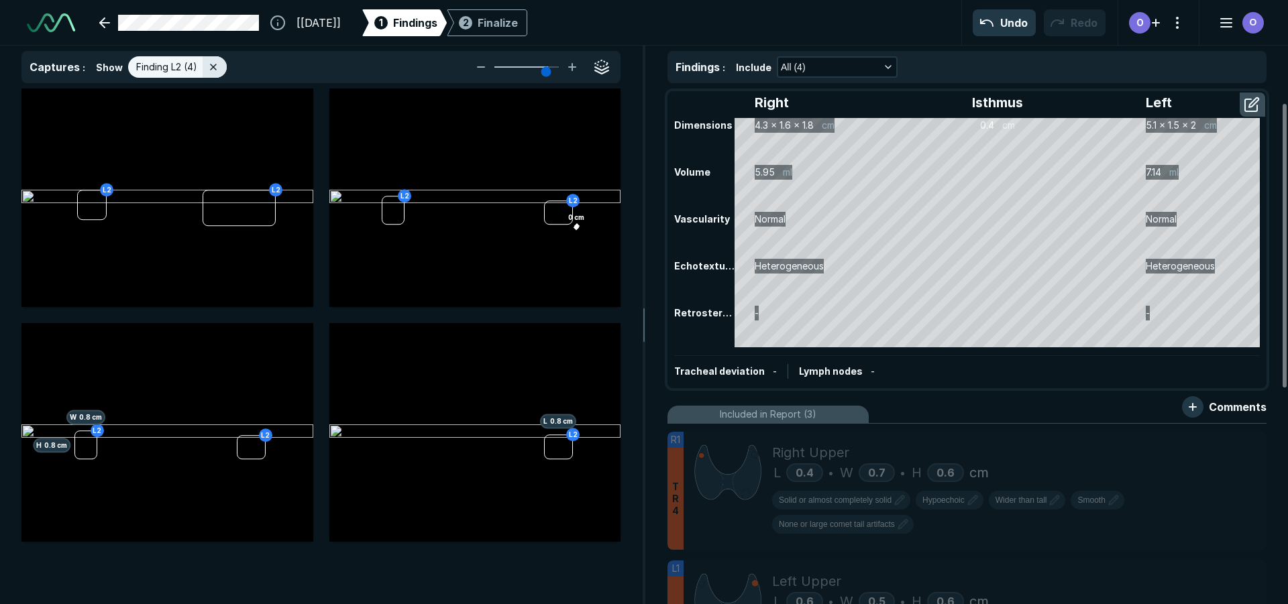
scroll to position [67, 0]
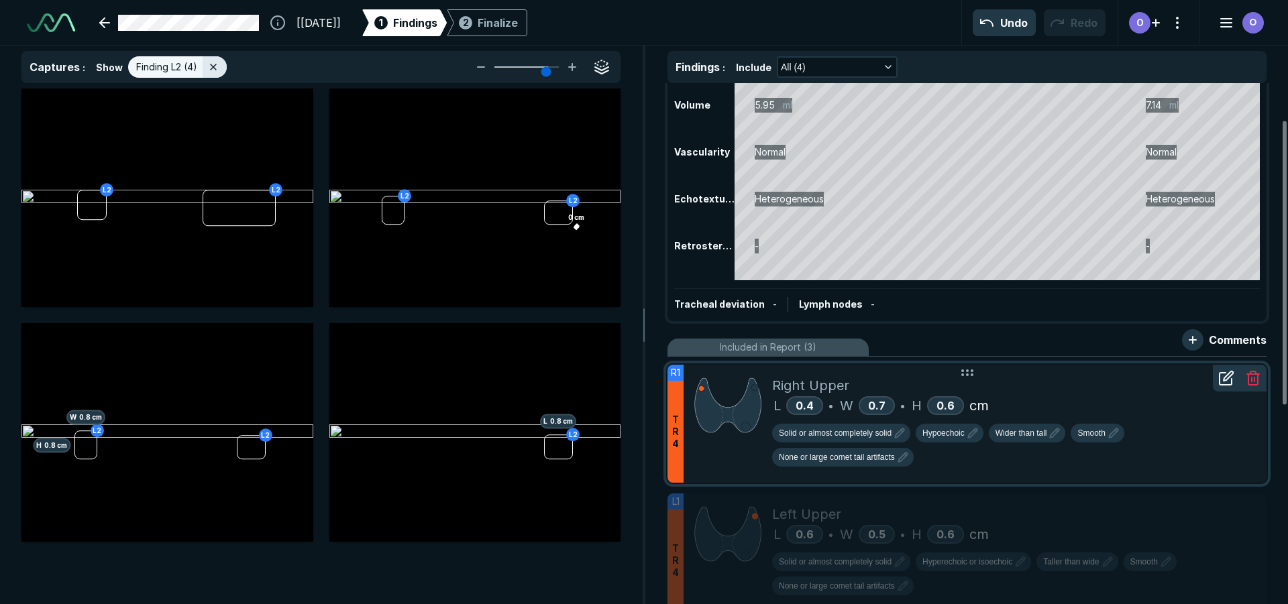
click at [1050, 389] on div "Right Upper" at bounding box center [1014, 386] width 484 height 20
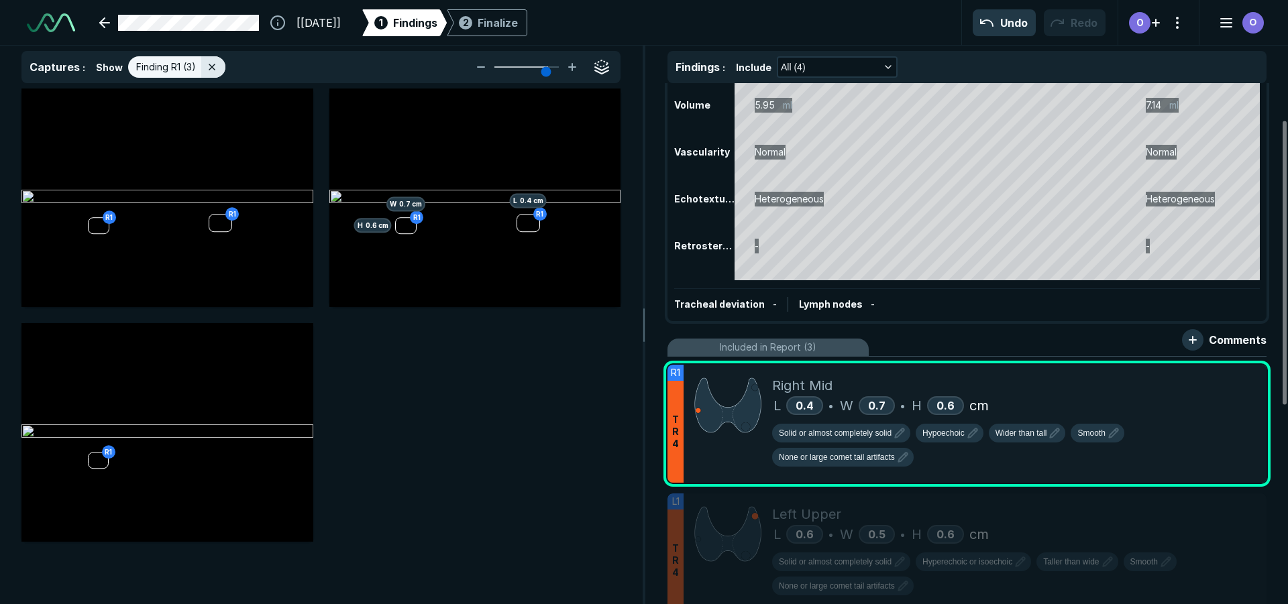
click at [940, 343] on div "Included in Report (3)" at bounding box center [966, 348] width 599 height 18
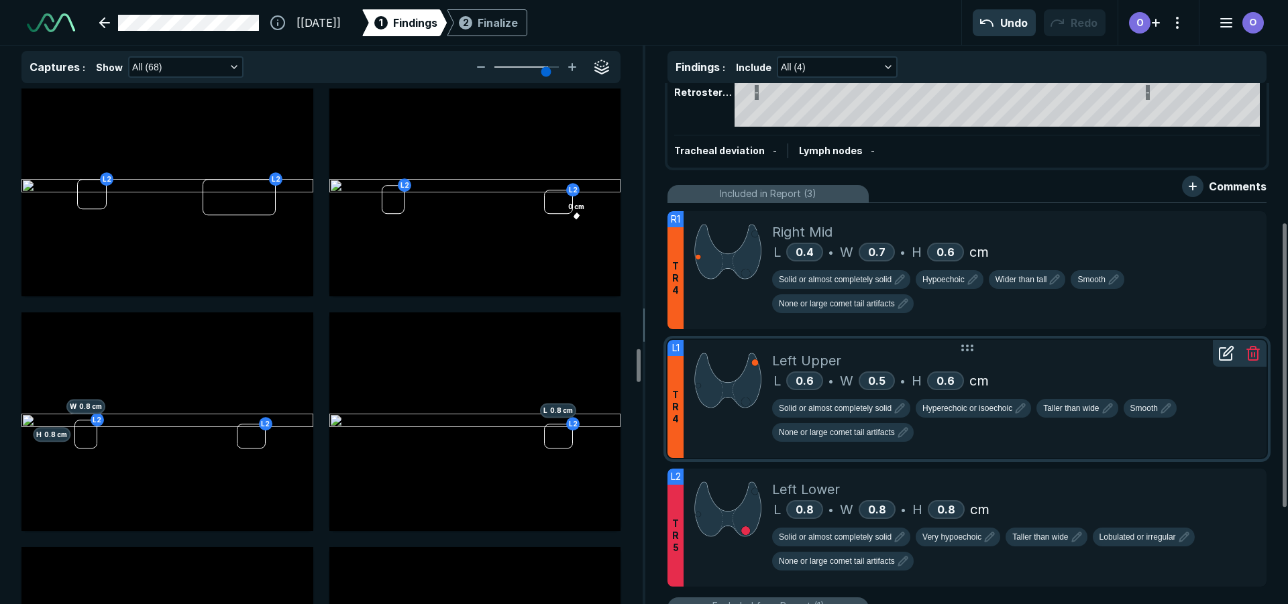
scroll to position [201, 0]
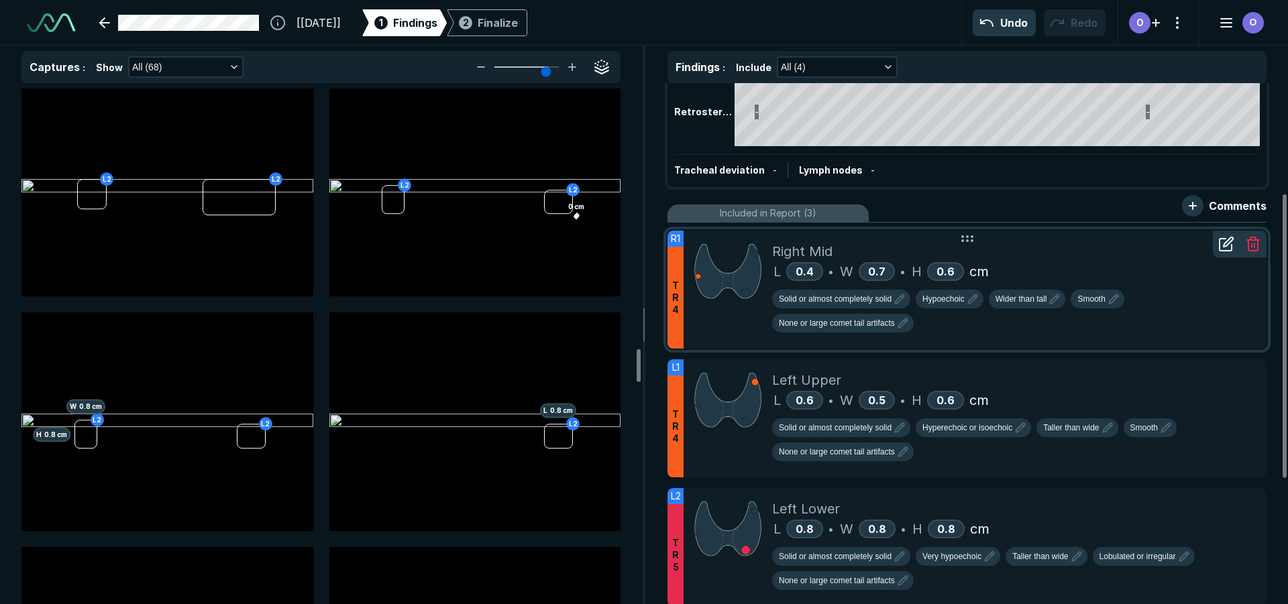
click at [1226, 254] on div at bounding box center [1226, 244] width 27 height 27
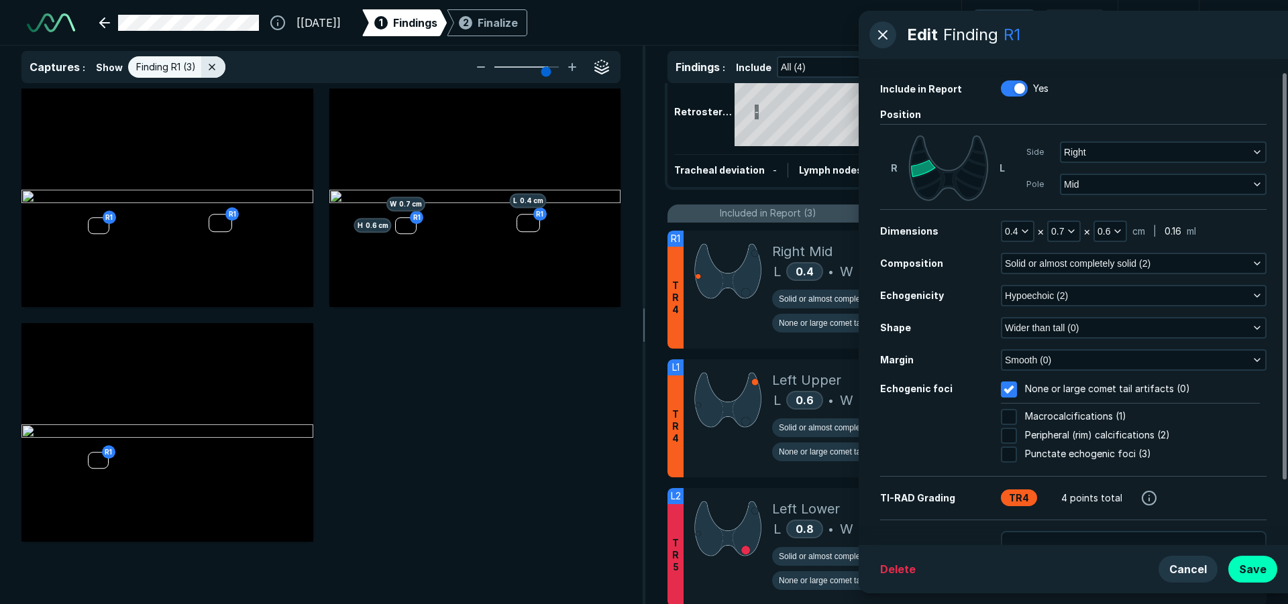
scroll to position [92, 0]
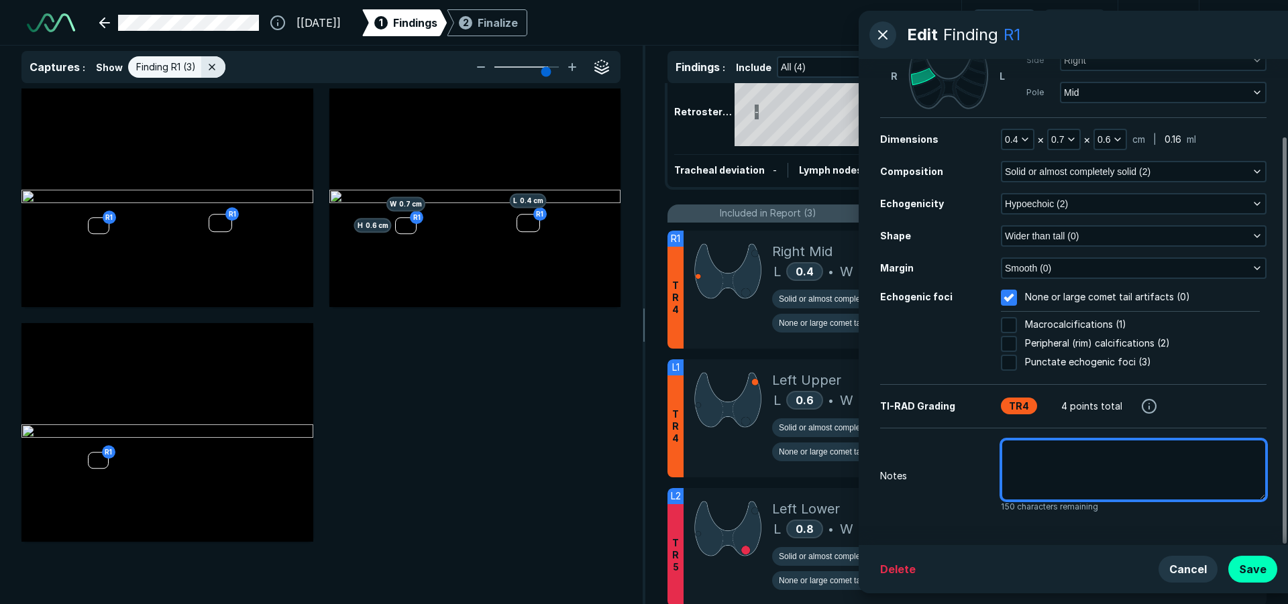
click at [1063, 482] on textarea at bounding box center [1134, 470] width 266 height 62
type textarea "x"
type textarea "P"
type textarea "x"
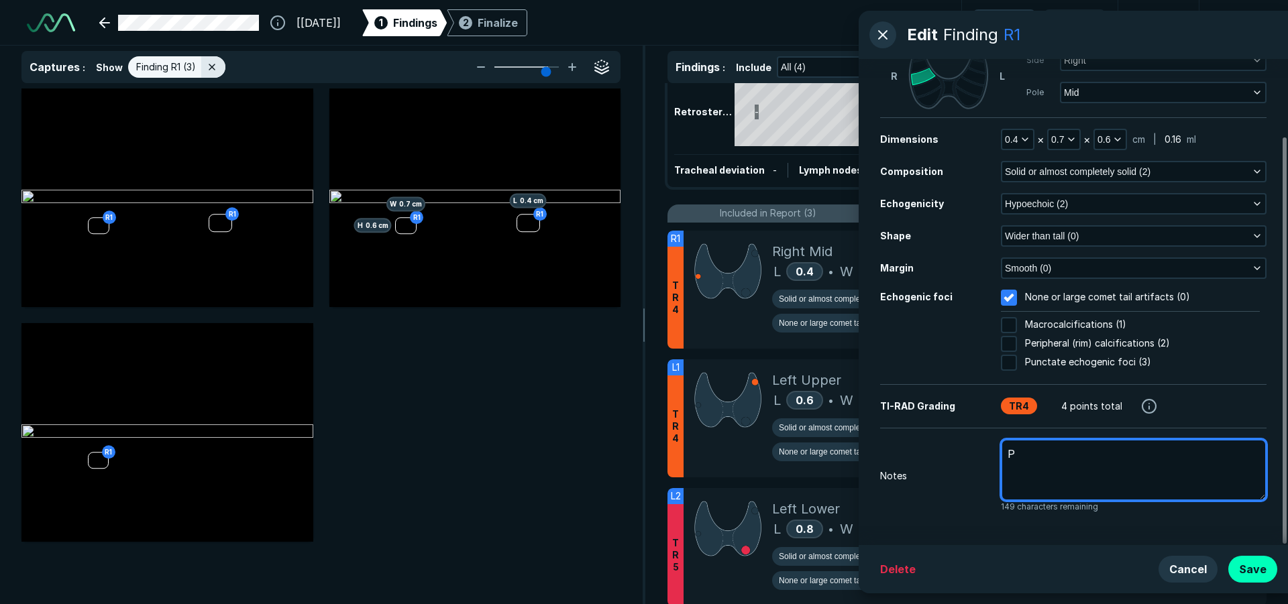
type textarea "Pr"
type textarea "x"
type textarea "Pri"
type textarea "x"
type textarea "Pr"
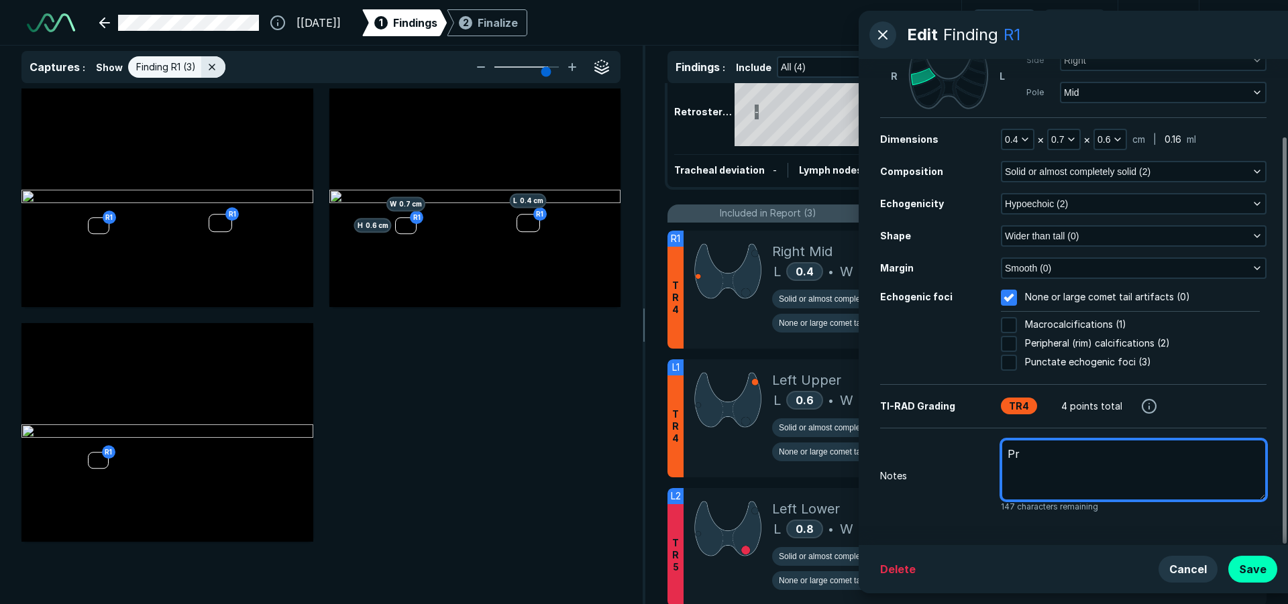
type textarea "x"
type textarea "P"
type textarea "x"
type textarea "P"
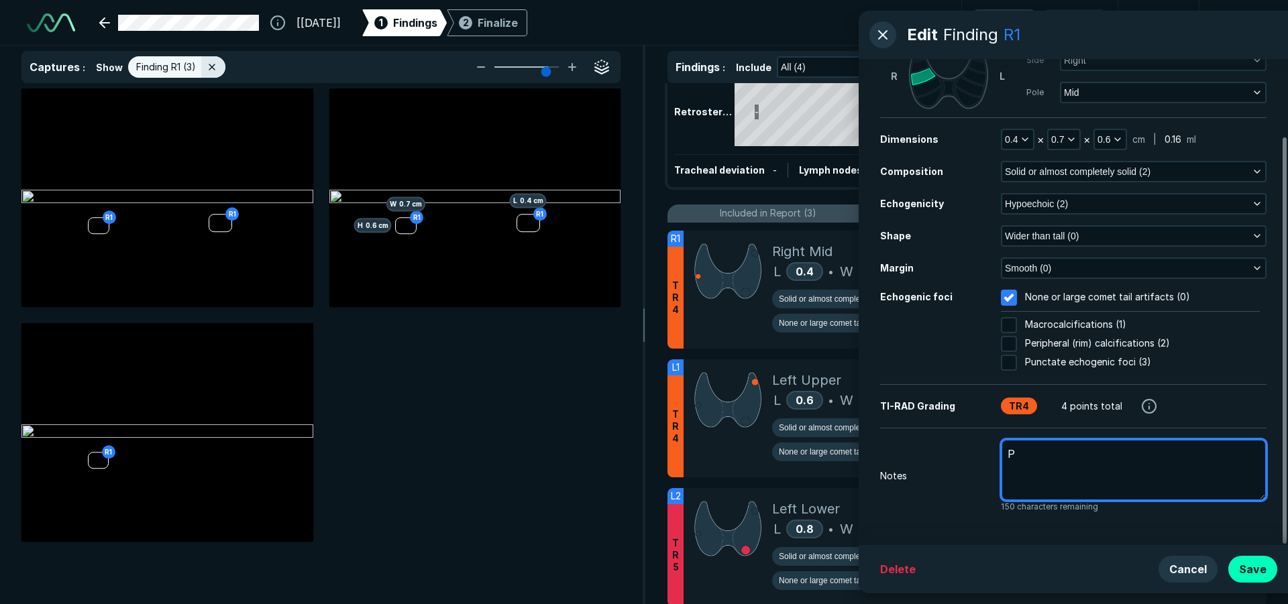
type textarea "x"
type textarea "P{"
type textarea "x"
type textarea "P{r"
type textarea "x"
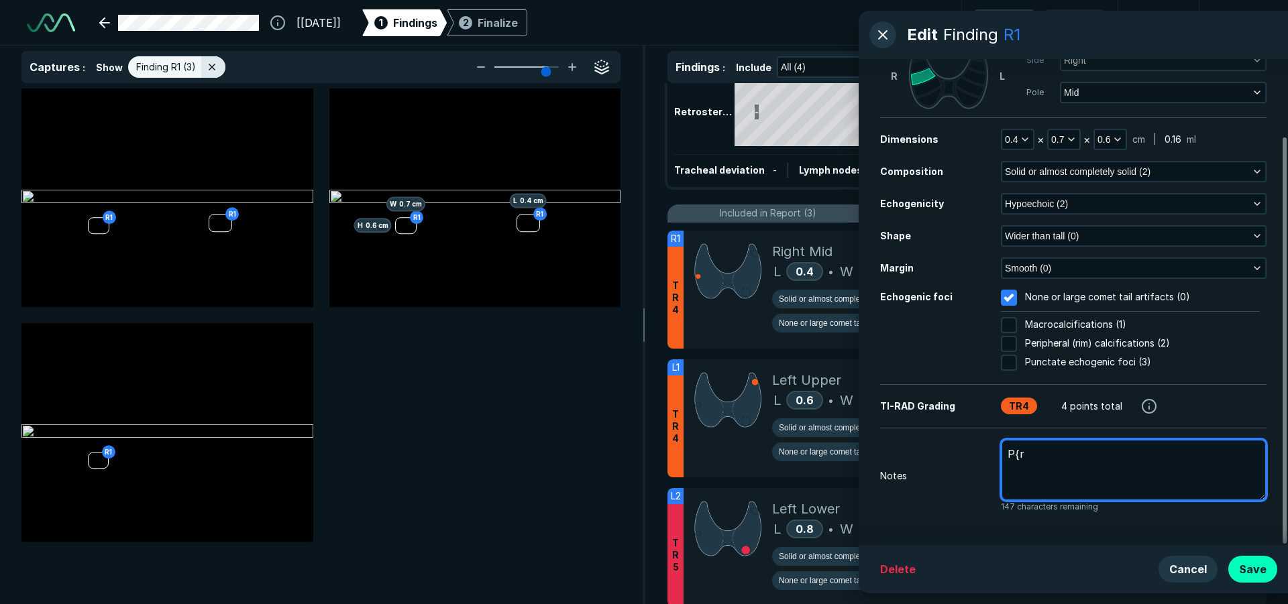
type textarea "P{ri"
type textarea "x"
type textarea "P{rio"
type textarea "x"
type textarea "P{rior"
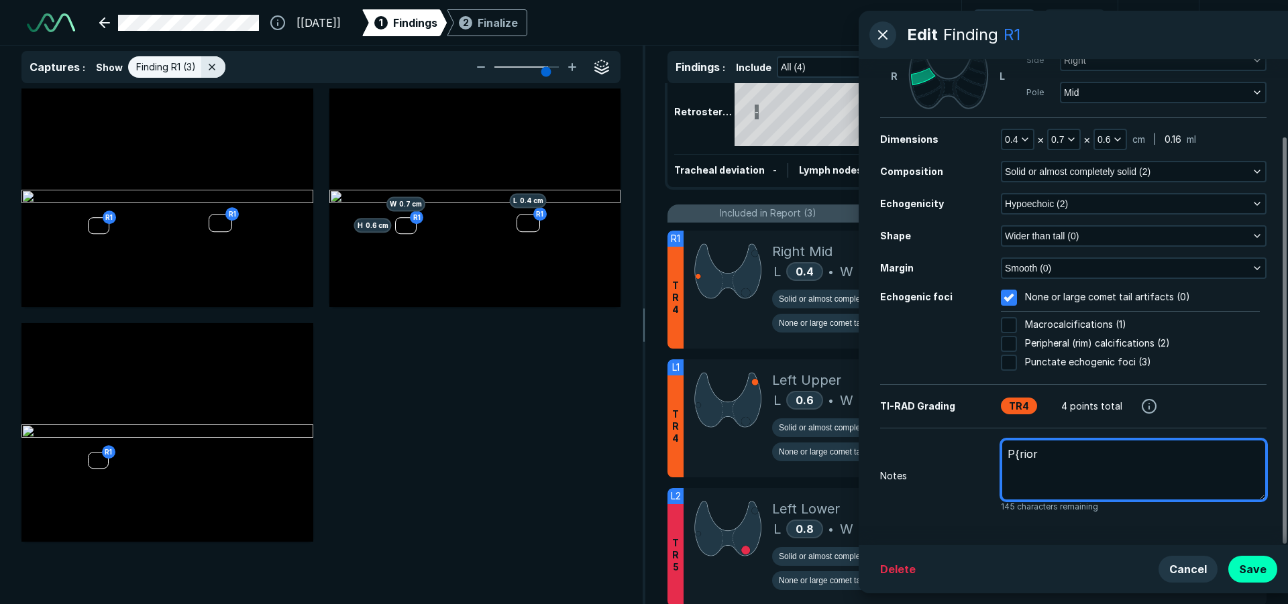
type textarea "x"
type textarea "P{rior"
type textarea "x"
type textarea "P{rior m"
type textarea "x"
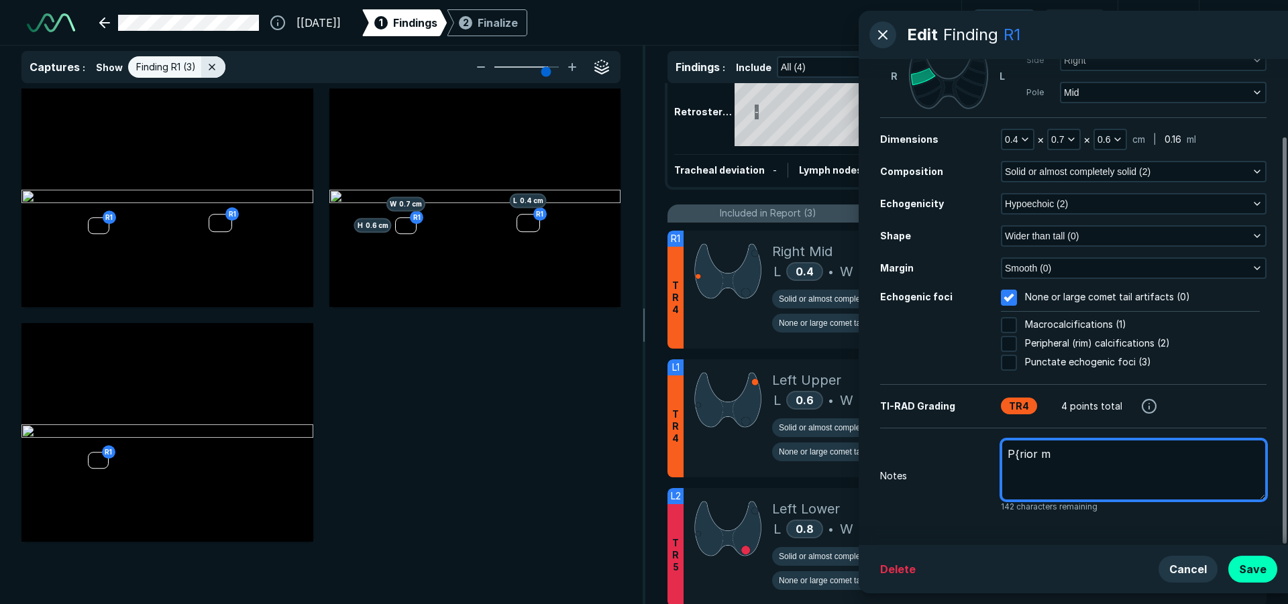
type textarea "P{rior"
type textarea "x"
type textarea "P{rior"
type textarea "x"
type textarea "P{rio"
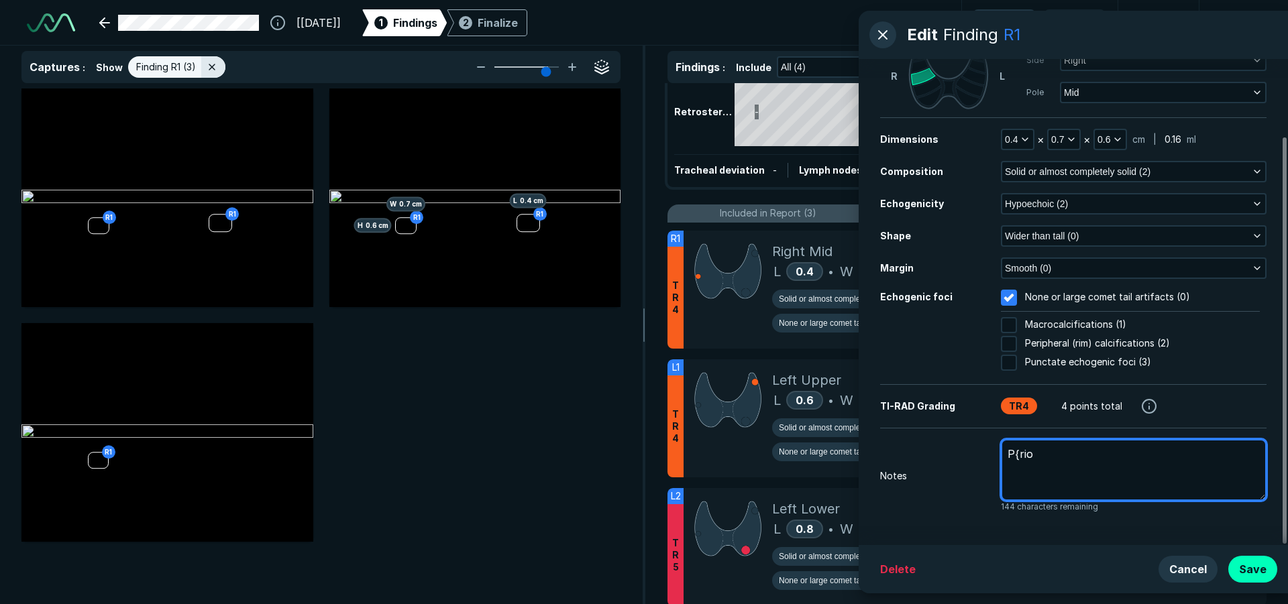
type textarea "x"
type textarea "P{ri"
type textarea "x"
type textarea "P{r"
type textarea "x"
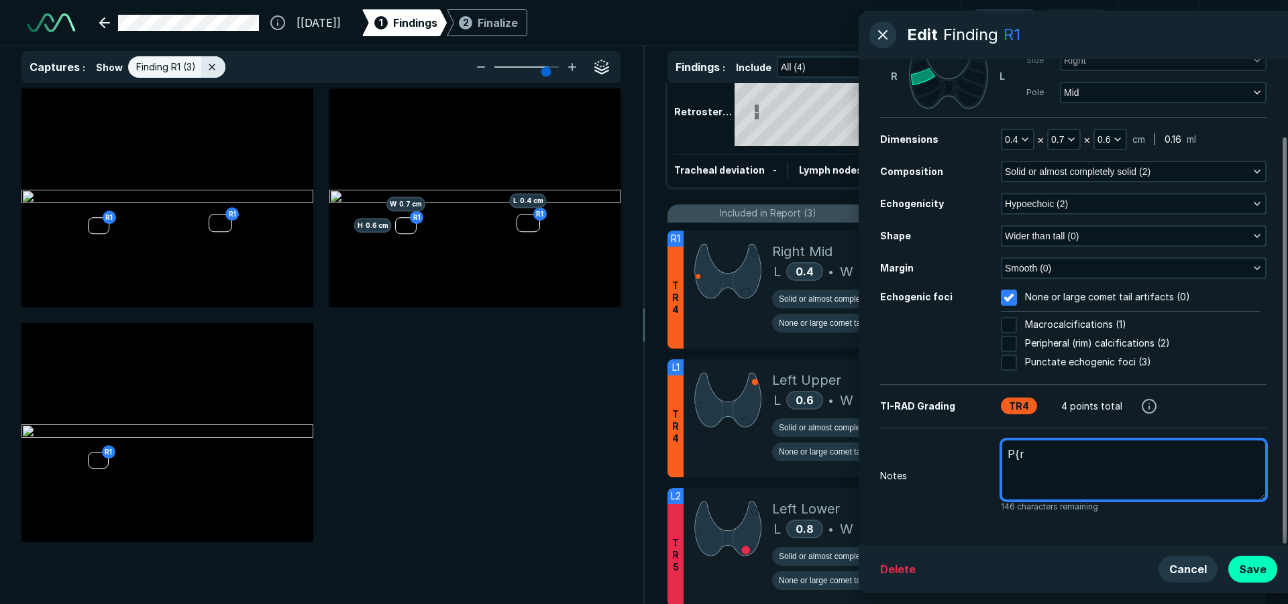
type textarea "P{"
type textarea "x"
type textarea "P"
type textarea "x"
type textarea "Pr"
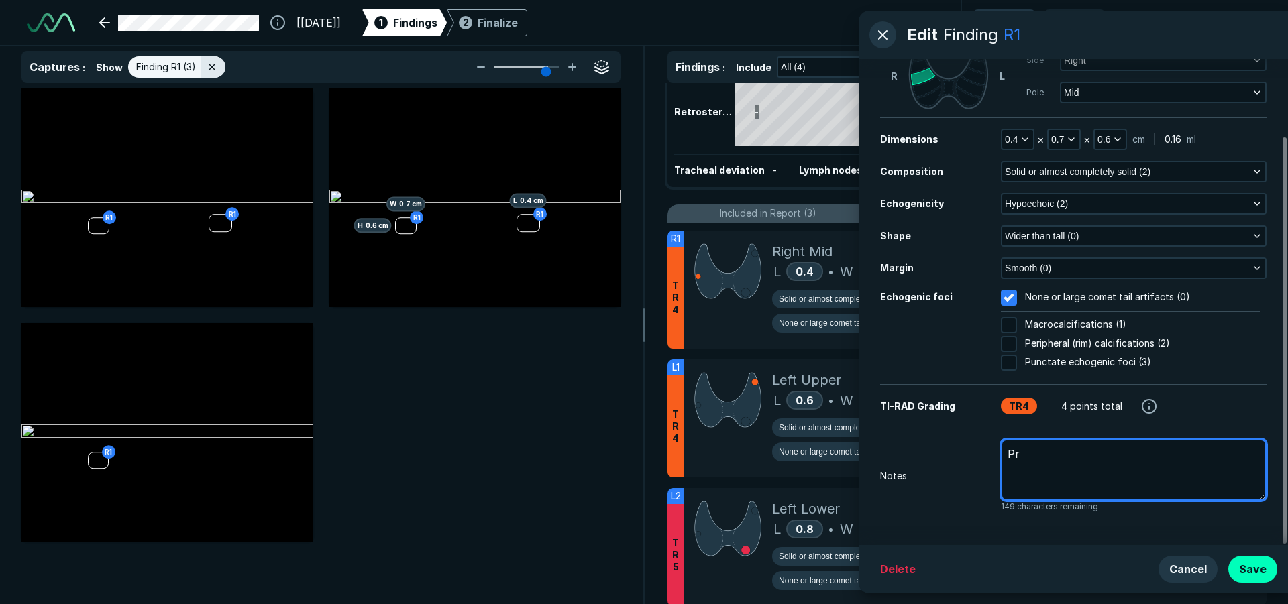
type textarea "x"
type textarea "Pri"
type textarea "x"
type textarea "Prio"
type textarea "x"
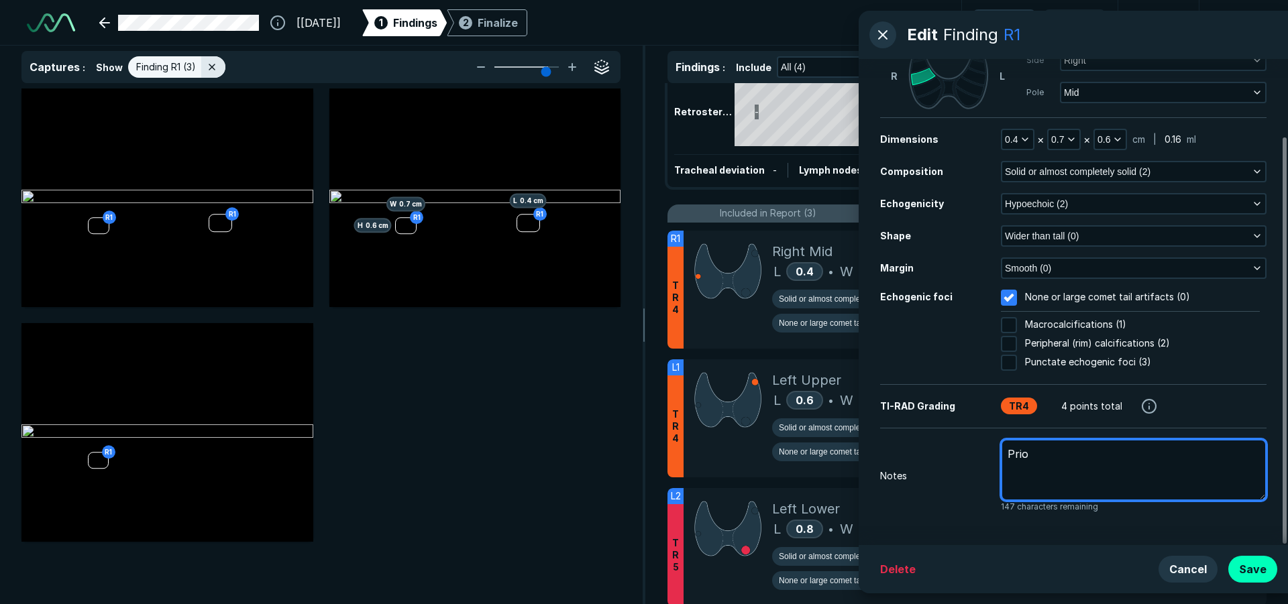
type textarea "Prior"
type textarea "x"
type textarea "Prior"
type textarea "x"
type textarea "Prior m"
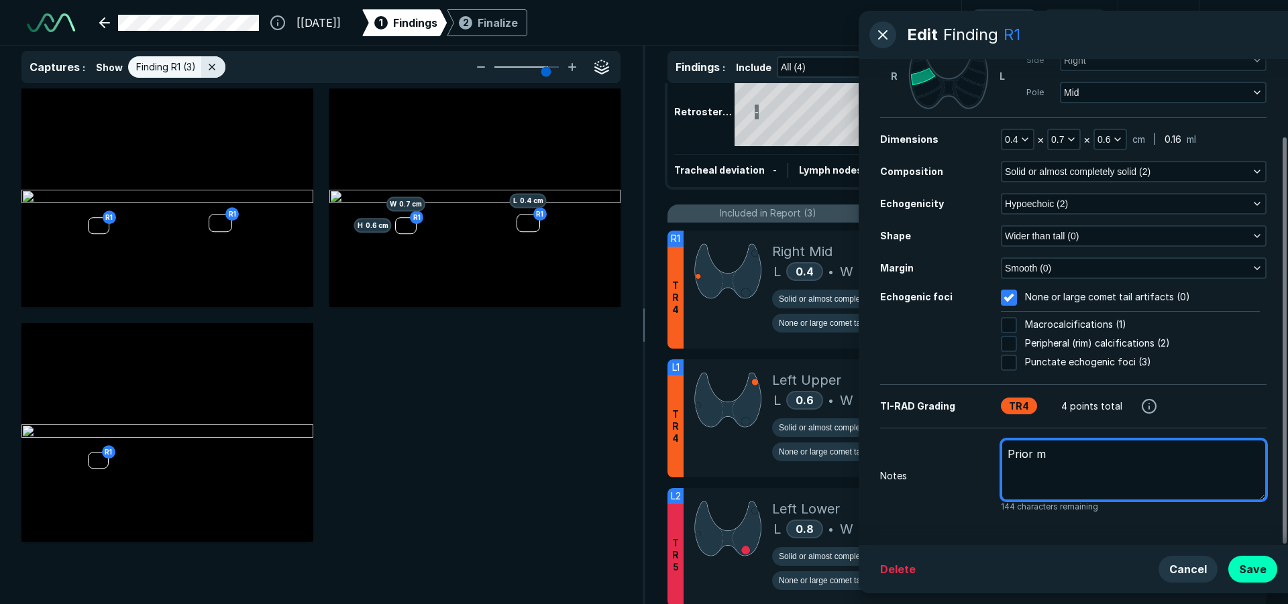
type textarea "x"
type textarea "Prior me"
type textarea "x"
type textarea "Prior mea"
type textarea "x"
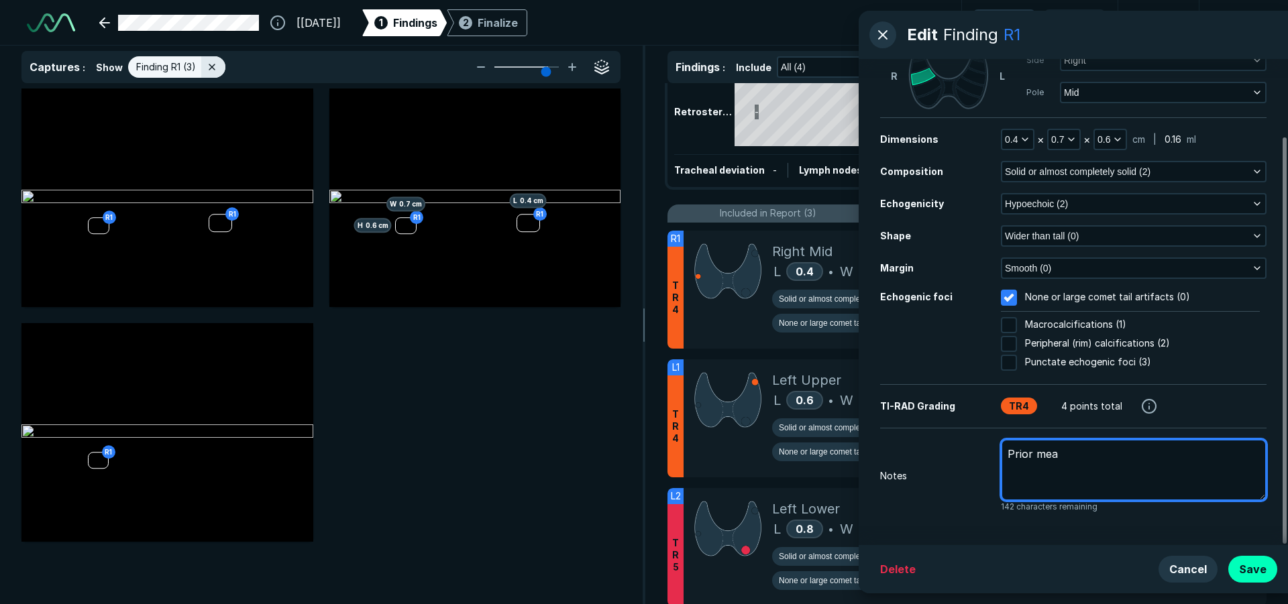
type textarea "Prior meas"
type textarea "x"
type textarea "Prior measu"
type textarea "x"
type textarea "Prior measur"
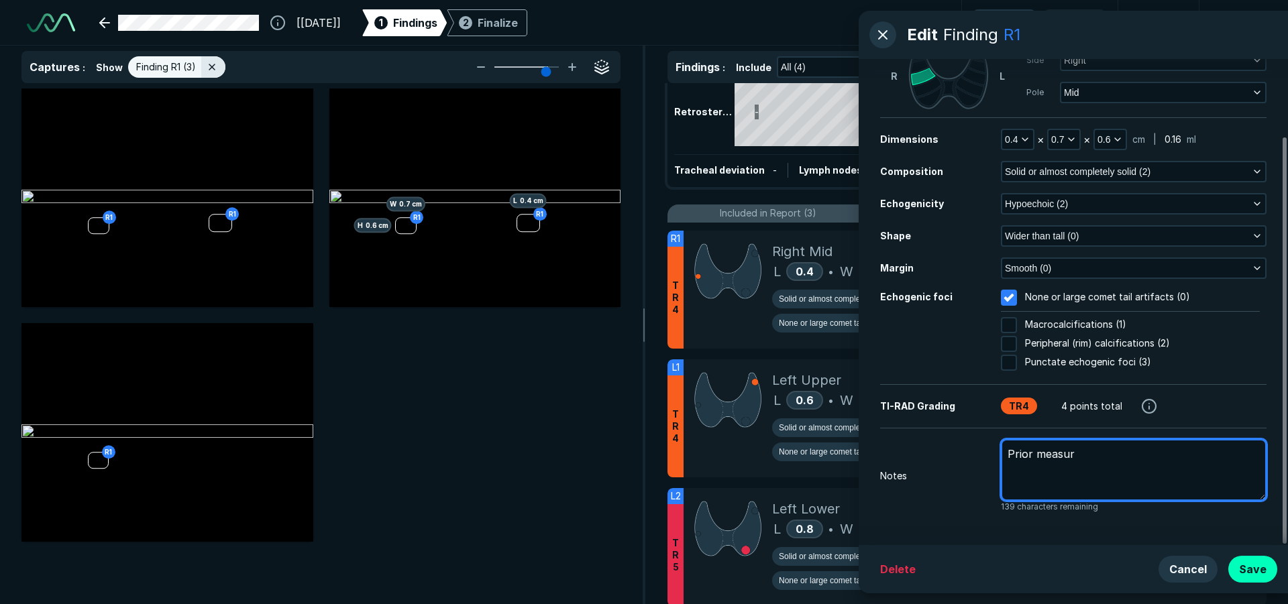
type textarea "x"
type textarea "Prior measure"
type textarea "x"
type textarea "Prior measurem"
type textarea "x"
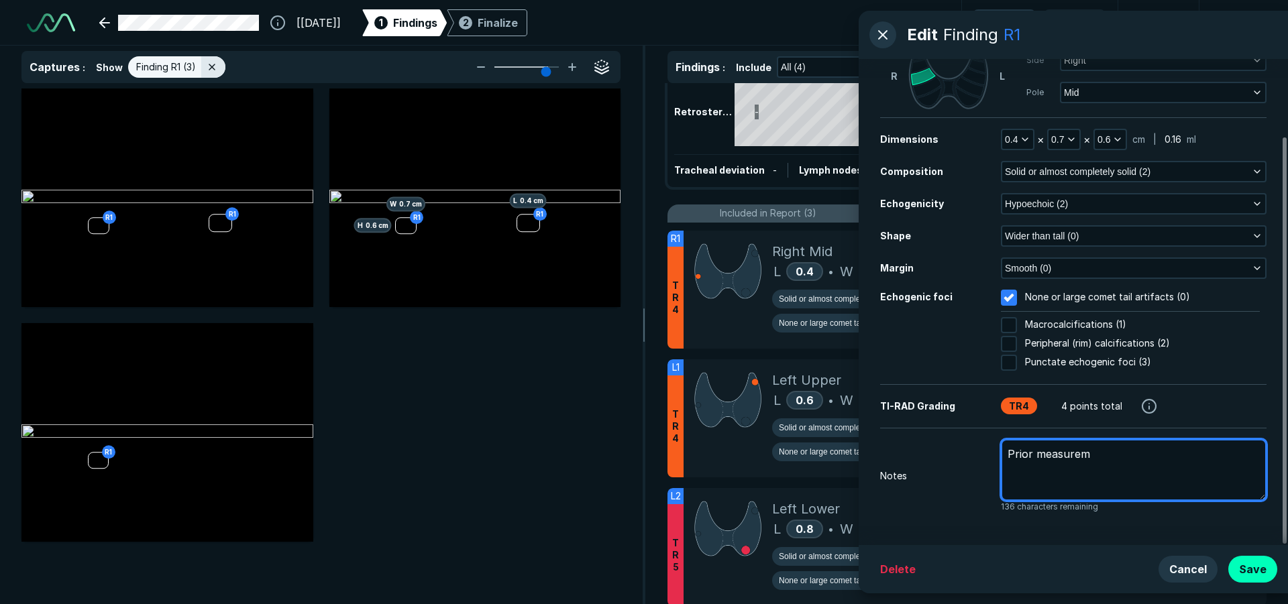
type textarea "Prior measureme"
type textarea "x"
type textarea "Prior measuremen"
type textarea "x"
type textarea "Prior measurement"
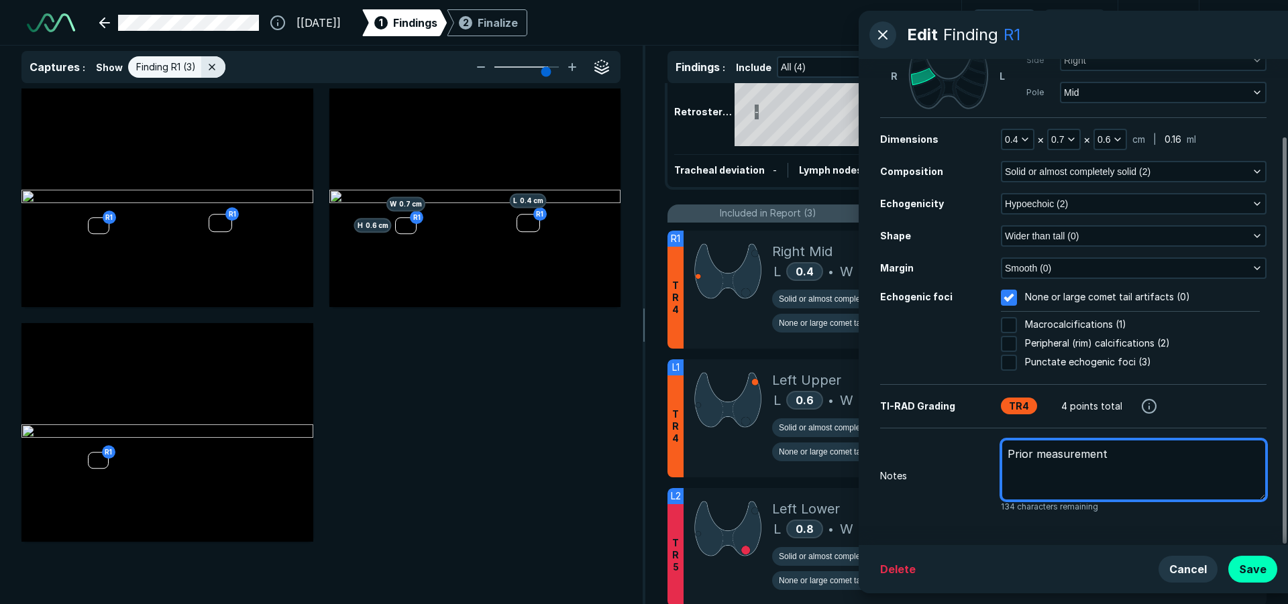
type textarea "x"
type textarea "Prior measurements"
type textarea "x"
type textarea "Prior measurement"
type textarea "x"
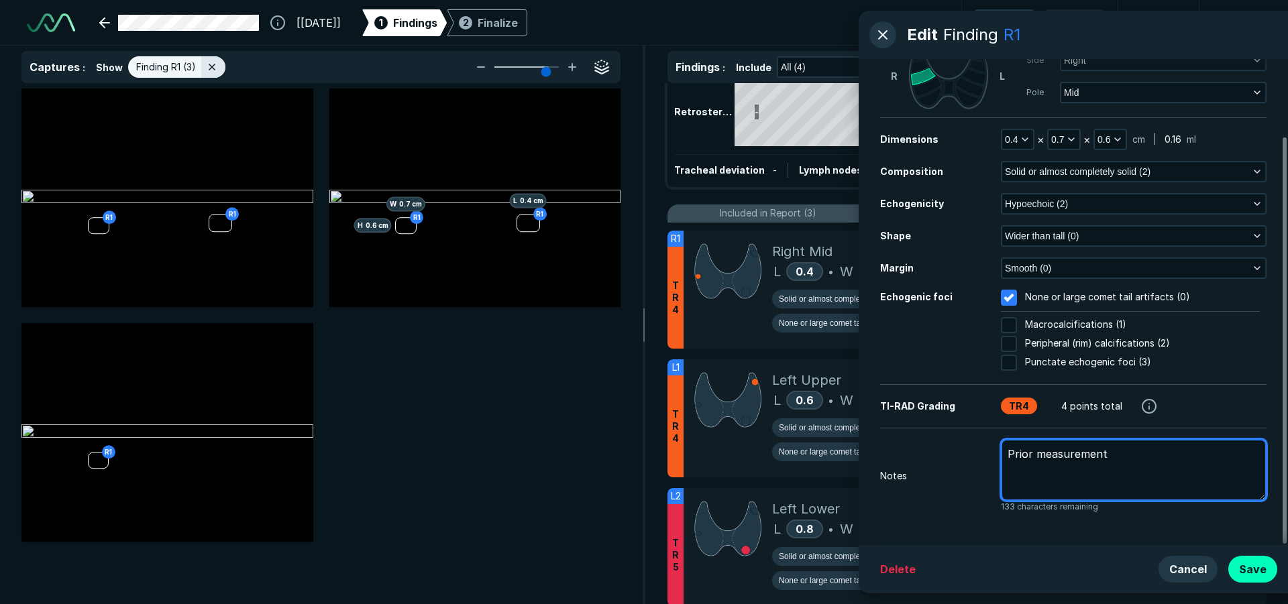
type textarea "Prior measurement:"
type textarea "x"
type textarea "Prior measurement:"
type textarea "x"
type textarea "Prior measurement: 0"
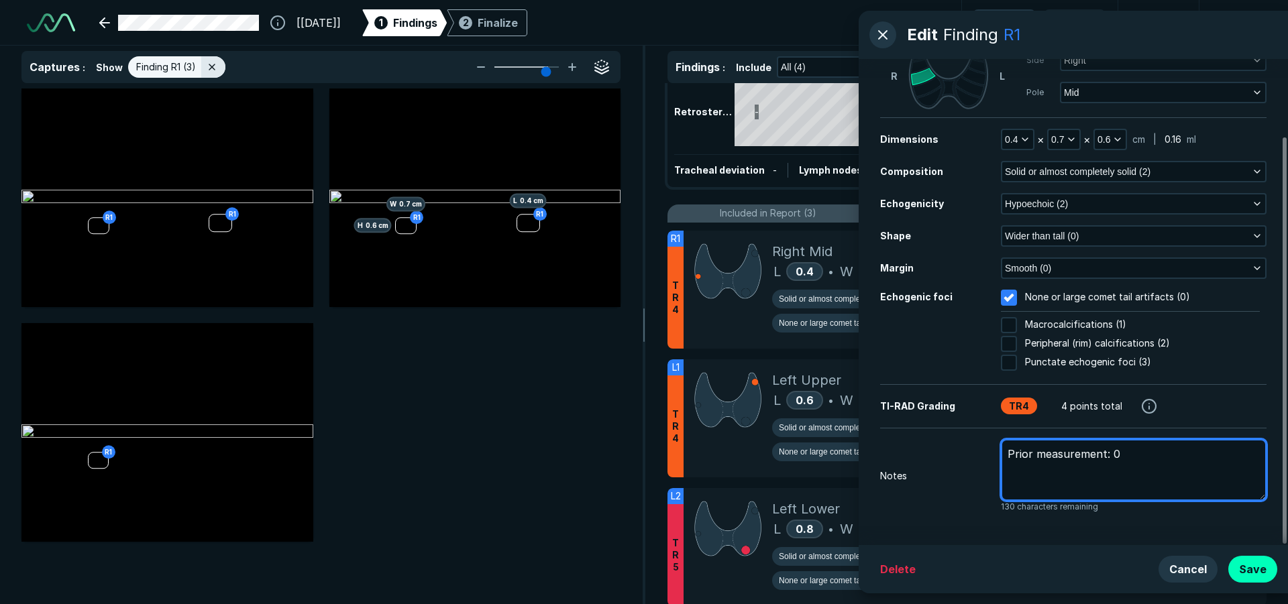
type textarea "x"
type textarea "Prior measurement: 0."
type textarea "x"
type textarea "Prior measurement: 0.5"
type textarea "x"
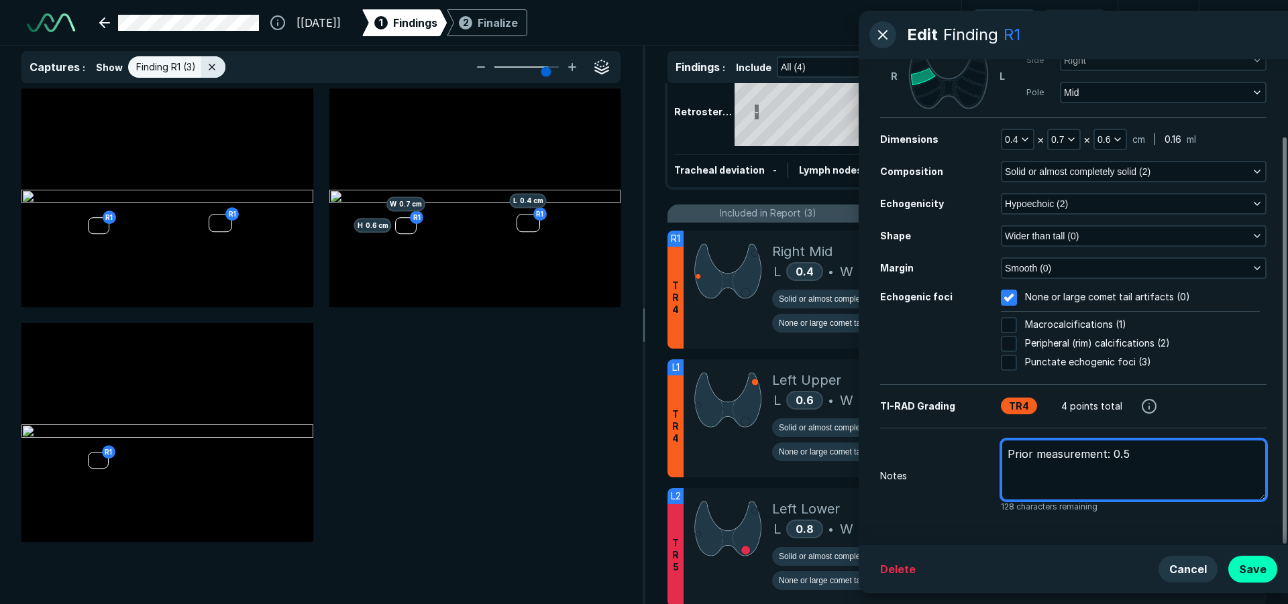
type textarea "Prior measurement: 0.5x"
type textarea "x"
type textarea "Prior measurement: 0.5x"
type textarea "x"
type textarea "Prior measurement: 0.5x"
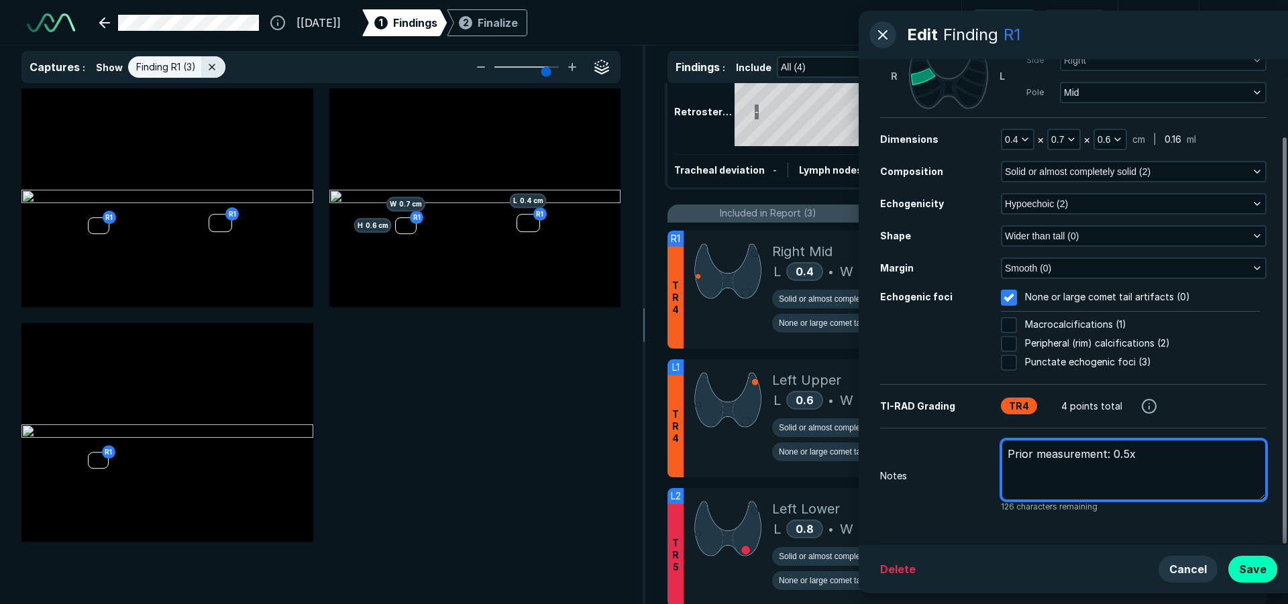
type textarea "x"
type textarea "Prior measurement: 0.5"
type textarea "x"
type textarea "Prior measurement: 0.5"
type textarea "x"
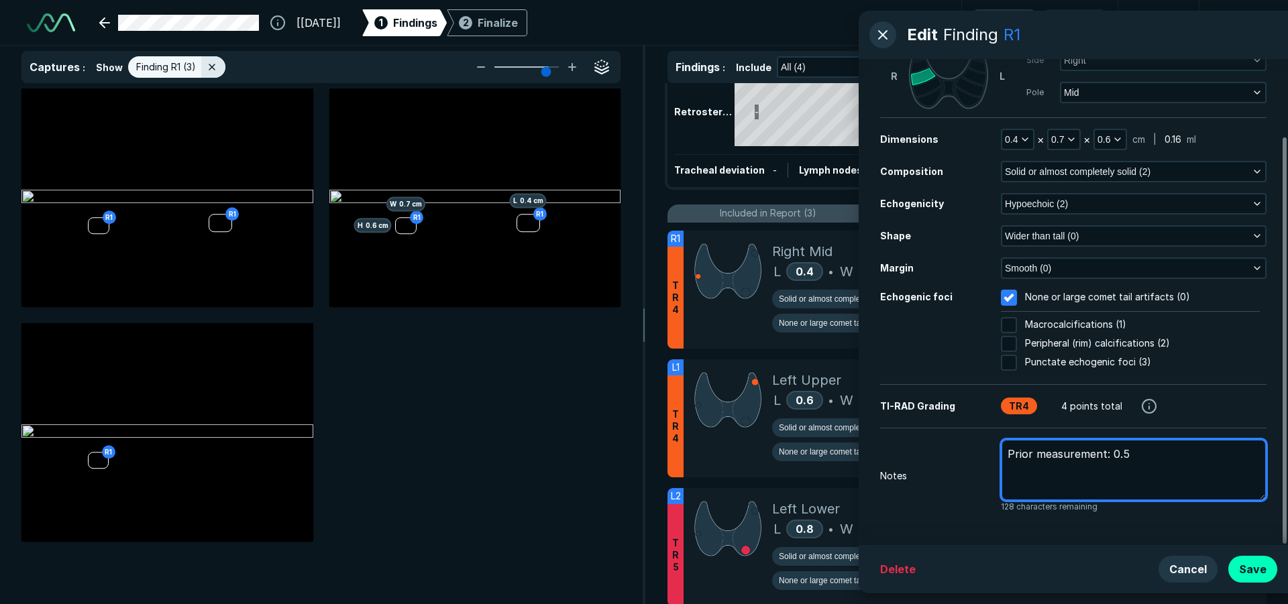
type textarea "Prior measurement: 0.5 x"
type textarea "x"
type textarea "Prior measurement: 0.5 x"
type textarea "x"
type textarea "Prior measurement: 0.5 x 0"
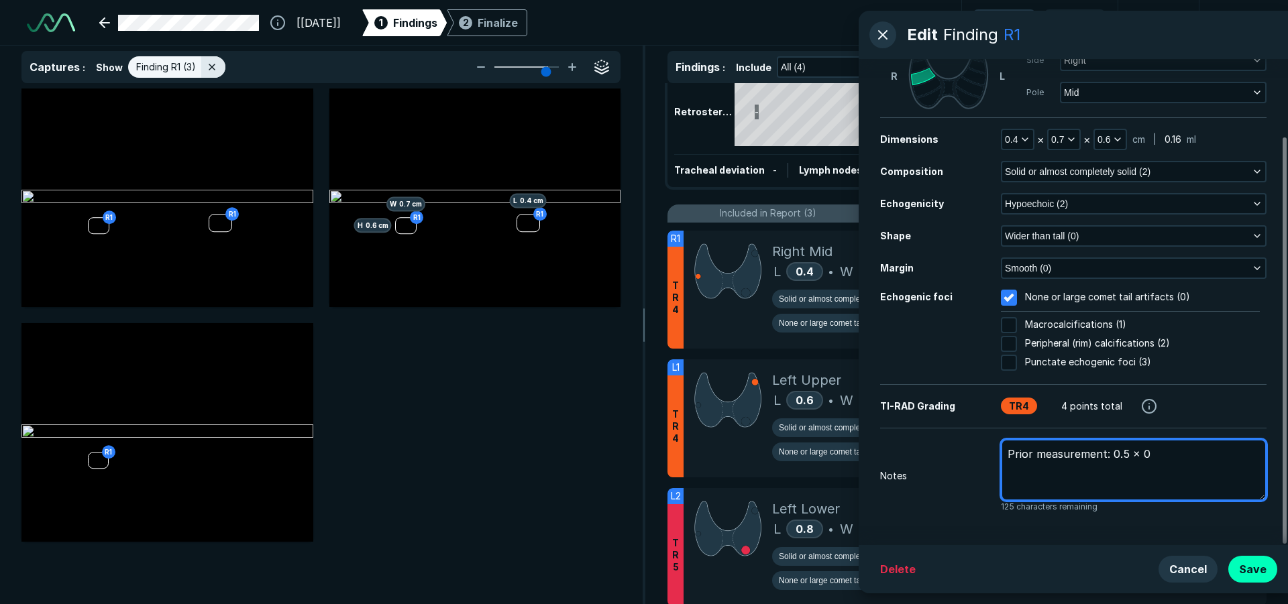
type textarea "x"
type textarea "Prior measurement: 0.5 x 0."
type textarea "x"
type textarea "Prior measurement: 0.5 x 0.3"
type textarea "x"
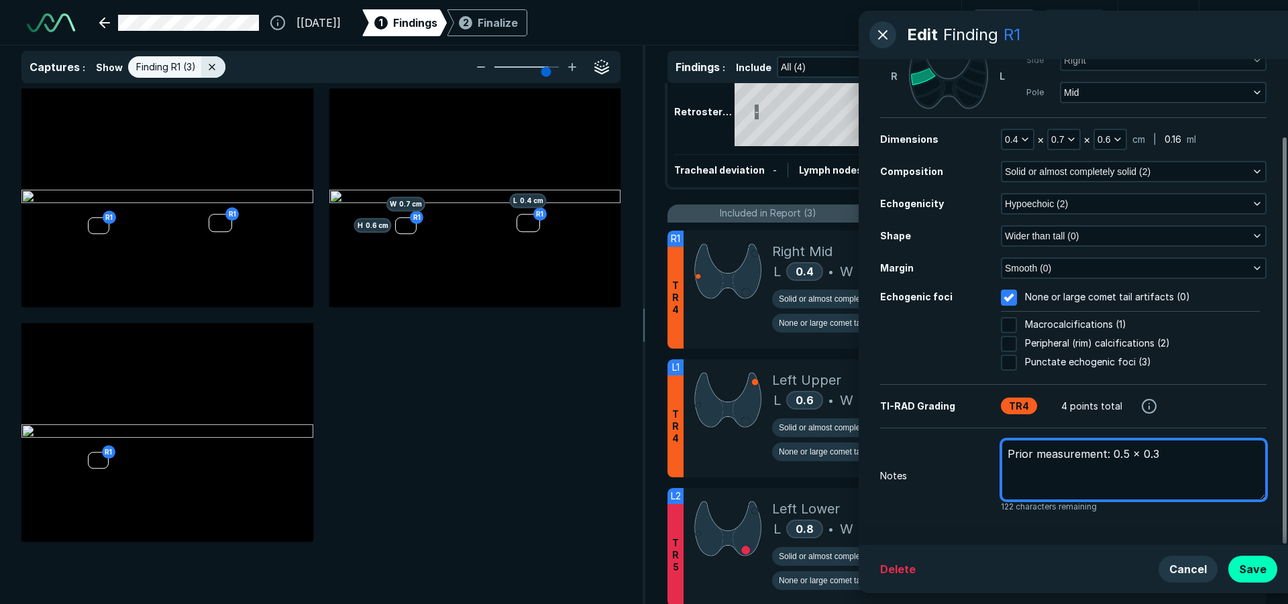
type textarea "Prior measurement: 0.5 x 0.3"
type textarea "x"
type textarea "Prior measurement: 0.5 x 0.3 x"
type textarea "x"
type textarea "Prior measurement: 0.5 x 0.3 x"
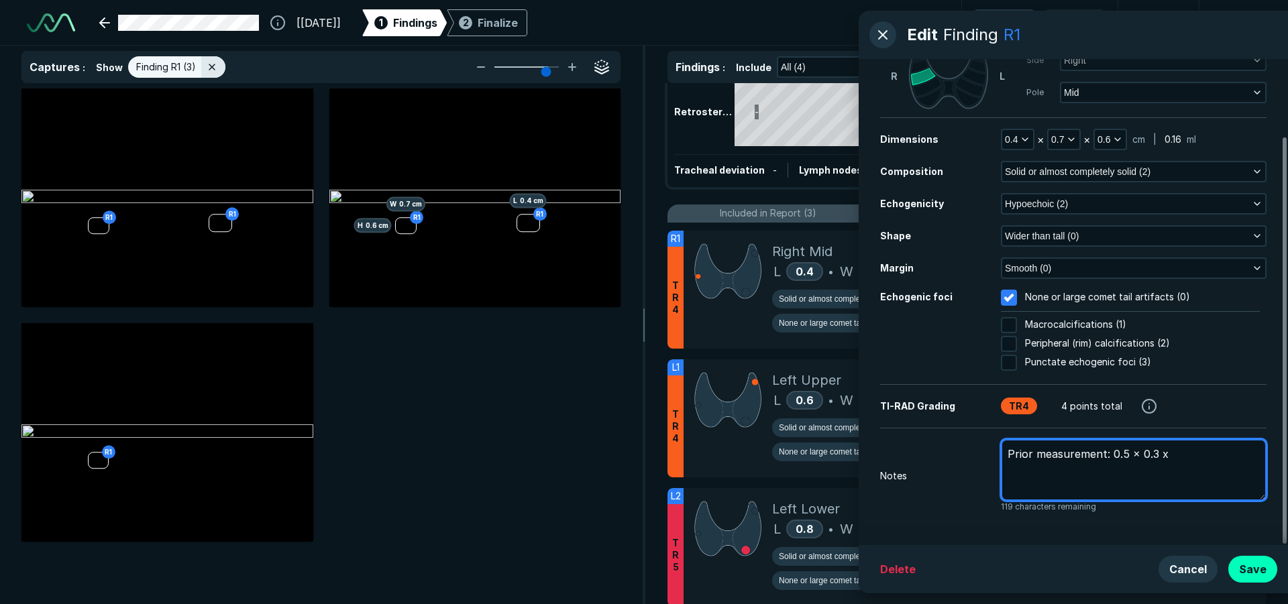
type textarea "x"
type textarea "Prior measurement: 0.5 x 0.3 x 0"
type textarea "x"
type textarea "Prior measurement: 0.5 x 0.3 x 0."
type textarea "x"
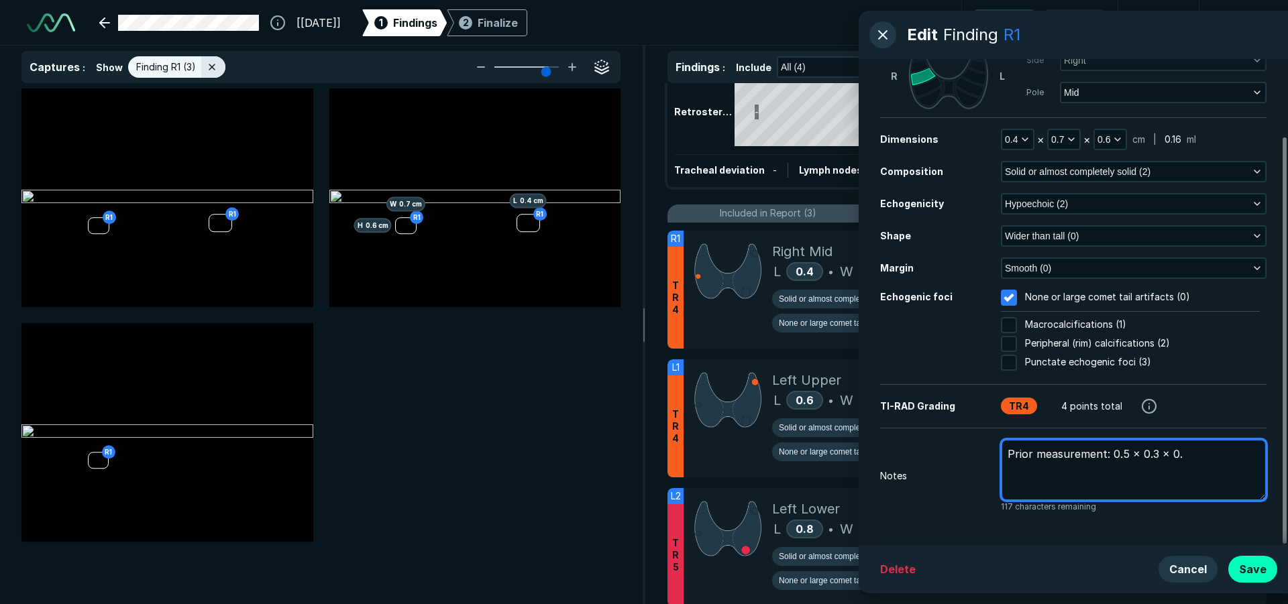
type textarea "Prior measurement: 0.5 x 0.3 x 0.3"
type textarea "x"
type textarea "Prior measurement: 0.5 x 0.3 x 0.3"
type textarea "x"
type textarea "Prior measurement: 0.5 x 0.3 x 0.3 c"
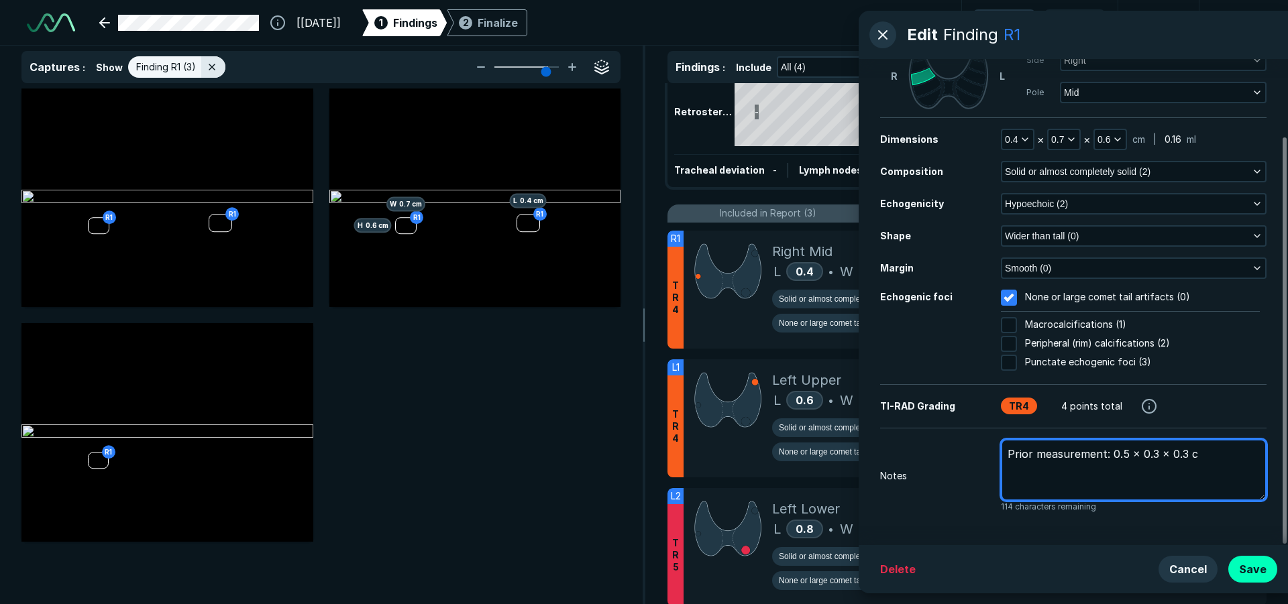
type textarea "x"
type textarea "Prior measurement: 0.5 x 0.3 x 0.3 cm"
drag, startPoint x: 1208, startPoint y: 450, endPoint x: 1110, endPoint y: 457, distance: 98.2
click at [1110, 457] on textarea "Prior measurement: 0.5 x 0.3 x 0.3 cm" at bounding box center [1134, 470] width 266 height 62
type textarea "x"
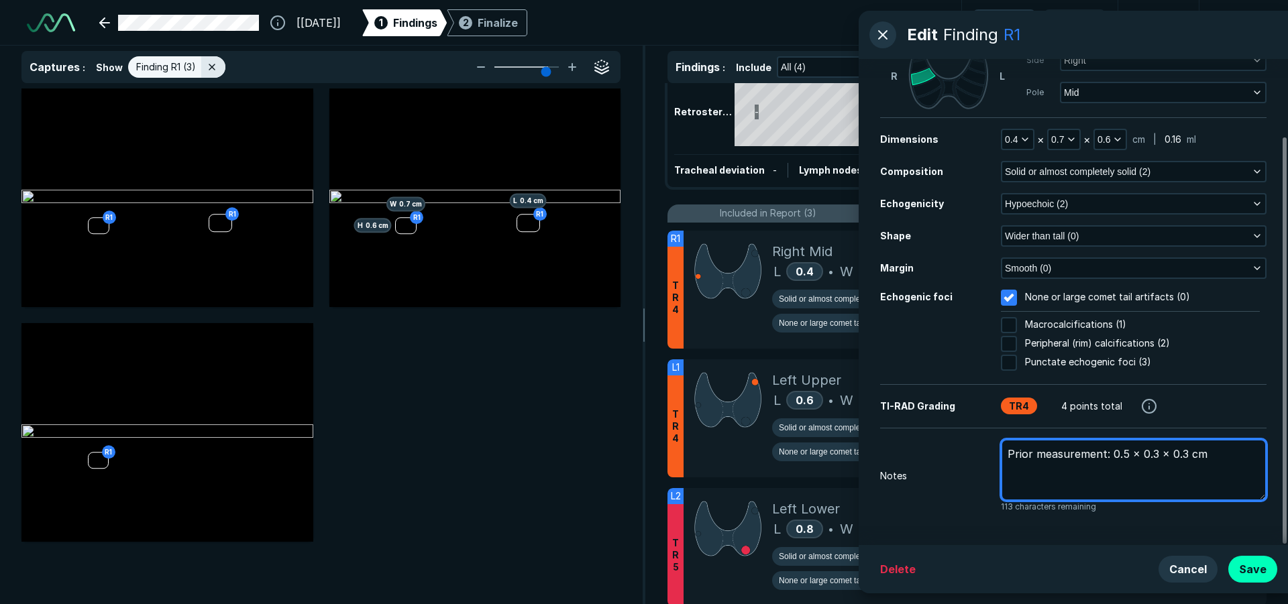
type textarea "Prior measurement: 0"
type textarea "x"
type textarea "Prior measurement: 0."
type textarea "x"
type textarea "Prior measurement: 0.6"
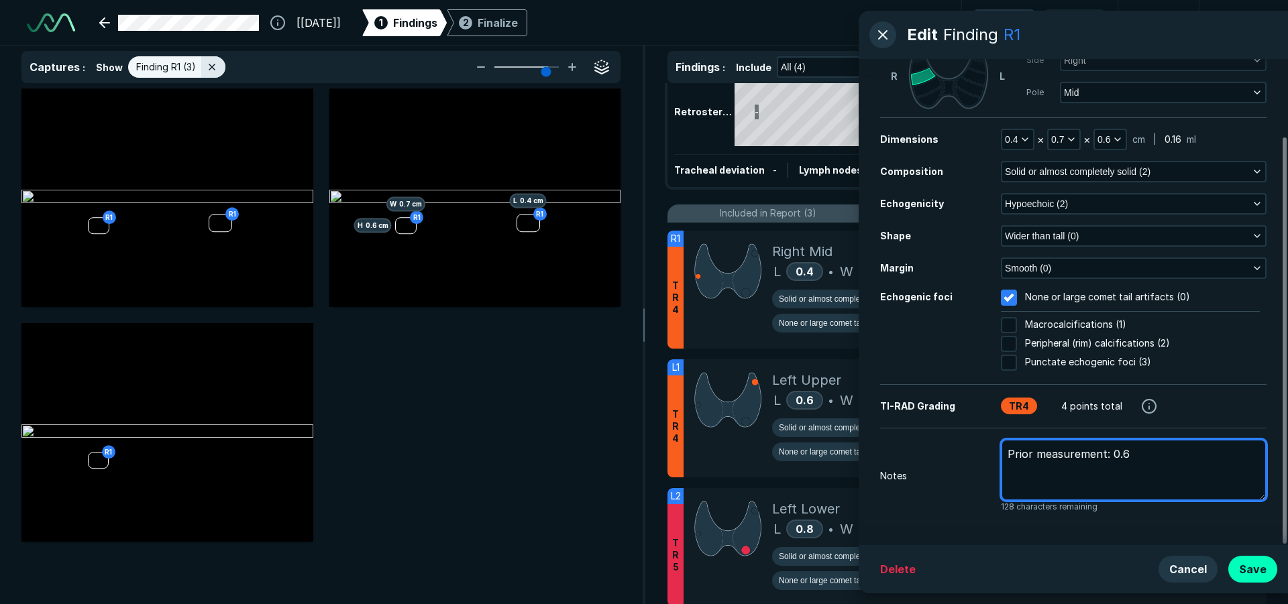
type textarea "x"
type textarea "Prior measurement: 0.6"
type textarea "x"
type textarea "Prior measurement: 0.6 x"
type textarea "x"
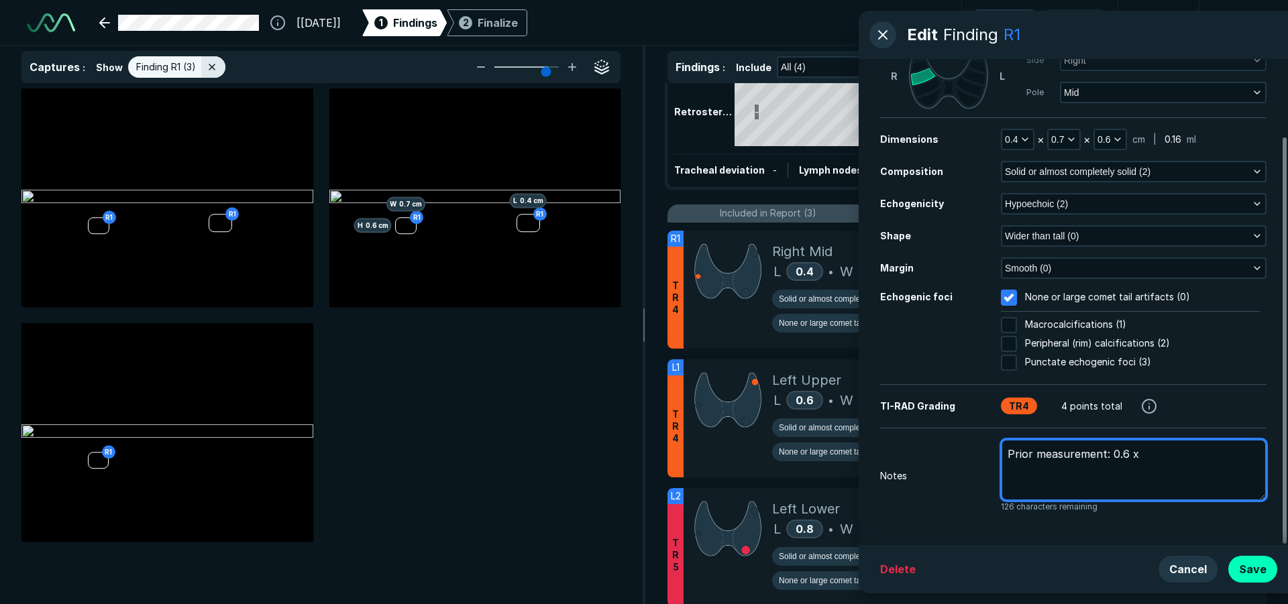
type textarea "Prior measurement: 0.6 x"
type textarea "x"
type textarea "Prior measurement: 0.6 x 0"
type textarea "x"
type textarea "Prior measurement: 0.6 x 0."
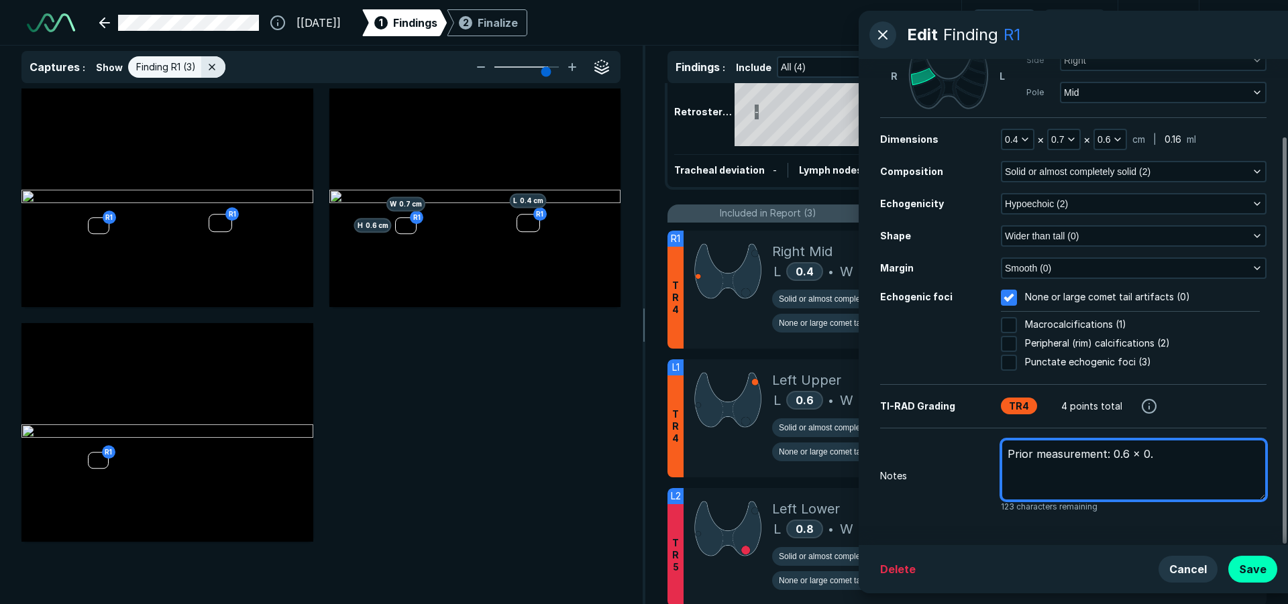
type textarea "x"
type textarea "Prior measurement: 0.6 x 0.6"
type textarea "x"
type textarea "Prior measurement: 0.6 x 0.6"
type textarea "x"
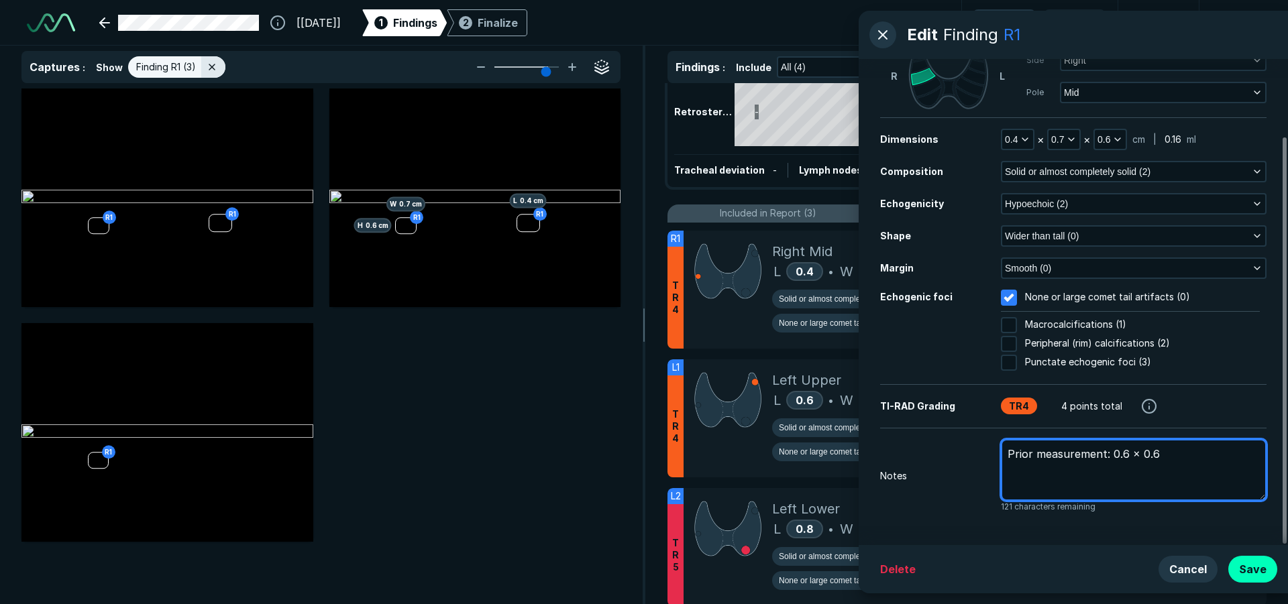
type textarea "Prior measurement: 0.6 x 0.6 x"
type textarea "x"
type textarea "Prior measurement: 0.6 x 0.6 x"
type textarea "x"
type textarea "Prior measurement: 0.6 x 0.6 x 0"
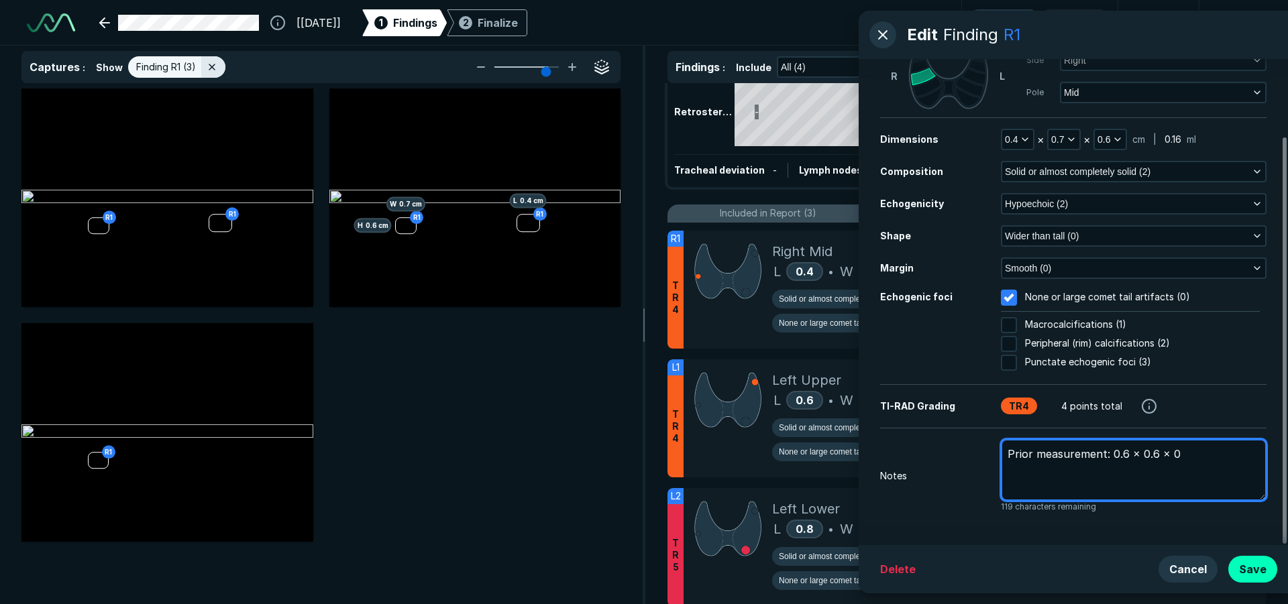
type textarea "x"
type textarea "Prior measurement: 0.6 x 0.6 x 0."
type textarea "x"
type textarea "Prior measurement: 0.6 x 0.6 x 0.5"
type textarea "x"
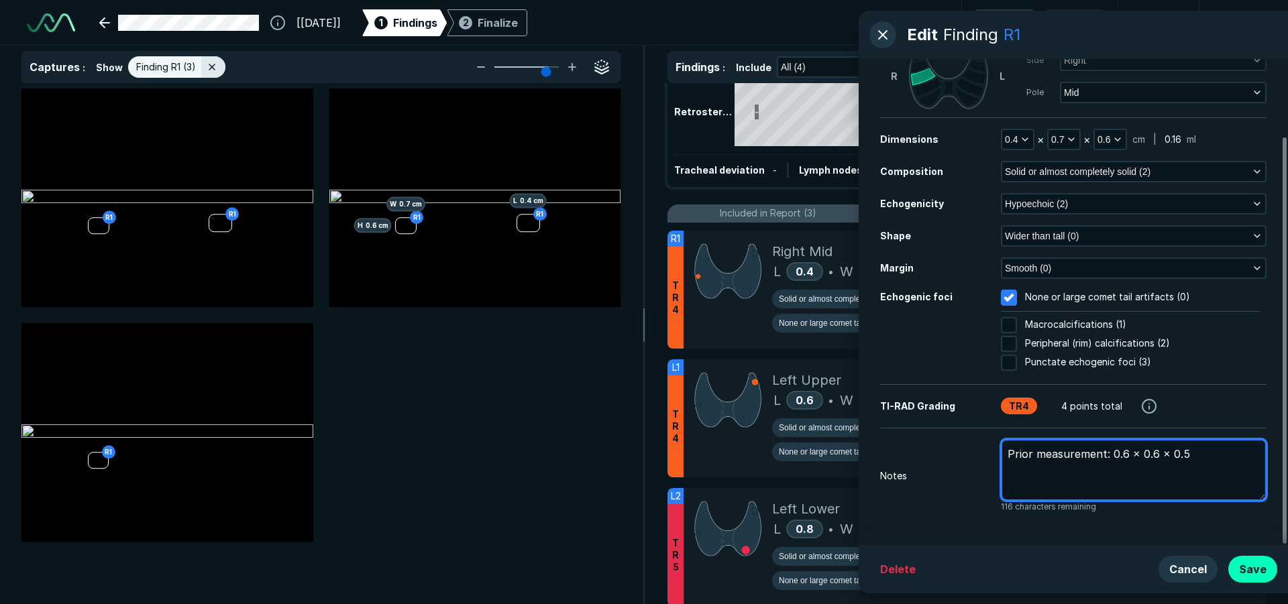
type textarea "Prior measurement: 0.6 x 0.6 x 0.5"
type textarea "x"
type textarea "Prior measurement: 0.6 x 0.6 x 0.5 c"
type textarea "x"
type textarea "Prior measurement: 0.6 x 0.6 x 0.5 cm"
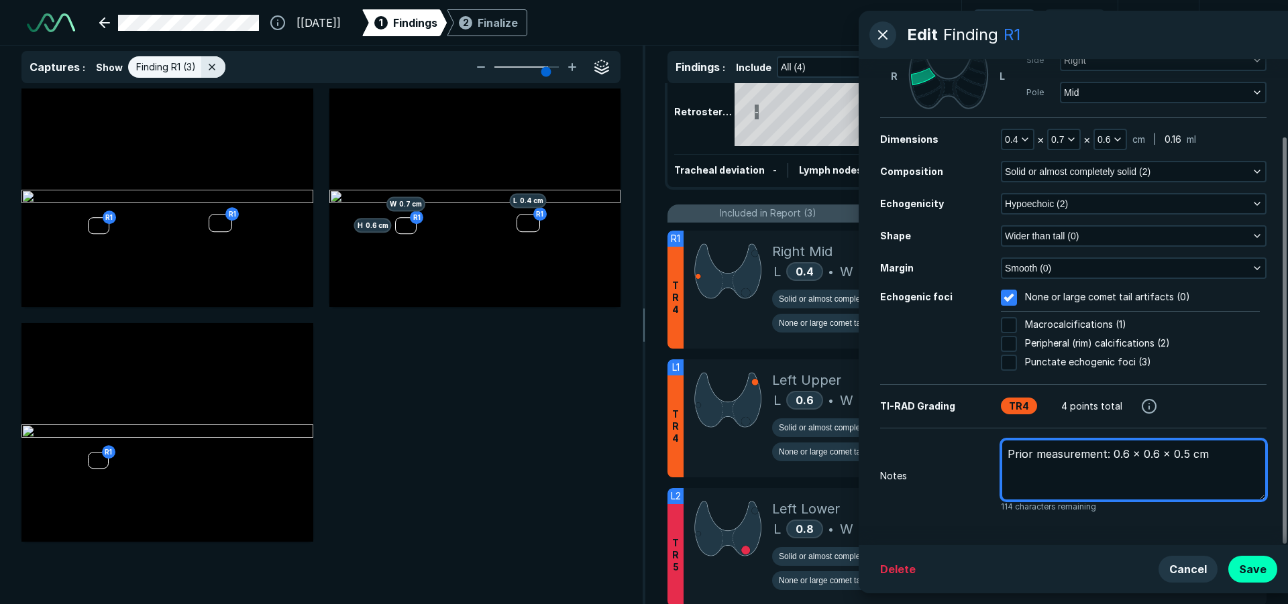
type textarea "x"
type textarea "Prior measurement: 0.6 x 0.6 x 0.5 cm"
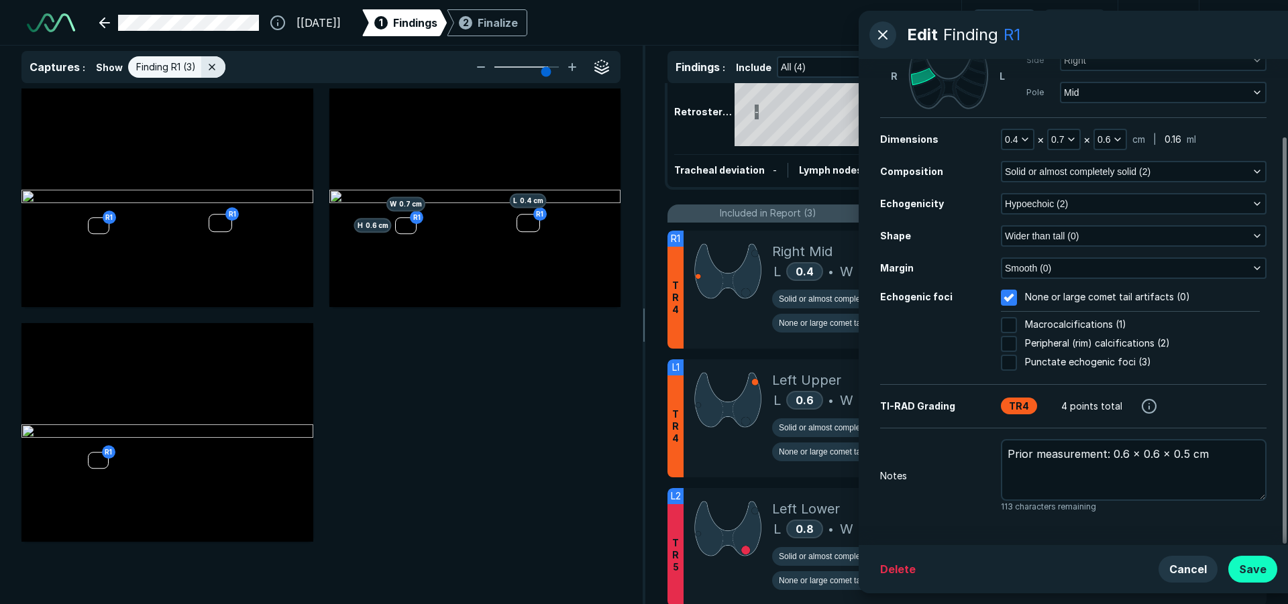
click at [1253, 576] on button "Save" at bounding box center [1252, 569] width 49 height 27
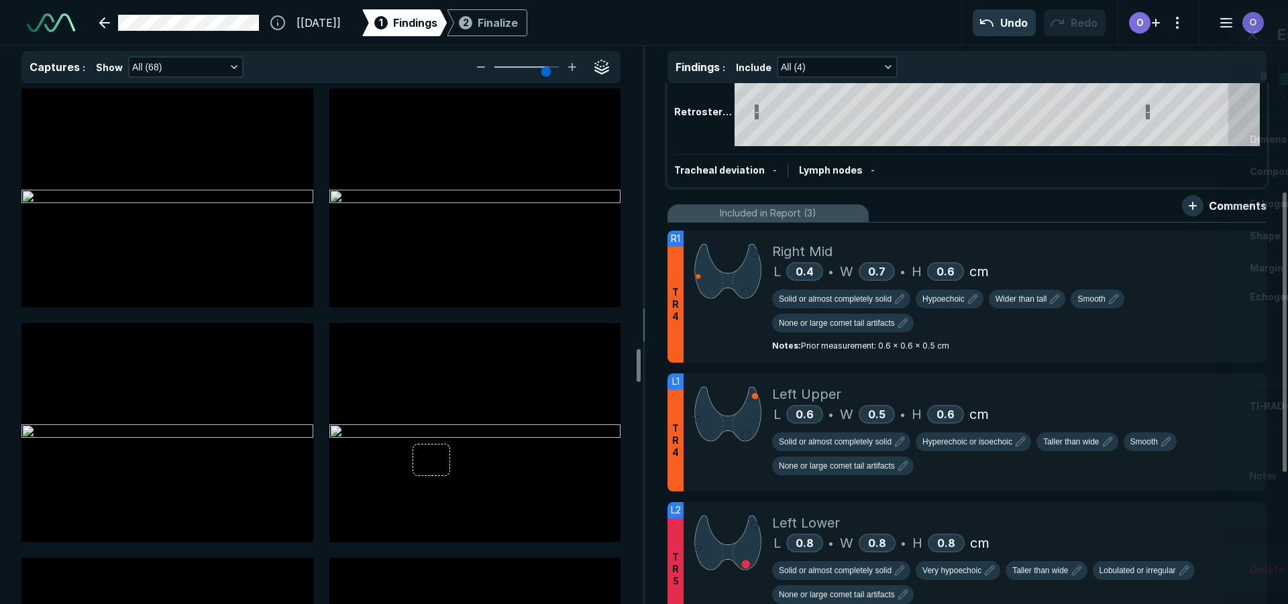
scroll to position [4001, 0]
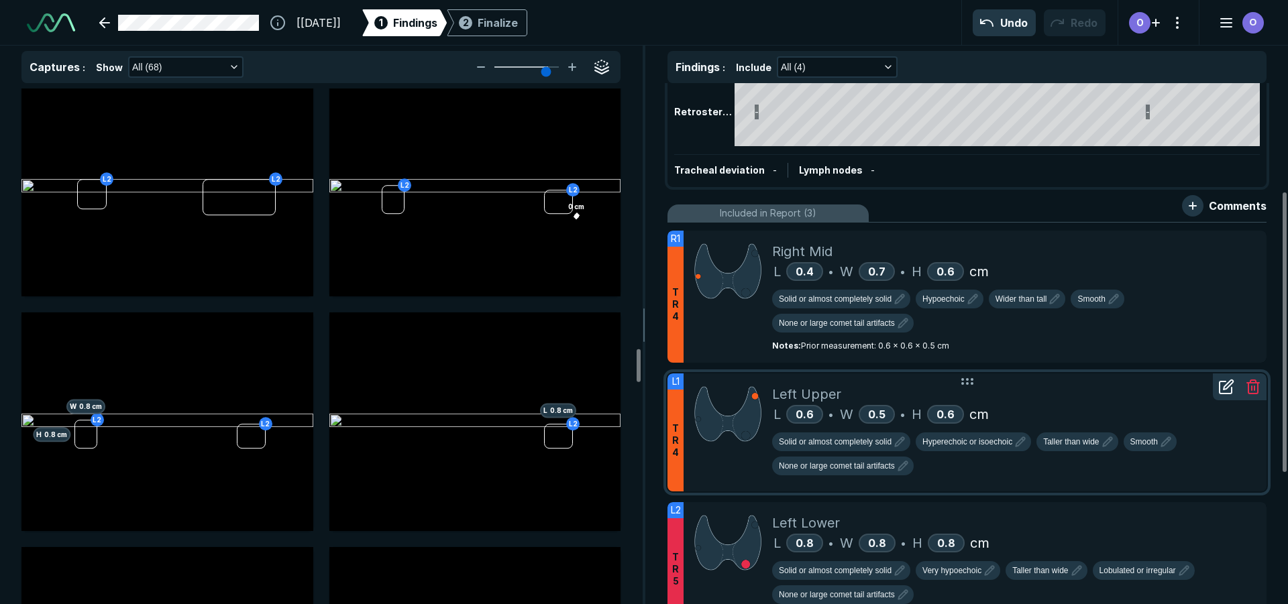
click at [1228, 392] on icon at bounding box center [1226, 387] width 16 height 16
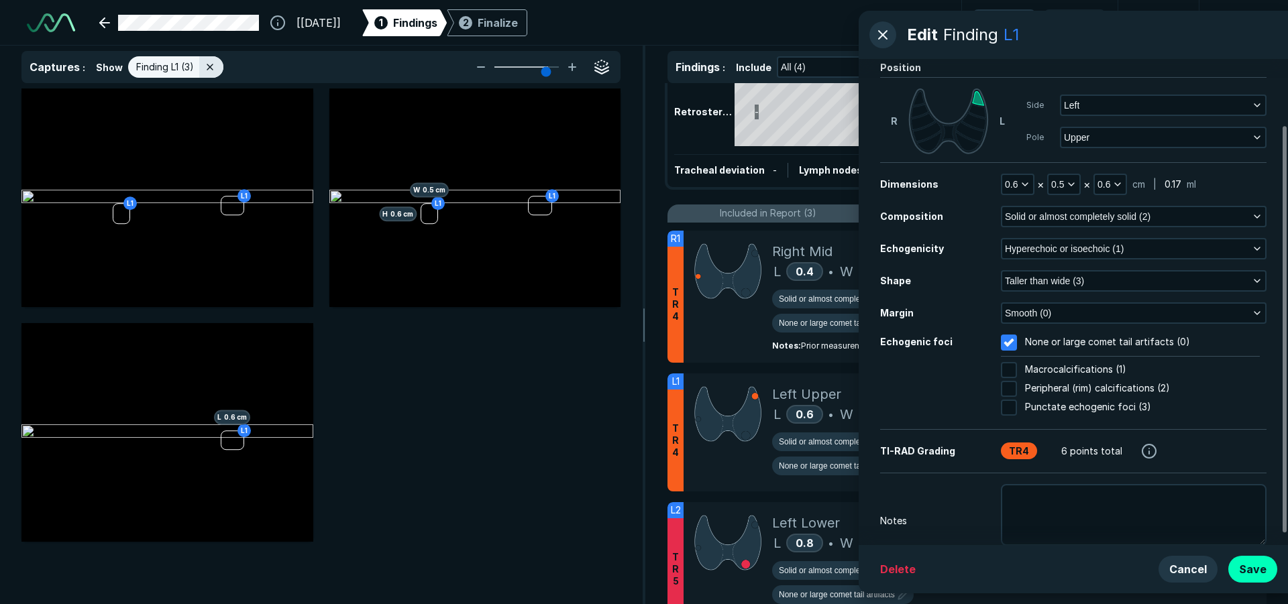
scroll to position [92, 0]
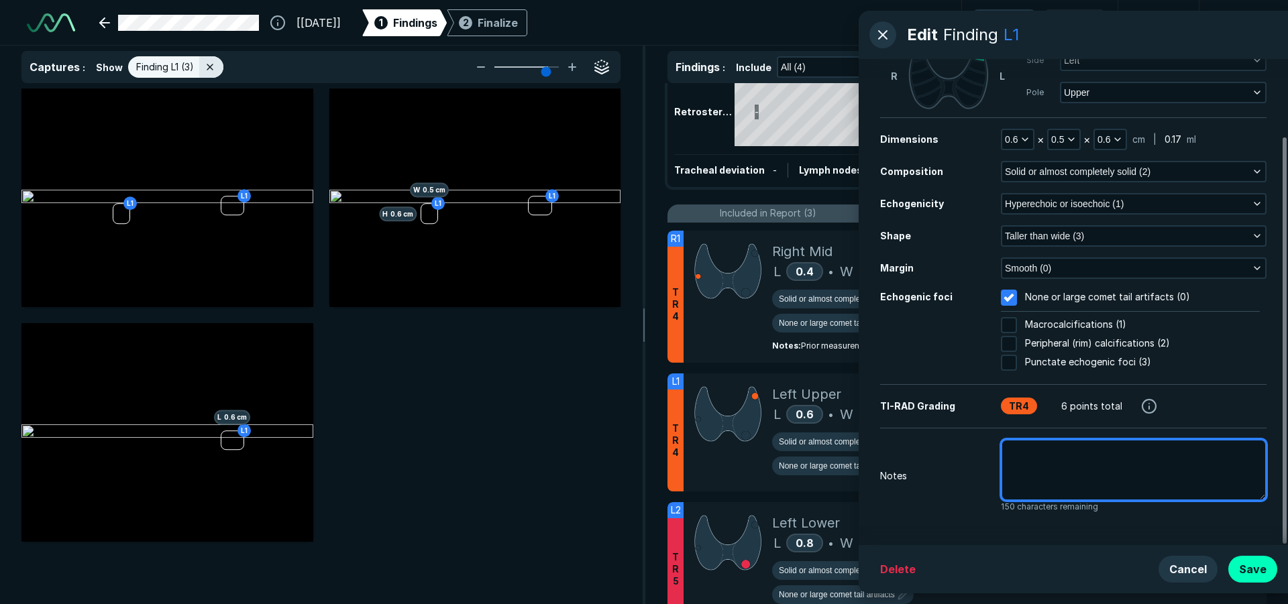
click at [1063, 470] on textarea at bounding box center [1134, 470] width 266 height 62
type textarea "x"
type textarea "P"
type textarea "x"
type textarea "Pr"
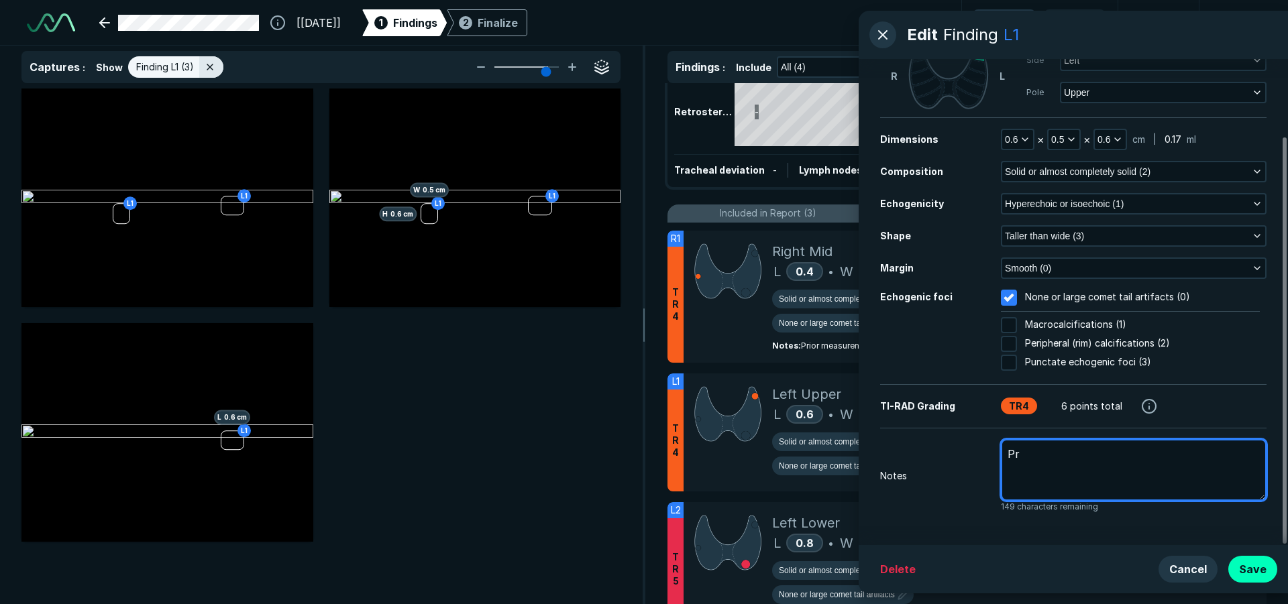
type textarea "x"
type textarea "Pri"
type textarea "x"
type textarea "Prio"
type textarea "x"
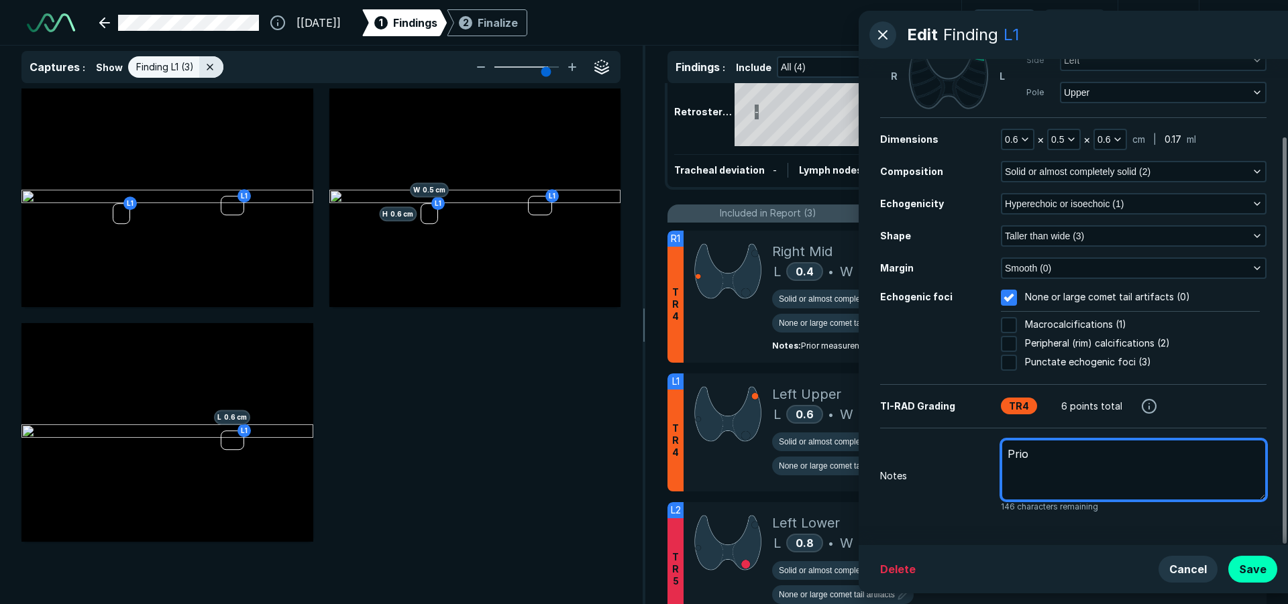
type textarea "Prior"
type textarea "x"
type textarea "Prior"
type textarea "x"
type textarea "Prior m"
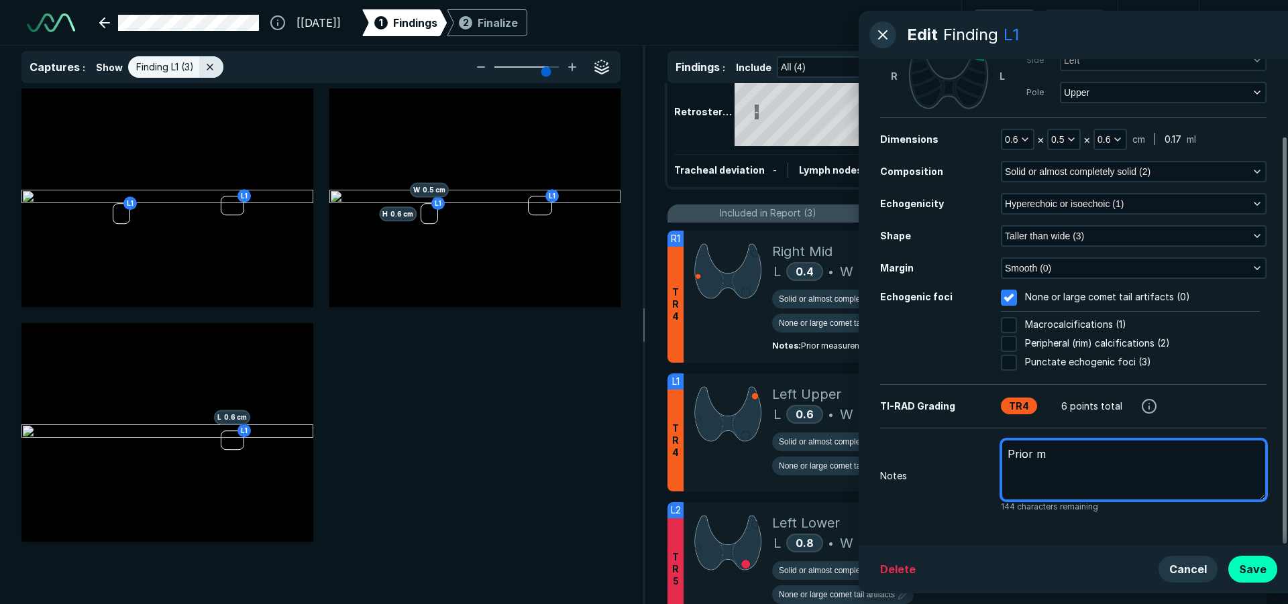
type textarea "x"
type textarea "Prior me"
type textarea "x"
type textarea "Prior mea"
type textarea "x"
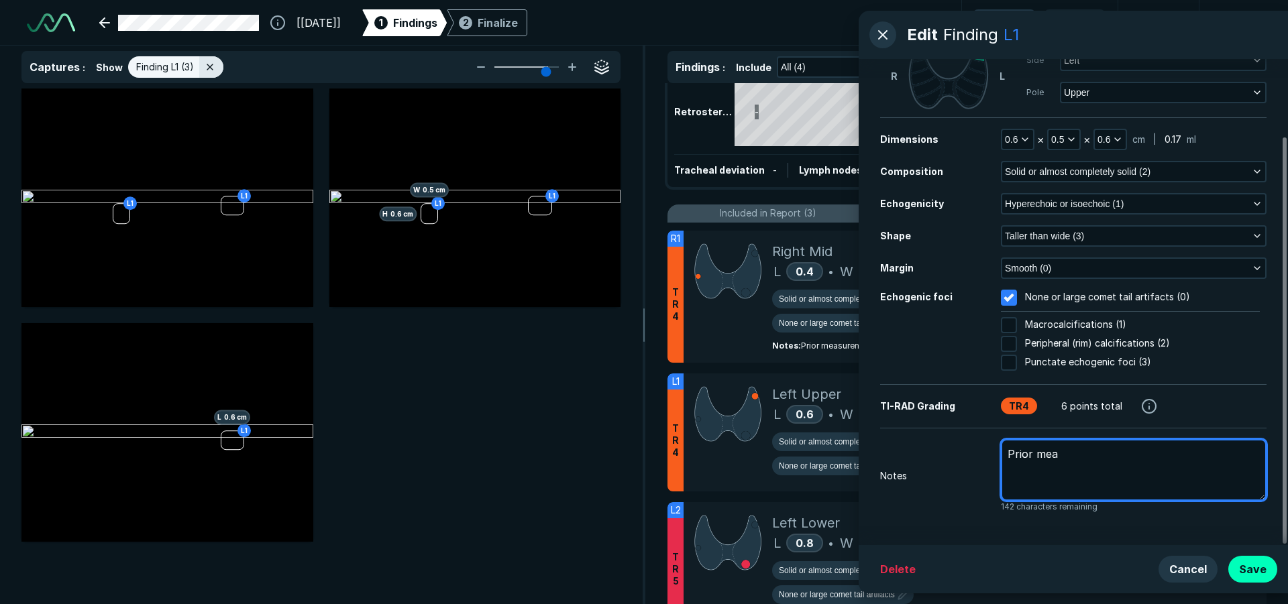
type textarea "Prior meas"
type textarea "x"
type textarea "Prior measu"
type textarea "x"
type textarea "Prior measur"
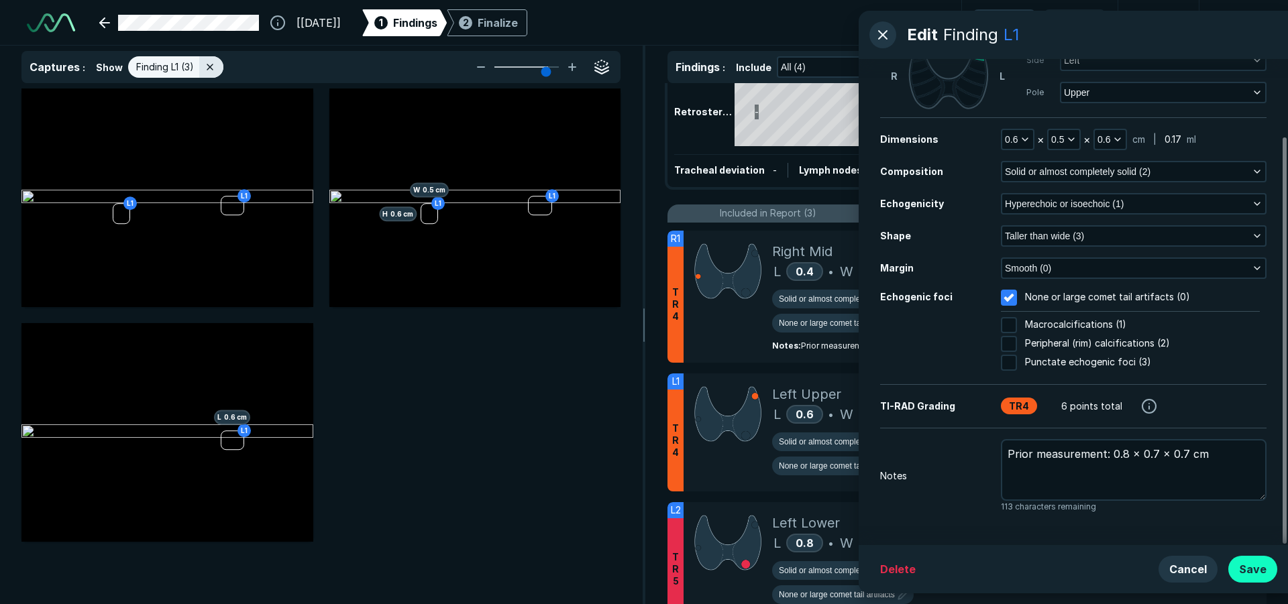
click at [1258, 568] on button "Save" at bounding box center [1252, 569] width 49 height 27
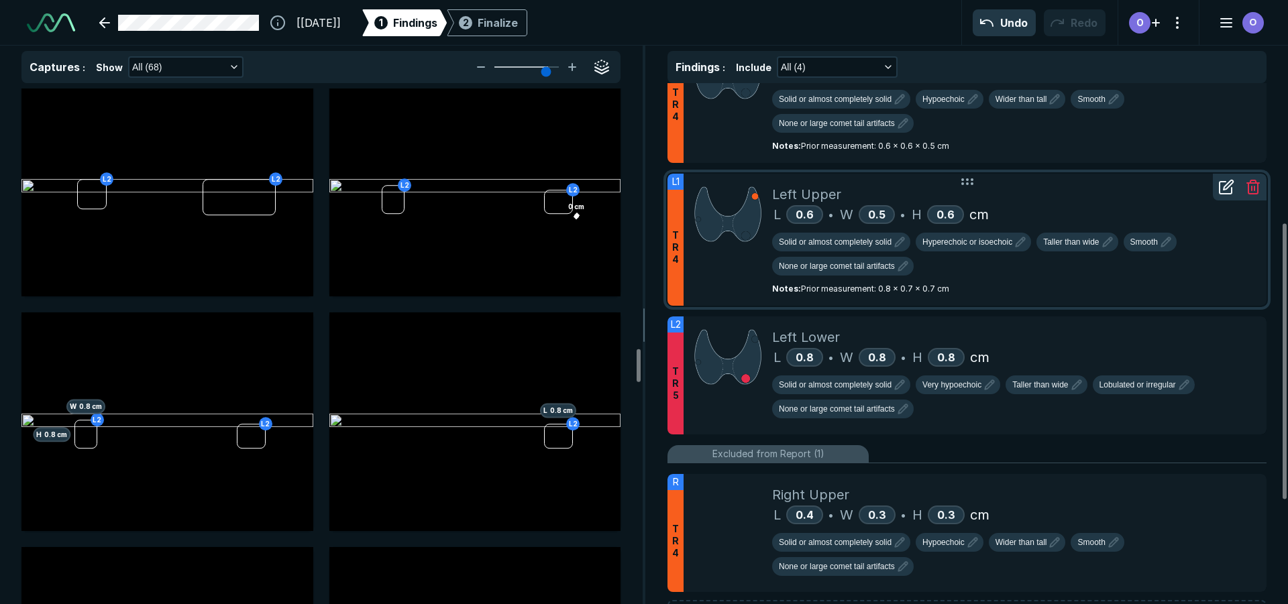
scroll to position [402, 0]
click at [1222, 335] on icon at bounding box center [1225, 329] width 12 height 12
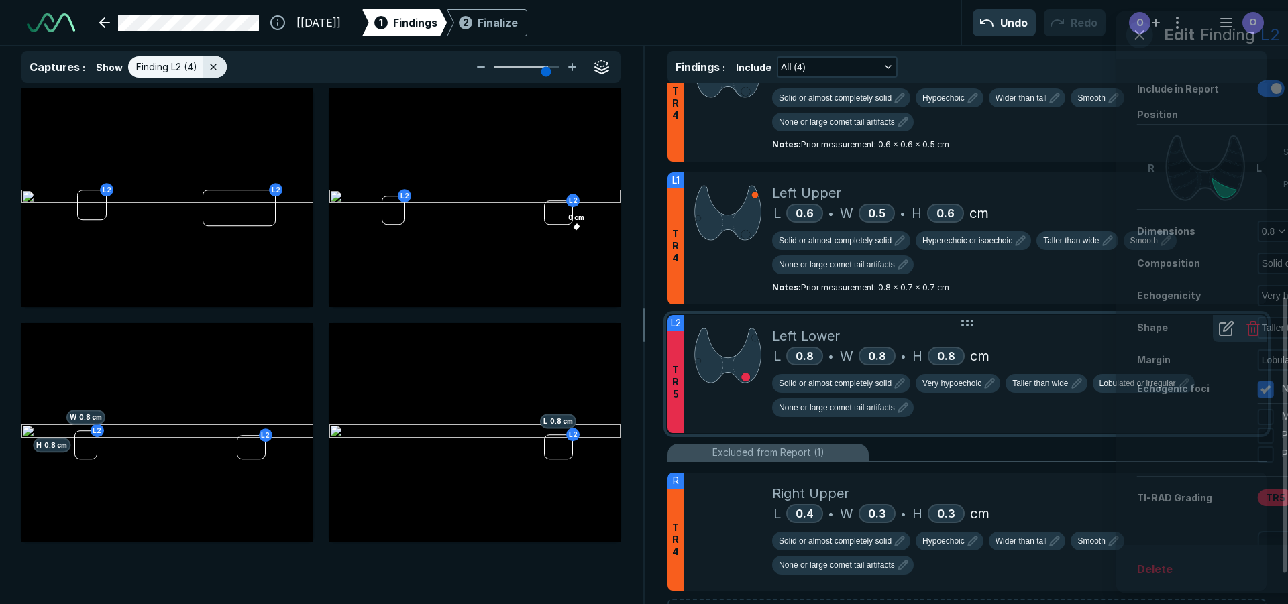
scroll to position [3899, 4398]
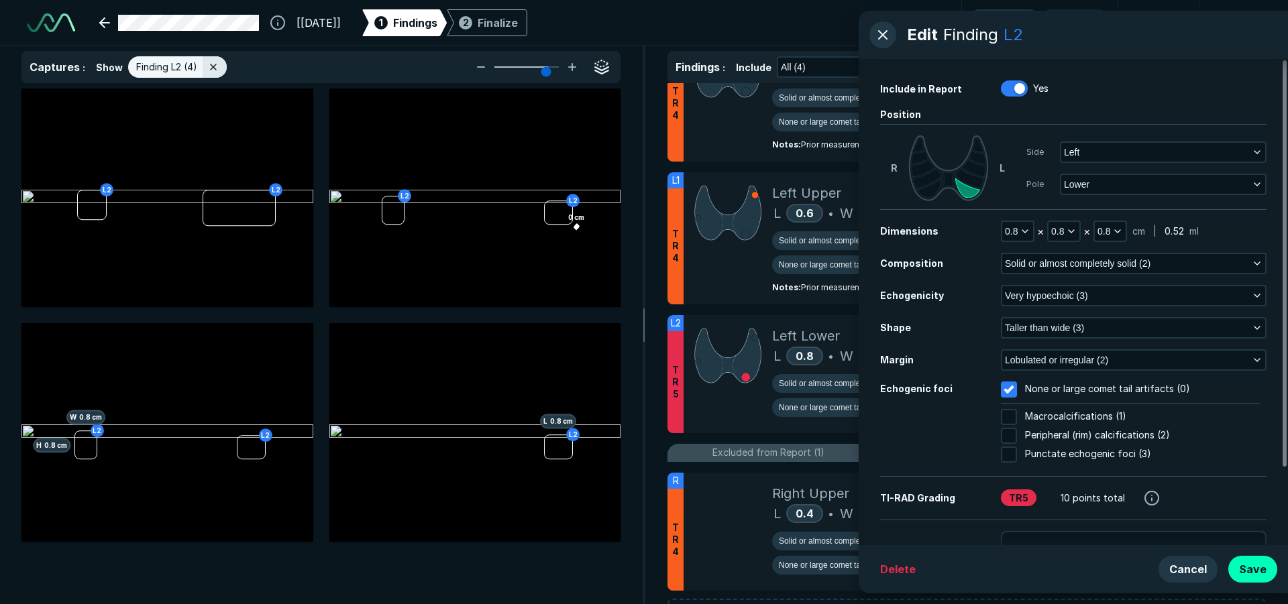
click at [582, 589] on div "L2 L2 L2 L2 0 cm L2 L2 H 0.8 cm W 0.8 cm L2 L 0.8 cm" at bounding box center [321, 347] width 642 height 516
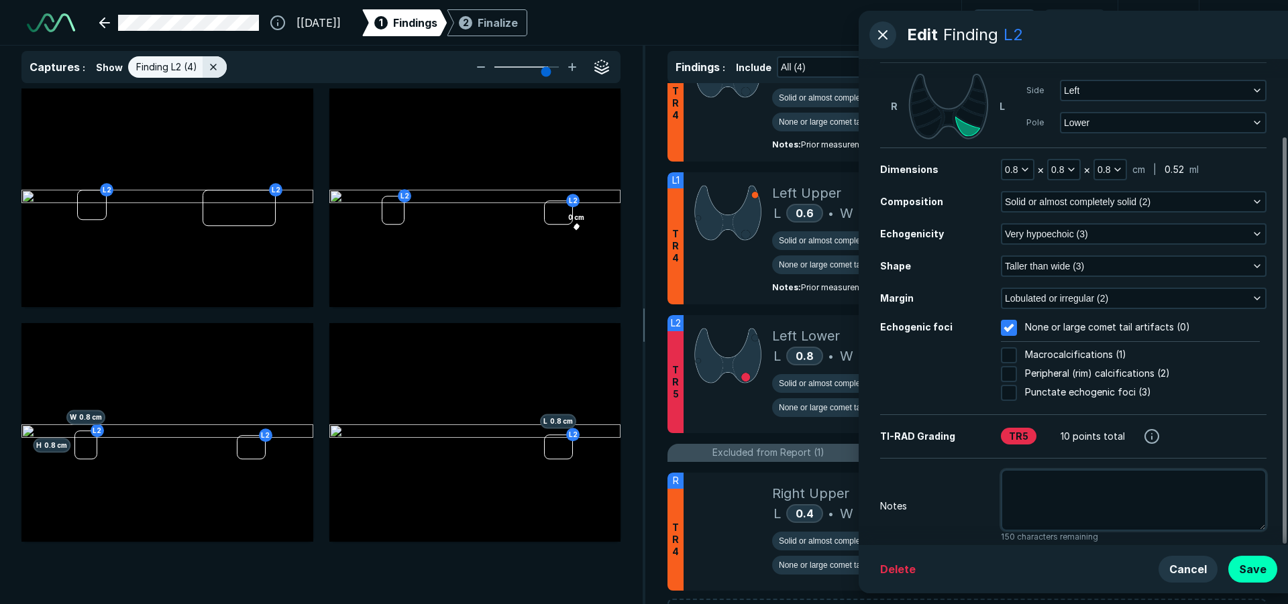
scroll to position [92, 0]
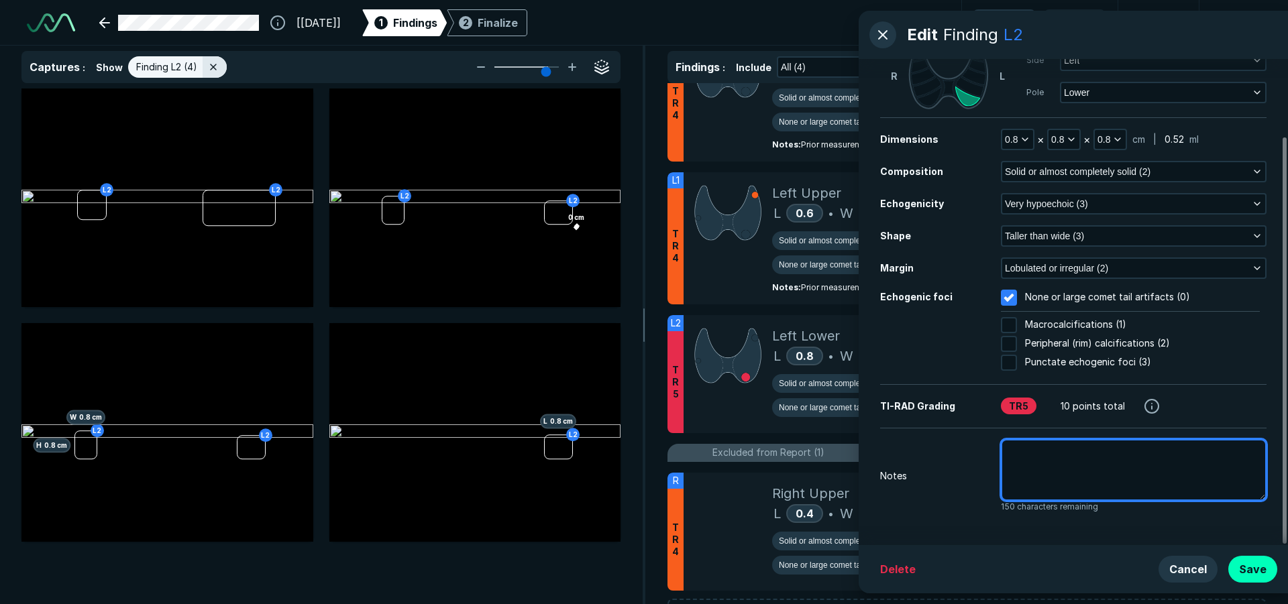
click at [1108, 459] on textarea at bounding box center [1134, 470] width 266 height 62
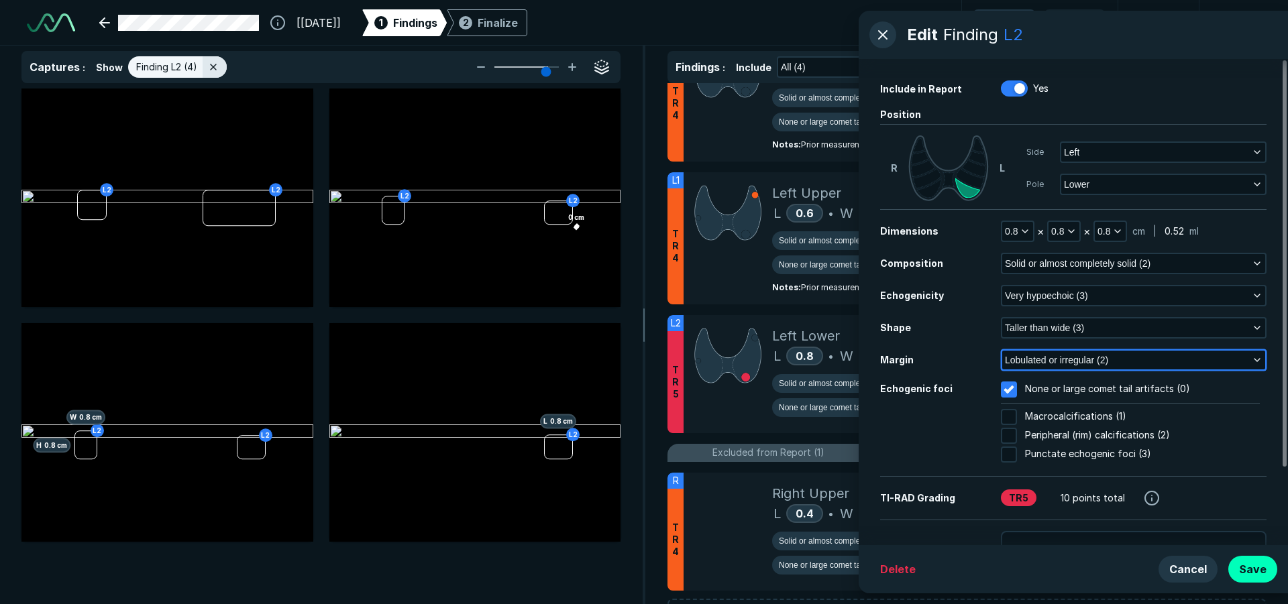
click at [1111, 364] on button "Lobulated or irregular (2)" at bounding box center [1133, 360] width 263 height 19
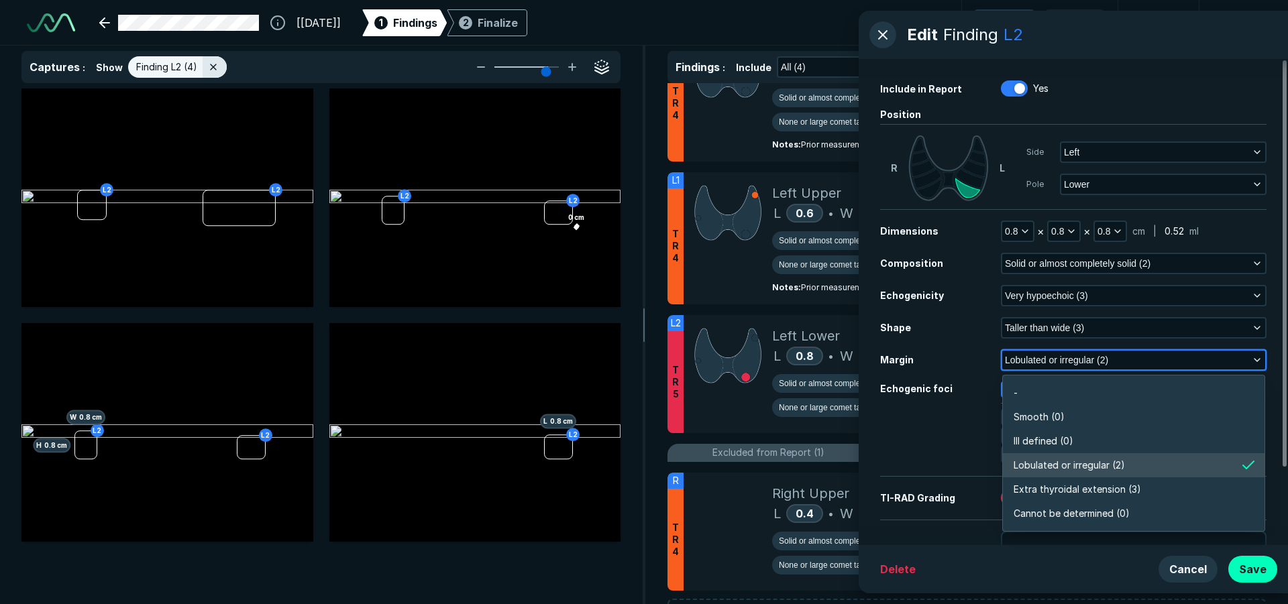
scroll to position [2347, 2901]
click at [1111, 364] on button "Lobulated or irregular (2)" at bounding box center [1133, 360] width 263 height 19
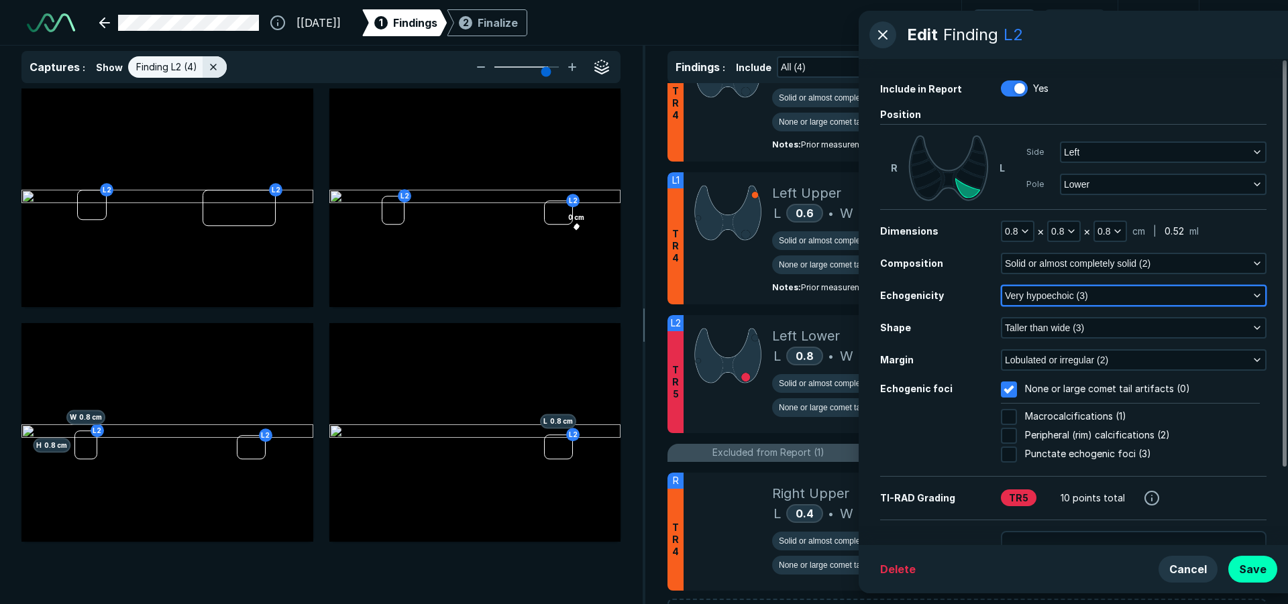
click at [1071, 298] on span "Very hypoechoic (3)" at bounding box center [1046, 295] width 83 height 15
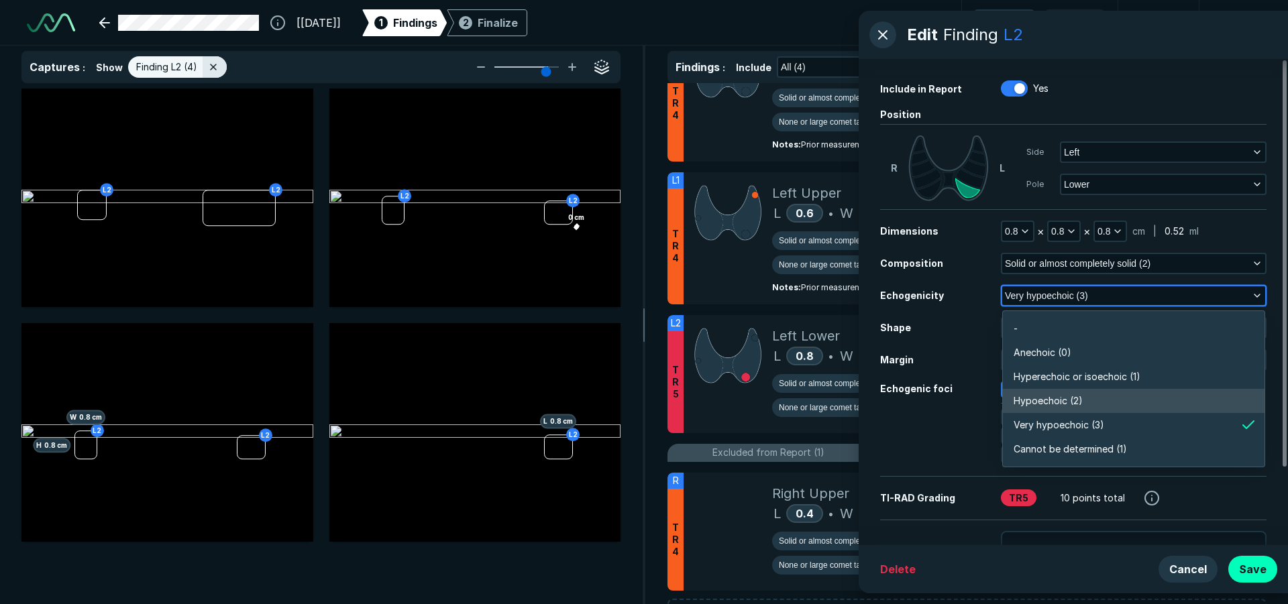
click at [1072, 402] on span "Hypoechoic (2)" at bounding box center [1048, 401] width 69 height 15
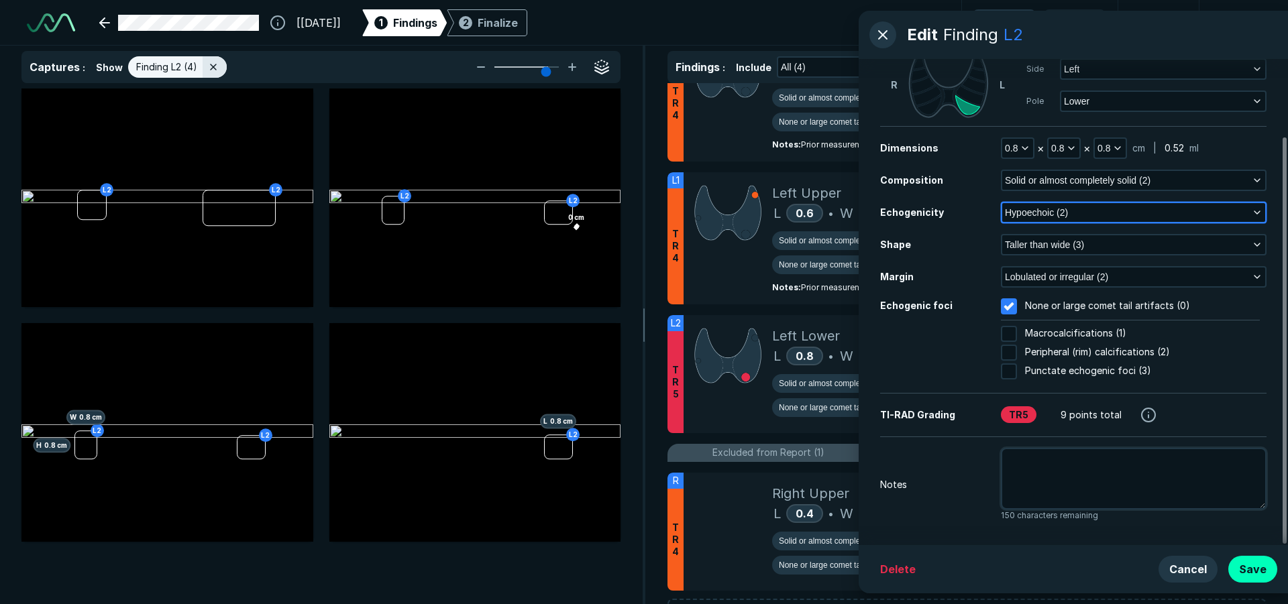
scroll to position [92, 0]
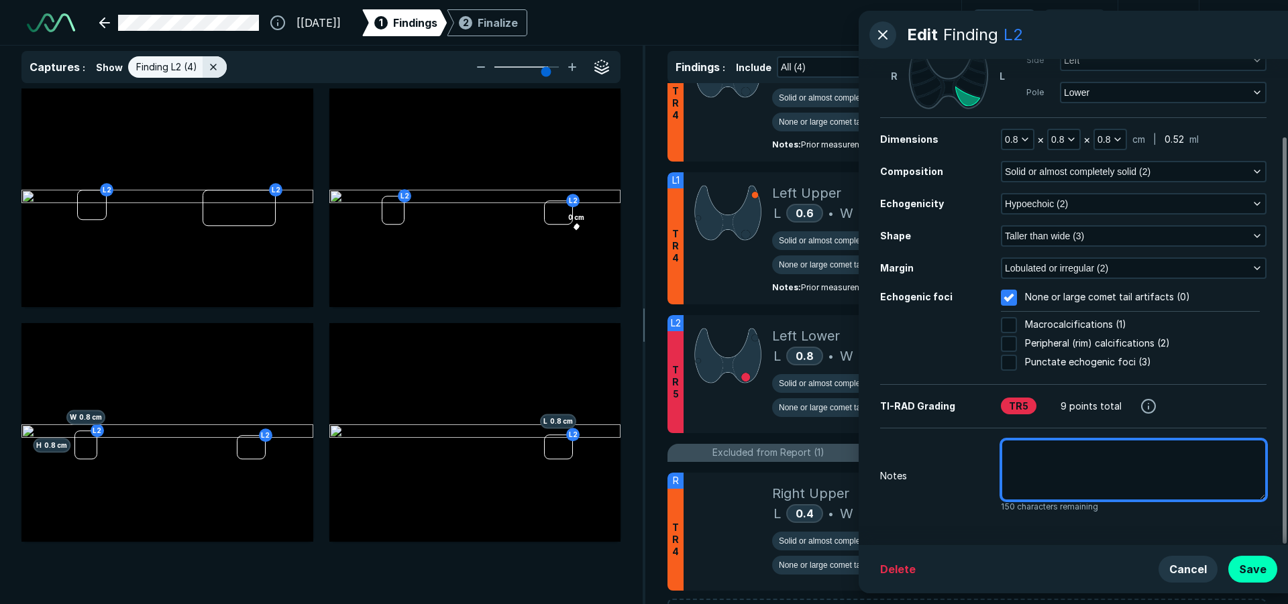
click at [1065, 459] on textarea at bounding box center [1134, 470] width 266 height 62
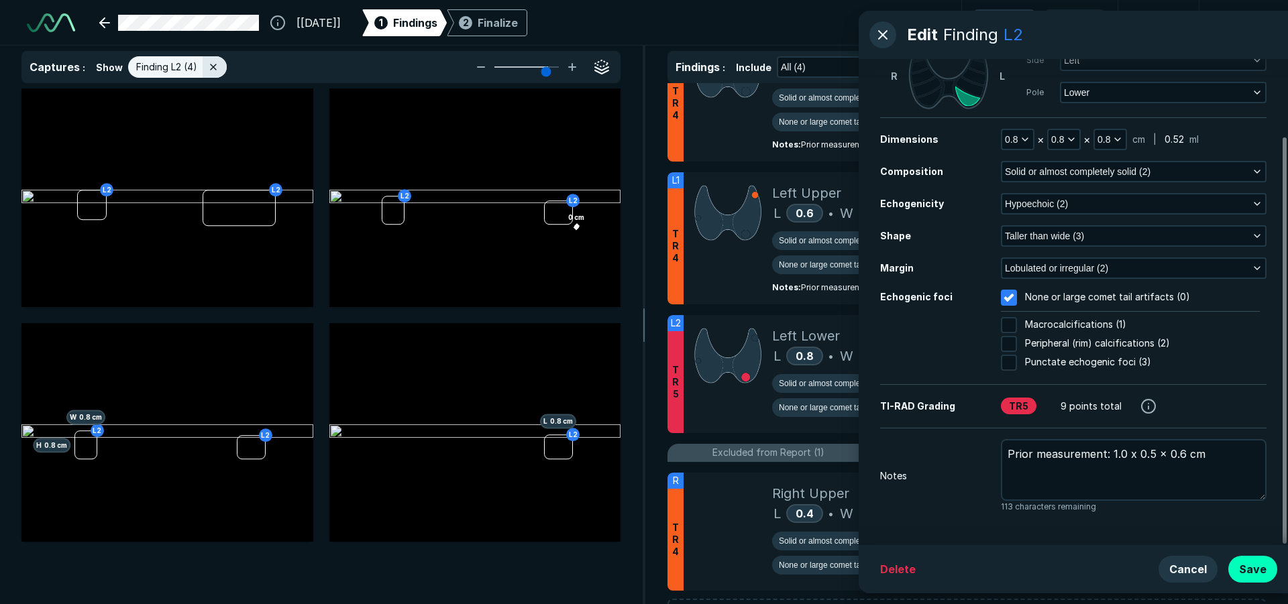
click at [924, 523] on div "Include in Report Yes Position [PERSON_NAME] Side Left Pole Lower Dimensions 0.…" at bounding box center [1073, 302] width 429 height 486
click at [1241, 572] on button "Save" at bounding box center [1252, 569] width 49 height 27
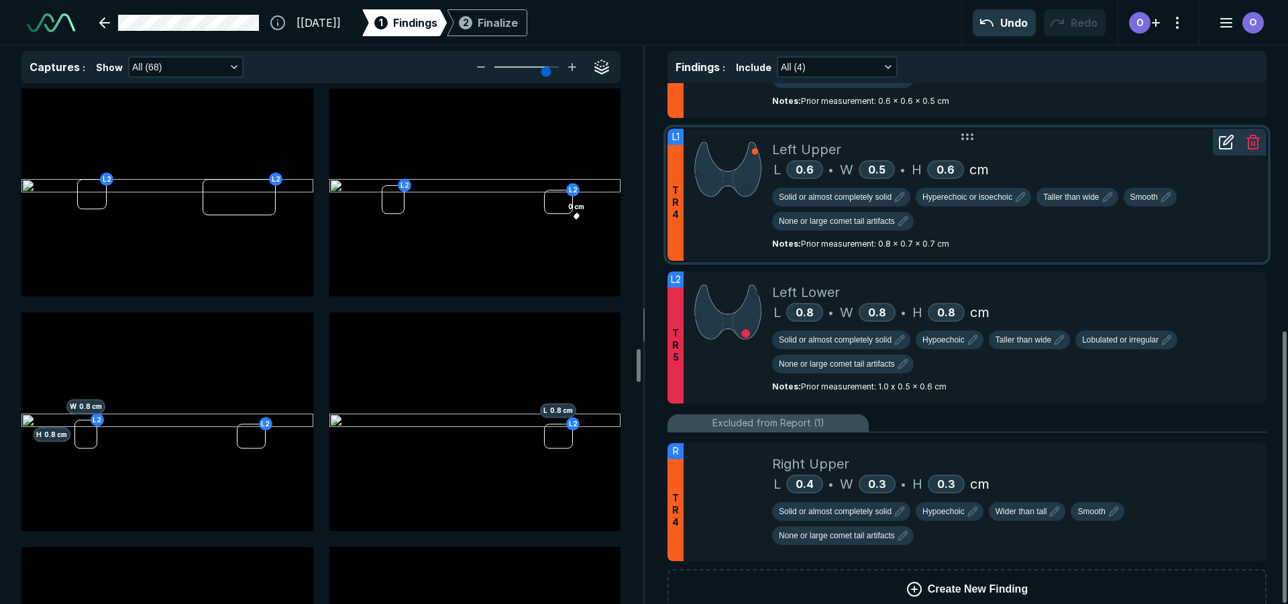
scroll to position [473, 0]
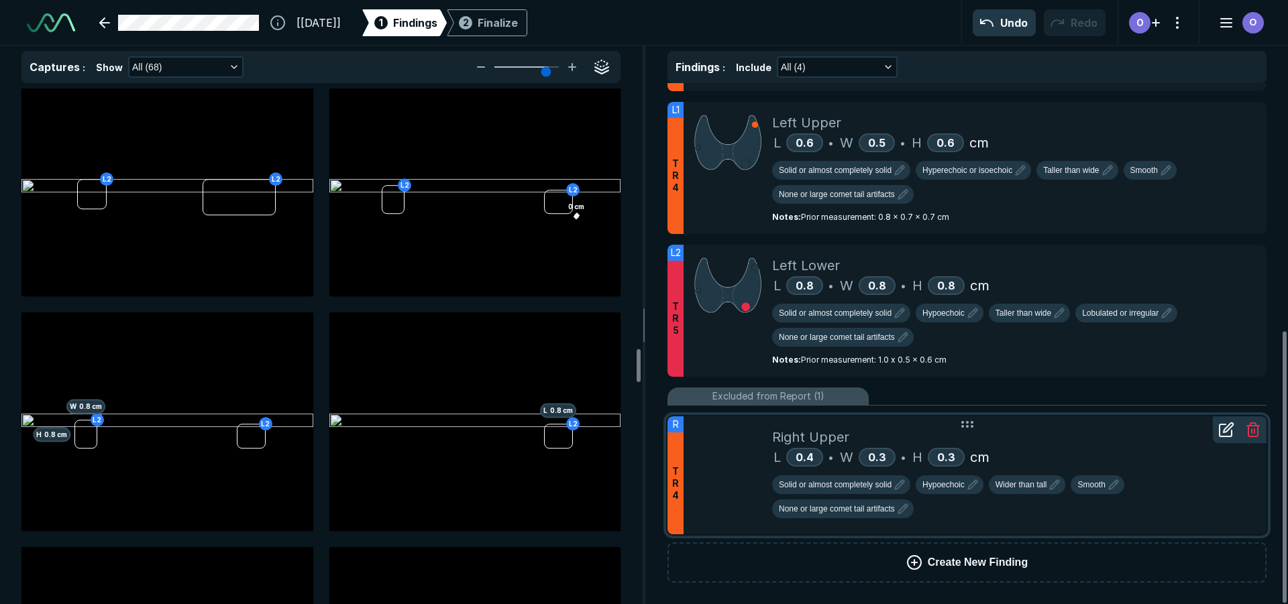
click at [1220, 425] on icon at bounding box center [1225, 431] width 12 height 12
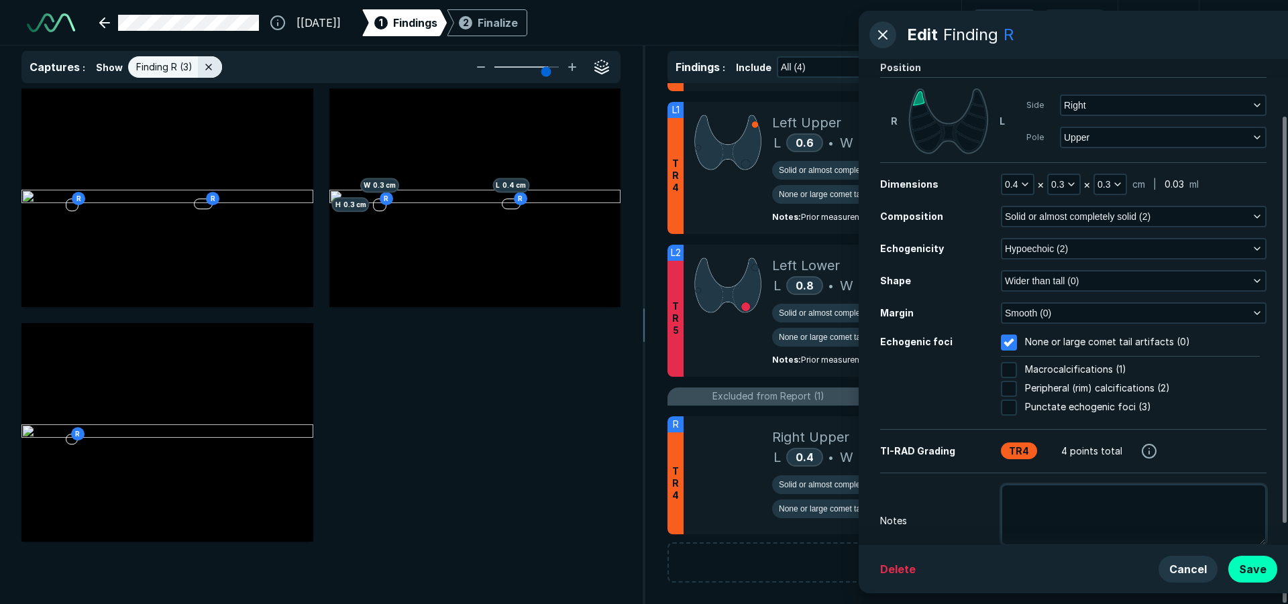
scroll to position [67, 0]
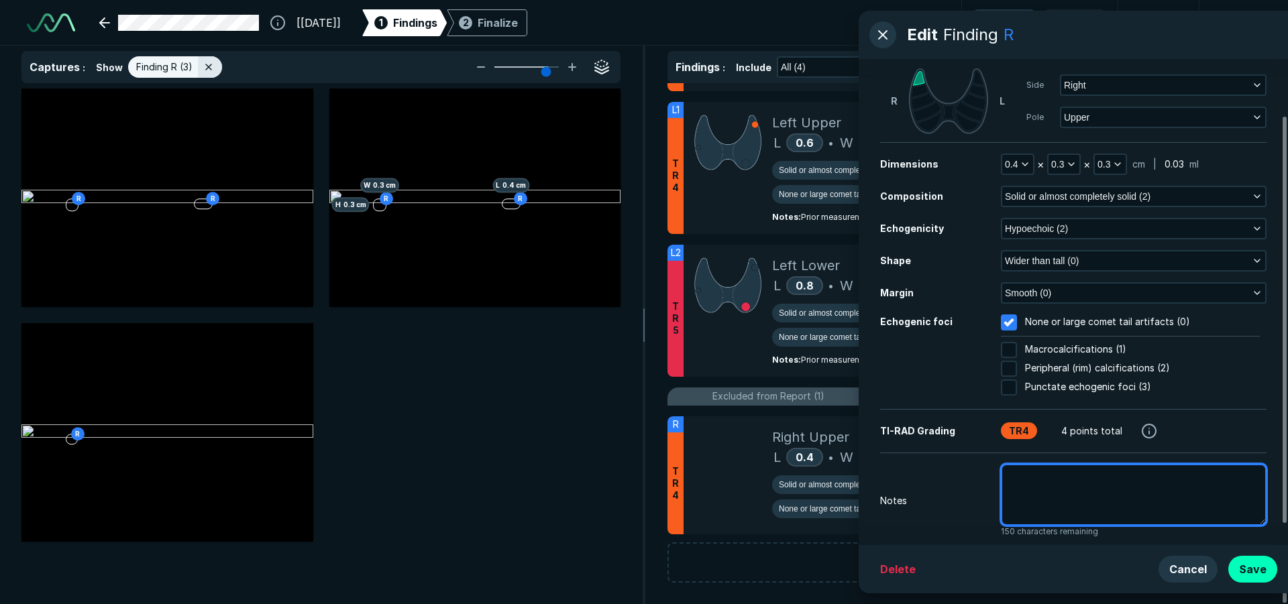
click at [1081, 484] on textarea at bounding box center [1134, 495] width 266 height 62
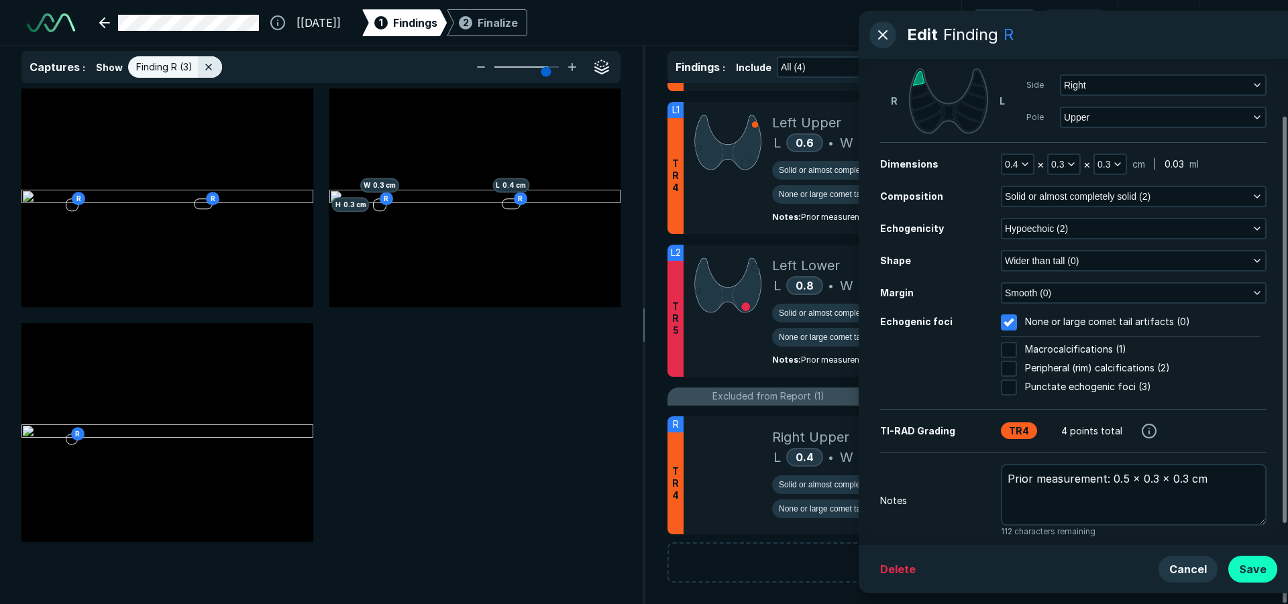
click at [1257, 561] on button "Save" at bounding box center [1252, 569] width 49 height 27
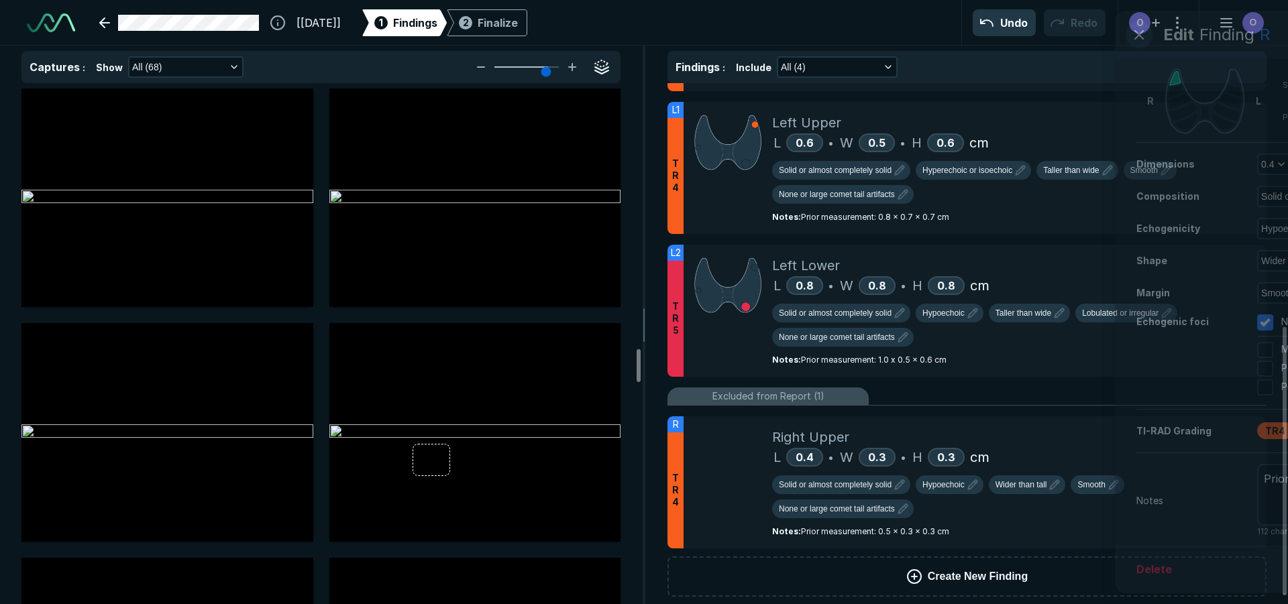
scroll to position [4001, 0]
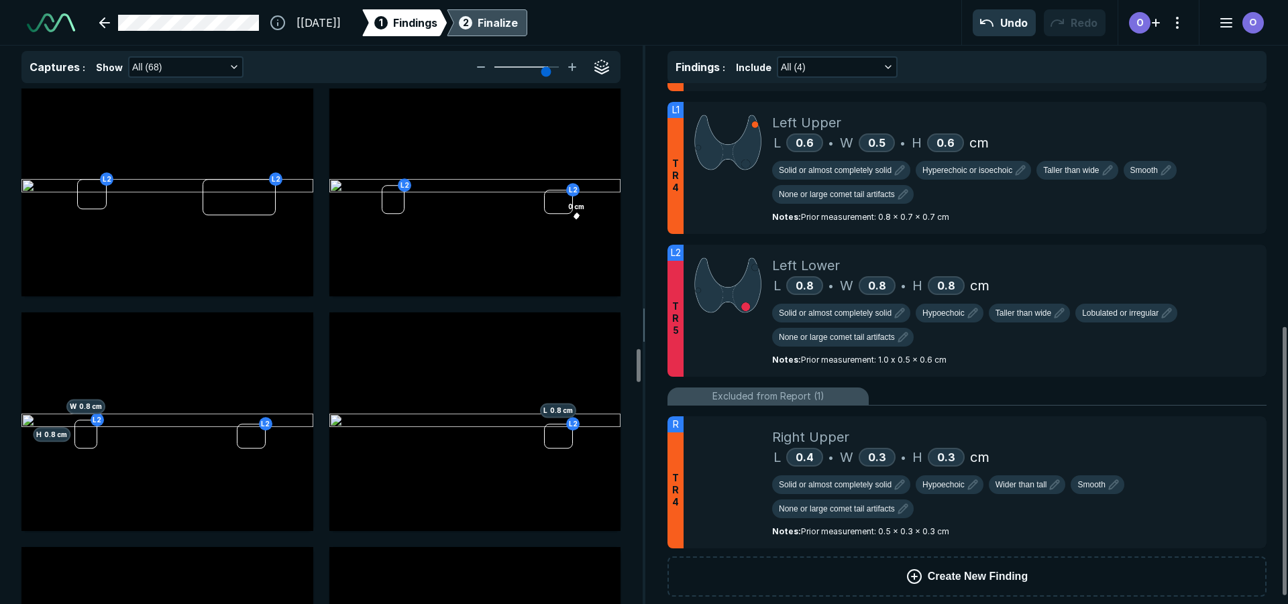
click at [518, 30] on div "Finalize" at bounding box center [498, 23] width 40 height 16
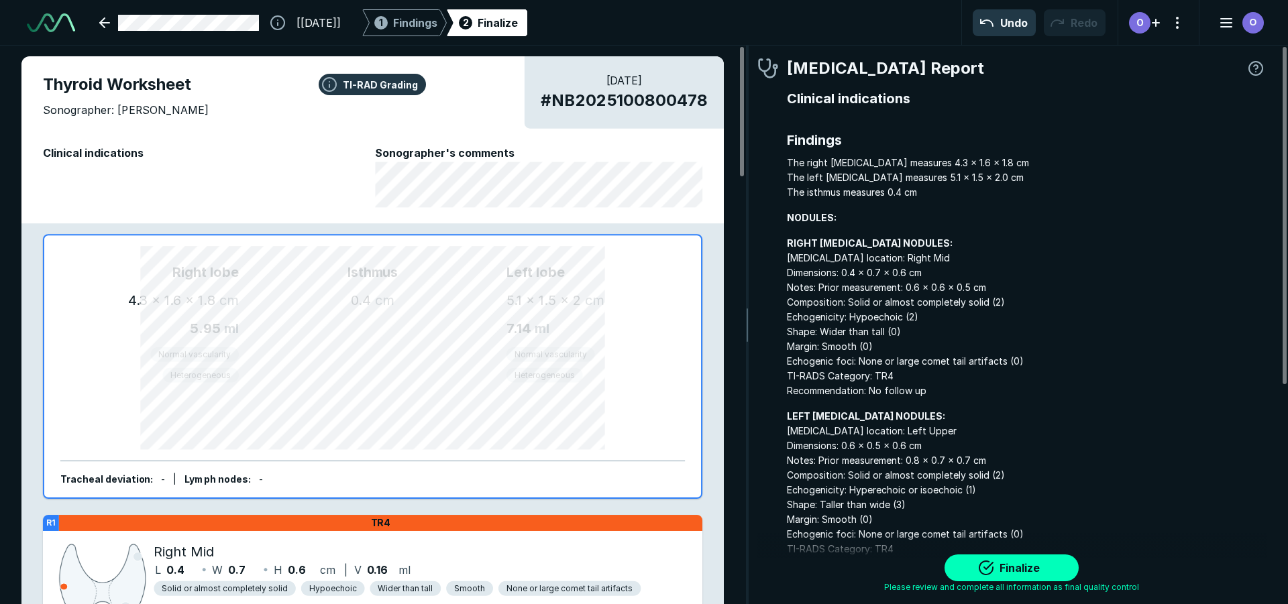
scroll to position [4162, 3994]
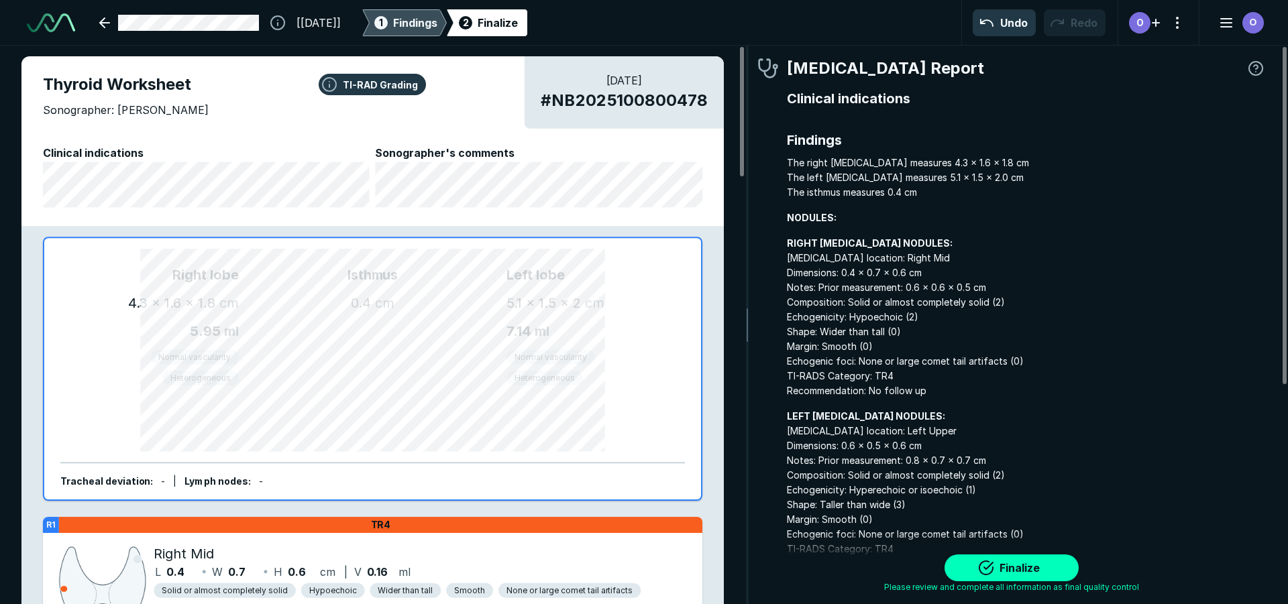
click at [436, 31] on div "1 Findings" at bounding box center [405, 22] width 66 height 27
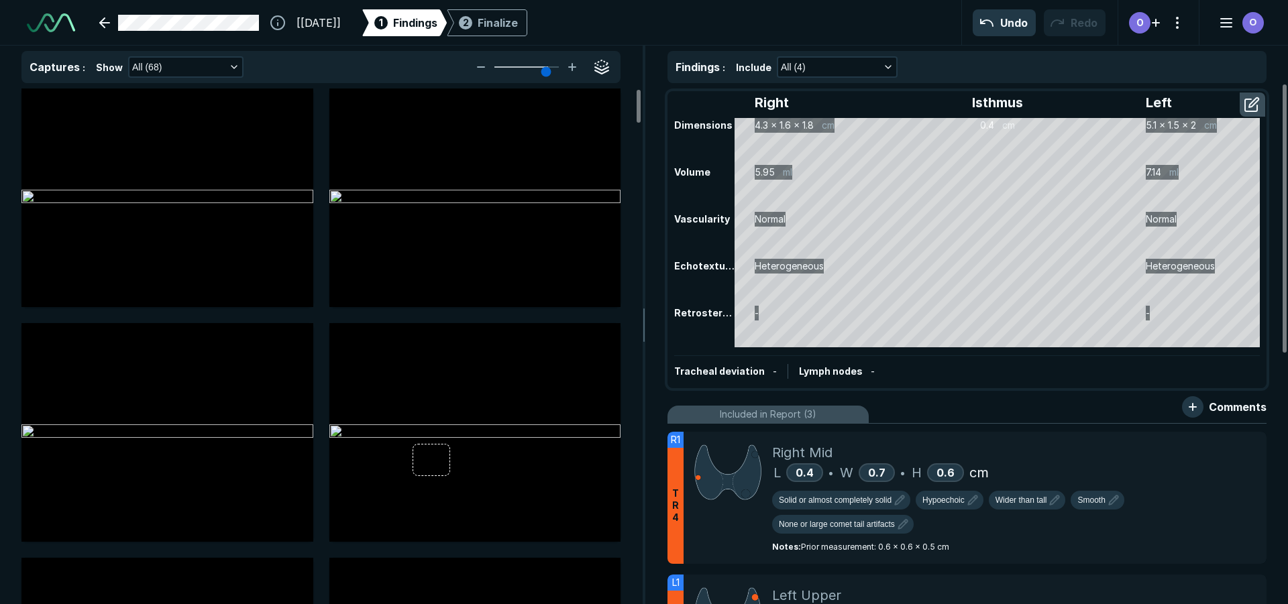
scroll to position [3899, 4398]
click at [518, 20] on div "Finalize" at bounding box center [498, 23] width 40 height 16
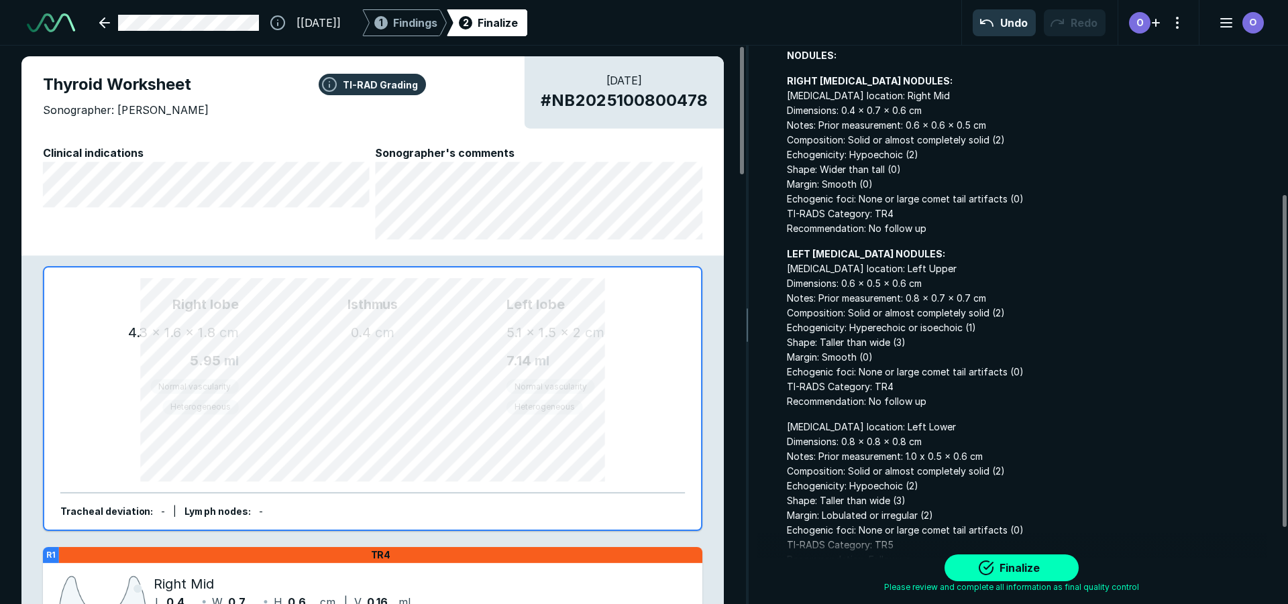
scroll to position [335, 0]
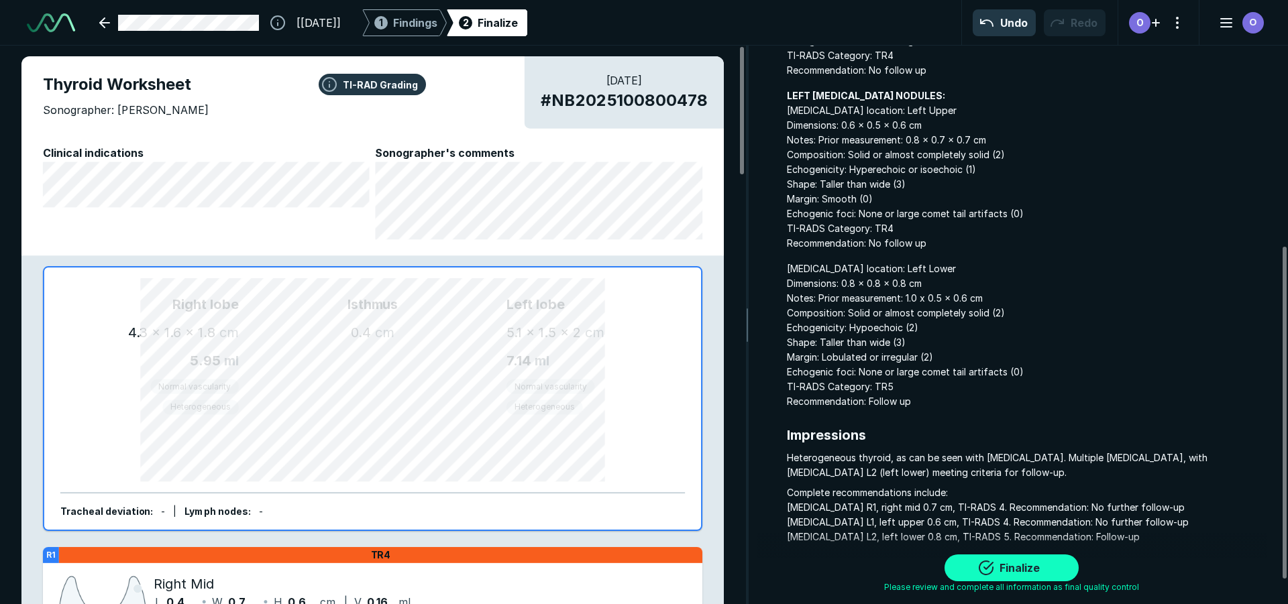
click at [1000, 569] on button "Finalize" at bounding box center [1011, 568] width 134 height 27
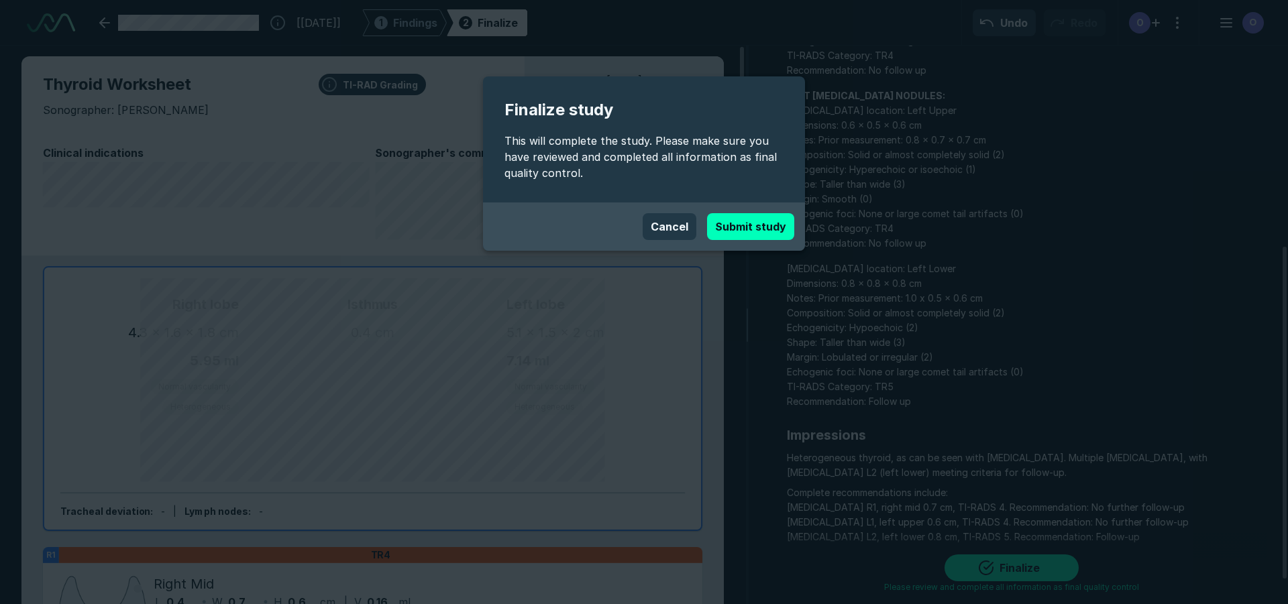
click at [751, 219] on button "Submit study" at bounding box center [750, 226] width 87 height 27
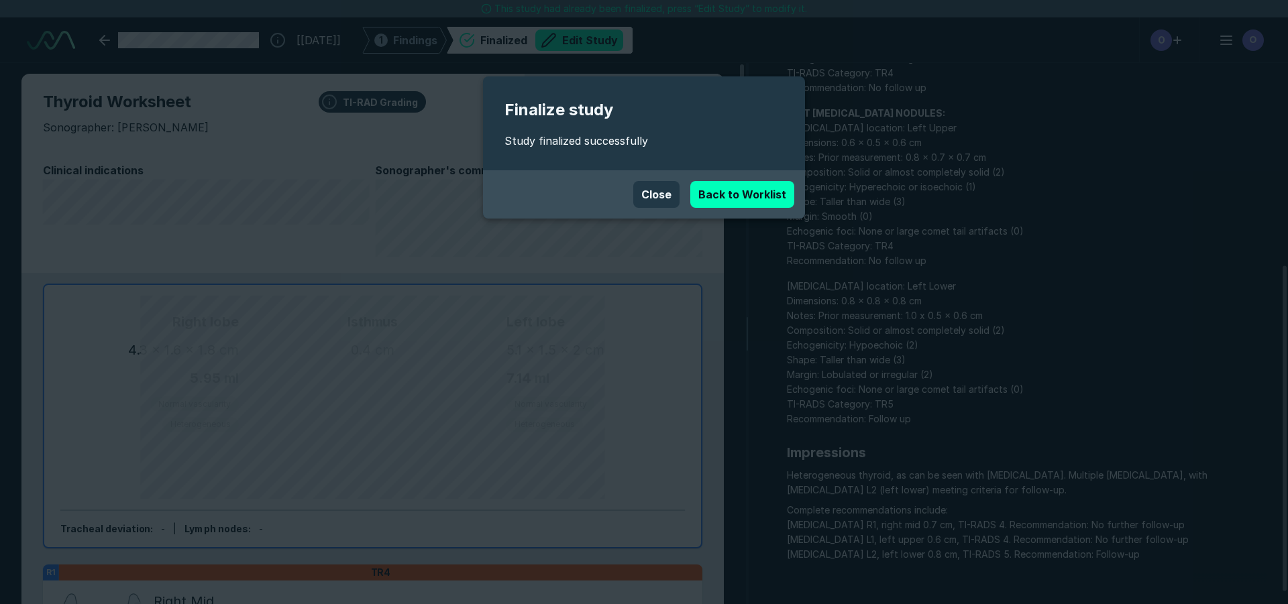
scroll to position [4131, 7519]
click at [774, 200] on link "Back to Worklist" at bounding box center [742, 194] width 104 height 27
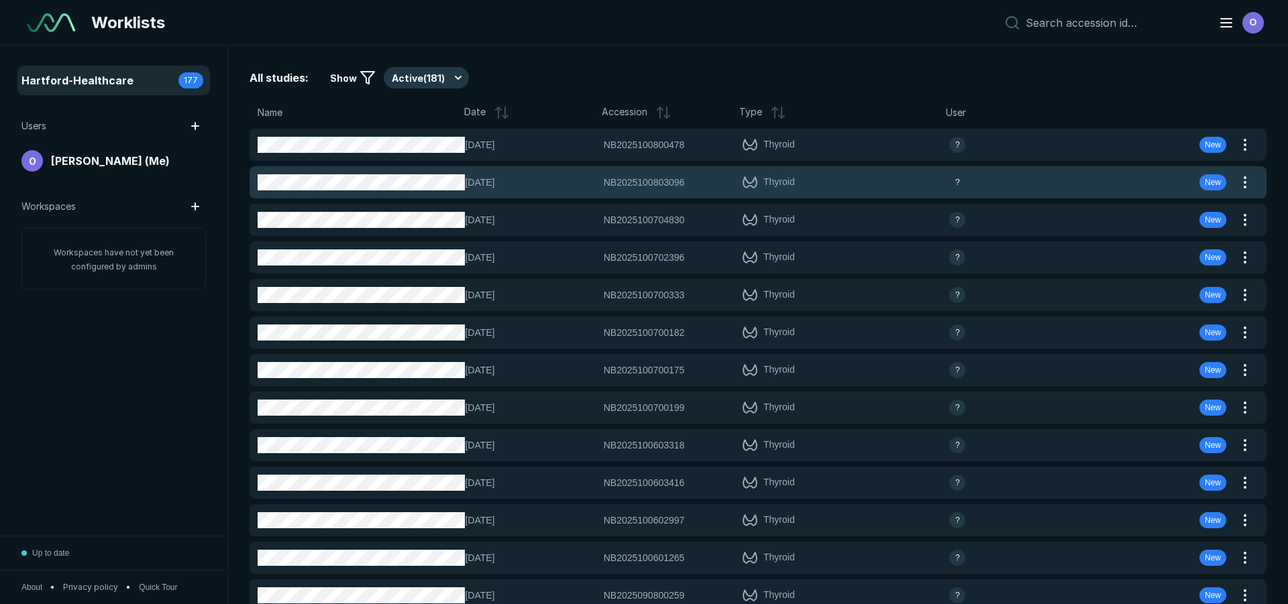
scroll to position [3995, 6279]
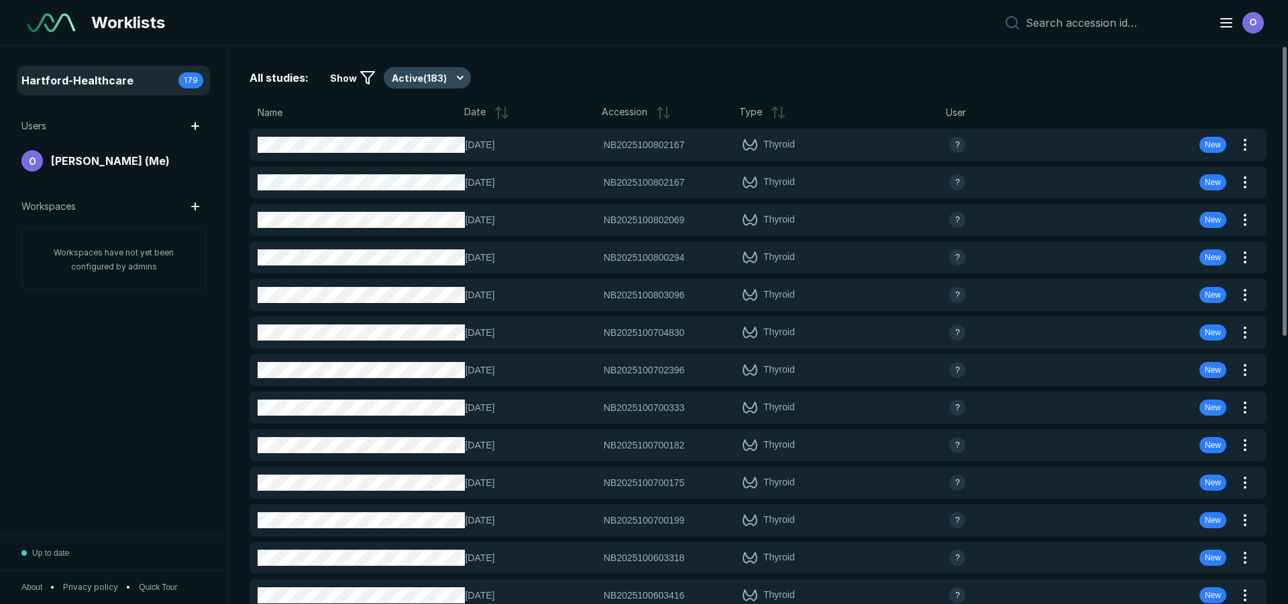
click at [445, 78] on button "Active ( 183 )" at bounding box center [427, 77] width 87 height 21
click at [451, 130] on div "Active ( 183 )" at bounding box center [430, 117] width 97 height 25
click at [451, 80] on button "Active ( 183 )" at bounding box center [427, 77] width 87 height 21
click at [457, 141] on span "Completed ( 21 )" at bounding box center [430, 143] width 65 height 15
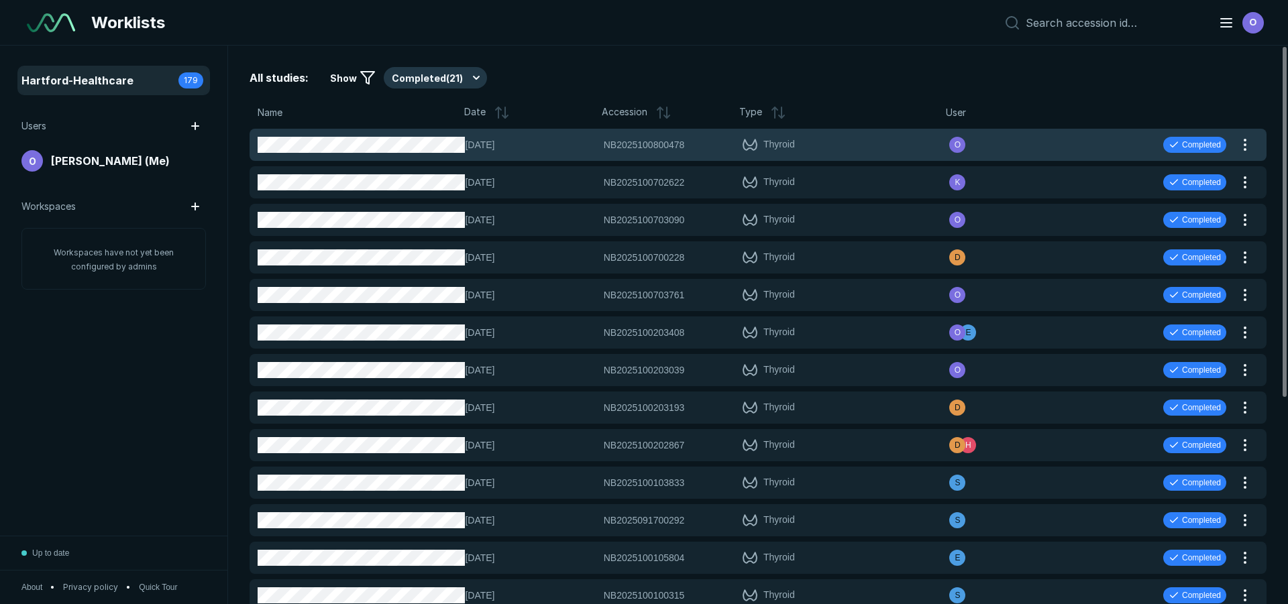
click at [617, 158] on div "[DATE] NB2025100800478 NB2025100800478 Thyroid O Completed" at bounding box center [742, 145] width 985 height 32
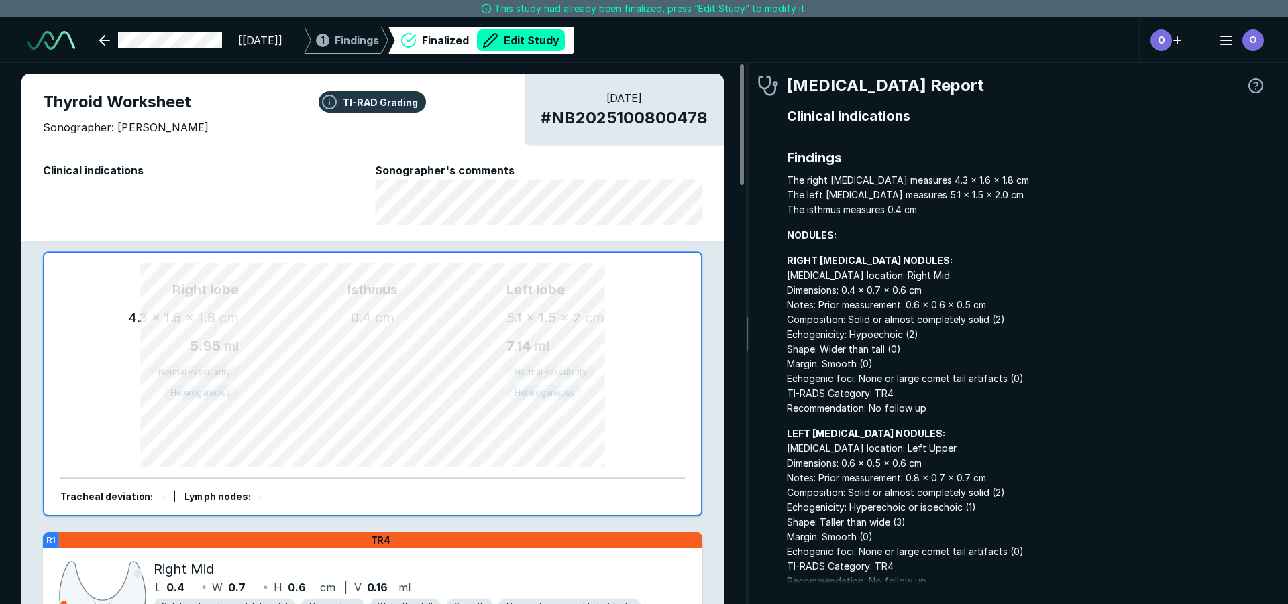
scroll to position [4024, 4863]
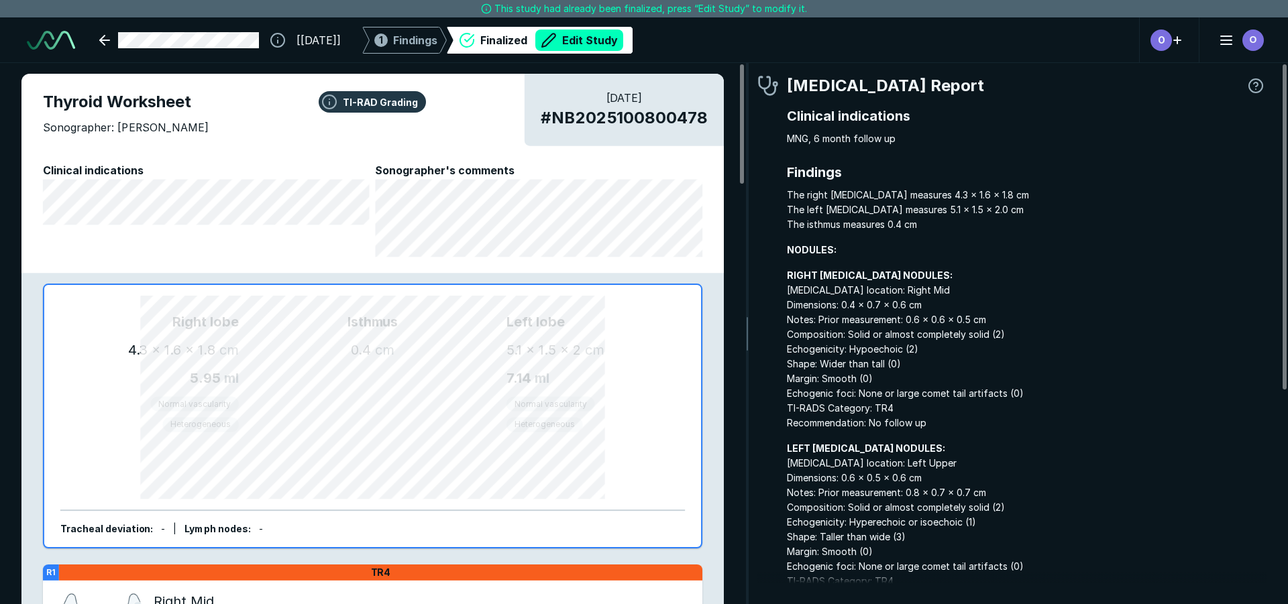
click at [633, 36] on icon at bounding box center [627, 40] width 9 height 27
click at [623, 39] on button "Edit Study" at bounding box center [579, 40] width 88 height 21
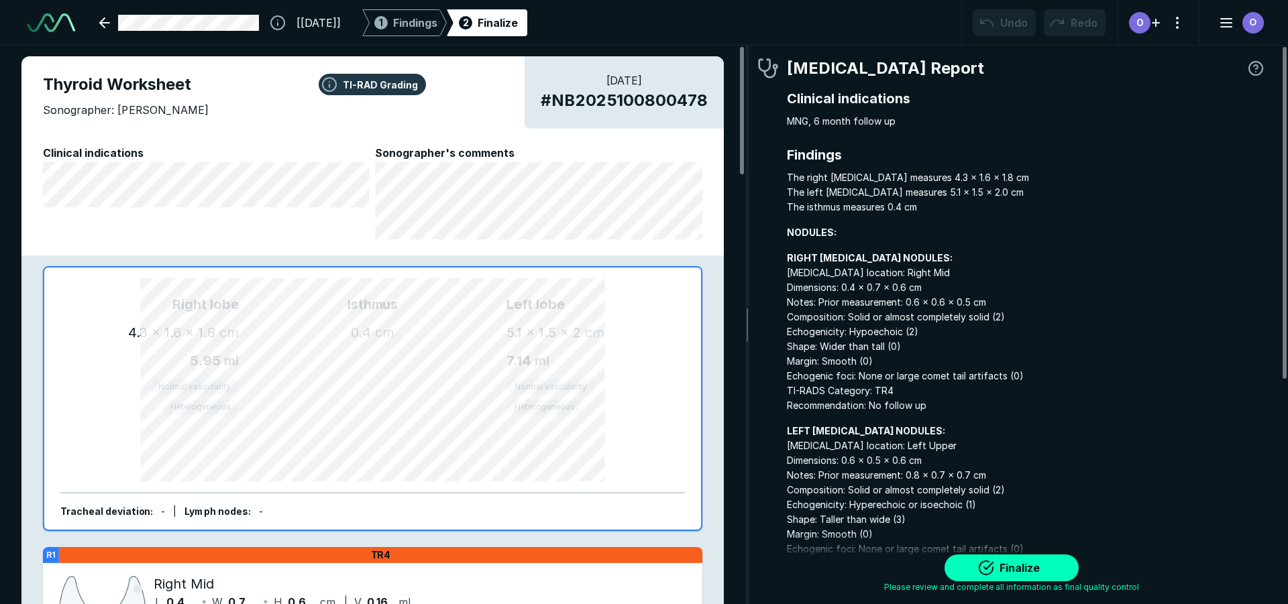
scroll to position [4210, 7519]
click at [437, 21] on span "Findings" at bounding box center [415, 23] width 44 height 16
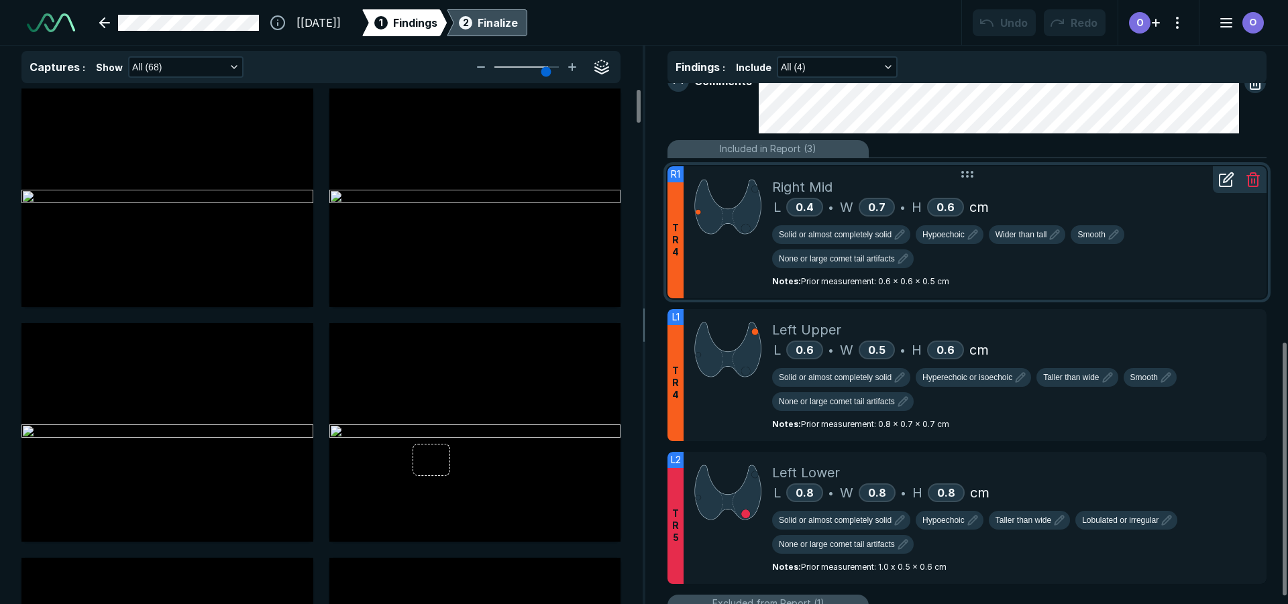
scroll to position [537, 0]
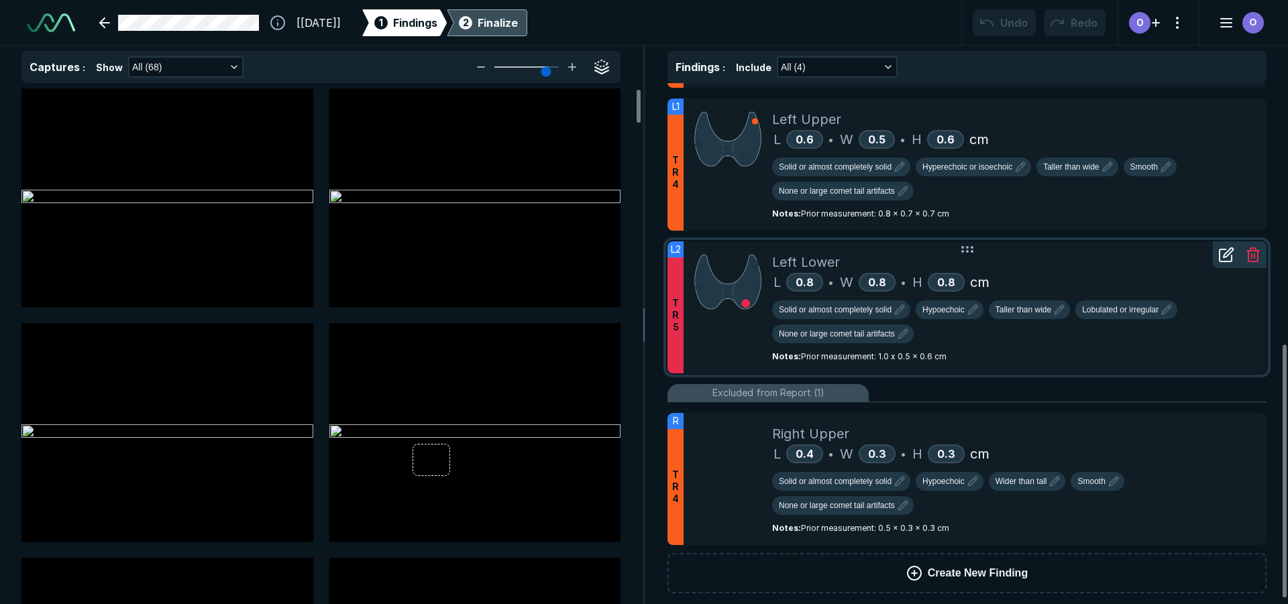
click at [1226, 259] on icon at bounding box center [1226, 255] width 16 height 16
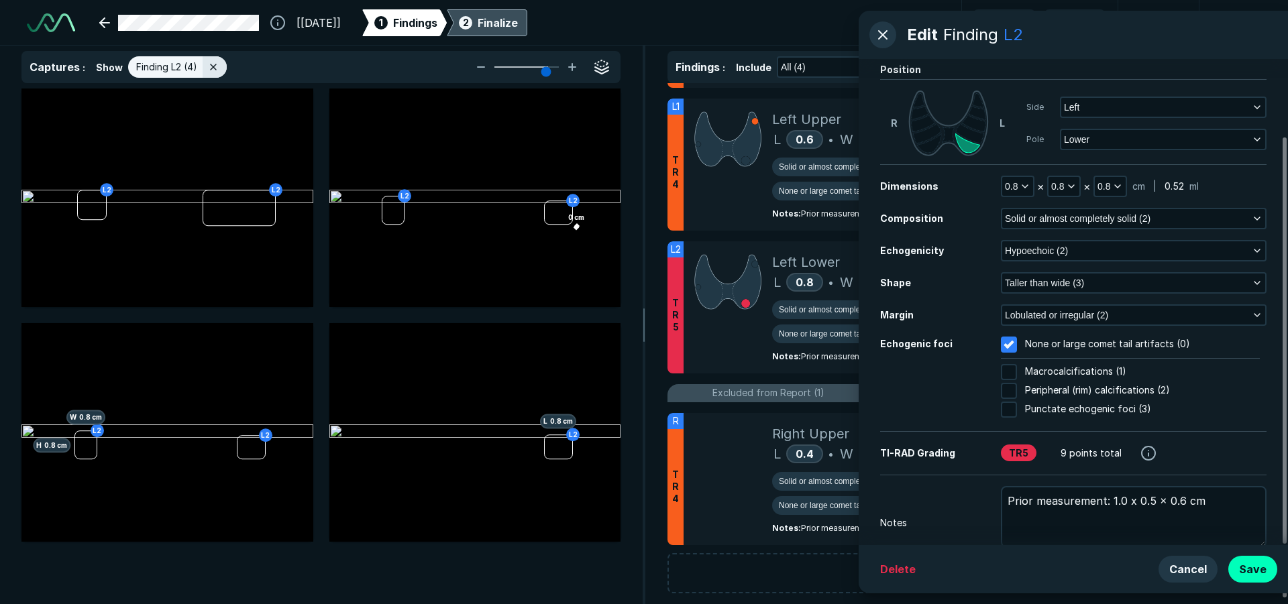
scroll to position [92, 0]
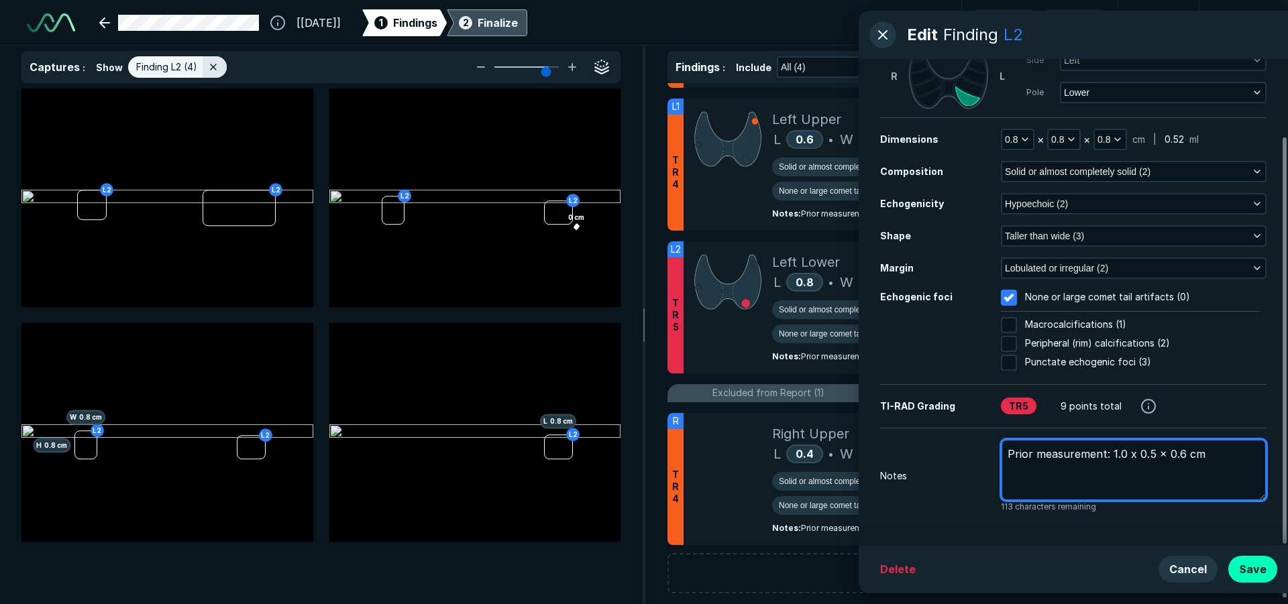
click at [1199, 461] on textarea "Prior measurement: 1.0 x 0.5 x 0.6 cm" at bounding box center [1134, 470] width 266 height 62
click at [1215, 455] on textarea "Prior measurement: 1.0 x 0.5 x 0.6 cm" at bounding box center [1134, 470] width 266 height 62
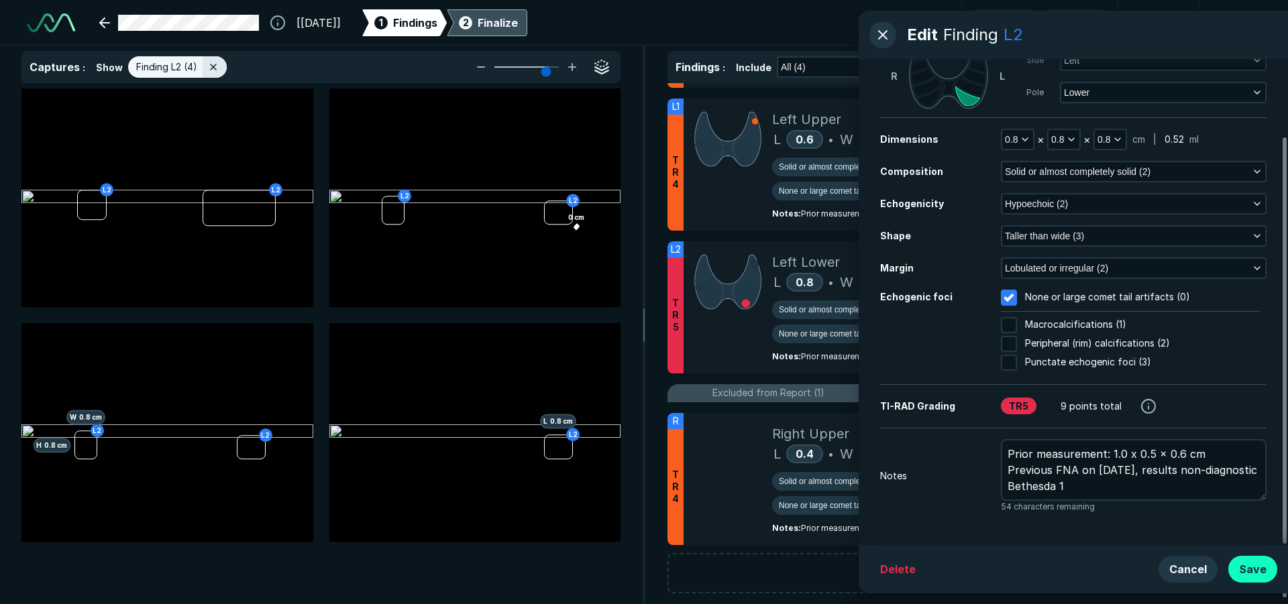
click at [1266, 574] on button "Save" at bounding box center [1252, 569] width 49 height 27
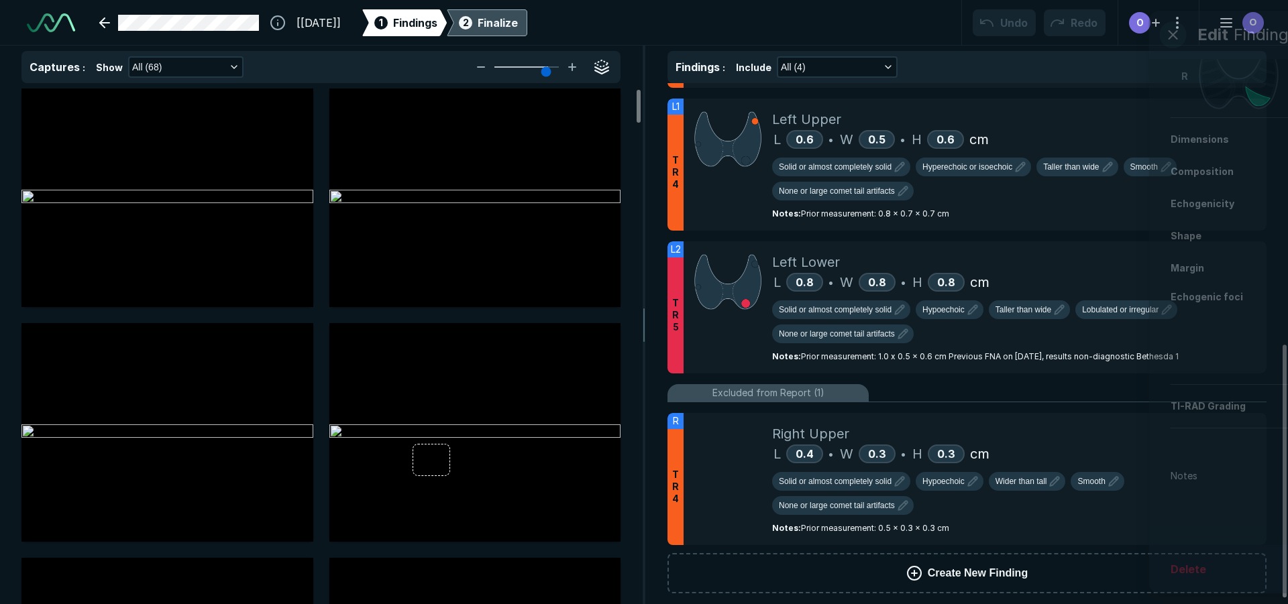
scroll to position [3899, 4398]
click at [655, 569] on div "Right Isthmus Left Dimensions 4.3 x 1.6 x 1.8 cm 0.4 cm 5.1 x 1.5 x 2 cm Volume…" at bounding box center [967, 343] width 642 height 521
click at [518, 19] on div "Finalize" at bounding box center [498, 23] width 40 height 16
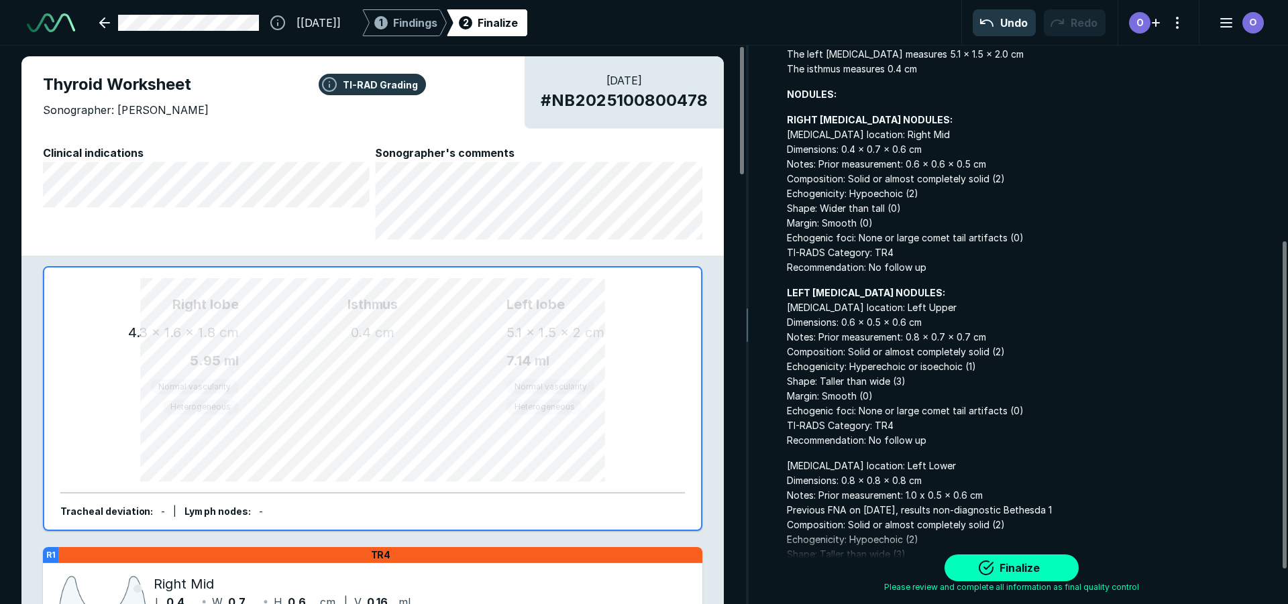
scroll to position [391, 0]
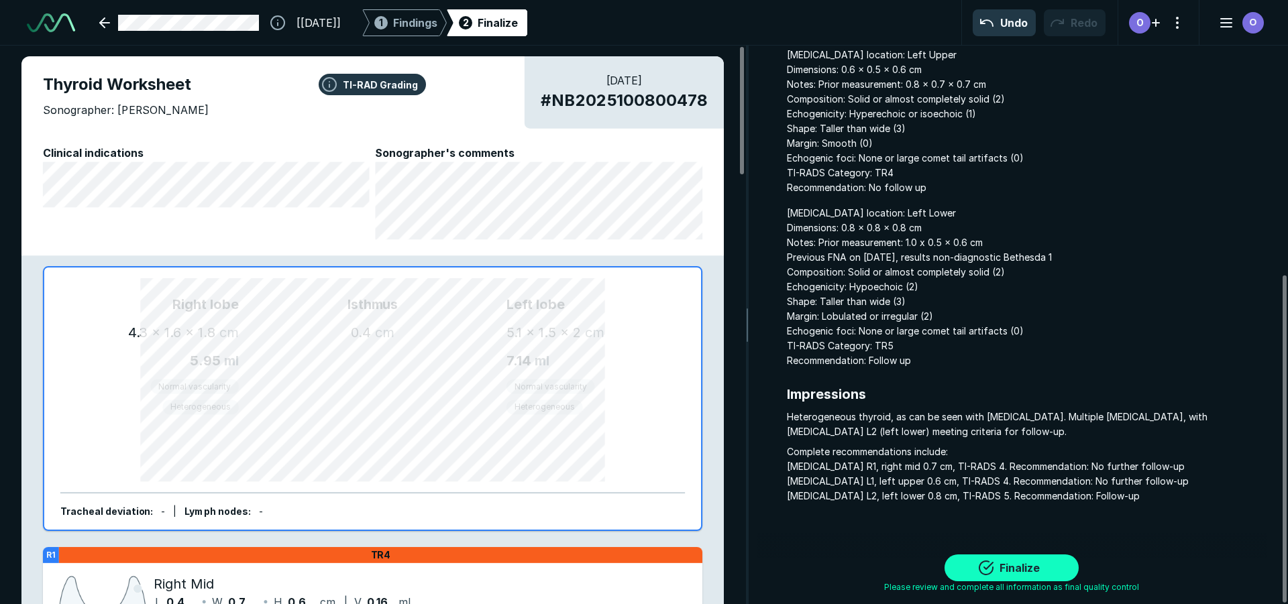
click at [999, 566] on button "Finalize" at bounding box center [1011, 568] width 134 height 27
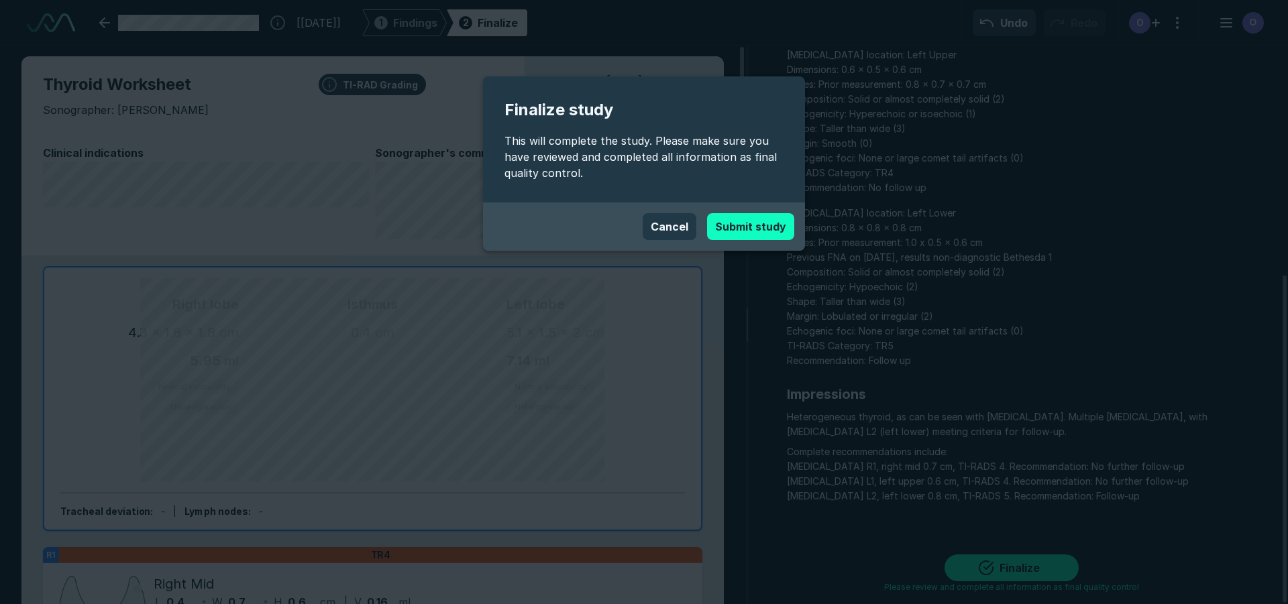
click at [773, 227] on button "Submit study" at bounding box center [750, 226] width 87 height 27
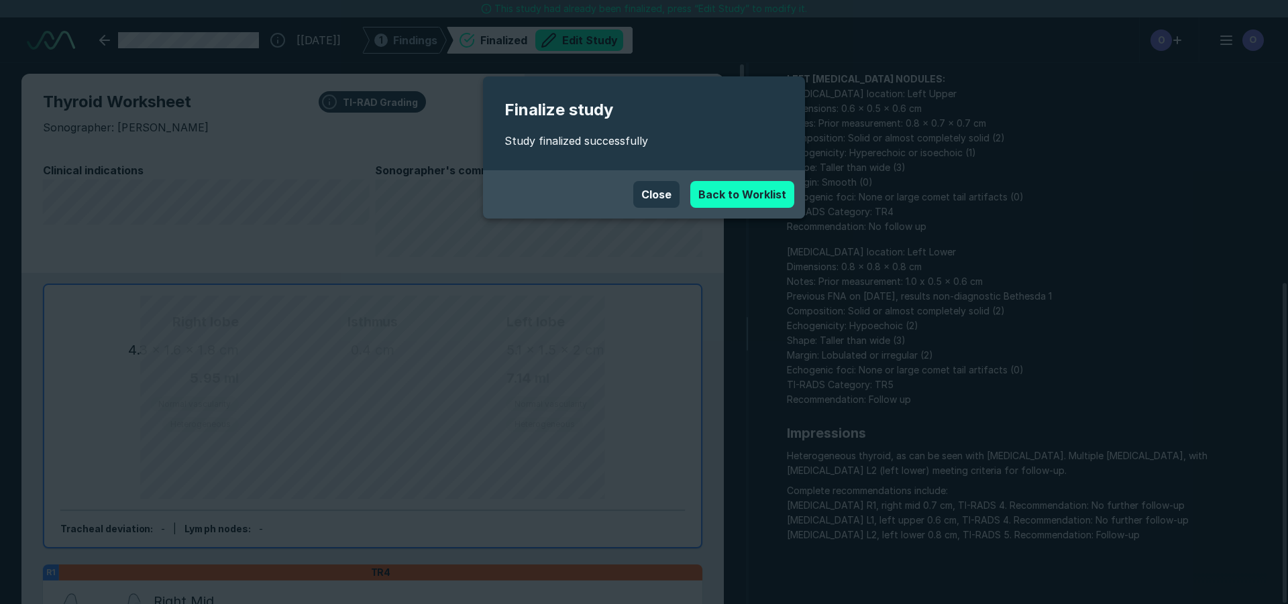
click at [762, 201] on link "Back to Worklist" at bounding box center [742, 194] width 104 height 27
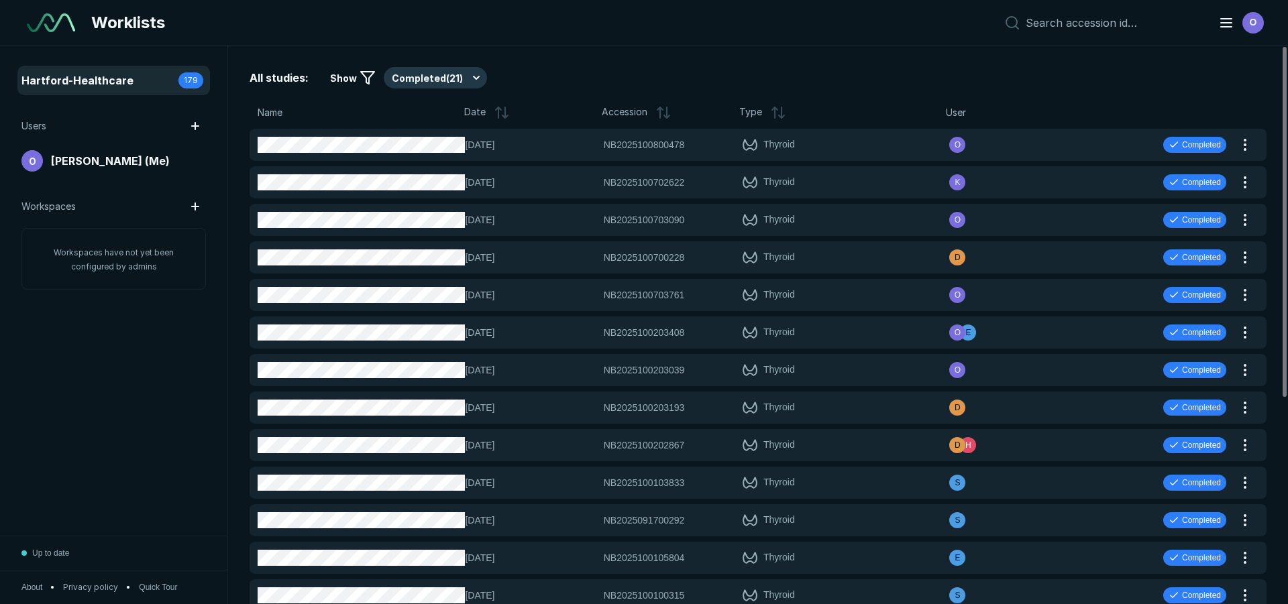
scroll to position [3995, 6279]
